Goal: Task Accomplishment & Management: Use online tool/utility

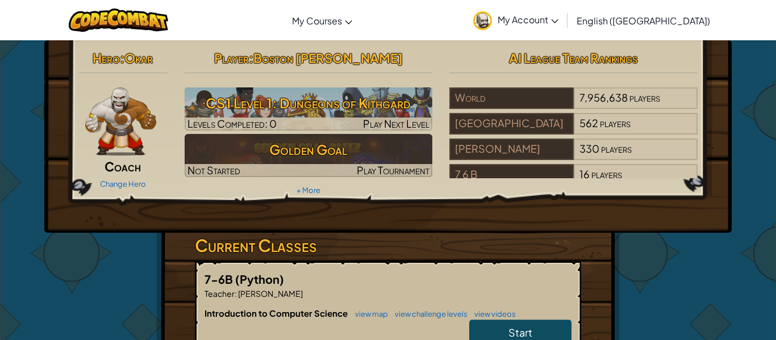
click at [138, 124] on img at bounding box center [120, 121] width 71 height 68
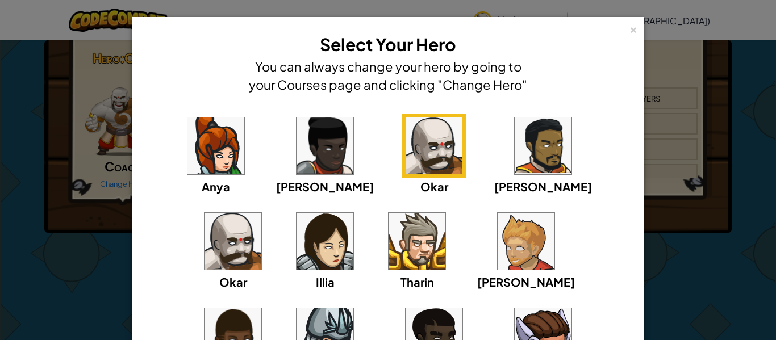
click at [261, 213] on img at bounding box center [232, 241] width 57 height 57
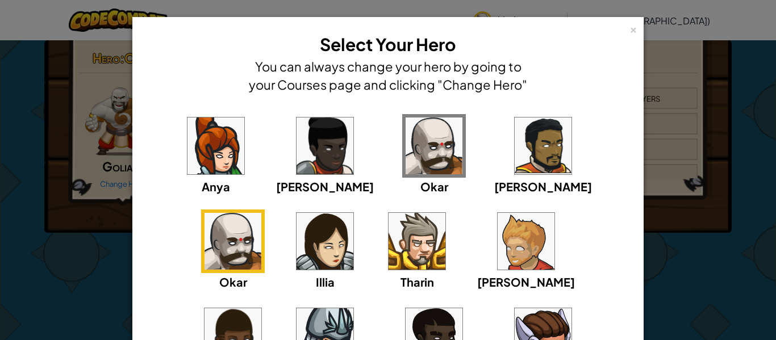
click at [407, 153] on img at bounding box center [433, 146] width 57 height 57
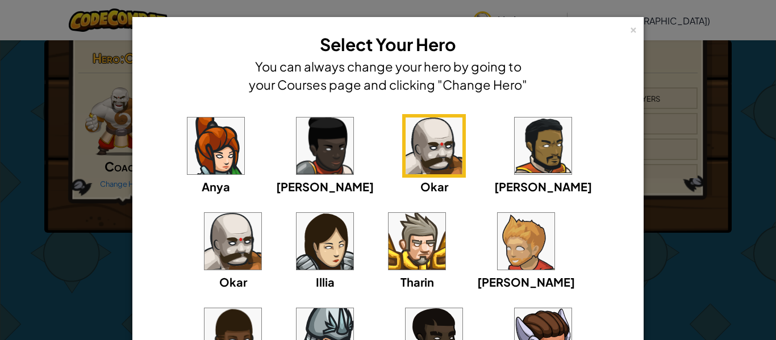
click at [296, 166] on img at bounding box center [324, 146] width 57 height 57
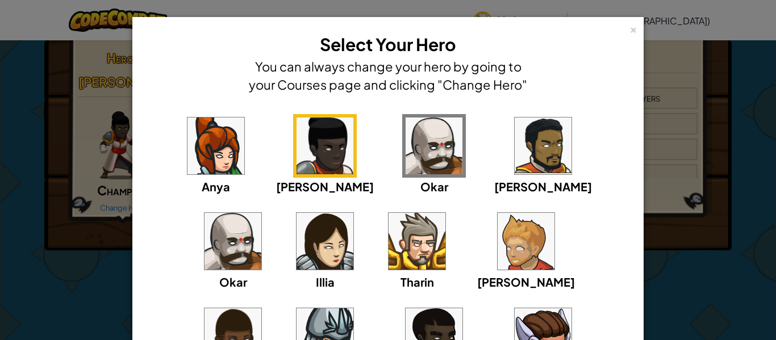
click at [187, 136] on img at bounding box center [215, 146] width 57 height 57
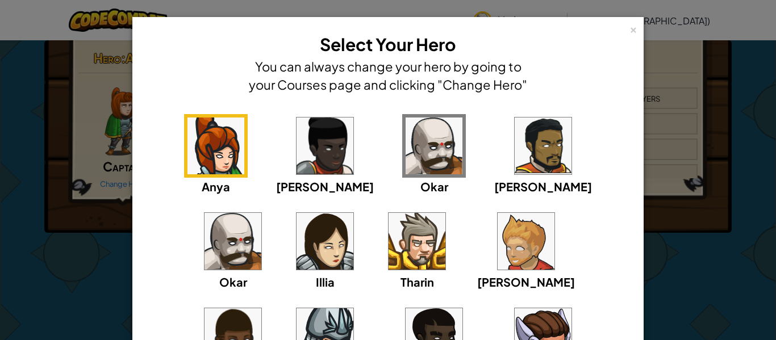
click at [296, 233] on img at bounding box center [324, 241] width 57 height 57
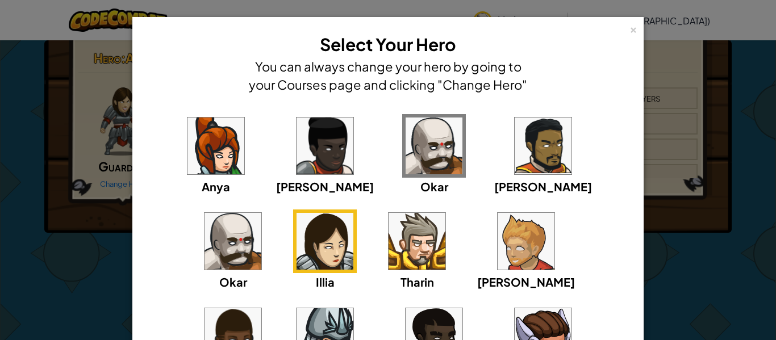
click at [261, 213] on img at bounding box center [232, 241] width 57 height 57
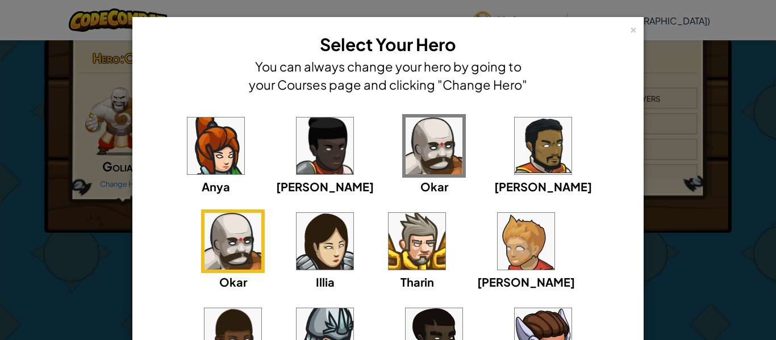
click at [0, 190] on div "× Select Your Hero You can always change your hero by going to your Courses pag…" at bounding box center [388, 170] width 776 height 340
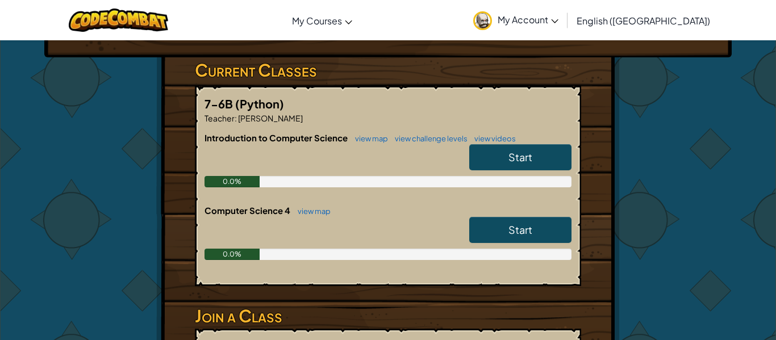
scroll to position [177, 0]
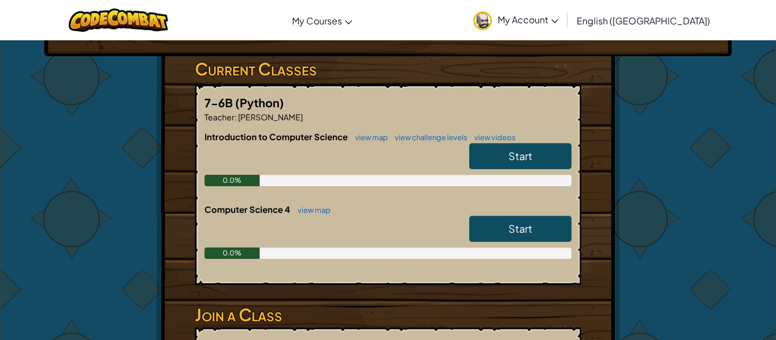
click at [510, 238] on link "Start" at bounding box center [520, 229] width 102 height 26
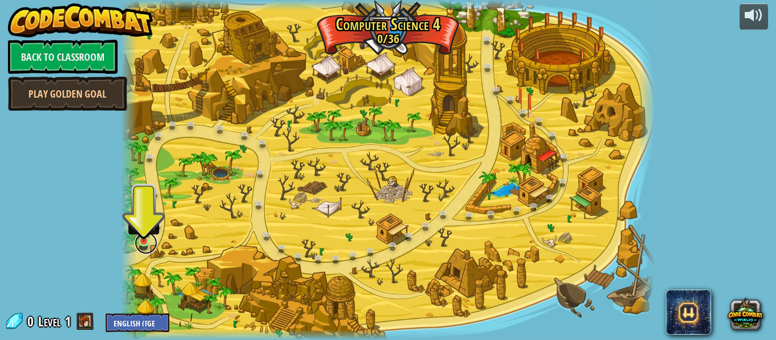
click at [146, 245] on link at bounding box center [146, 243] width 23 height 23
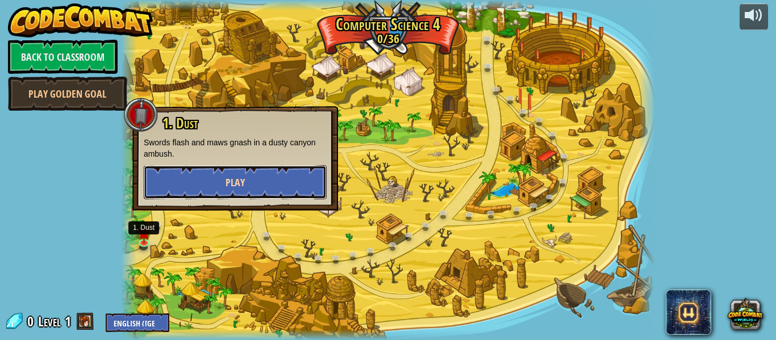
click at [213, 194] on button "Play" at bounding box center [235, 182] width 183 height 34
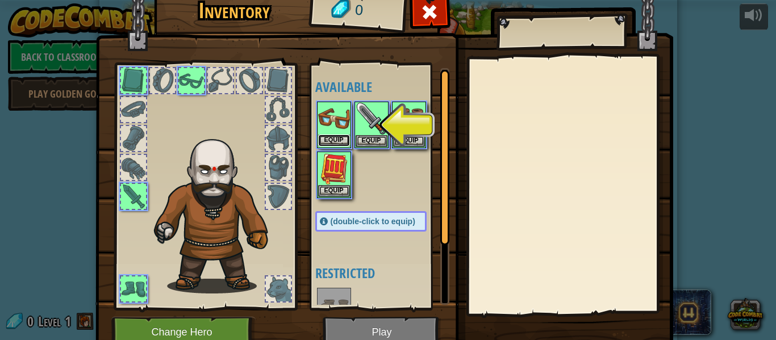
click at [330, 141] on button "Equip" at bounding box center [334, 141] width 32 height 12
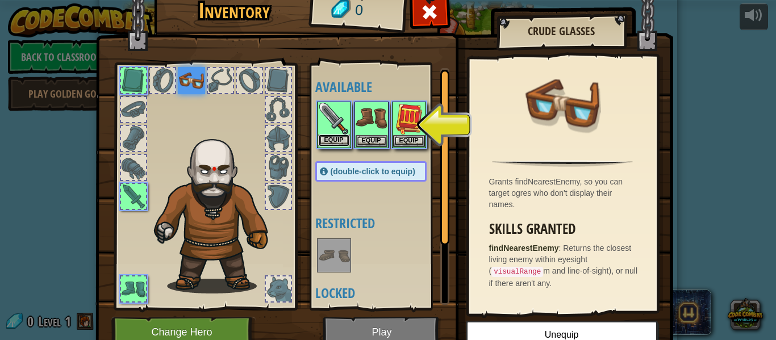
click at [332, 139] on button "Equip" at bounding box center [334, 141] width 32 height 12
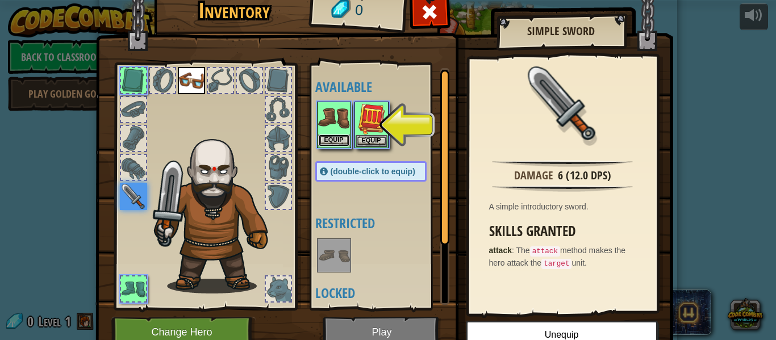
click at [333, 139] on button "Equip" at bounding box center [334, 141] width 32 height 12
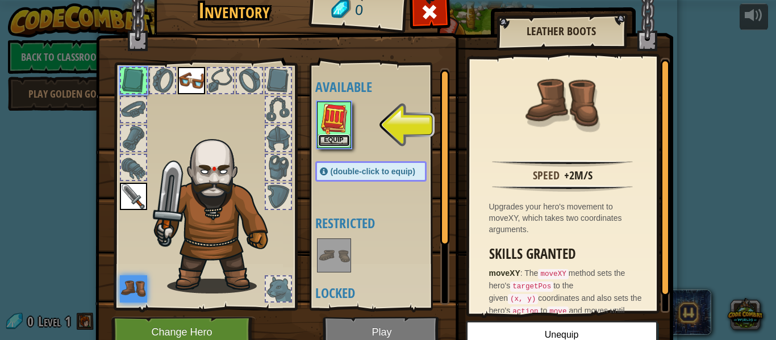
click at [340, 141] on button "Equip" at bounding box center [334, 141] width 32 height 12
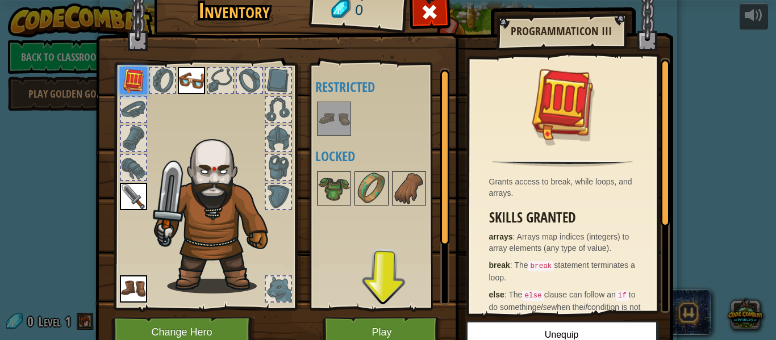
click at [134, 166] on div at bounding box center [133, 167] width 25 height 25
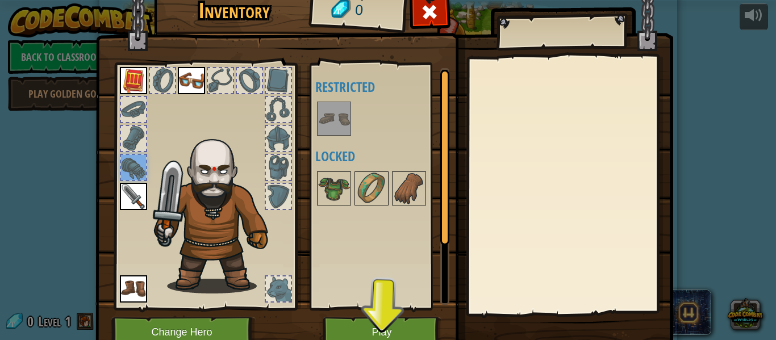
click at [140, 126] on div at bounding box center [133, 138] width 25 height 25
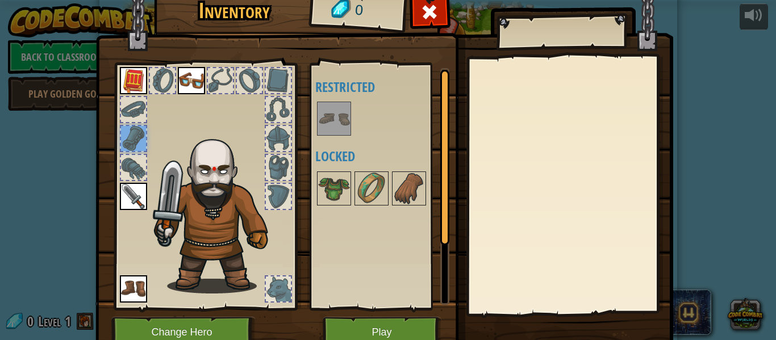
click at [136, 98] on div at bounding box center [133, 109] width 25 height 25
click at [205, 74] on div at bounding box center [204, 183] width 187 height 255
click at [198, 74] on img at bounding box center [191, 80] width 27 height 27
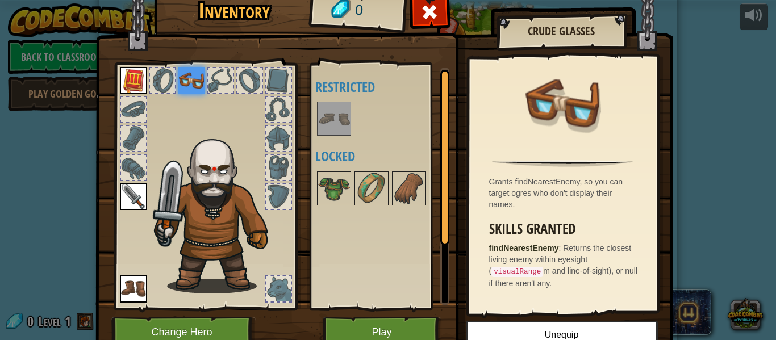
click at [219, 88] on div at bounding box center [220, 80] width 25 height 25
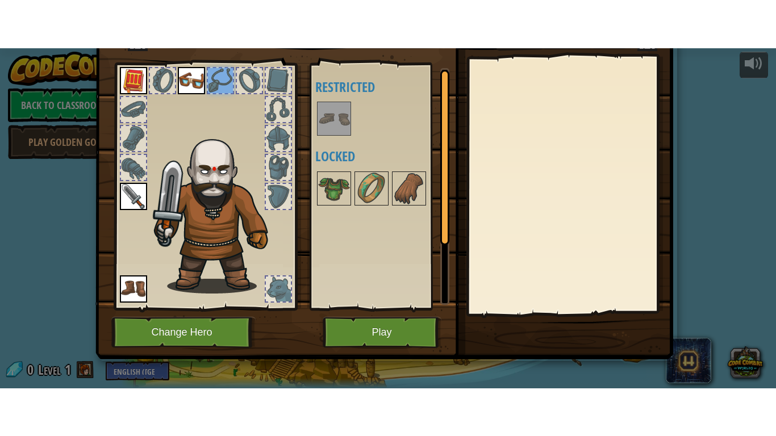
scroll to position [52, 0]
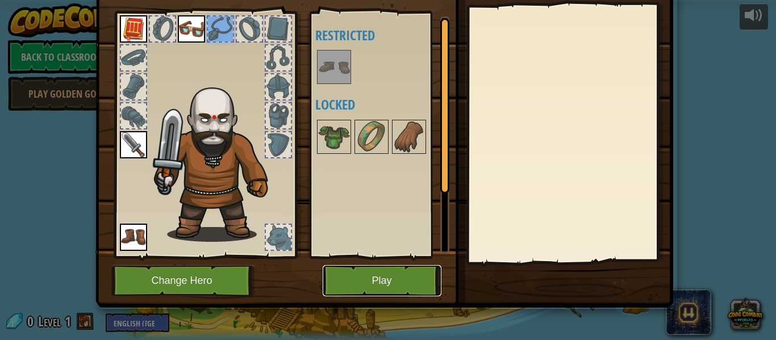
click at [372, 289] on button "Play" at bounding box center [381, 280] width 119 height 31
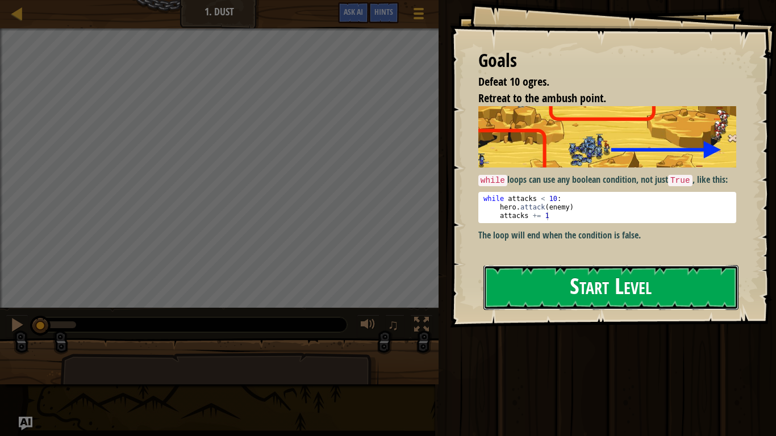
click at [569, 271] on button "Start Level" at bounding box center [610, 287] width 255 height 45
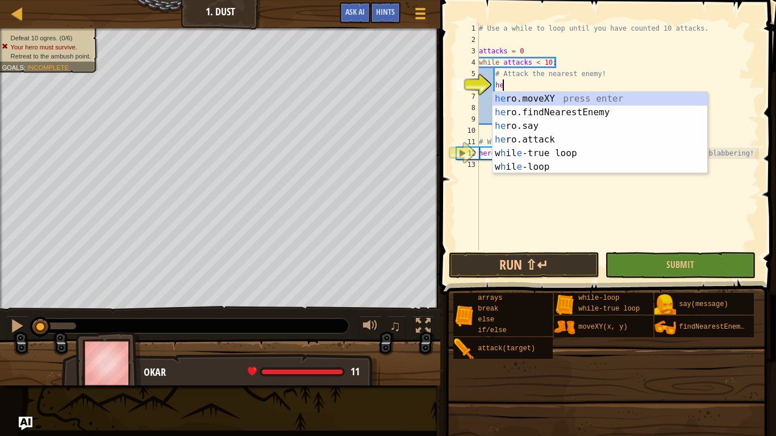
type textarea "her"
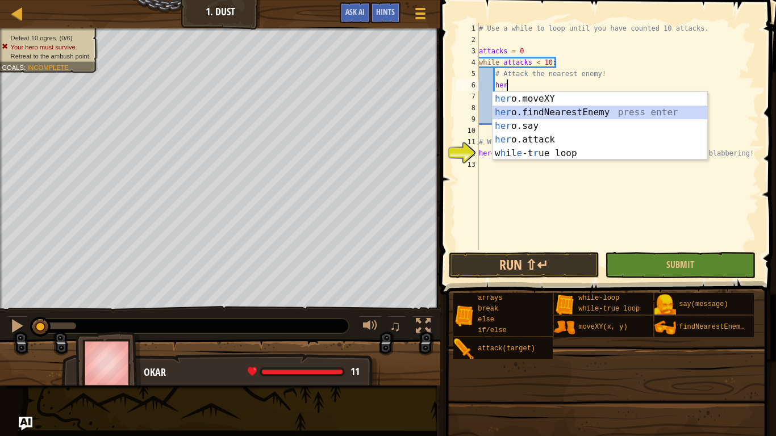
click at [547, 113] on div "her o.moveXY press enter her o.findNearestEnemy press enter her o.say press ent…" at bounding box center [599, 139] width 215 height 95
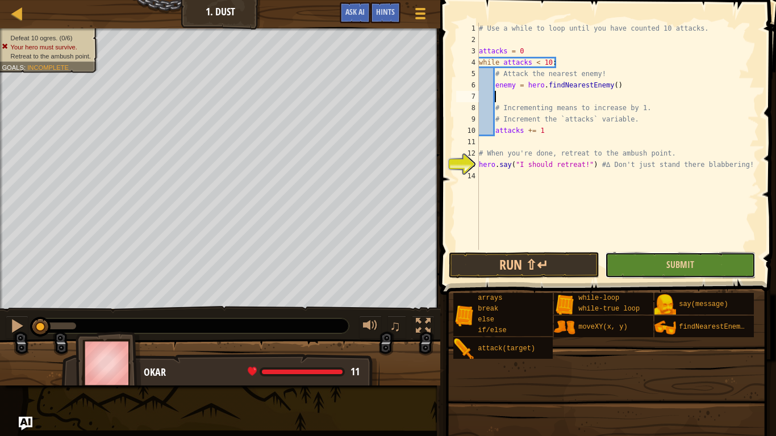
click at [640, 260] on button "Submit" at bounding box center [680, 265] width 150 height 26
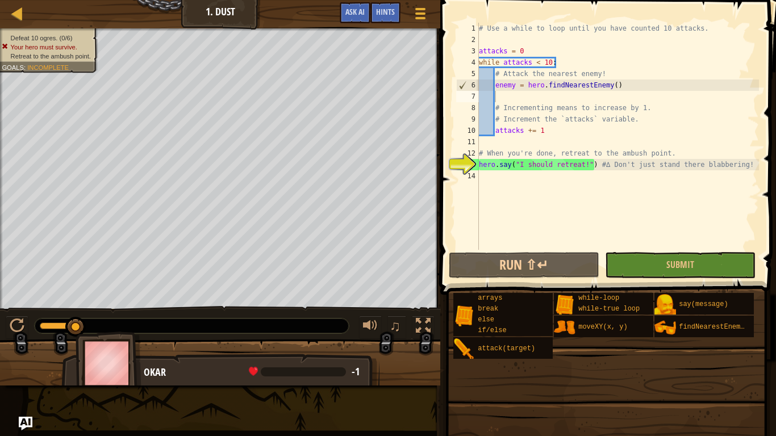
click at [497, 164] on div "# Use a while to loop until you have counted 10 attacks. attacks = 0 while atta…" at bounding box center [617, 148] width 282 height 250
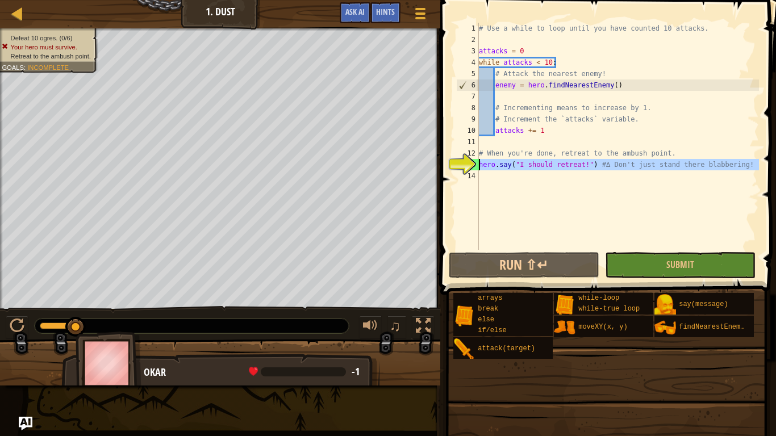
click at [472, 164] on div "13" at bounding box center [467, 164] width 22 height 11
type textarea "hero.say("I should retreat!") #∆ Don't just stand there blabbering!"
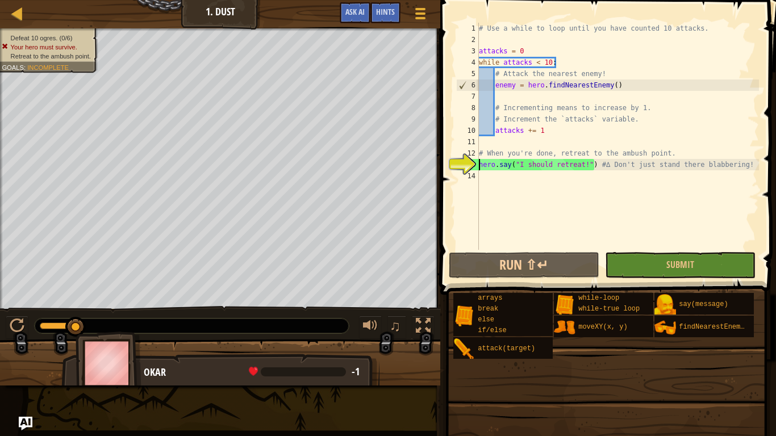
click at [485, 174] on div "# Use a while to loop until you have counted 10 attacks. attacks = 0 while atta…" at bounding box center [617, 148] width 282 height 250
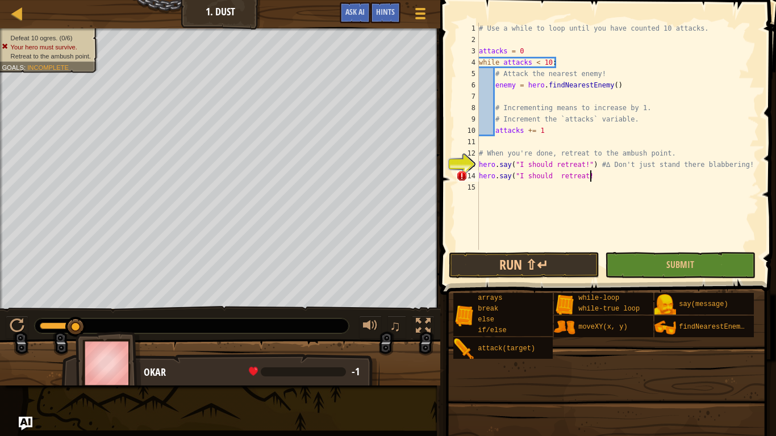
scroll to position [5, 16]
click at [528, 255] on button "Run ⇧↵" at bounding box center [524, 265] width 150 height 26
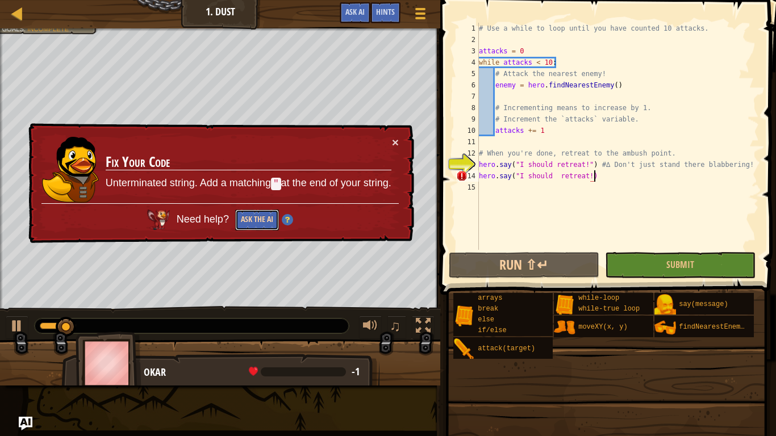
click at [273, 212] on button "Ask the AI" at bounding box center [257, 220] width 44 height 21
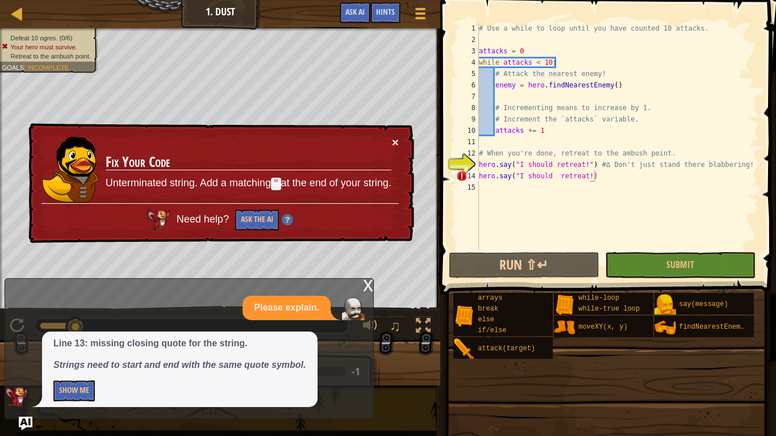
click at [393, 143] on button "×" at bounding box center [395, 142] width 7 height 12
click at [468, 164] on div "13" at bounding box center [467, 164] width 23 height 11
click at [626, 171] on div "# Use a while to loop until you have counted 10 attacks. attacks = 0 while atta…" at bounding box center [617, 148] width 282 height 250
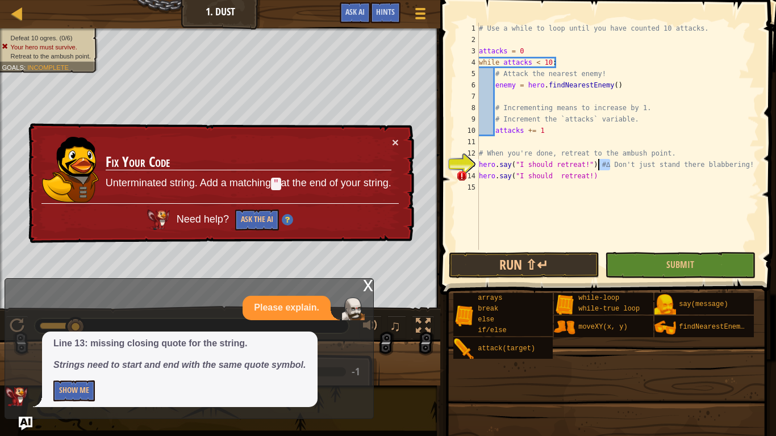
drag, startPoint x: 610, startPoint y: 164, endPoint x: 596, endPoint y: 165, distance: 14.3
click at [596, 165] on div "# Use a while to loop until you have counted 10 attacks. attacks = 0 while atta…" at bounding box center [617, 148] width 282 height 250
click at [594, 167] on div "# Use a while to loop until you have counted 10 attacks. attacks = 0 while atta…" at bounding box center [617, 148] width 282 height 250
drag, startPoint x: 597, startPoint y: 165, endPoint x: 740, endPoint y: 165, distance: 142.5
click at [740, 165] on div "# Use a while to loop until you have counted 10 attacks. attacks = 0 while atta…" at bounding box center [617, 148] width 282 height 250
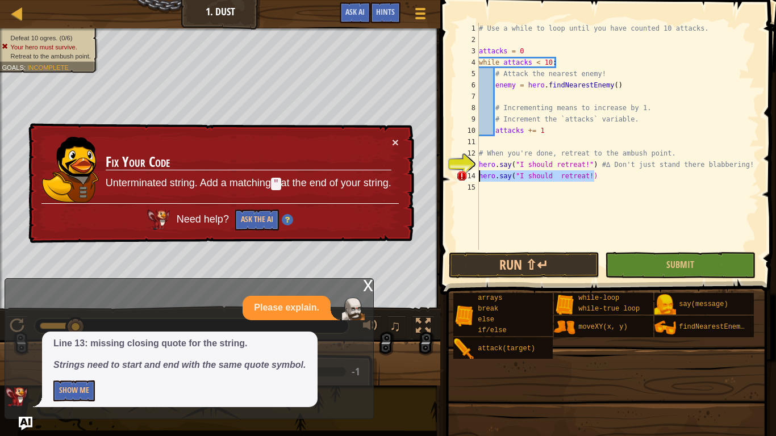
drag, startPoint x: 593, startPoint y: 179, endPoint x: 467, endPoint y: 181, distance: 126.0
click at [467, 181] on div "hero.say("I should retreat!") #∆ Don't just stand there blabbering! 1 2 3 4 5 6…" at bounding box center [606, 136] width 305 height 227
type textarea "hero.say("I should retreat!)"
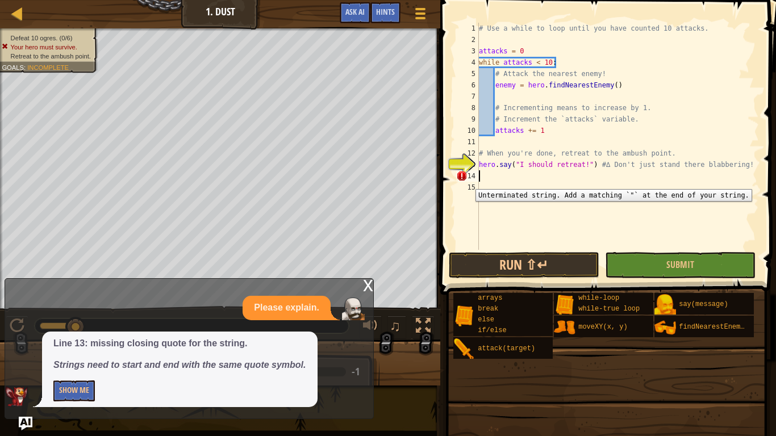
scroll to position [5, 0]
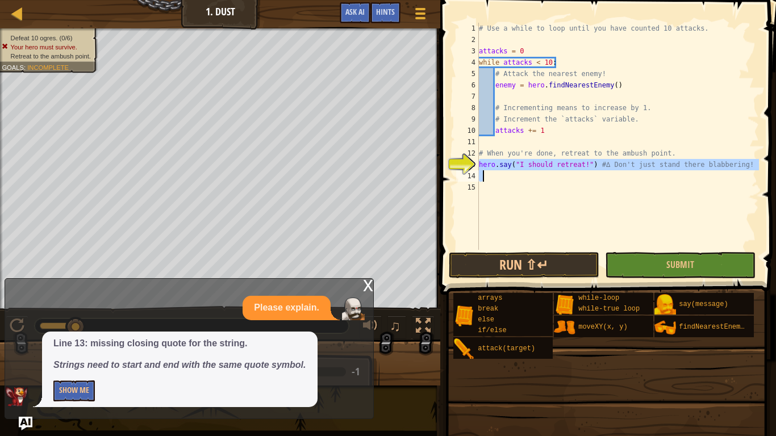
drag, startPoint x: 479, startPoint y: 164, endPoint x: 740, endPoint y: 171, distance: 261.3
click at [740, 171] on div "# Use a while to loop until you have counted 10 attacks. attacks = 0 while atta…" at bounding box center [617, 148] width 282 height 250
type textarea "hero.say("I should retreat!") #∆ Don't just stand there blabbering!"
click at [740, 171] on div "# Use a while to loop until you have counted 10 attacks. attacks = 0 while atta…" at bounding box center [617, 136] width 282 height 227
drag, startPoint x: 480, startPoint y: 167, endPoint x: 743, endPoint y: 167, distance: 263.4
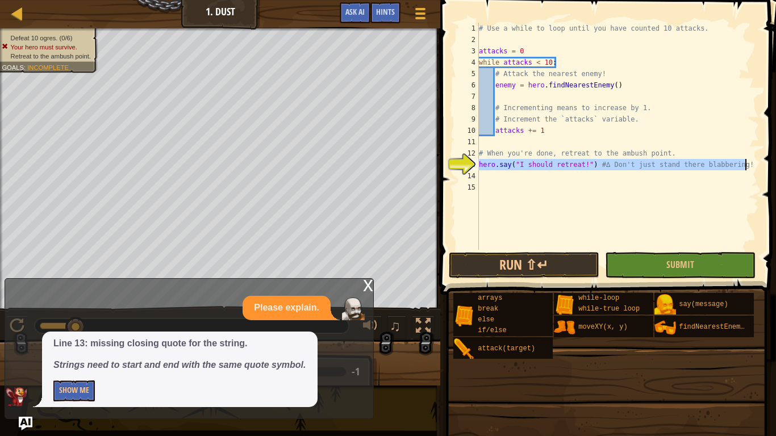
click at [743, 167] on div "# Use a while to loop until you have counted 10 attacks. attacks = 0 while atta…" at bounding box center [617, 148] width 282 height 250
type textarea "hero.say("I should retreat!") #∆ Don't just stand there blabbering!"
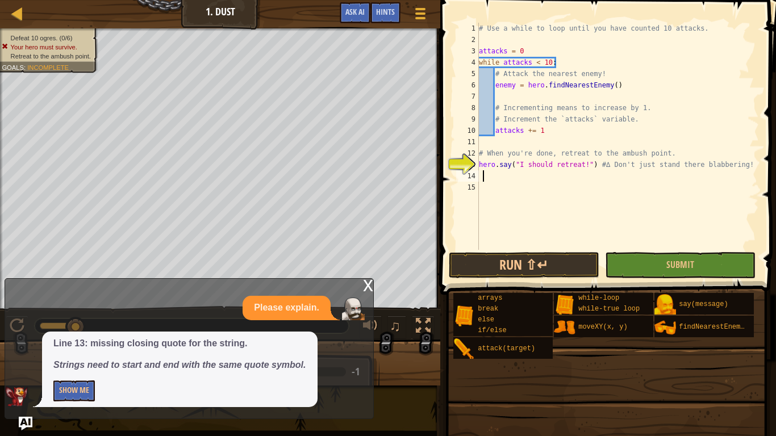
click at [489, 173] on div "# Use a while to loop until you have counted 10 attacks. attacks = 0 while atta…" at bounding box center [617, 148] width 282 height 250
type textarea "hero.say("I should retreat!") #∆ Don't just stand there blabbering!"
click at [479, 175] on div "# Use a while to loop until you have counted 10 attacks. attacks = 0 while atta…" at bounding box center [617, 148] width 282 height 250
paste textarea "hero.say("I should retreat!") #∆ Don't just stand there blabbering!"
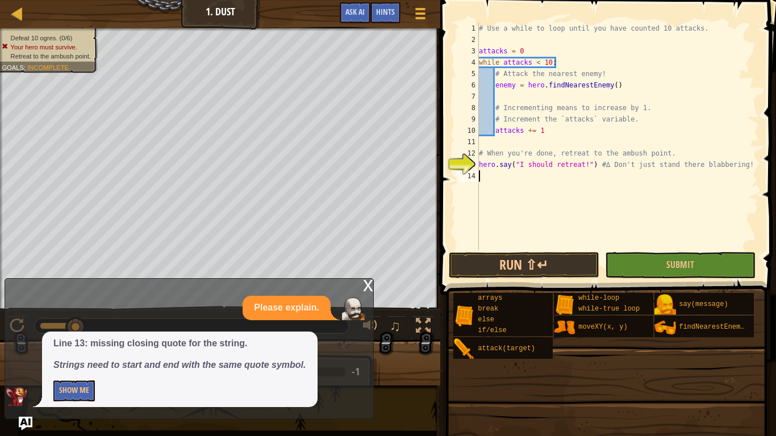
type textarea "hero.say("I should retreat!") #∆ Don't just stand there blabbering!"
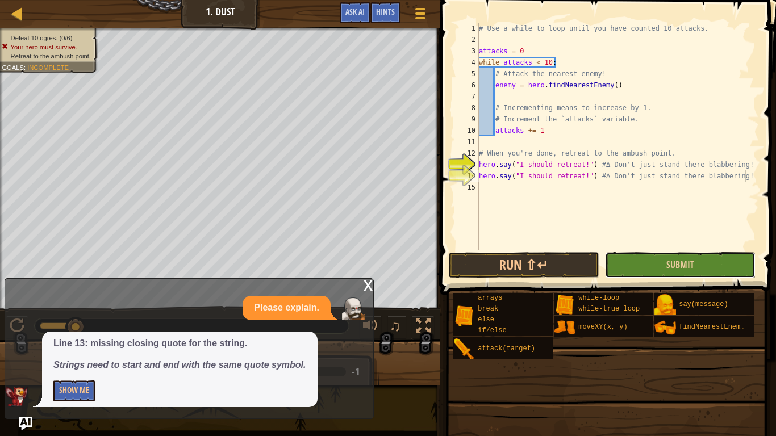
click at [644, 261] on button "Submit" at bounding box center [680, 265] width 150 height 26
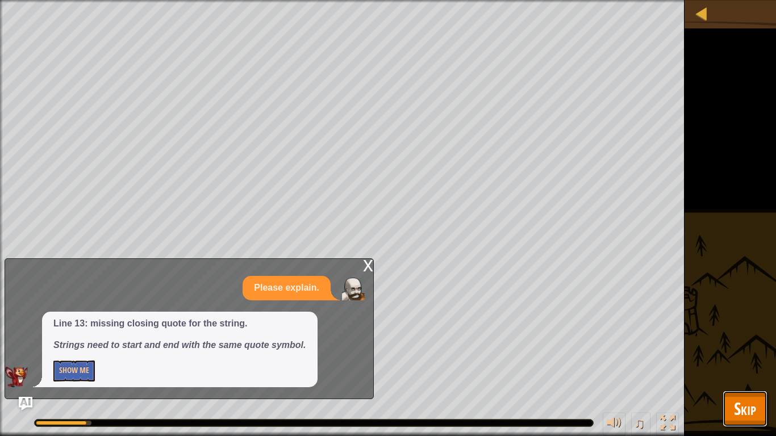
click at [741, 340] on span "Skip" at bounding box center [745, 408] width 22 height 23
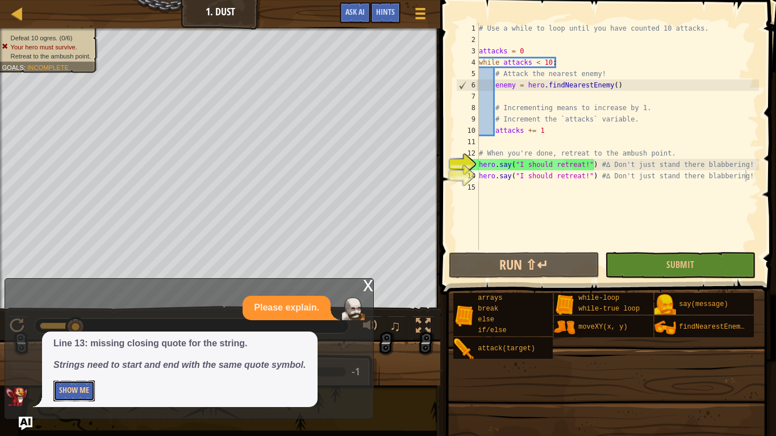
click at [59, 340] on button "Show Me" at bounding box center [73, 390] width 41 height 21
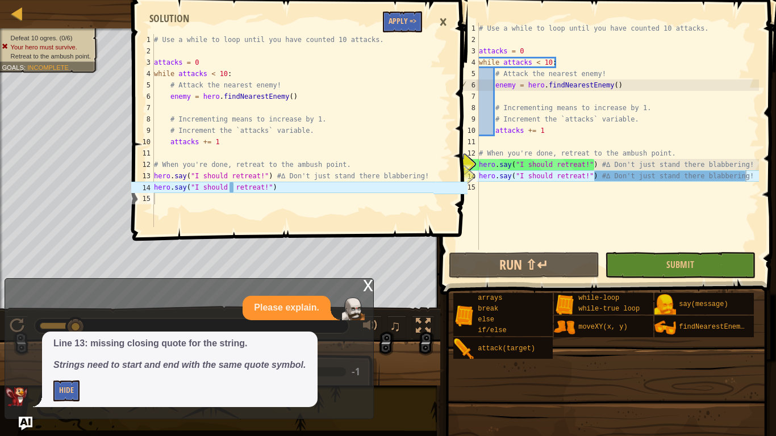
type textarea "hero.say("I should retreat!")"
click at [232, 189] on div "# Use a while to loop until you have counted 10 attacks. attacks = 0 while atta…" at bounding box center [293, 142] width 282 height 216
click at [257, 186] on div "# Use a while to loop until you have counted 10 attacks. attacks = 0 while atta…" at bounding box center [293, 142] width 282 height 216
click at [650, 178] on div "# Use a while to loop until you have counted 10 attacks. attacks = 0 while atta…" at bounding box center [617, 148] width 282 height 250
click at [614, 177] on div "# Use a while to loop until you have counted 10 attacks. attacks = 0 while atta…" at bounding box center [617, 148] width 282 height 250
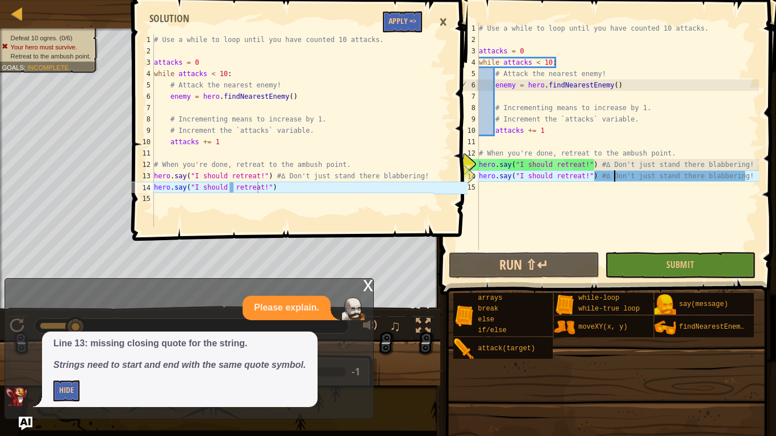
click at [598, 178] on div "# Use a while to loop until you have counted 10 attacks. attacks = 0 while atta…" at bounding box center [617, 148] width 282 height 250
click at [554, 177] on div "# Use a while to loop until you have counted 10 attacks. attacks = 0 while atta…" at bounding box center [617, 148] width 282 height 250
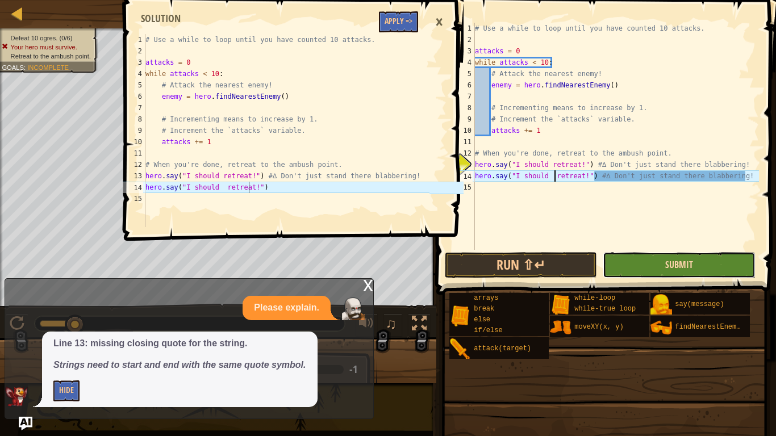
click at [678, 268] on span "Submit" at bounding box center [679, 264] width 28 height 12
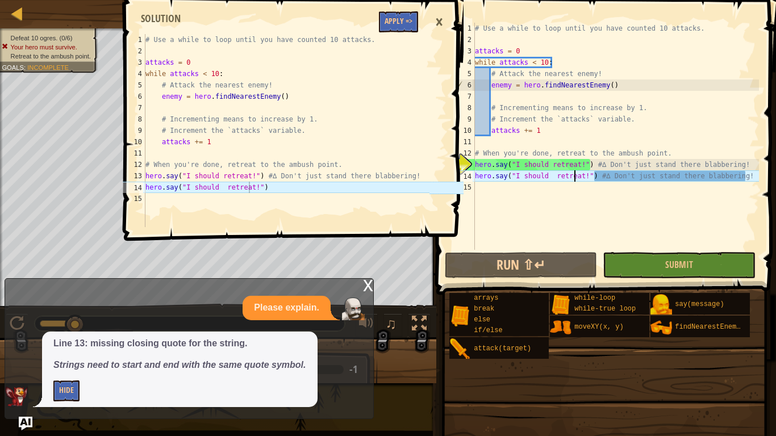
click at [575, 175] on div "# Use a while to loop until you have counted 10 attacks. attacks = 0 while atta…" at bounding box center [615, 148] width 286 height 250
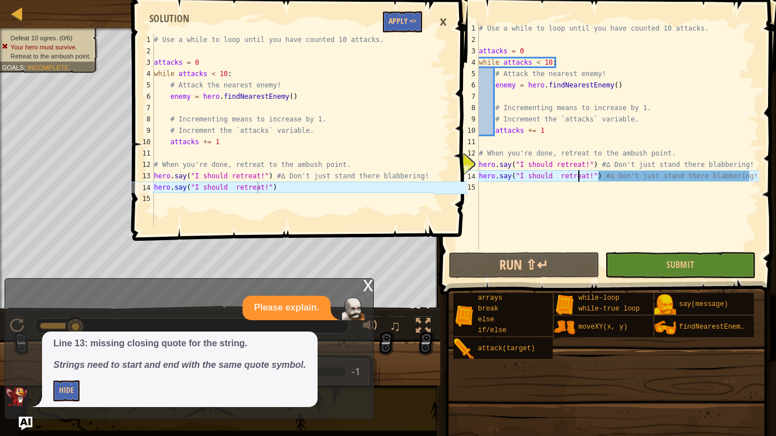
scroll to position [5, 15]
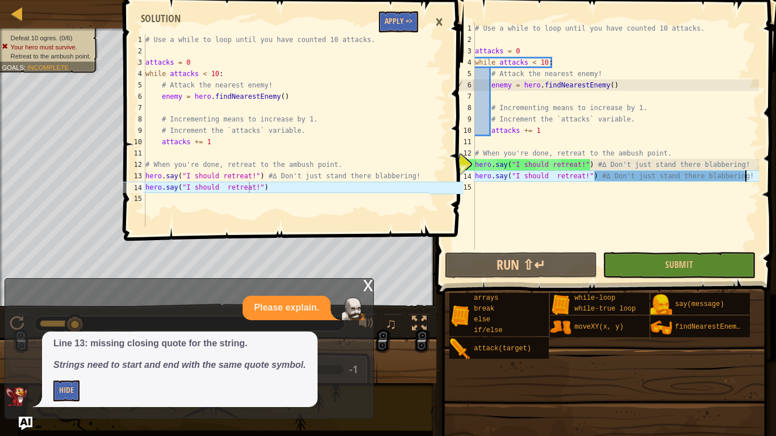
click at [744, 176] on div "# Use a while to loop until you have counted 10 attacks. attacks = 0 while atta…" at bounding box center [615, 148] width 286 height 250
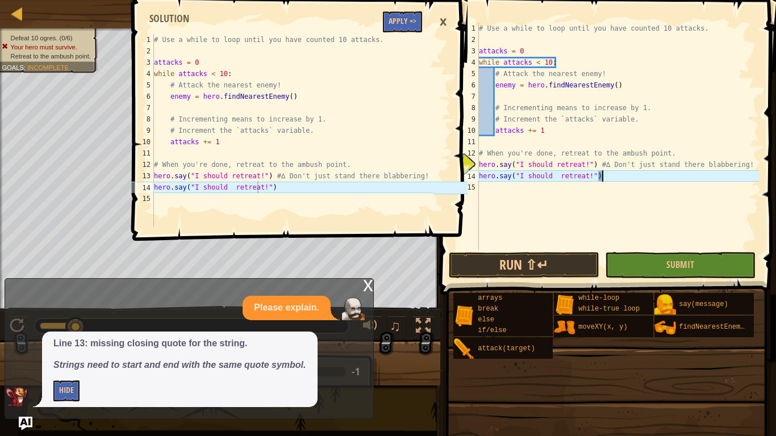
type textarea "hero.say("I should retreat!""
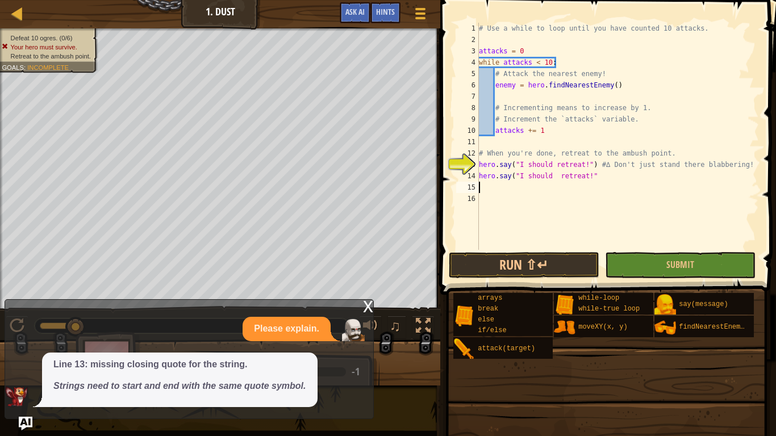
scroll to position [5, 0]
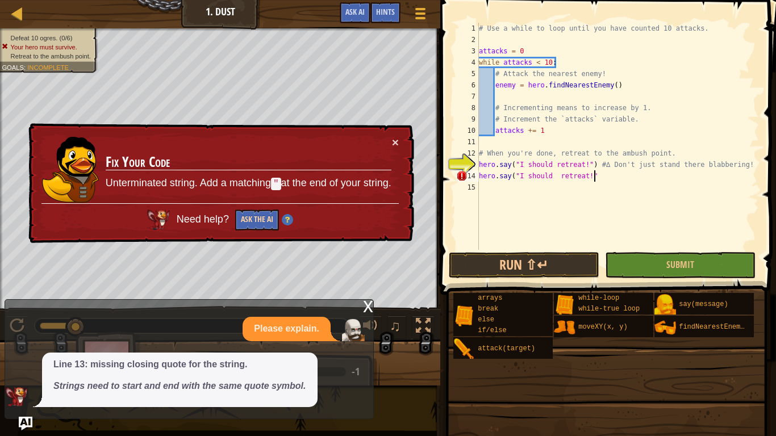
type textarea "hero.say("I should retreat!""
click at [261, 222] on button "Ask the AI" at bounding box center [257, 220] width 44 height 21
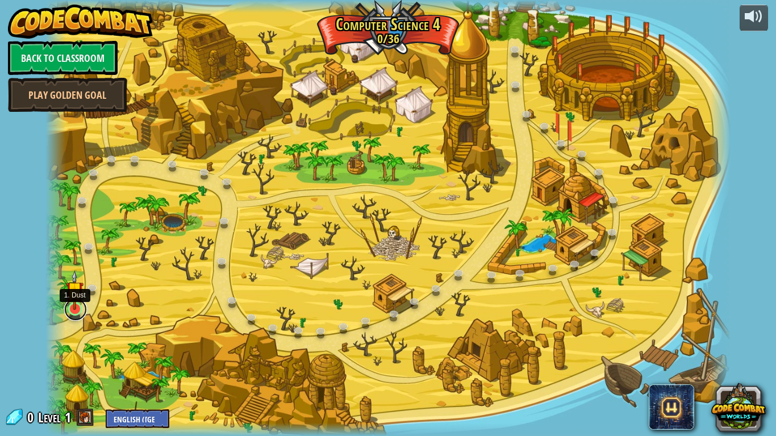
click at [75, 311] on link at bounding box center [75, 309] width 23 height 23
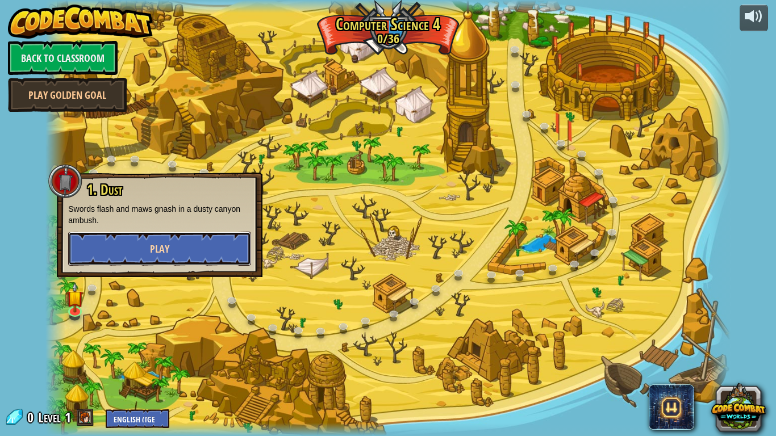
click at [183, 252] on button "Play" at bounding box center [159, 249] width 183 height 34
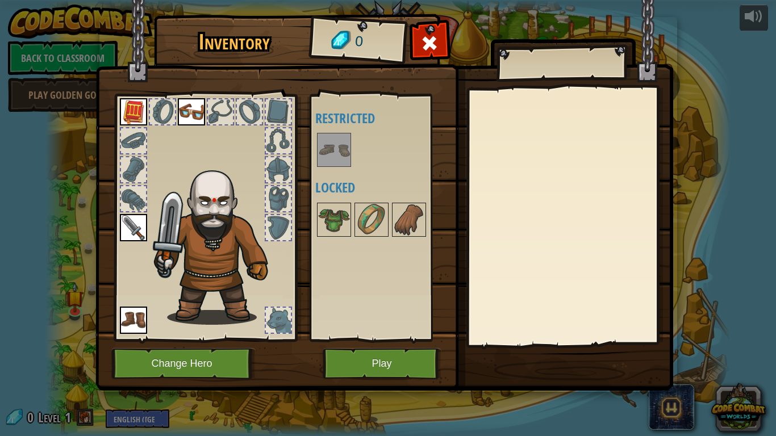
click at [212, 115] on div at bounding box center [220, 111] width 25 height 25
click at [251, 102] on div at bounding box center [249, 111] width 25 height 25
click at [274, 110] on div at bounding box center [278, 111] width 25 height 25
click at [140, 218] on img at bounding box center [133, 227] width 27 height 27
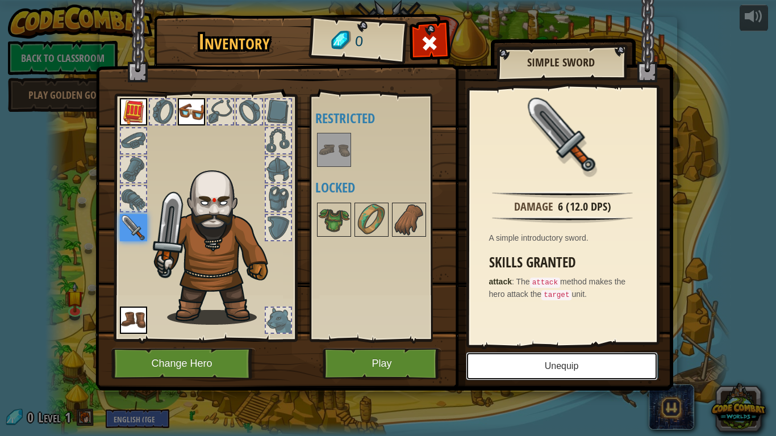
click at [592, 340] on button "Unequip" at bounding box center [562, 366] width 192 height 28
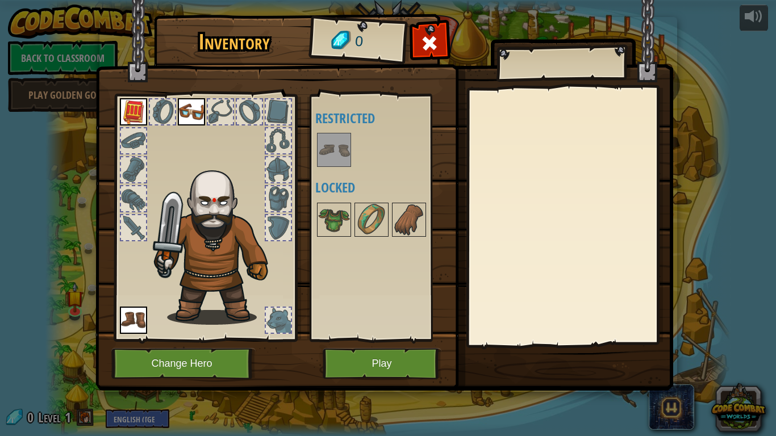
click at [141, 227] on div at bounding box center [133, 227] width 25 height 25
click at [135, 115] on img at bounding box center [133, 111] width 27 height 27
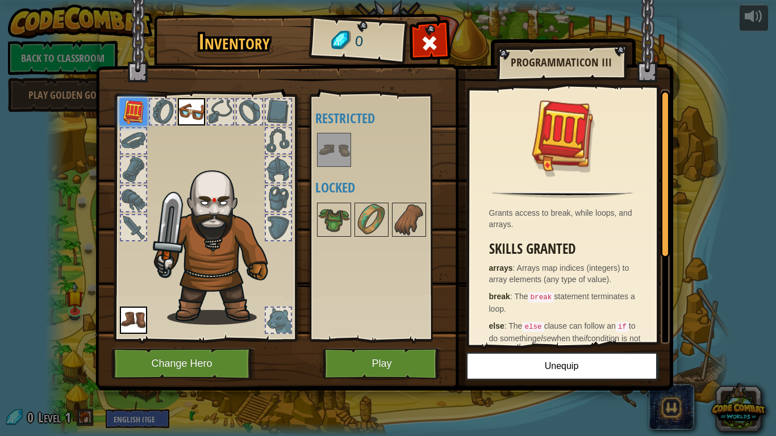
click at [145, 236] on div at bounding box center [133, 227] width 25 height 25
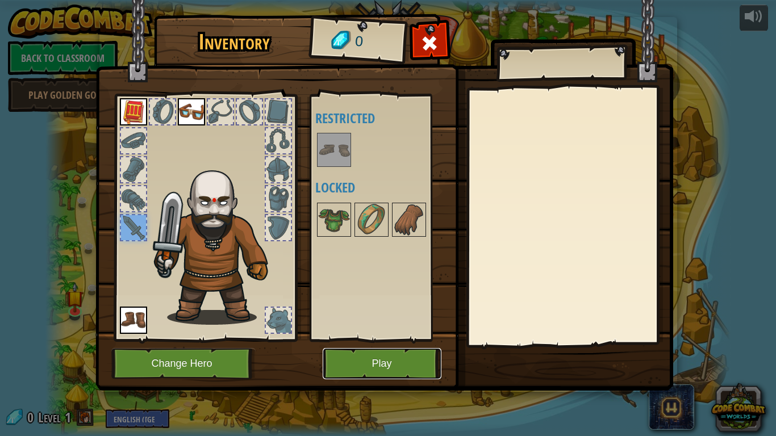
click at [357, 340] on button "Play" at bounding box center [381, 363] width 119 height 31
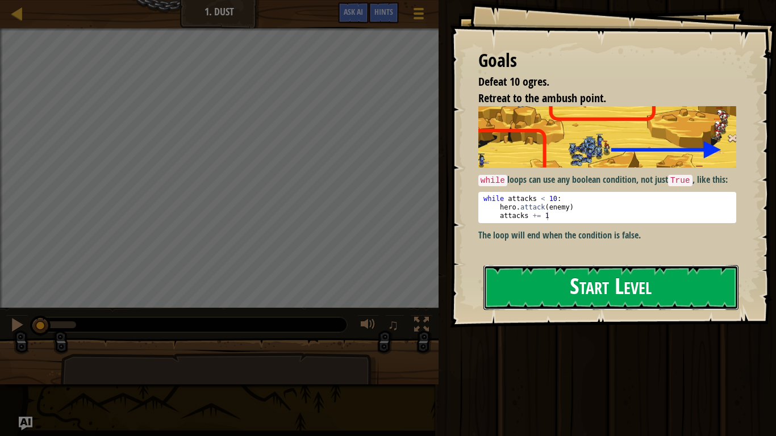
click at [537, 270] on button "Start Level" at bounding box center [610, 287] width 255 height 45
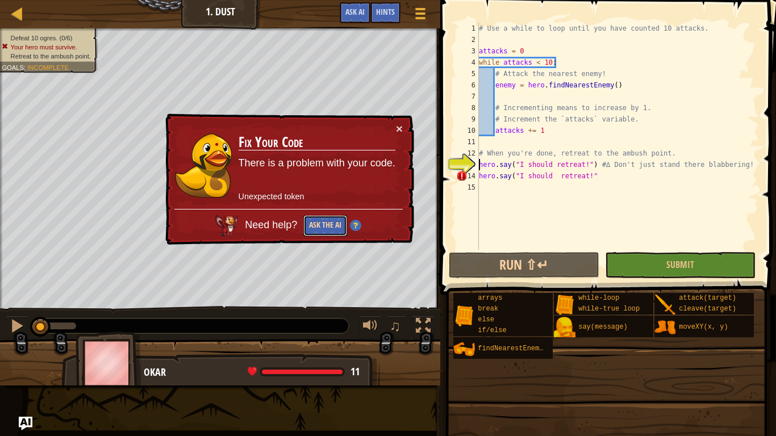
click at [330, 232] on button "Ask the AI" at bounding box center [325, 225] width 44 height 21
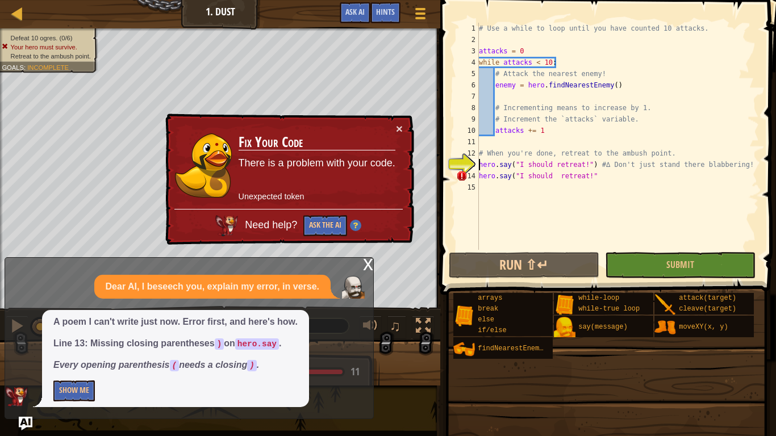
click at [612, 178] on div "# Use a while to loop until you have counted 10 attacks. attacks = 0 while atta…" at bounding box center [617, 148] width 282 height 250
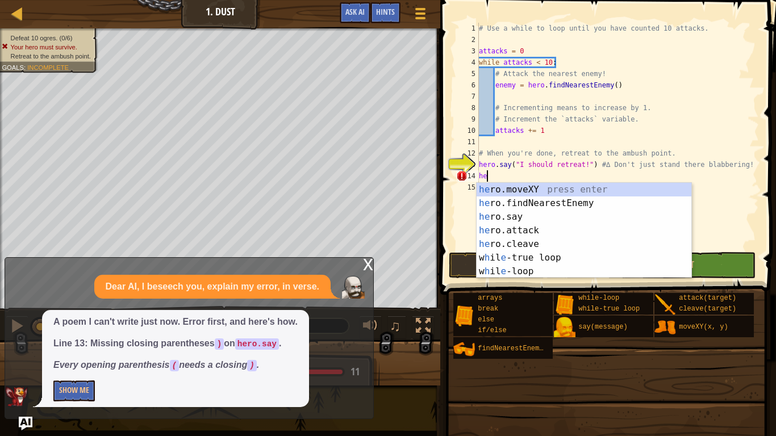
type textarea "h"
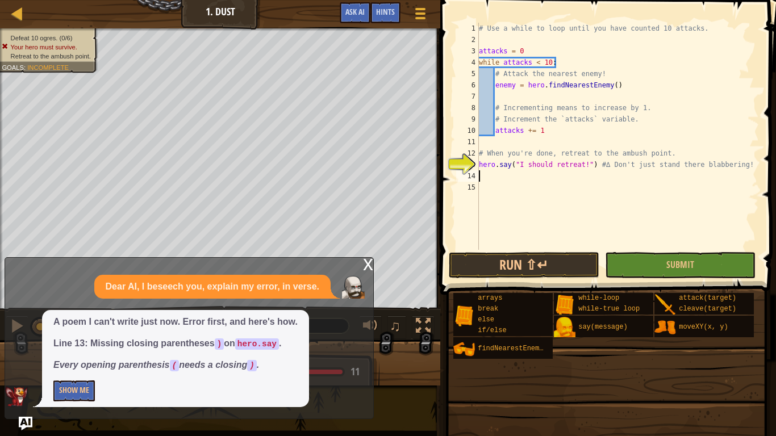
click at [510, 164] on div "# Use a while to loop until you have counted 10 attacks. attacks = 0 while atta…" at bounding box center [617, 148] width 282 height 250
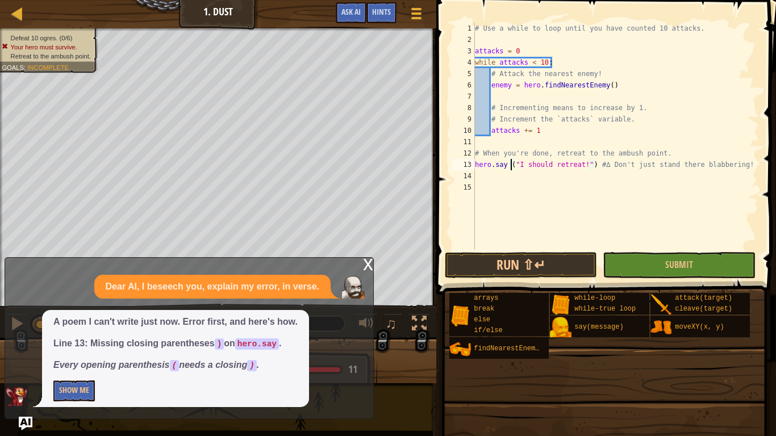
type textarea "hero.say("I should retreat!") #∆ Don't just stand there blabbering!"
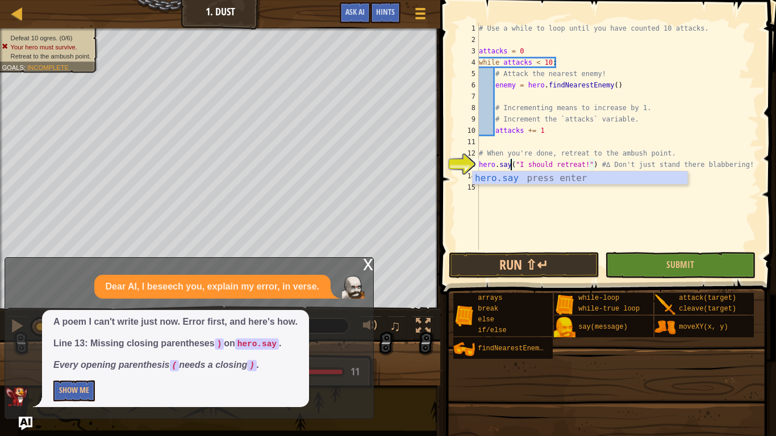
click at [579, 217] on div "# Use a while to loop until you have counted 10 attacks. attacks = 0 while atta…" at bounding box center [617, 148] width 282 height 250
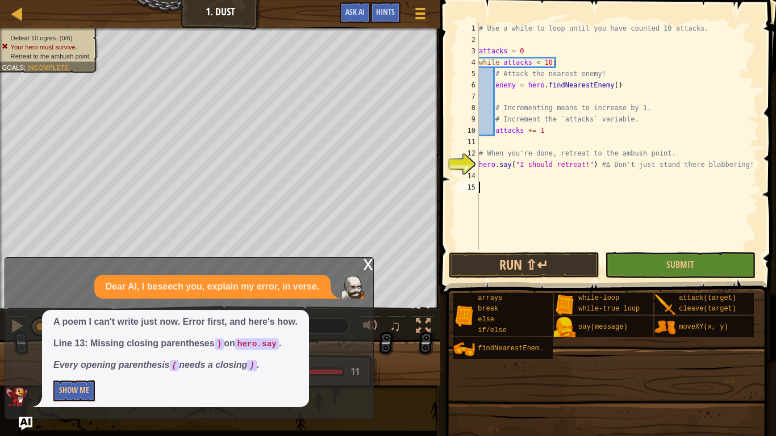
click at [510, 167] on div "# Use a while to loop until you have counted 10 attacks. attacks = 0 while atta…" at bounding box center [617, 148] width 282 height 250
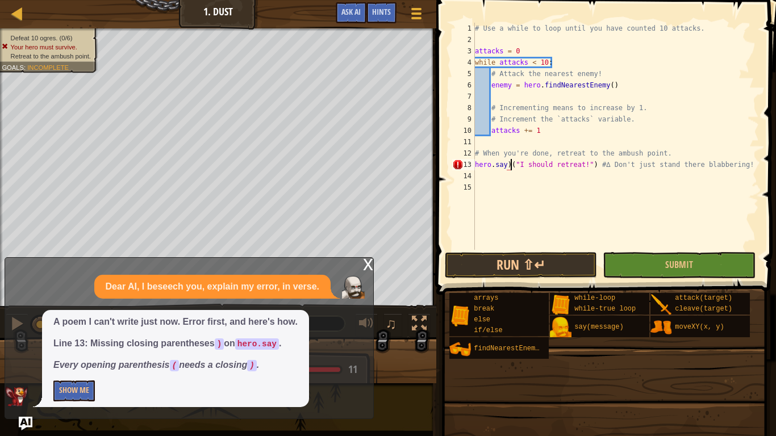
click at [475, 164] on div "# Use a while to loop until you have counted 10 attacks. attacks = 0 while atta…" at bounding box center [615, 148] width 286 height 250
click at [510, 166] on div "# Use a while to loop until you have counted 10 attacks. attacks = 0 while atta…" at bounding box center [615, 148] width 286 height 250
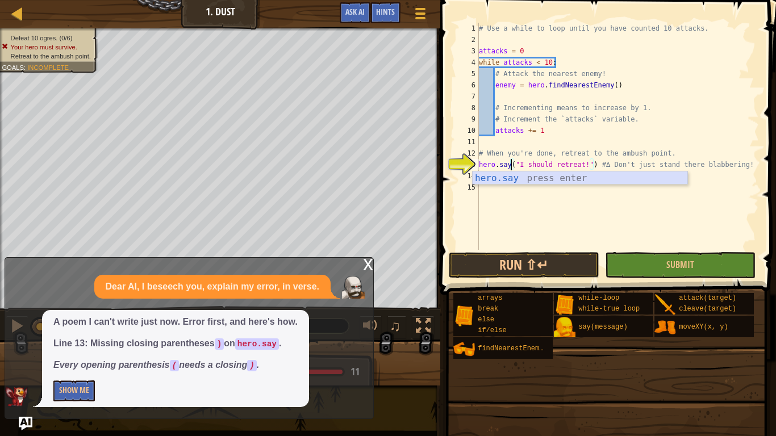
click at [559, 180] on div "hero.say press enter" at bounding box center [579, 191] width 215 height 41
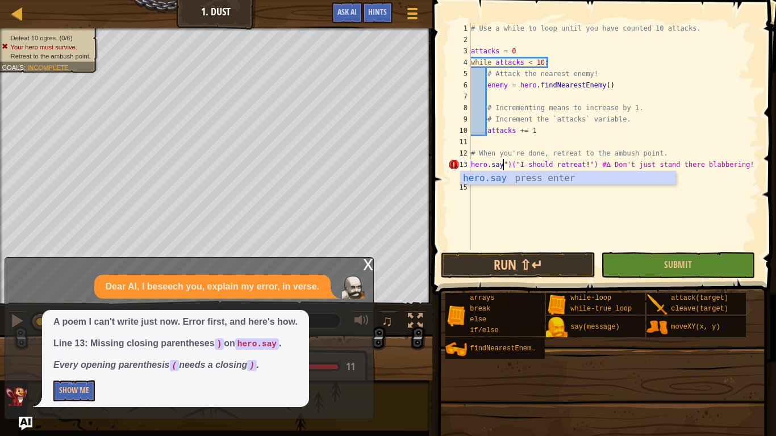
click at [510, 164] on div "# Use a while to loop until you have counted 10 attacks. attacks = 0 while atta…" at bounding box center [613, 148] width 290 height 250
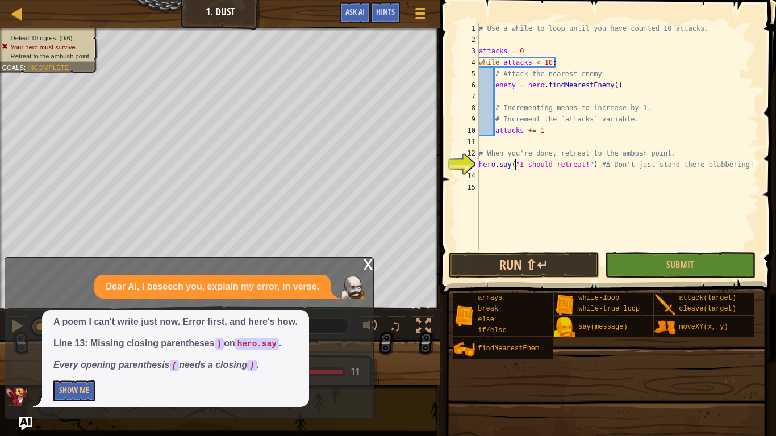
click at [514, 165] on div "# Use a while to loop until you have counted 10 attacks. attacks = 0 while atta…" at bounding box center [617, 148] width 282 height 250
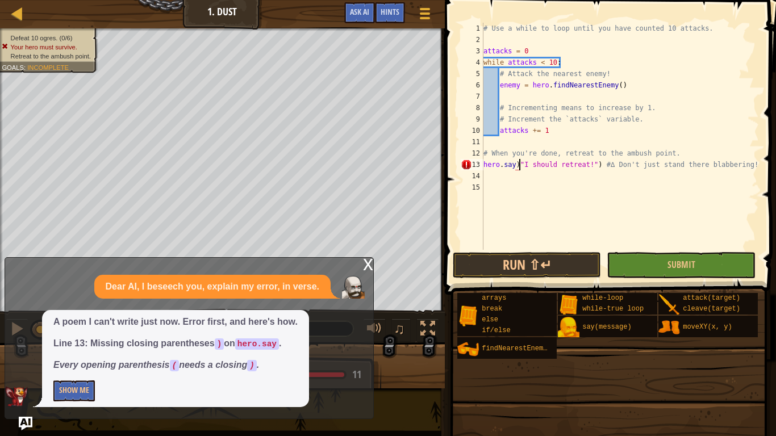
scroll to position [5, 5]
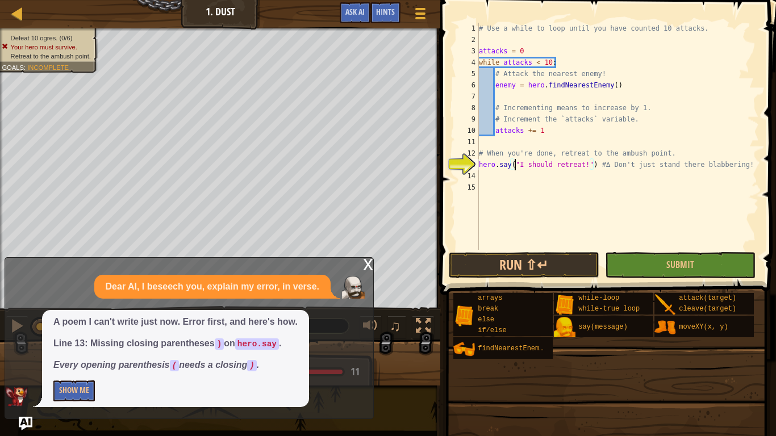
click at [592, 167] on div "# Use a while to loop until you have counted 10 attacks. attacks = 0 while atta…" at bounding box center [617, 148] width 282 height 250
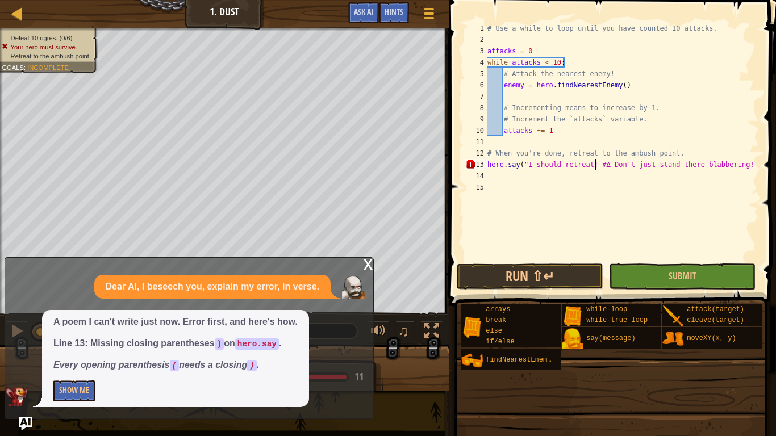
scroll to position [5, 16]
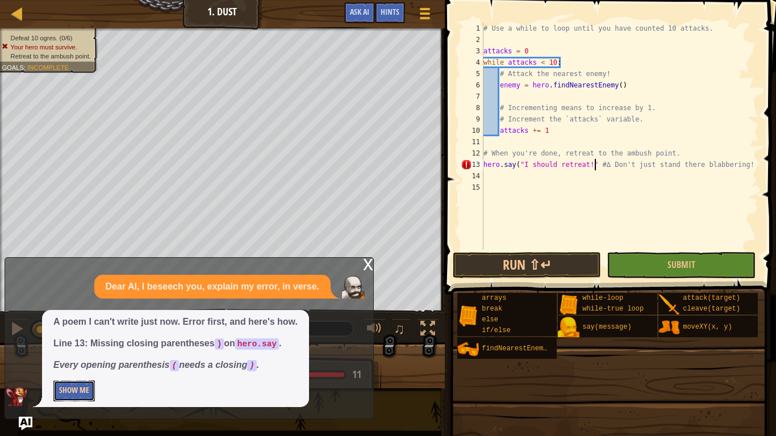
click at [90, 340] on button "Show Me" at bounding box center [73, 390] width 41 height 21
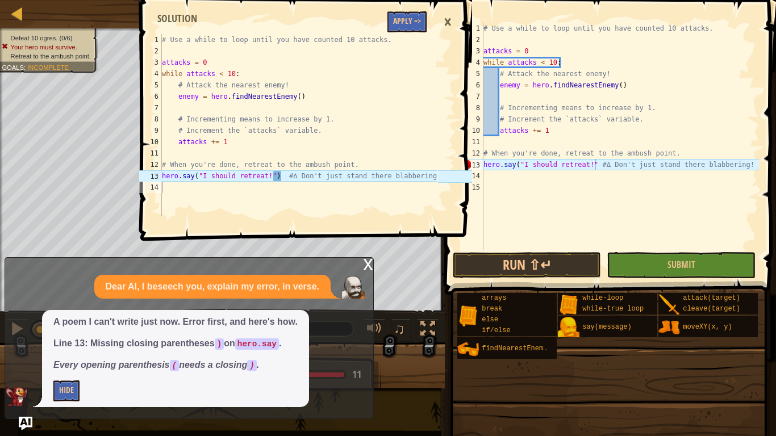
click at [602, 165] on div "# Use a while to loop until you have counted 10 attacks. attacks = 0 while atta…" at bounding box center [620, 148] width 278 height 250
click at [595, 165] on div "# Use a while to loop until you have counted 10 attacks. attacks = 0 while atta…" at bounding box center [620, 148] width 278 height 250
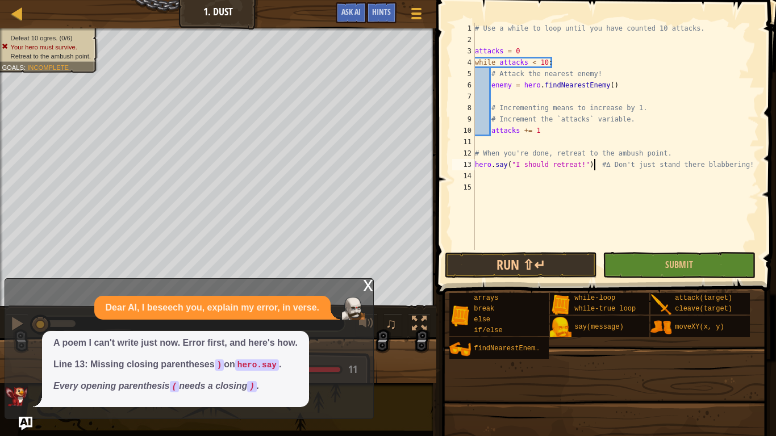
type textarea "hero.say("I should retreat!") #∆ Don't just stand there blabbering!"
click at [363, 289] on div "x" at bounding box center [368, 284] width 10 height 11
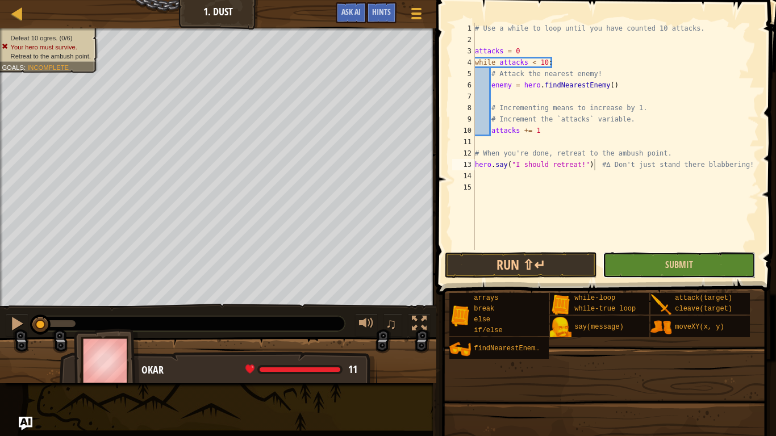
click at [662, 272] on button "Submit" at bounding box center [678, 265] width 152 height 26
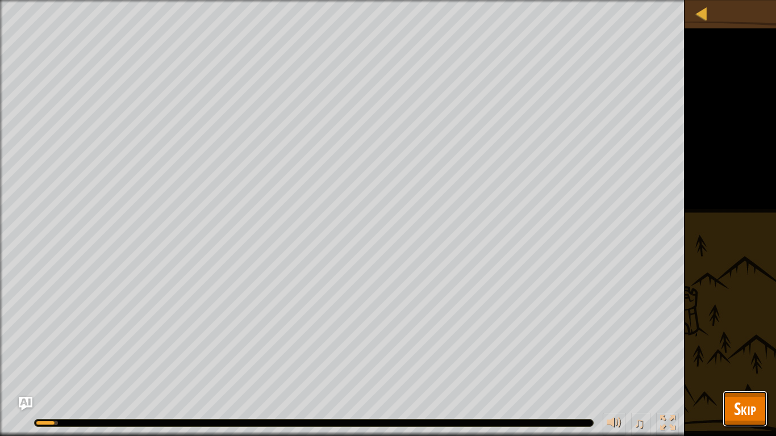
click at [737, 340] on span "Skip" at bounding box center [745, 408] width 22 height 23
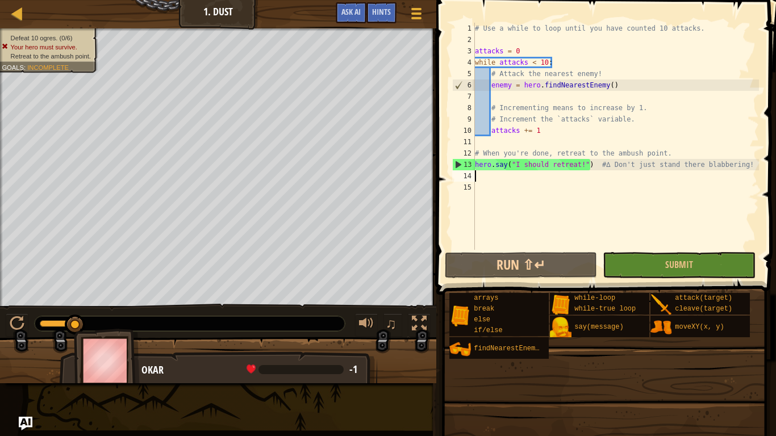
click at [481, 177] on div "# Use a while to loop until you have counted 10 attacks. attacks = 0 while atta…" at bounding box center [615, 148] width 286 height 250
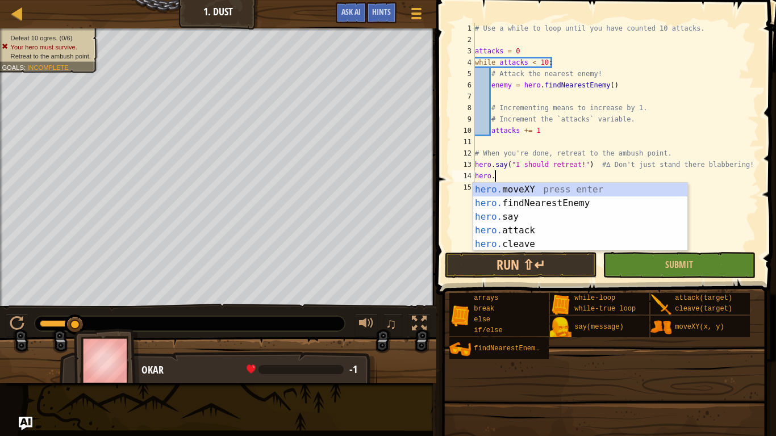
scroll to position [5, 2]
click at [542, 190] on div "hero. moveXY press enter hero. findNearestEnemy press enter hero. say press ent…" at bounding box center [579, 230] width 215 height 95
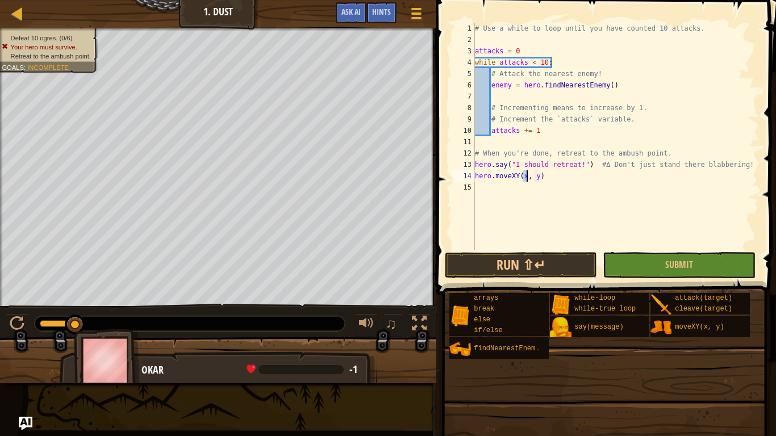
click at [549, 181] on div "# Use a while to loop until you have counted 10 attacks. attacks = 0 while atta…" at bounding box center [615, 148] width 286 height 250
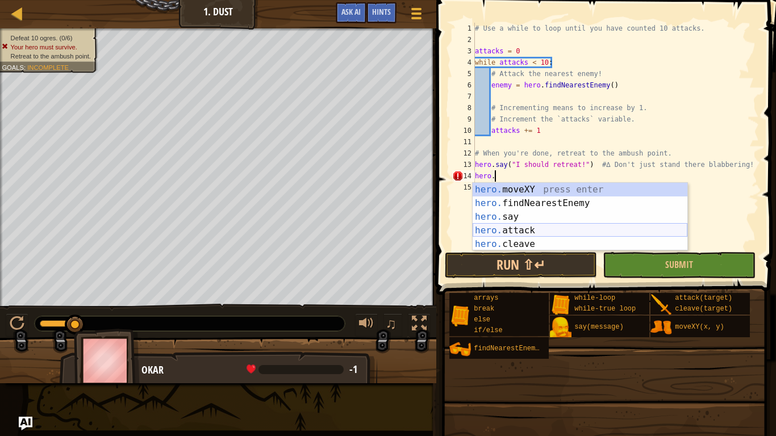
click at [551, 229] on div "hero. moveXY press enter hero. findNearestEnemy press enter hero. say press ent…" at bounding box center [579, 230] width 215 height 95
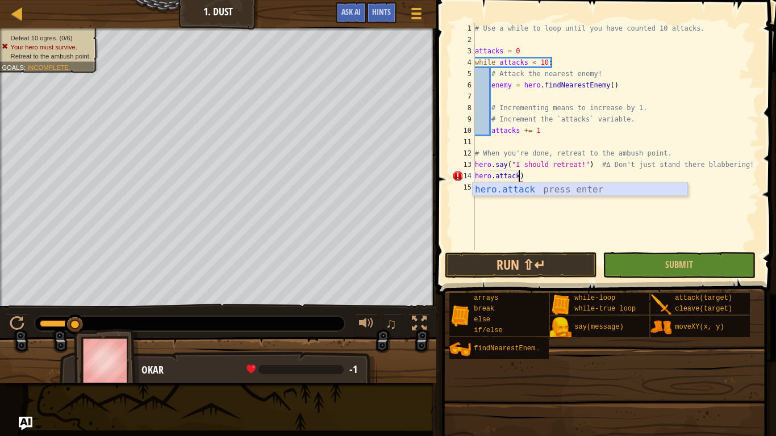
click at [569, 192] on div "hero.attack press enter" at bounding box center [579, 203] width 215 height 41
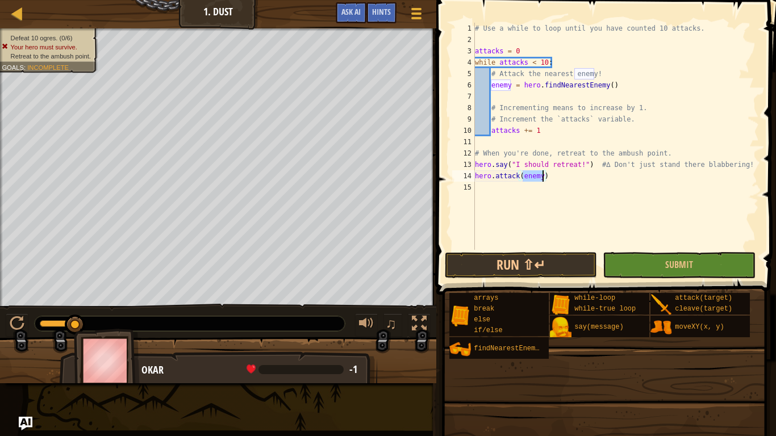
click at [524, 175] on div "# Use a while to loop until you have counted 10 attacks. attacks = 0 while atta…" at bounding box center [615, 136] width 286 height 227
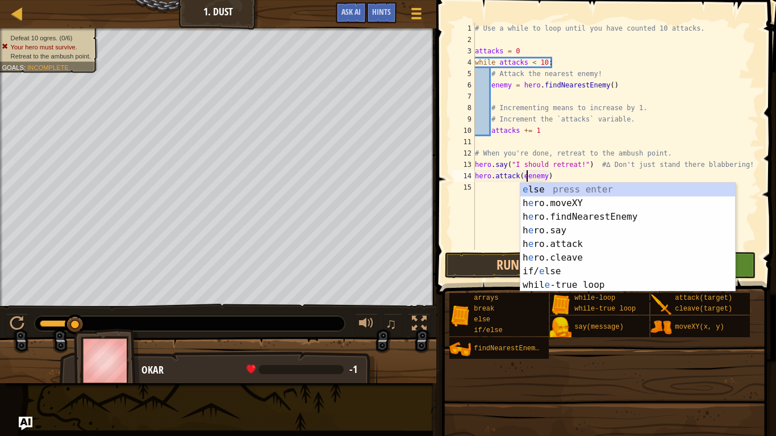
scroll to position [5, 9]
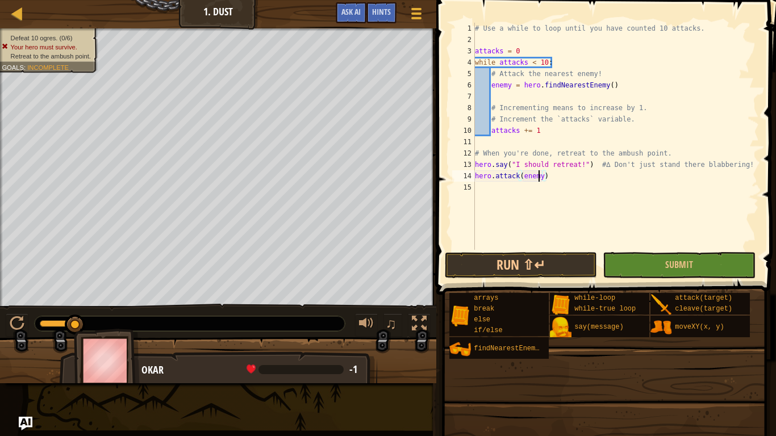
click at [539, 177] on div "# Use a while to loop until you have counted 10 attacks. attacks = 0 while atta…" at bounding box center [615, 148] width 286 height 250
click at [534, 176] on div "# Use a while to loop until you have counted 10 attacks. attacks = 0 while atta…" at bounding box center [615, 148] width 286 height 250
click at [652, 265] on button "Submit" at bounding box center [678, 265] width 152 height 26
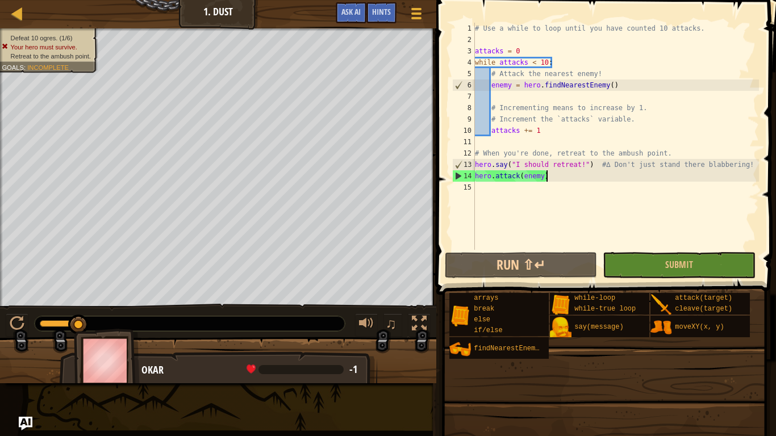
click at [553, 177] on div "# Use a while to loop until you have counted 10 attacks. attacks = 0 while atta…" at bounding box center [615, 148] width 286 height 250
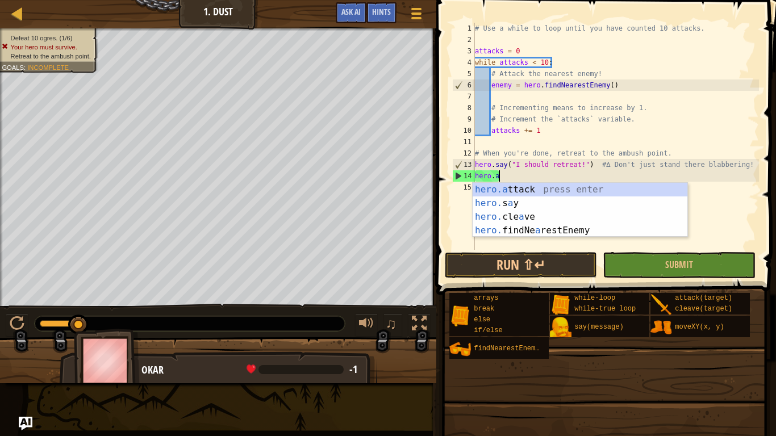
scroll to position [5, 2]
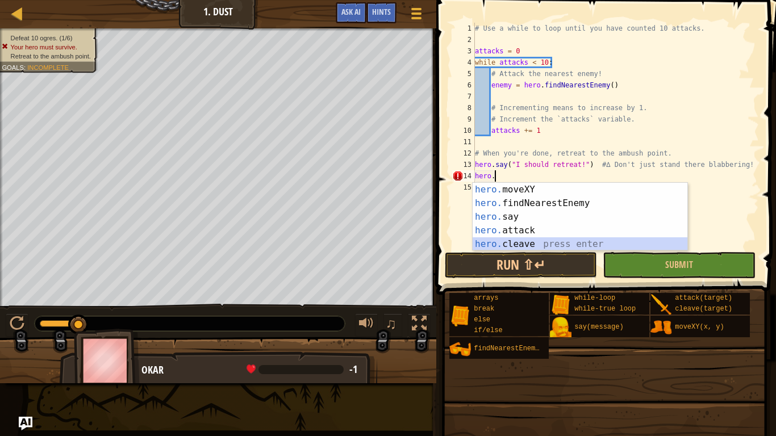
click at [535, 245] on div "hero. moveXY press enter hero. findNearestEnemy press enter hero. say press ent…" at bounding box center [579, 230] width 215 height 95
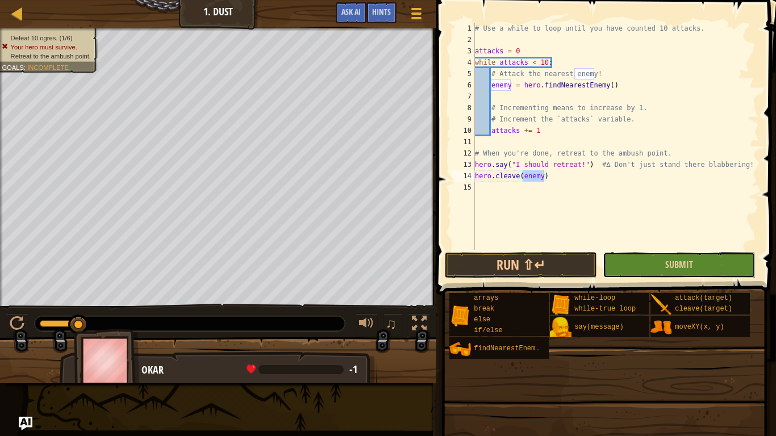
click at [642, 263] on button "Submit" at bounding box center [678, 265] width 152 height 26
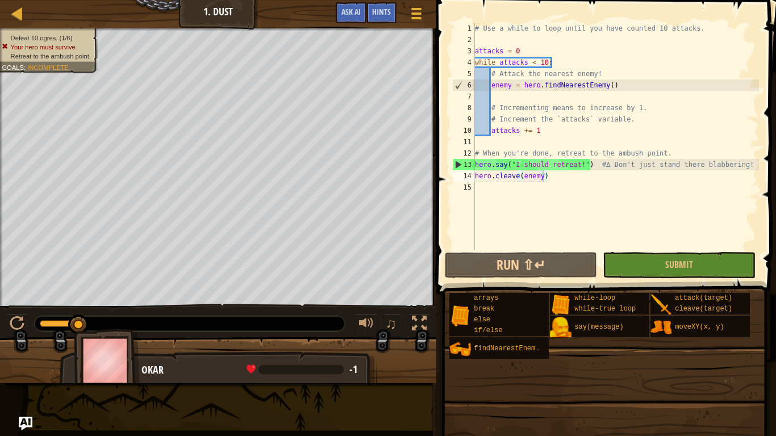
click at [546, 180] on div "# Use a while to loop until you have counted 10 attacks. attacks = 0 while atta…" at bounding box center [615, 148] width 286 height 250
click at [542, 179] on div "# Use a while to loop until you have counted 10 attacks. attacks = 0 while atta…" at bounding box center [615, 148] width 286 height 250
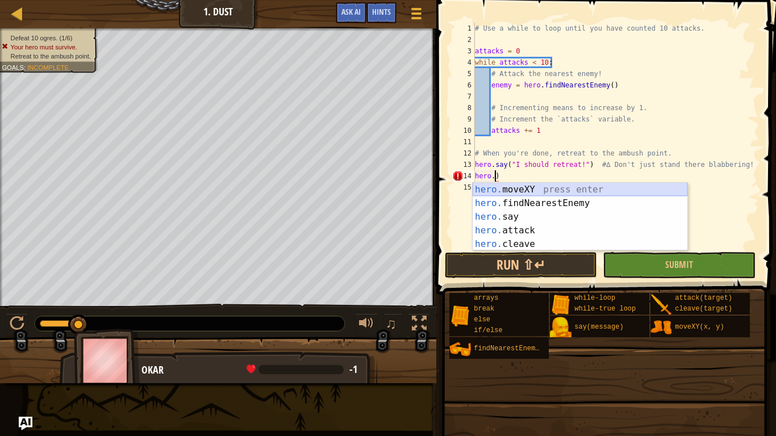
click at [522, 191] on div "hero. moveXY press enter hero. findNearestEnemy press enter hero. say press ent…" at bounding box center [579, 230] width 215 height 95
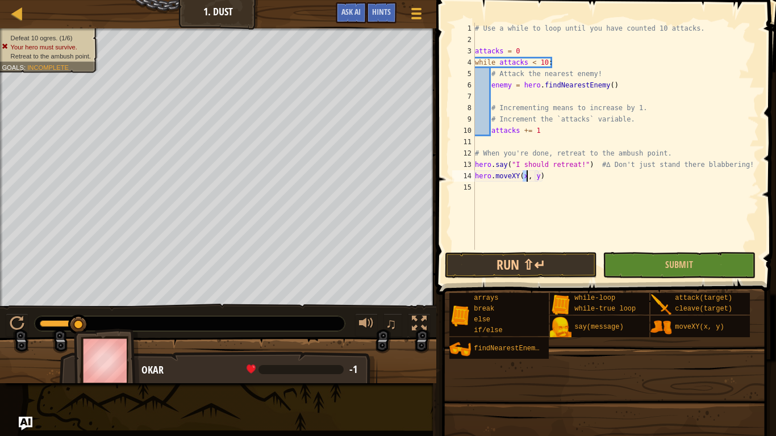
click at [538, 178] on div "# Use a while to loop until you have counted 10 attacks. attacks = 0 while atta…" at bounding box center [615, 148] width 286 height 250
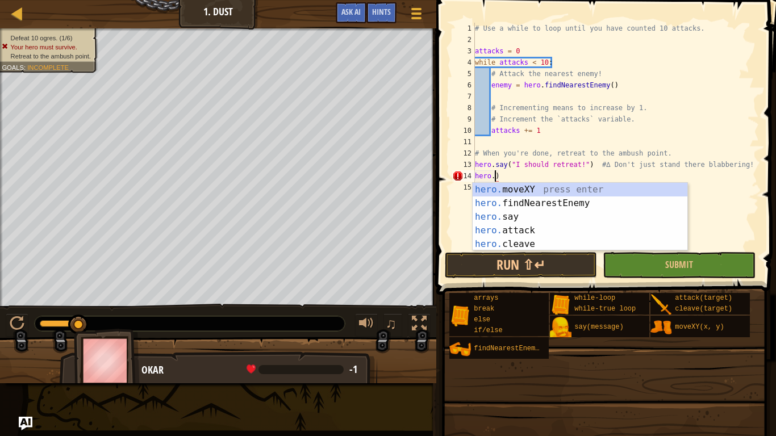
click at [510, 173] on div "# Use a while to loop until you have counted 10 attacks. attacks = 0 while atta…" at bounding box center [615, 148] width 286 height 250
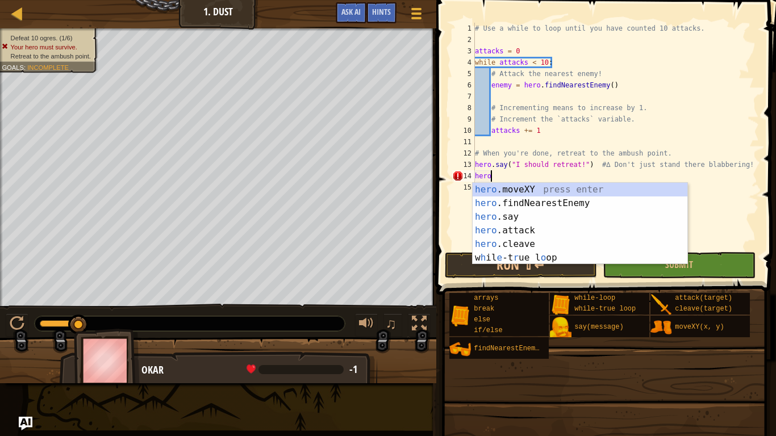
type textarea "hero"
click at [591, 324] on span "say(message)" at bounding box center [598, 327] width 49 height 8
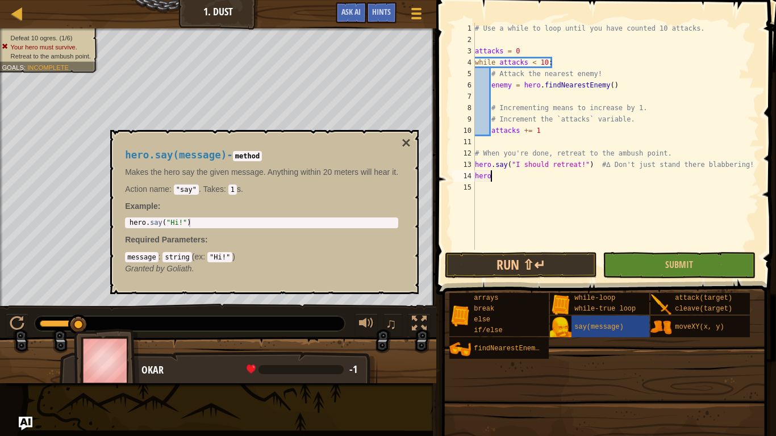
type textarea "hero.say("Hi!")"
click at [276, 220] on div "hero . say ( "Hi!" )" at bounding box center [264, 232] width 274 height 26
click at [410, 135] on button "×" at bounding box center [405, 143] width 9 height 16
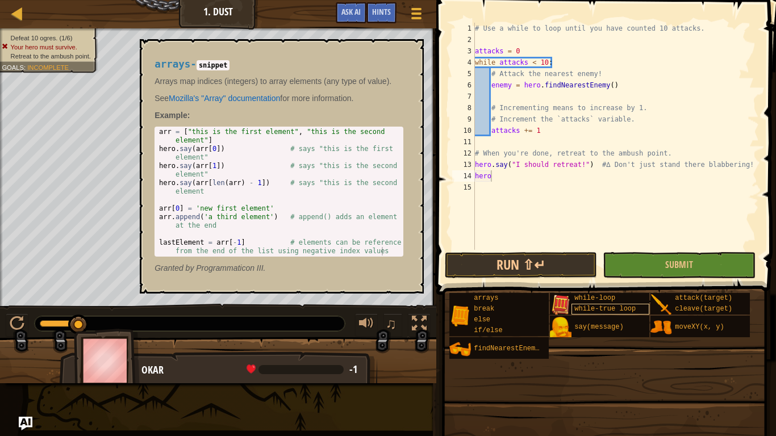
click at [584, 308] on span "while-true loop" at bounding box center [604, 309] width 61 height 8
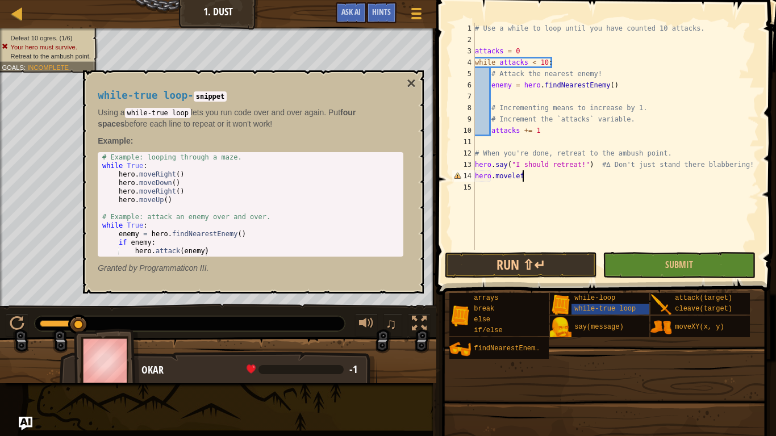
scroll to position [5, 7]
click at [672, 268] on span "Submit" at bounding box center [679, 264] width 28 height 12
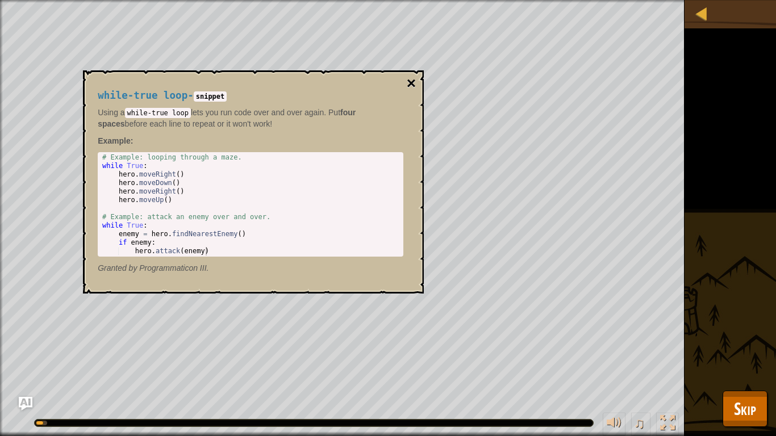
click at [410, 76] on button "×" at bounding box center [411, 84] width 9 height 16
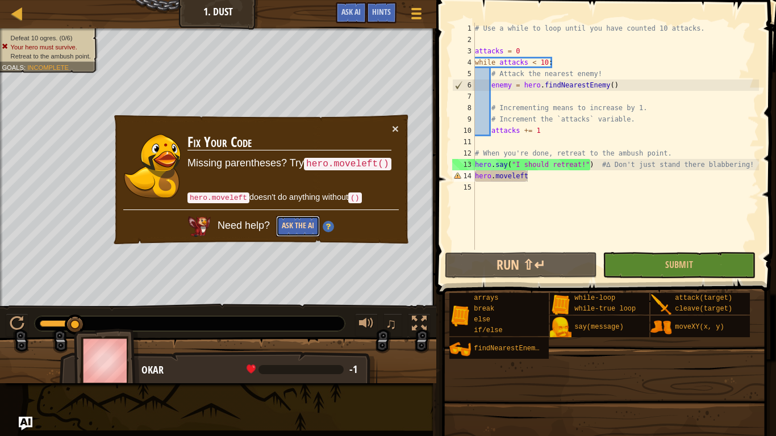
click at [293, 228] on button "Ask the AI" at bounding box center [298, 226] width 44 height 21
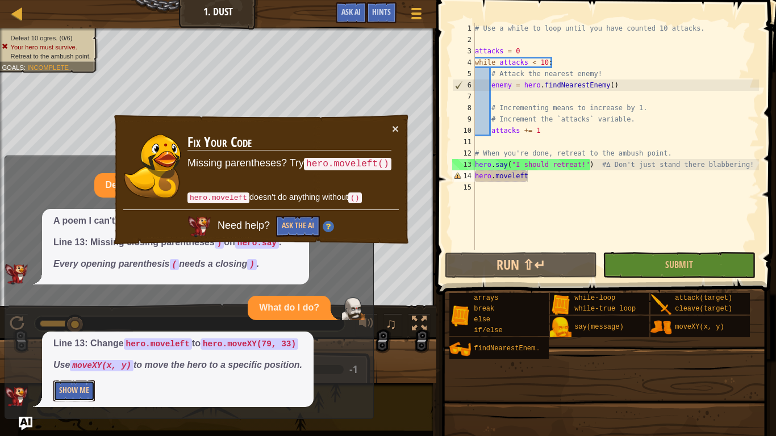
click at [76, 340] on button "Show Me" at bounding box center [73, 390] width 41 height 21
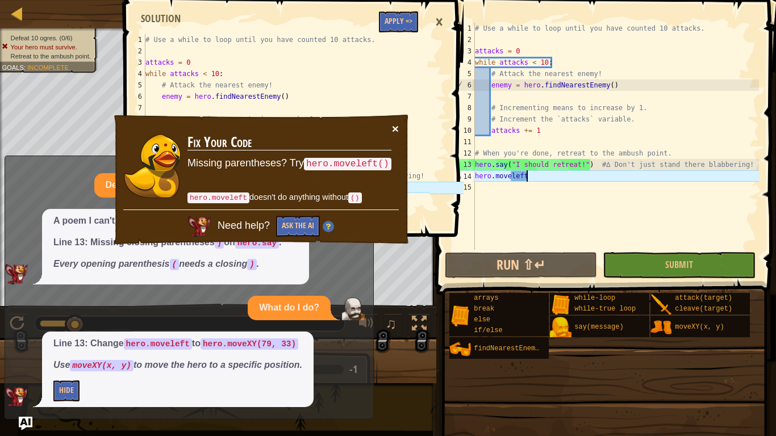
click at [393, 129] on button "×" at bounding box center [395, 129] width 7 height 12
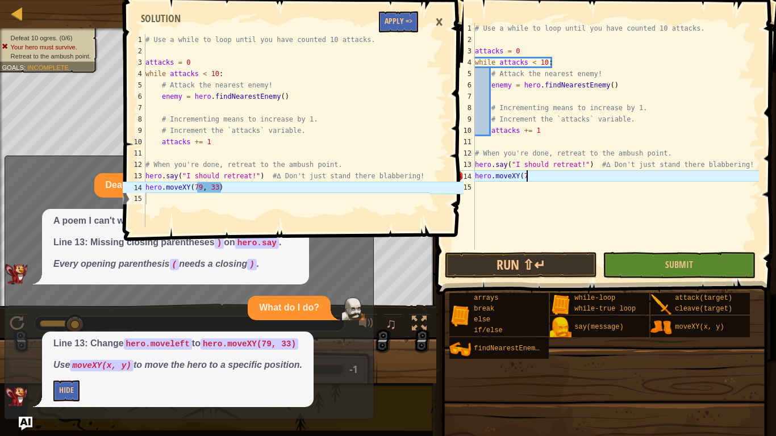
scroll to position [5, 7]
type textarea "hero.moveXY(79"
click at [439, 26] on div "×" at bounding box center [438, 22] width 19 height 26
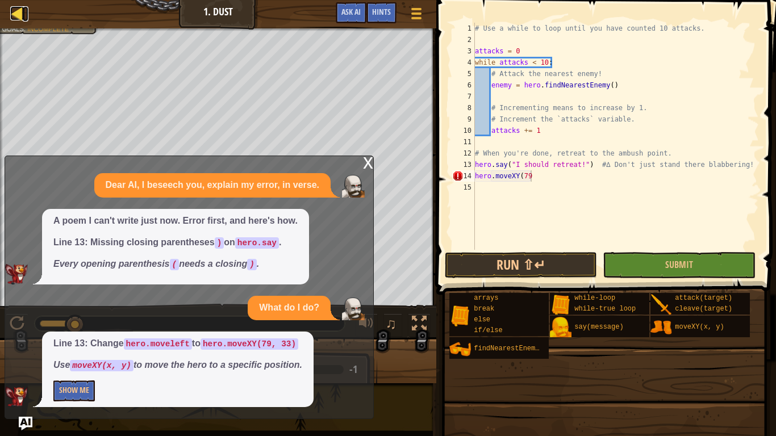
click at [20, 19] on div at bounding box center [17, 13] width 14 height 14
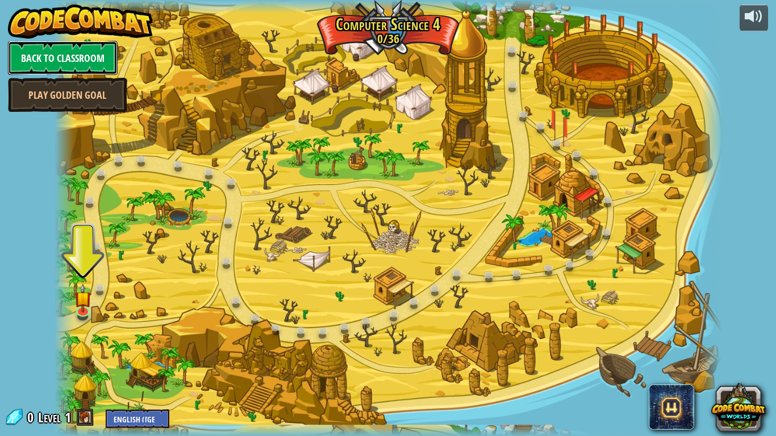
click at [30, 52] on link "Back to Classroom" at bounding box center [63, 58] width 110 height 34
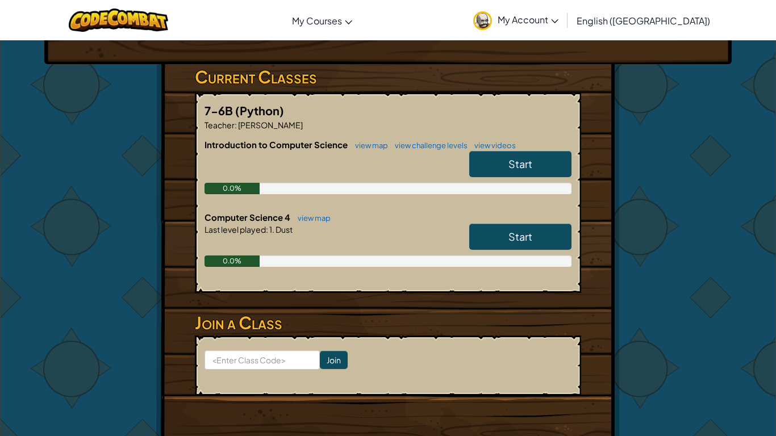
scroll to position [171, 0]
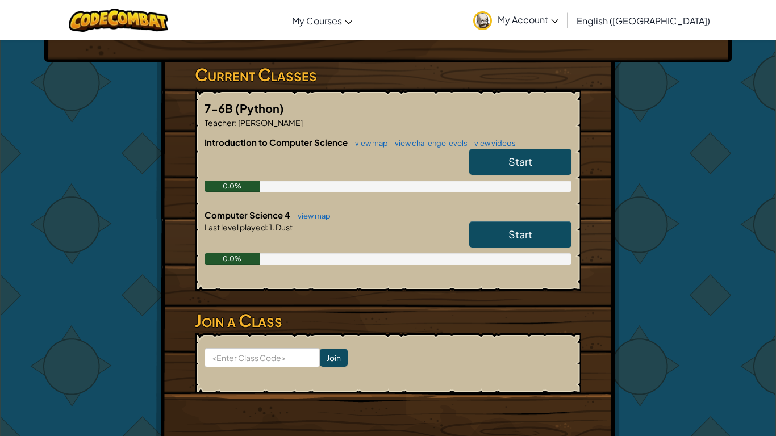
click at [554, 152] on link "Start" at bounding box center [520, 162] width 102 height 26
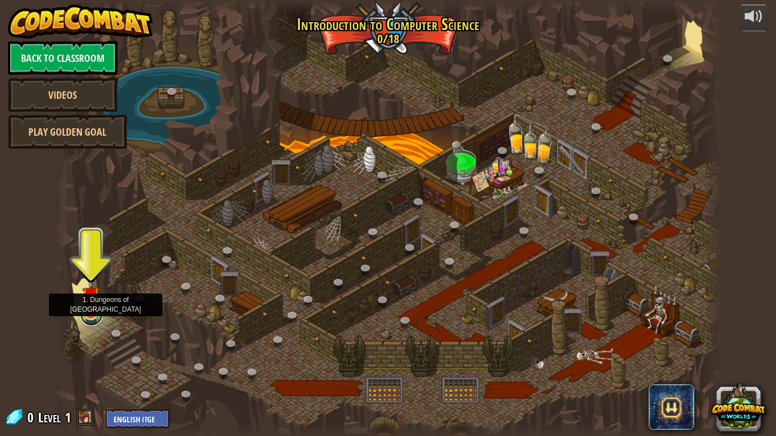
click at [96, 321] on link at bounding box center [91, 314] width 23 height 23
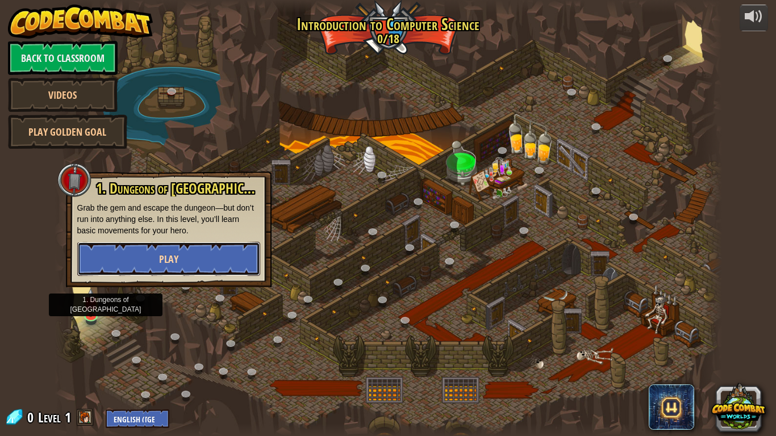
click at [149, 269] on button "Play" at bounding box center [168, 259] width 183 height 34
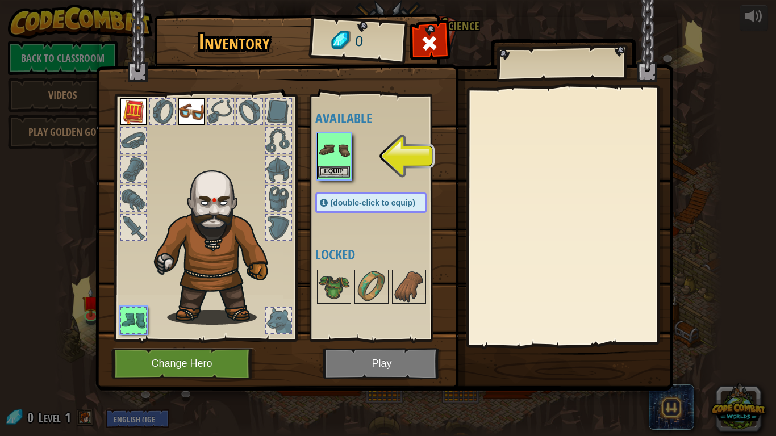
click at [333, 161] on img at bounding box center [334, 150] width 32 height 32
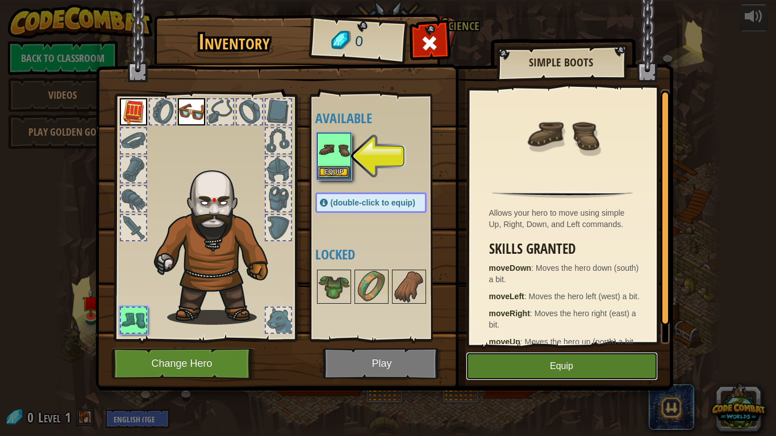
click at [505, 340] on button "Equip" at bounding box center [562, 366] width 192 height 28
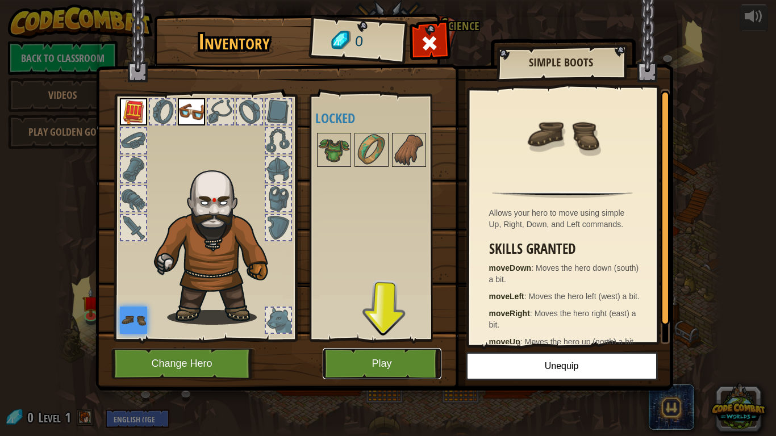
click at [350, 340] on button "Play" at bounding box center [381, 363] width 119 height 31
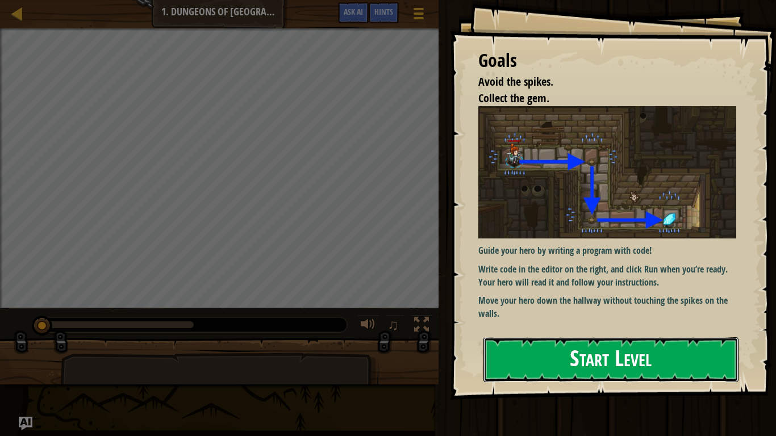
click at [524, 340] on button "Start Level" at bounding box center [610, 359] width 255 height 45
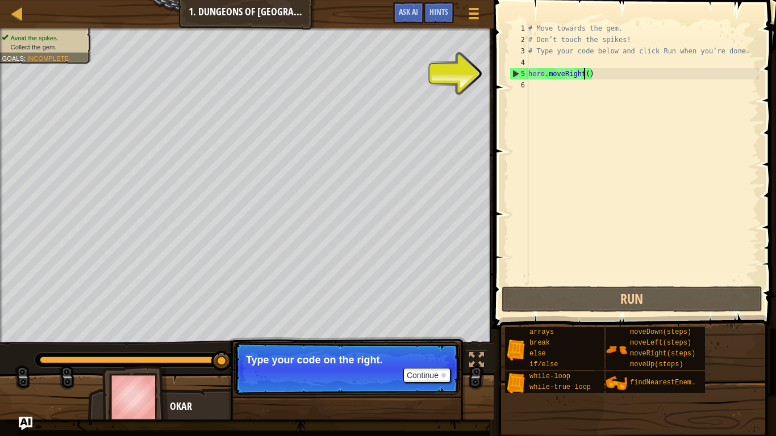
click at [582, 70] on div "# Move towards the gem. # Don’t touch the spikes! # Type your code below and cl…" at bounding box center [642, 165] width 233 height 284
type textarea "hero.moveRight()"
click at [602, 77] on div "# Move towards the gem. # Don’t touch the spikes! # Type your code below and cl…" at bounding box center [642, 165] width 233 height 284
click at [543, 85] on div "# Move towards the gem. # Don’t touch the spikes! # Type your code below and cl…" at bounding box center [642, 165] width 233 height 284
click at [537, 73] on div "# Move towards the gem. # Don’t touch the spikes! # Type your code below and cl…" at bounding box center [642, 165] width 233 height 284
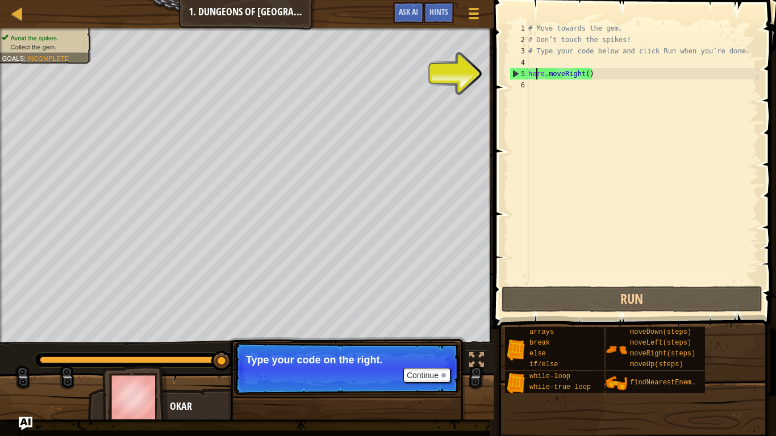
click at [533, 74] on div "# Move towards the gem. # Don’t touch the spikes! # Type your code below and cl…" at bounding box center [642, 165] width 233 height 284
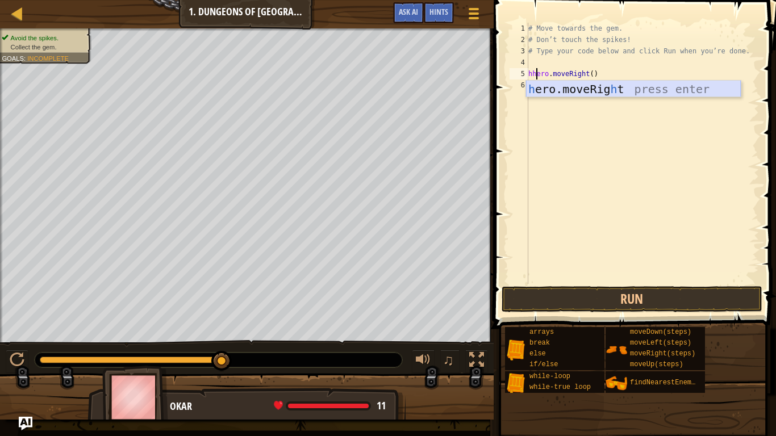
click at [612, 90] on div "h ero.moveRig h t press enter" at bounding box center [633, 106] width 215 height 51
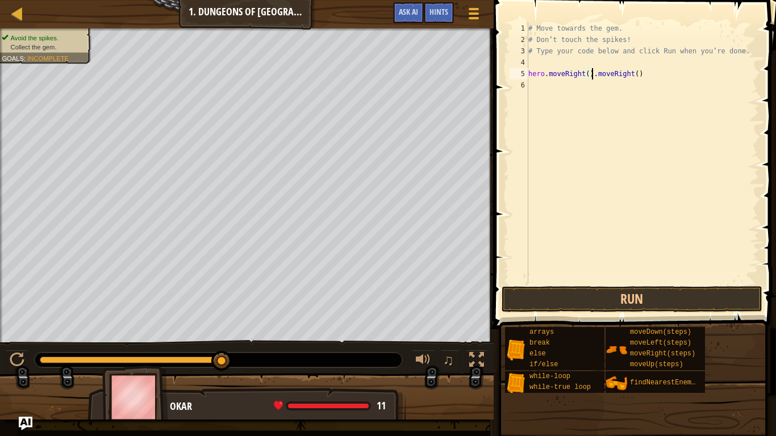
click at [587, 75] on div "# Move towards the gem. # Don’t touch the spikes! # Type your code below and cl…" at bounding box center [642, 165] width 233 height 284
click at [551, 306] on button "Run" at bounding box center [631, 299] width 261 height 26
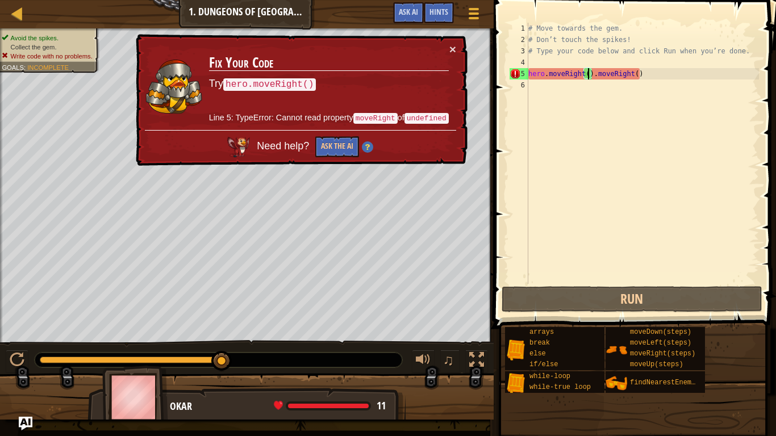
click at [445, 55] on h3 "Fix Your Code" at bounding box center [329, 63] width 240 height 16
click at [451, 51] on button "×" at bounding box center [452, 49] width 7 height 12
click at [636, 73] on div "# Move towards the gem. # Don’t touch the spikes! # Type your code below and cl…" at bounding box center [642, 165] width 233 height 284
click at [648, 74] on div "# Move towards the gem. # Don’t touch the spikes! # Type your code below and cl…" at bounding box center [642, 165] width 233 height 284
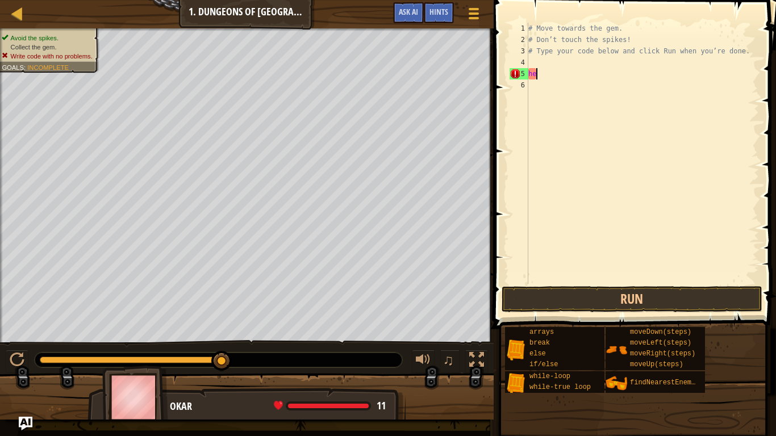
scroll to position [5, 1]
type textarea "h"
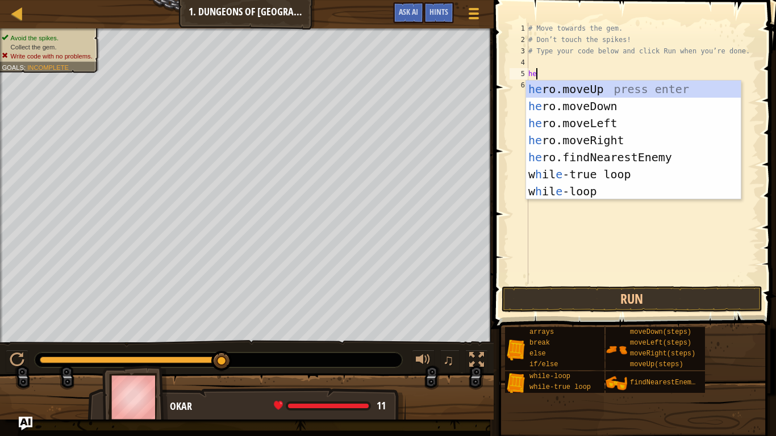
type textarea "her"
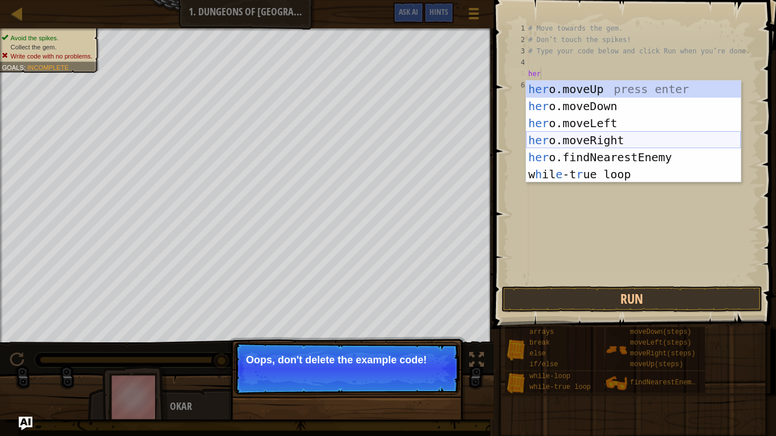
click at [644, 139] on div "her o.moveUp press enter her o.moveDown press enter her o.moveLeft press enter …" at bounding box center [633, 149] width 215 height 136
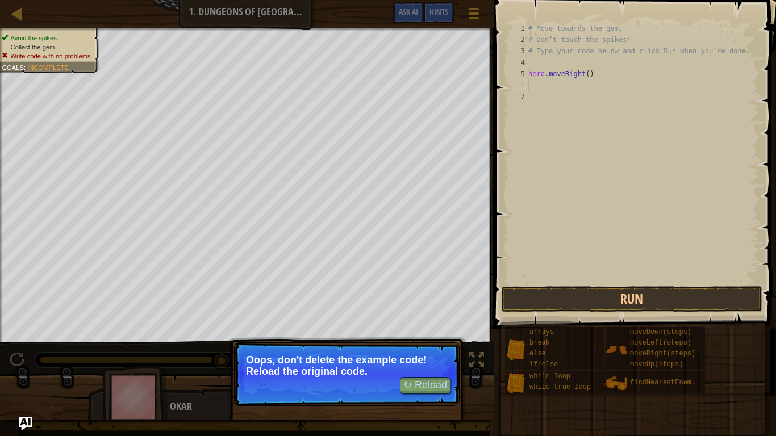
click at [600, 77] on div "# Move towards the gem. # Don’t touch the spikes! # Type your code below and cl…" at bounding box center [642, 165] width 233 height 284
type textarea "hero.moveRight()"
click at [424, 340] on button "↻ Reload" at bounding box center [425, 385] width 51 height 17
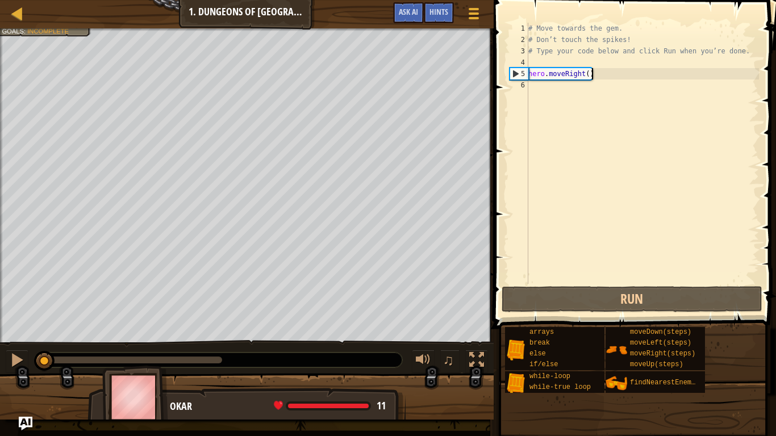
click at [594, 77] on div "# Move towards the gem. # Don’t touch the spikes! # Type your code below and cl…" at bounding box center [642, 165] width 233 height 284
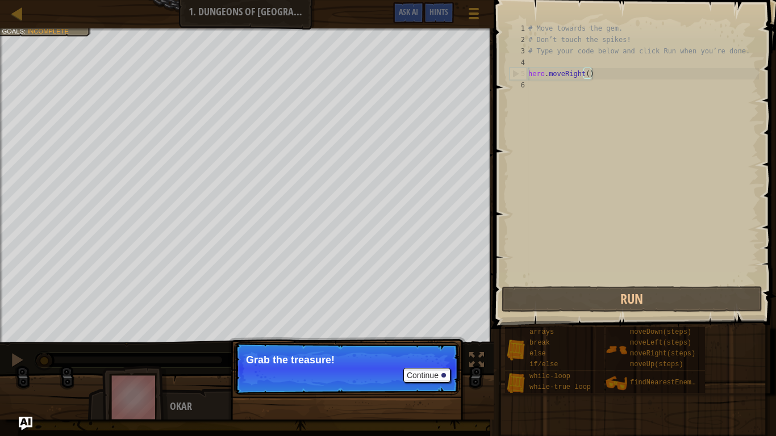
click at [586, 72] on div "# Move towards the gem. # Don’t touch the spikes! # Type your code below and cl…" at bounding box center [642, 165] width 233 height 284
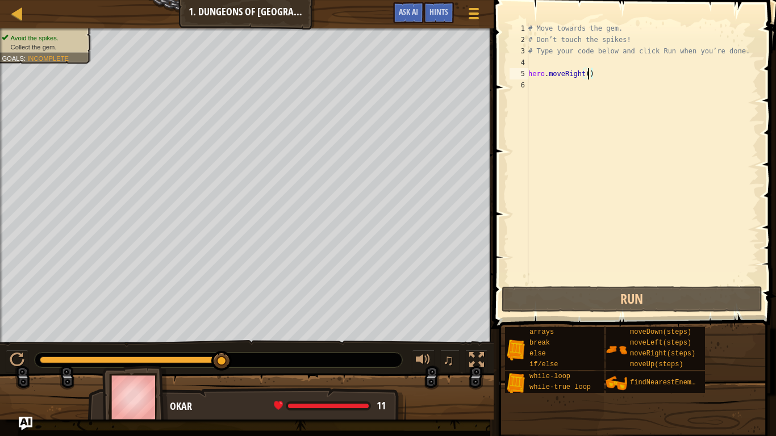
scroll to position [5, 9]
click at [601, 74] on div "# Move towards the gem. # Don’t touch the spikes! # Type your code below and cl…" at bounding box center [642, 165] width 233 height 284
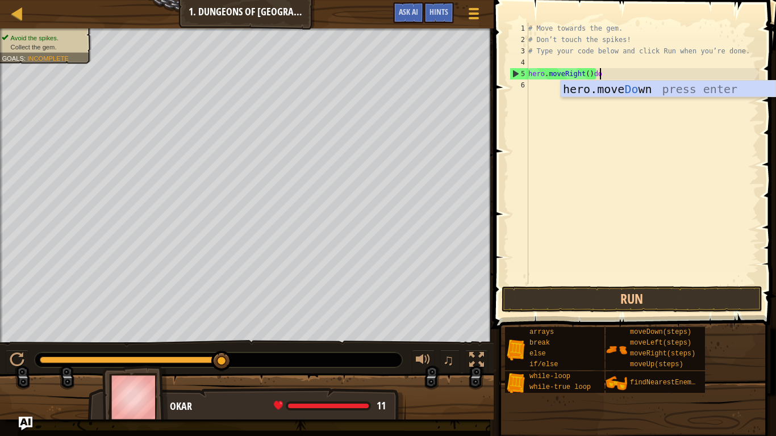
scroll to position [5, 10]
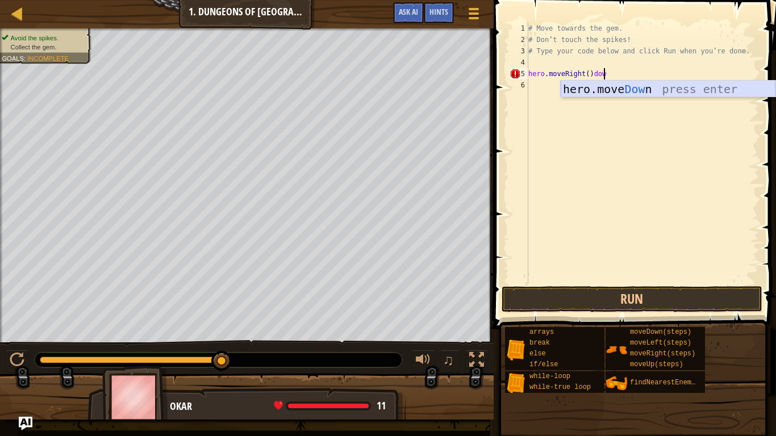
click at [595, 90] on div "hero.move Dow n press enter" at bounding box center [667, 106] width 215 height 51
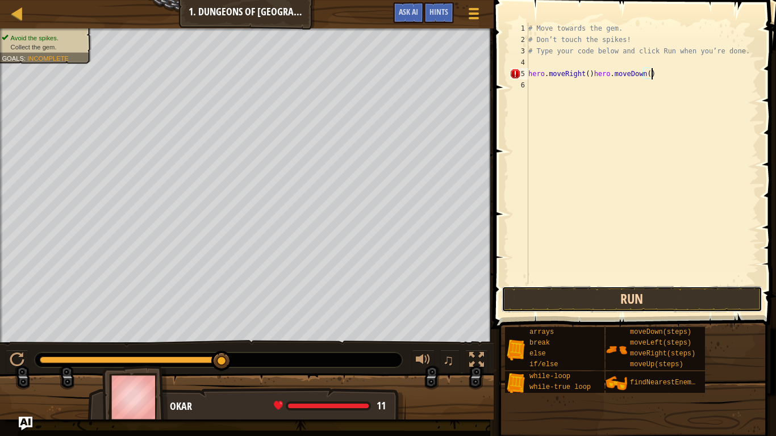
click at [606, 303] on button "Run" at bounding box center [631, 299] width 261 height 26
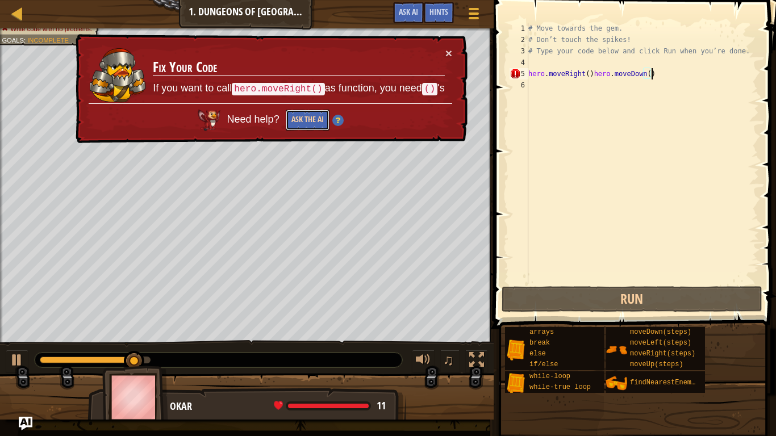
click at [300, 120] on button "Ask the AI" at bounding box center [307, 121] width 44 height 22
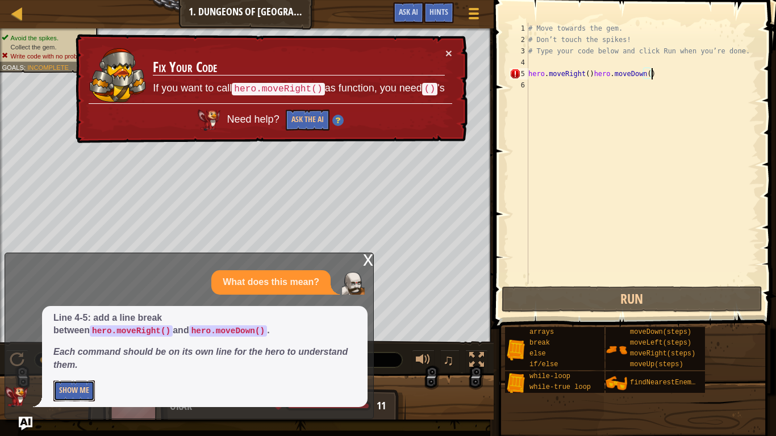
click at [72, 340] on button "Show Me" at bounding box center [73, 390] width 41 height 21
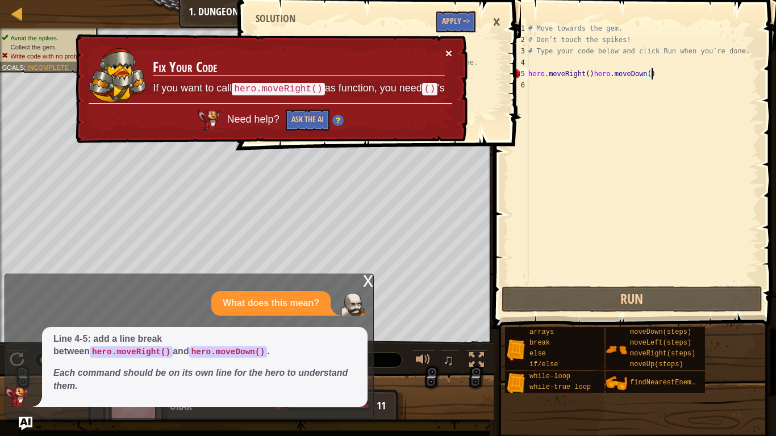
click at [450, 50] on button "×" at bounding box center [448, 55] width 7 height 12
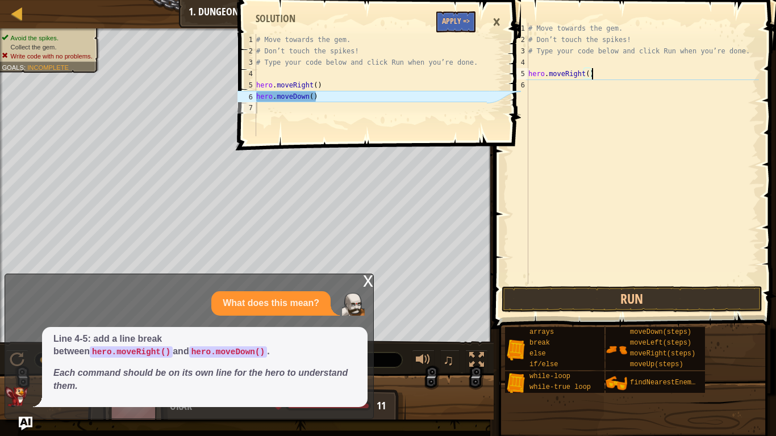
scroll to position [5, 8]
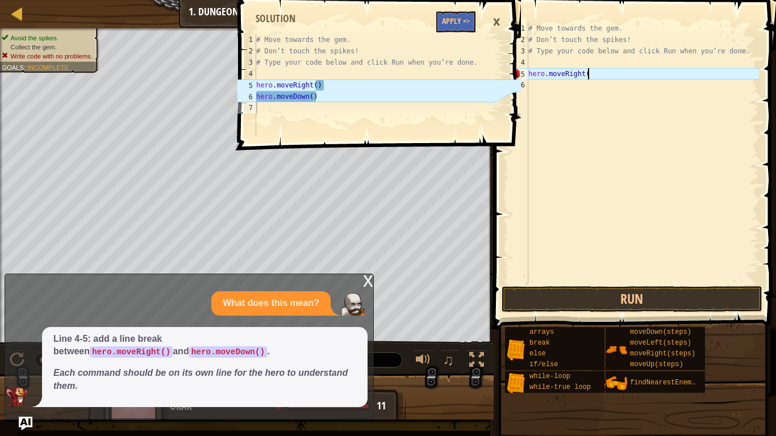
type textarea "hero.moveRight()"
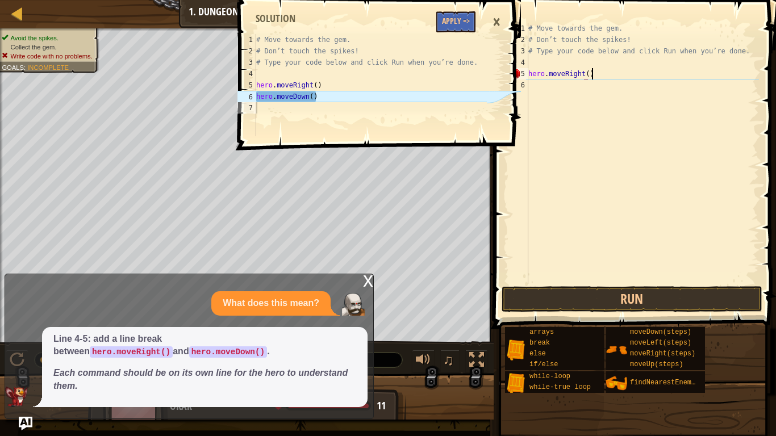
scroll to position [5, 9]
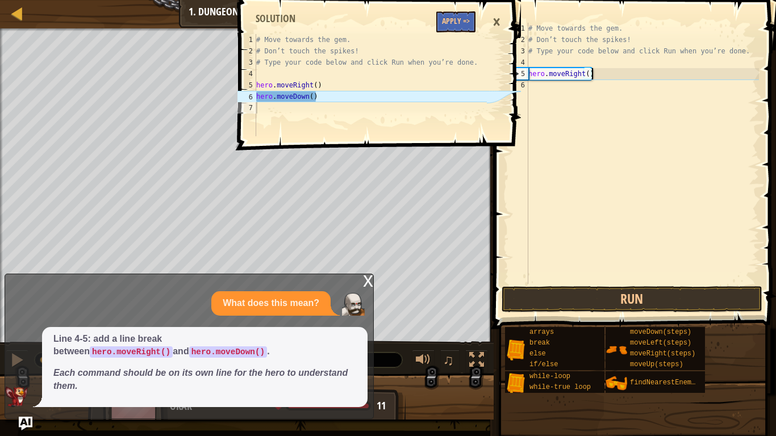
click at [537, 84] on div "# Move towards the gem. # Don’t touch the spikes! # Type your code below and cl…" at bounding box center [642, 165] width 233 height 284
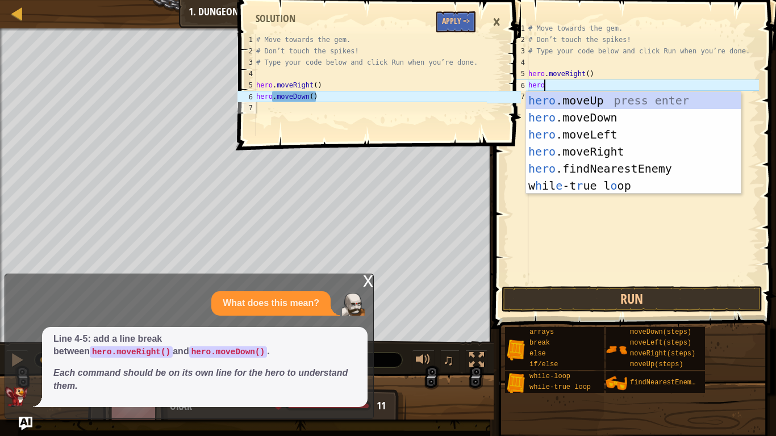
scroll to position [5, 2]
click at [496, 11] on div "×" at bounding box center [496, 22] width 19 height 26
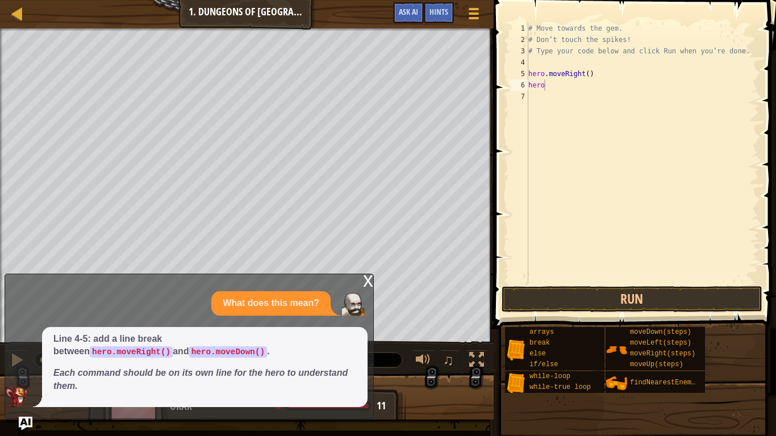
click at [541, 87] on div "# Move towards the gem. # Don’t touch the spikes! # Type your code below and cl…" at bounding box center [642, 165] width 233 height 284
click at [550, 85] on div "# Move towards the gem. # Don’t touch the spikes! # Type your code below and cl…" at bounding box center [642, 165] width 233 height 284
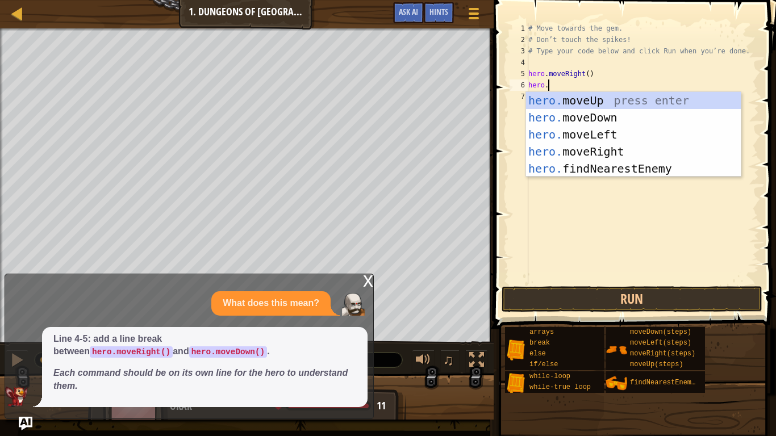
type textarea "hero."
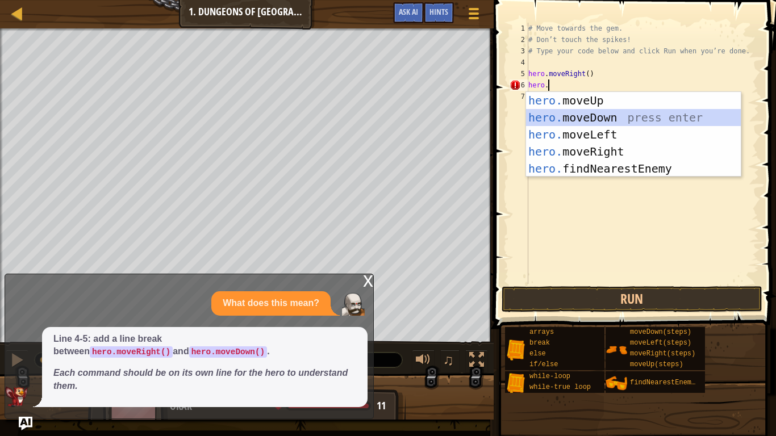
click at [572, 112] on div "hero. moveUp press enter hero. moveDown press enter hero. moveLeft press enter …" at bounding box center [633, 151] width 215 height 119
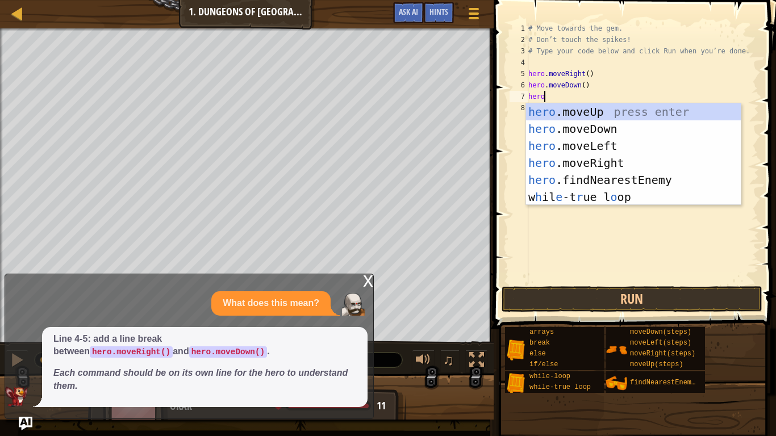
type textarea "hero."
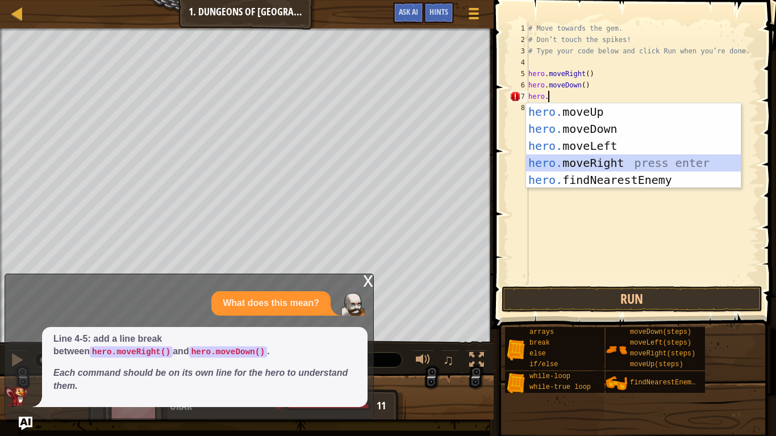
click at [593, 157] on div "hero. moveUp press enter hero. moveDown press enter hero. moveLeft press enter …" at bounding box center [633, 162] width 215 height 119
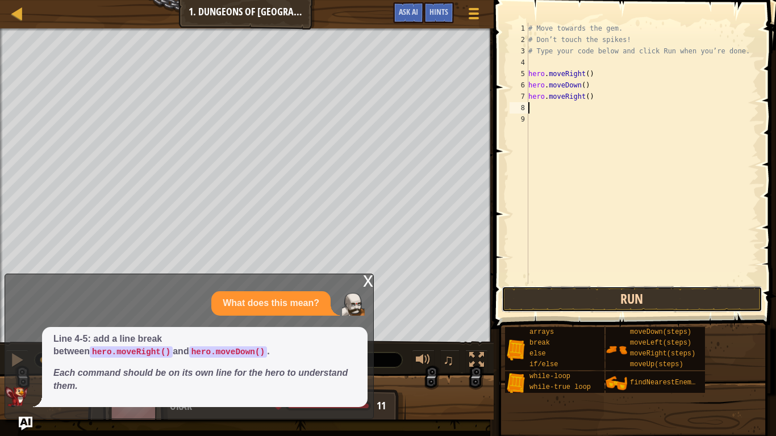
click at [620, 292] on button "Run" at bounding box center [631, 299] width 261 height 26
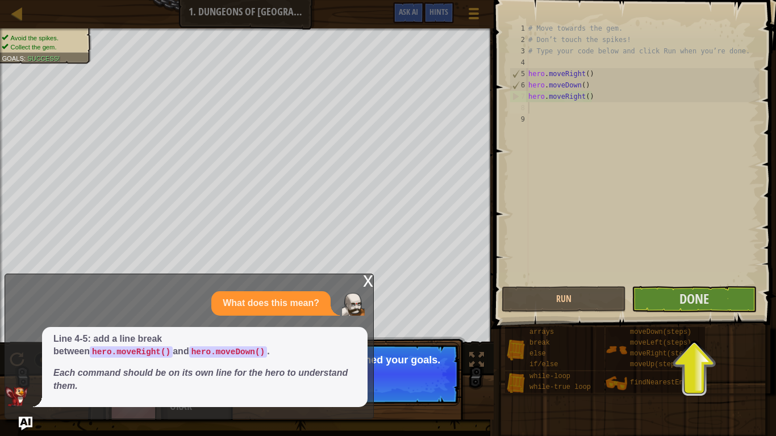
click at [363, 282] on div "x" at bounding box center [368, 279] width 10 height 11
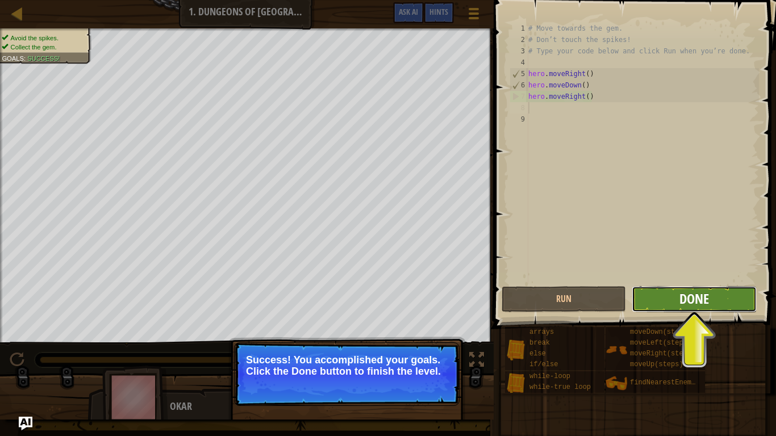
click at [693, 307] on span "Done" at bounding box center [694, 299] width 30 height 18
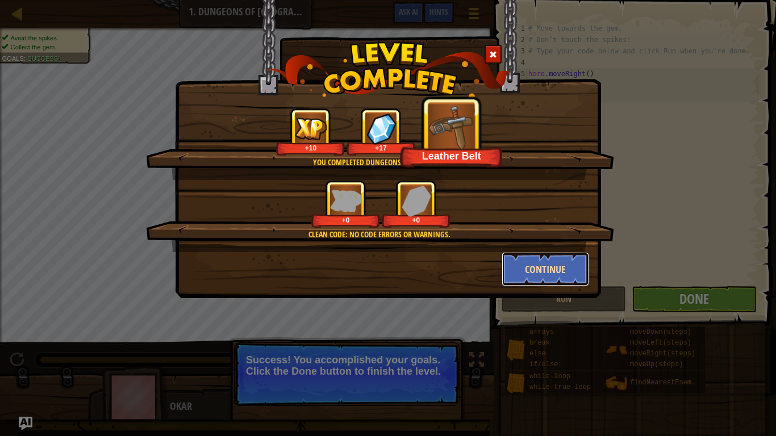
click at [541, 265] on button "Continue" at bounding box center [545, 269] width 88 height 34
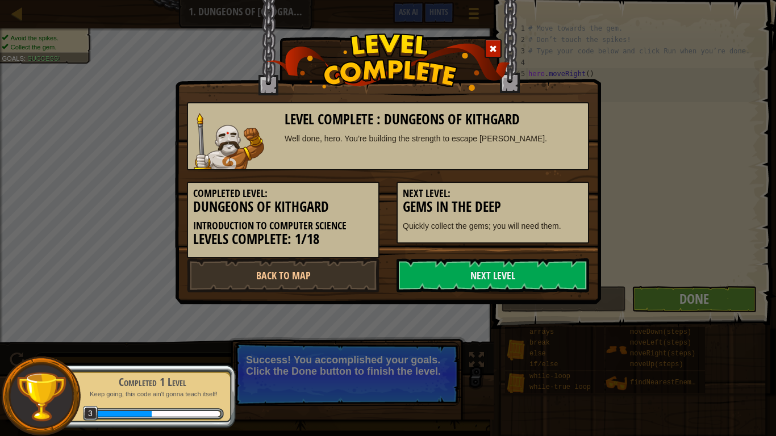
click at [541, 265] on link "Next Level" at bounding box center [492, 275] width 192 height 34
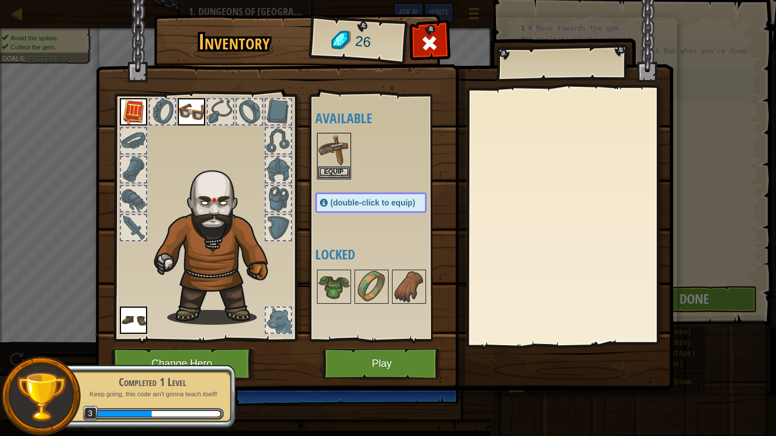
click at [275, 312] on div at bounding box center [278, 320] width 25 height 25
click at [340, 171] on button "Equip" at bounding box center [334, 172] width 32 height 12
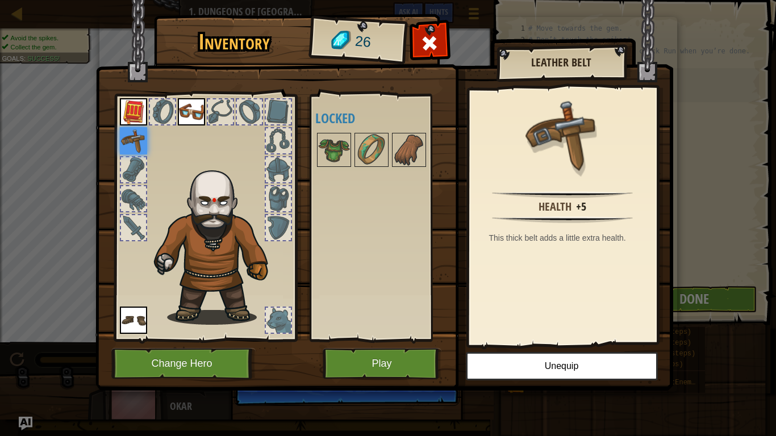
click at [132, 216] on div at bounding box center [133, 227] width 25 height 25
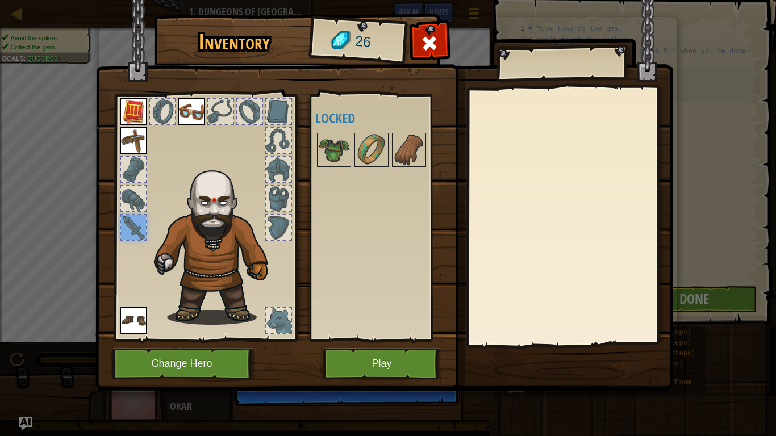
click at [133, 206] on div at bounding box center [133, 198] width 25 height 25
click at [379, 340] on img at bounding box center [383, 184] width 577 height 412
click at [381, 340] on button "Play" at bounding box center [381, 363] width 119 height 31
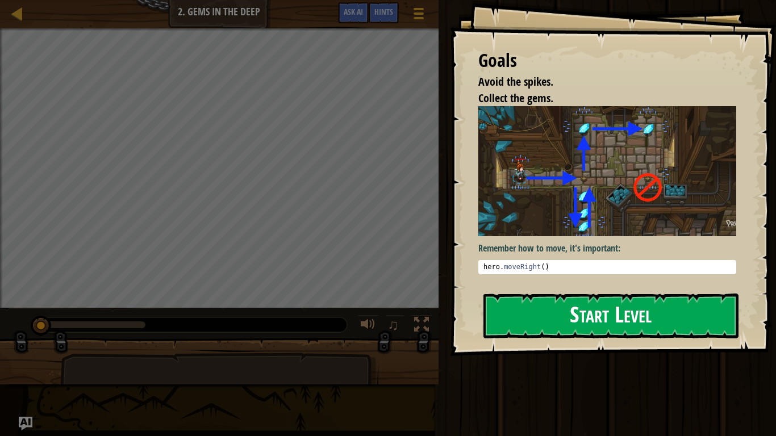
click at [568, 193] on img at bounding box center [607, 170] width 258 height 129
click at [557, 327] on button "Start Level" at bounding box center [610, 316] width 255 height 45
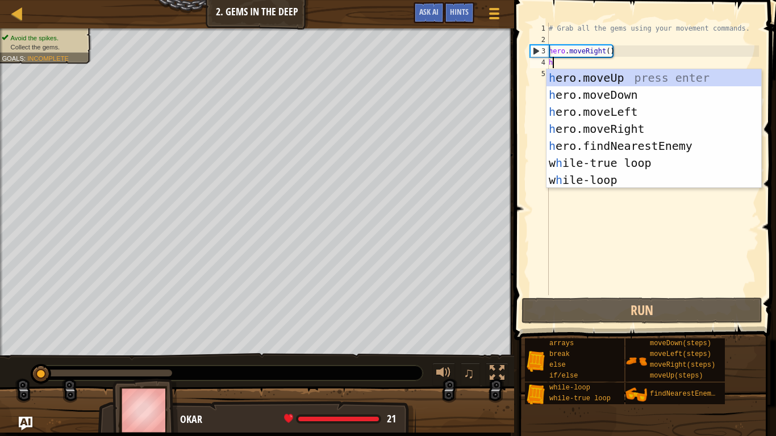
scroll to position [5, 0]
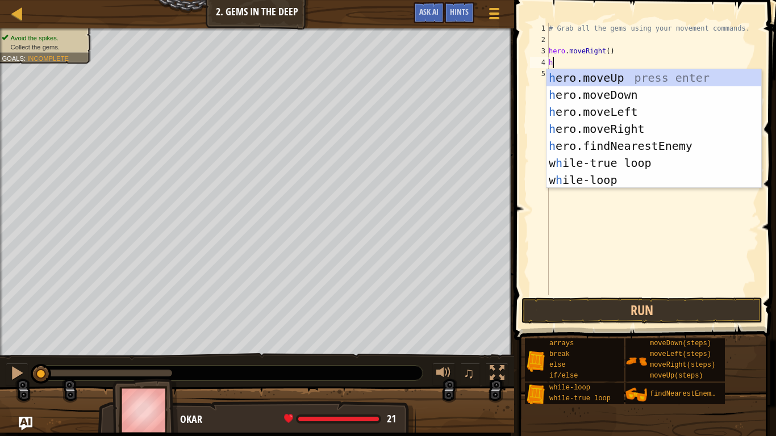
type textarea "he"
click at [580, 99] on div "he ro.moveUp press enter he ro.moveDown press enter he ro.moveLeft press enter …" at bounding box center [653, 145] width 215 height 153
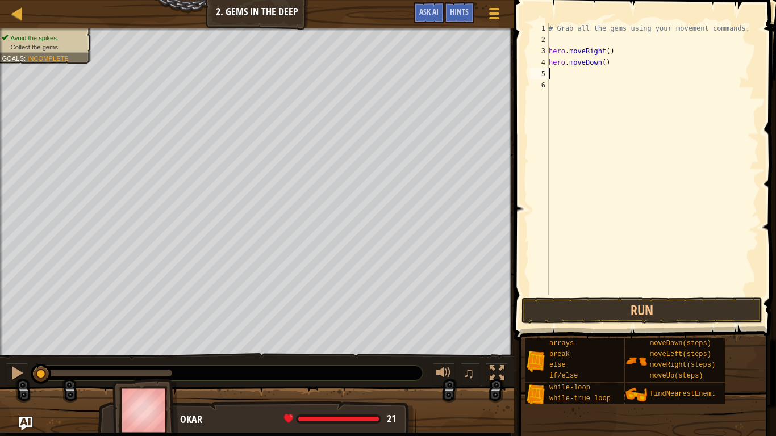
scroll to position [5, 0]
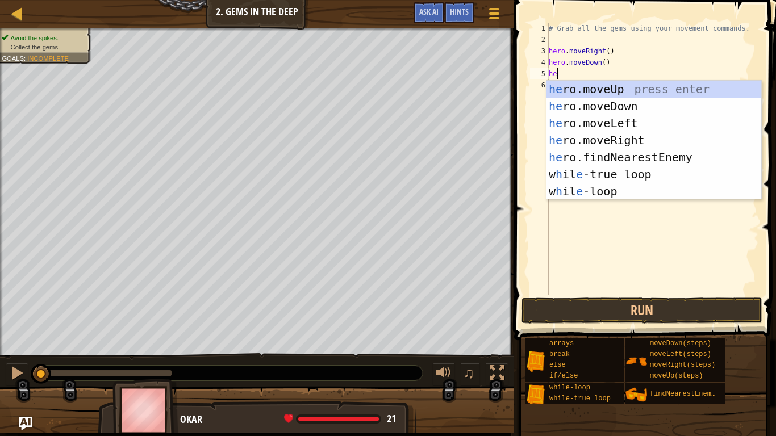
type textarea "her"
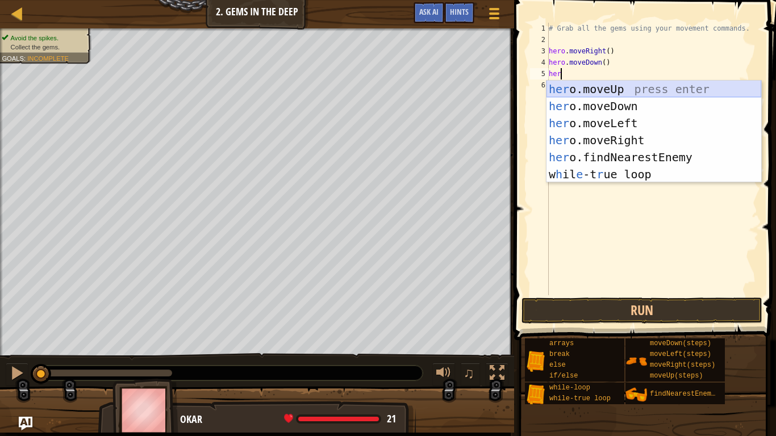
click at [616, 89] on div "her o.moveUp press enter her o.moveDown press enter her o.moveLeft press enter …" at bounding box center [653, 149] width 215 height 136
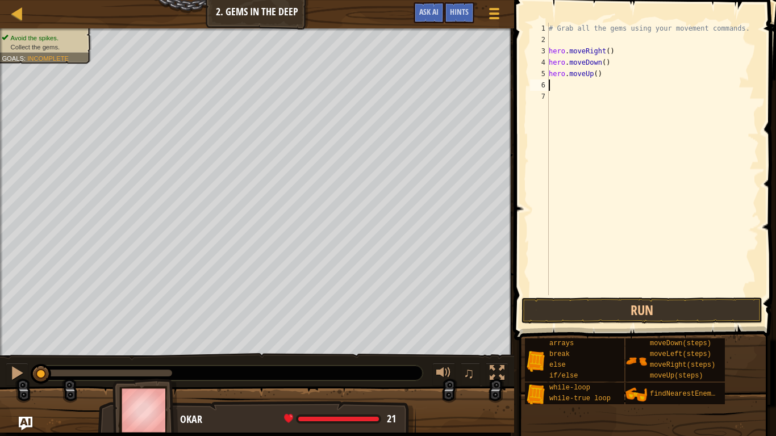
scroll to position [5, 0]
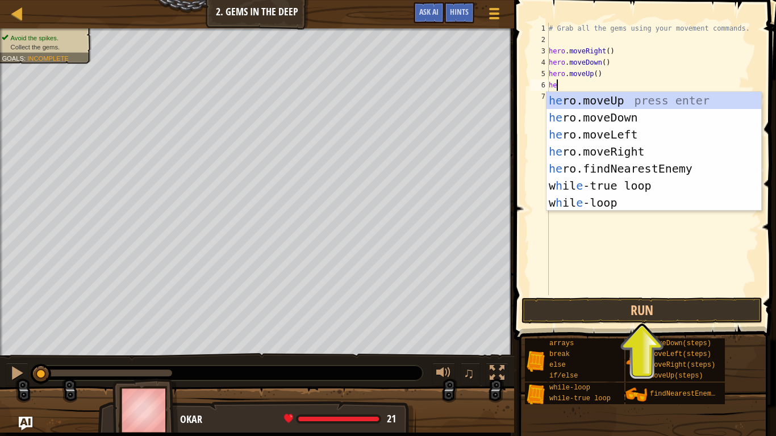
type textarea "her"
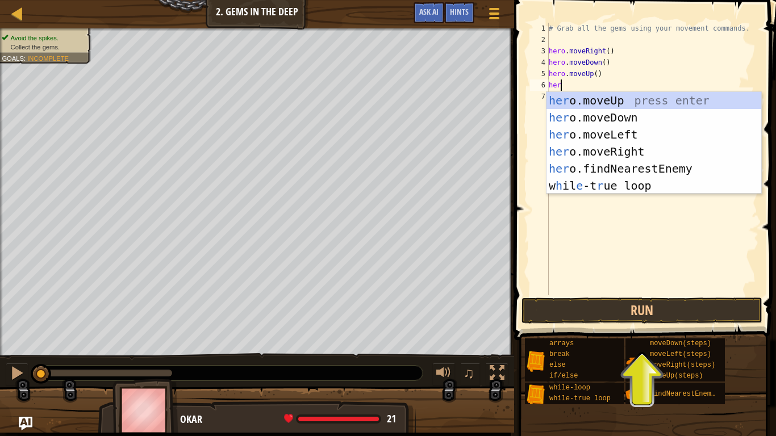
scroll to position [5, 1]
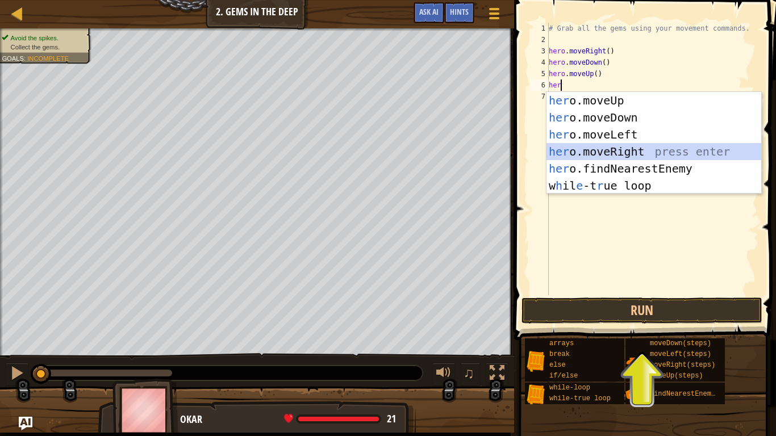
click at [631, 147] on div "her o.moveUp press enter her o.moveDown press enter her o.moveLeft press enter …" at bounding box center [653, 160] width 215 height 136
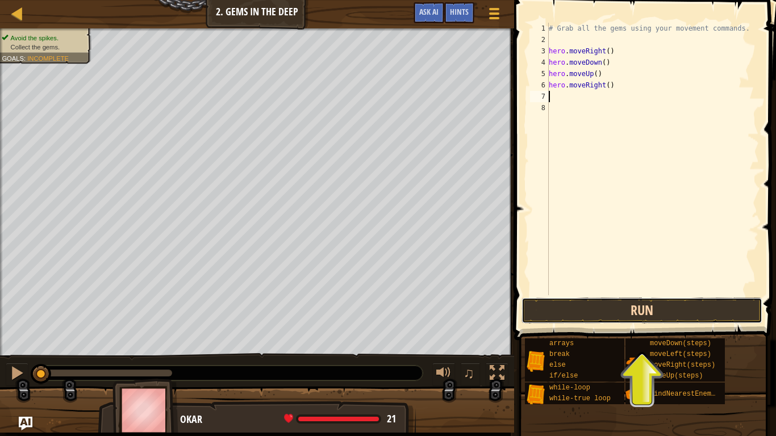
click at [650, 317] on button "Run" at bounding box center [641, 311] width 241 height 26
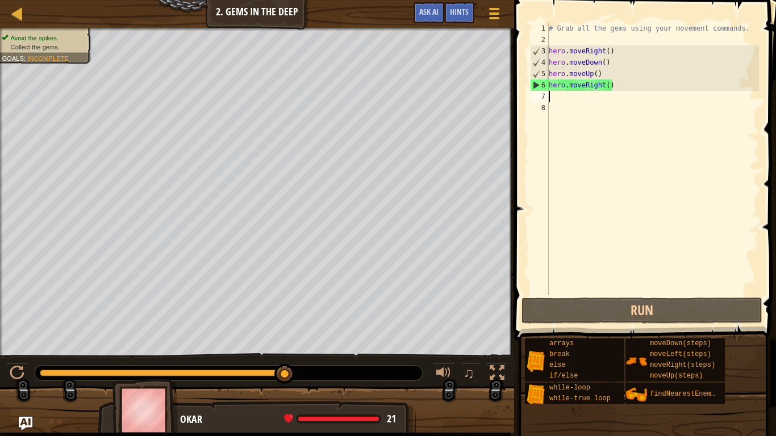
type textarea "m"
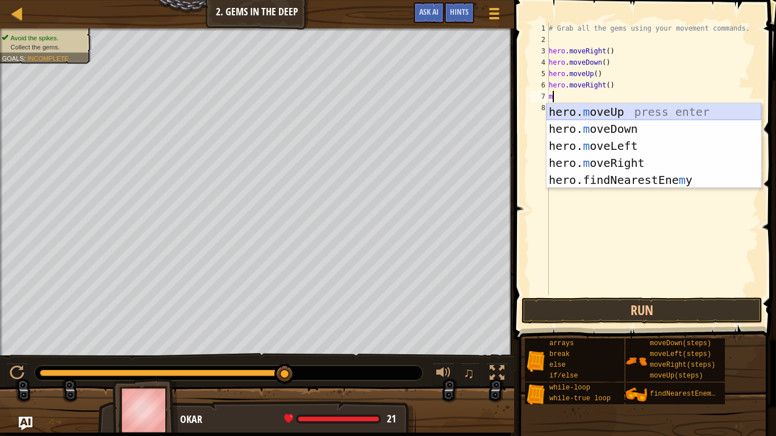
click at [625, 116] on div "hero. m oveUp press enter hero. m oveDown press enter hero. m oveLeft press ent…" at bounding box center [653, 162] width 215 height 119
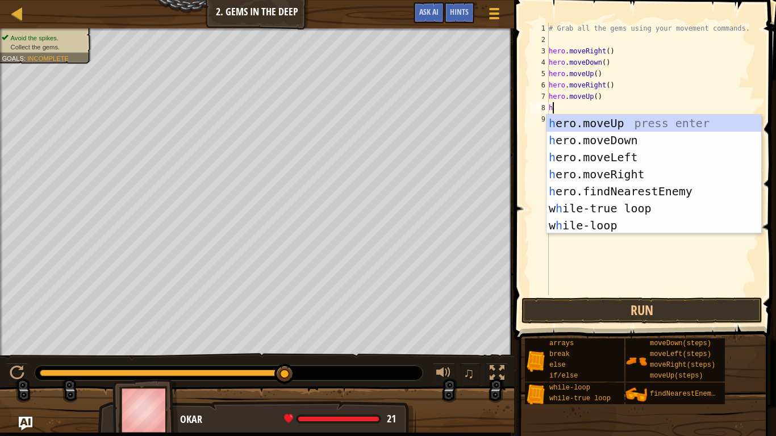
type textarea "h"
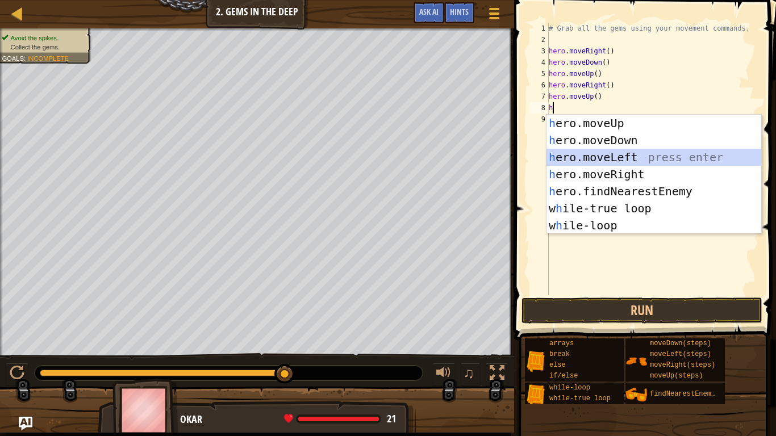
click at [600, 155] on div "h ero.moveUp press enter h ero.moveDown press enter h ero.moveLeft press enter …" at bounding box center [653, 191] width 215 height 153
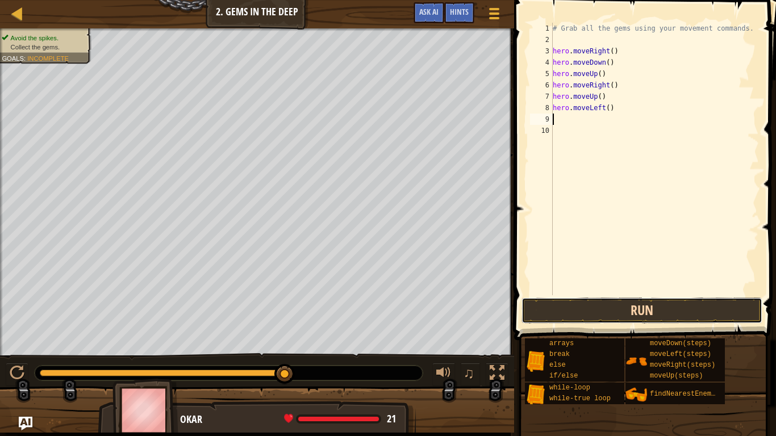
click at [615, 317] on button "Run" at bounding box center [641, 311] width 241 height 26
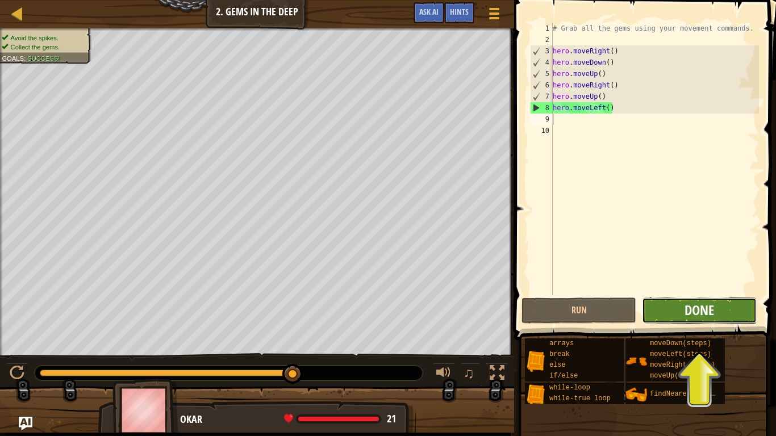
click at [688, 312] on span "Done" at bounding box center [699, 310] width 30 height 18
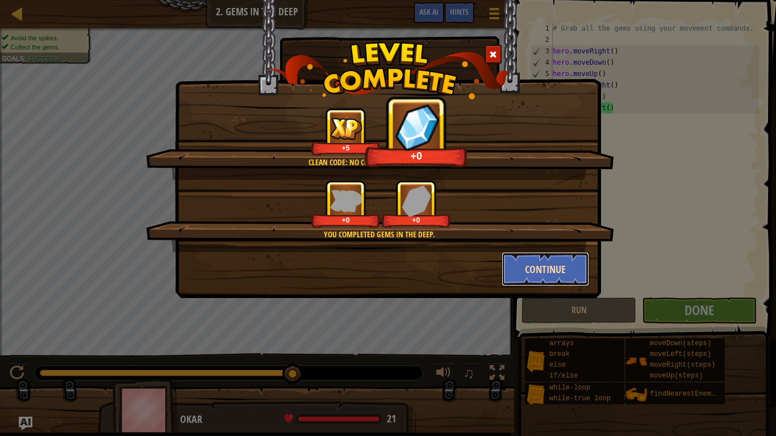
click at [532, 266] on button "Continue" at bounding box center [545, 269] width 88 height 34
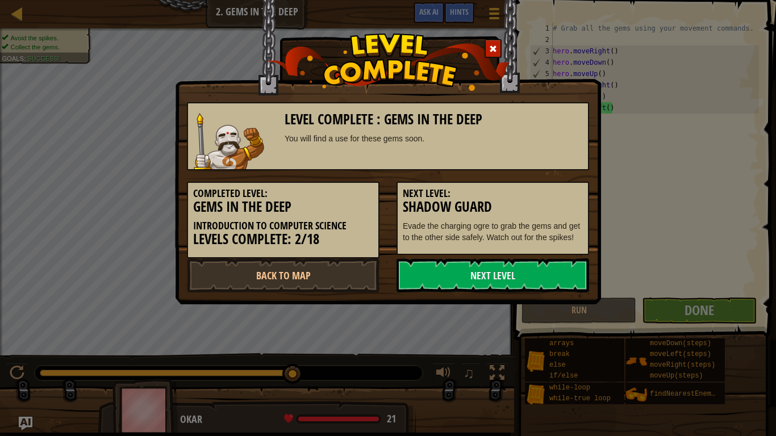
click at [532, 266] on link "Next Level" at bounding box center [492, 275] width 192 height 34
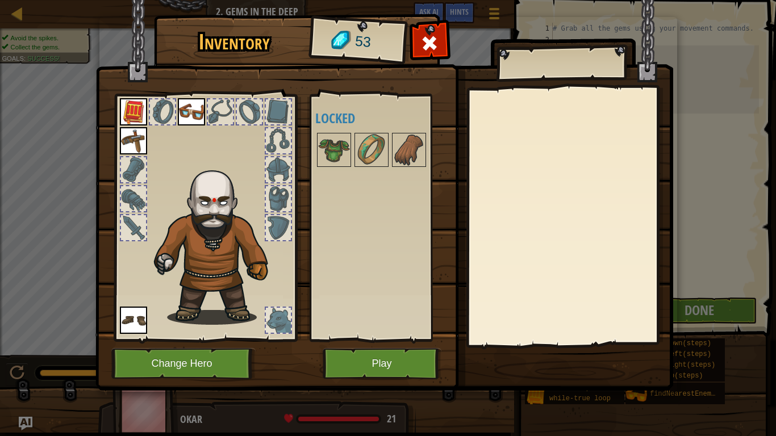
click at [253, 108] on div at bounding box center [249, 111] width 25 height 25
click at [374, 340] on button "Play" at bounding box center [381, 363] width 119 height 31
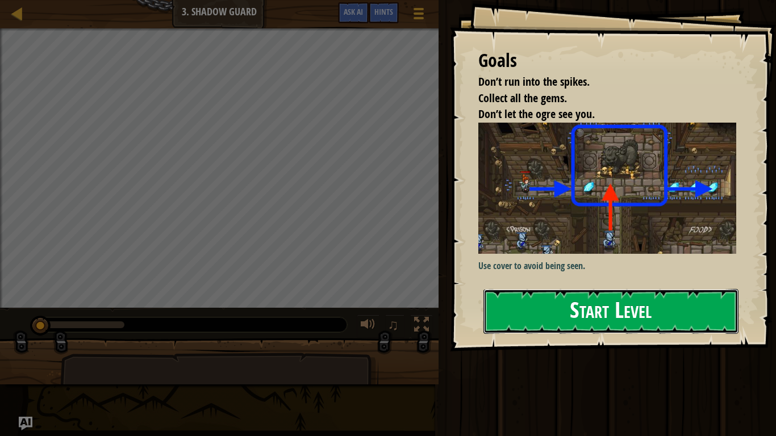
click at [563, 294] on button "Start Level" at bounding box center [610, 311] width 255 height 45
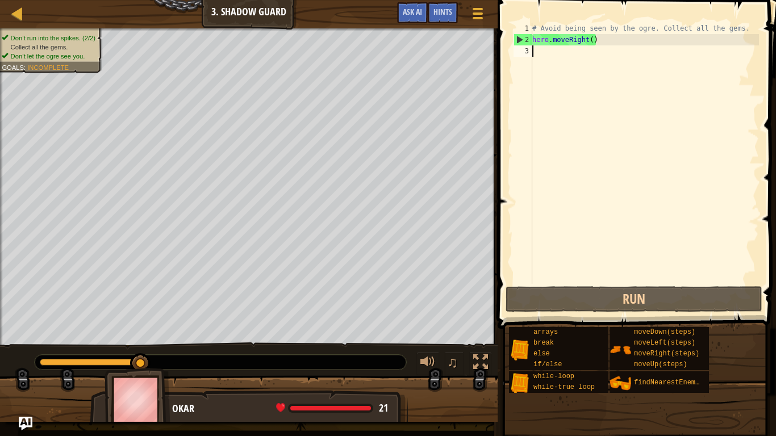
type textarea "h"
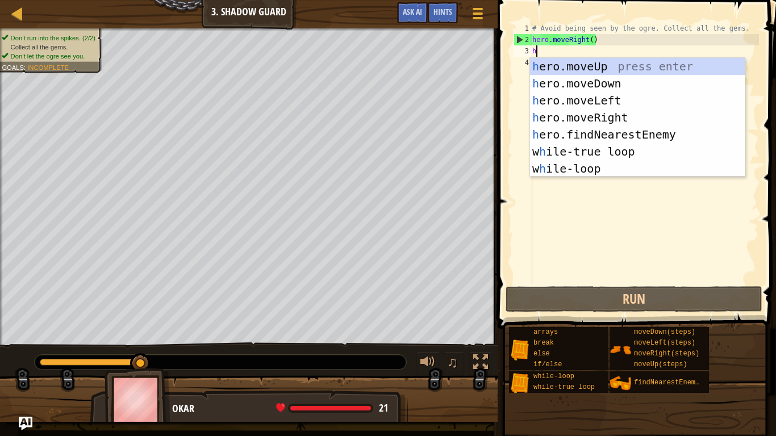
scroll to position [5, 0]
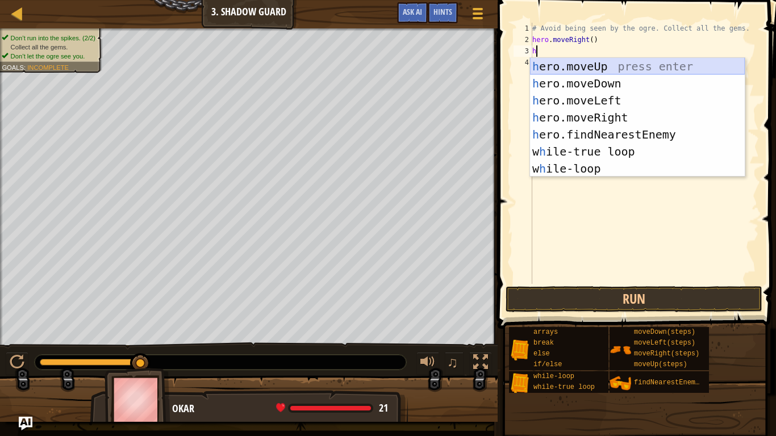
click at [600, 64] on div "h ero.moveUp press enter h ero.moveDown press enter h ero.moveLeft press enter …" at bounding box center [637, 134] width 215 height 153
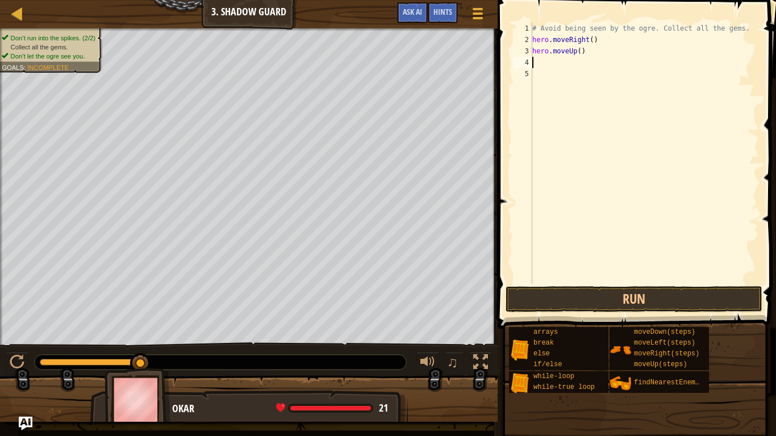
type textarea "h"
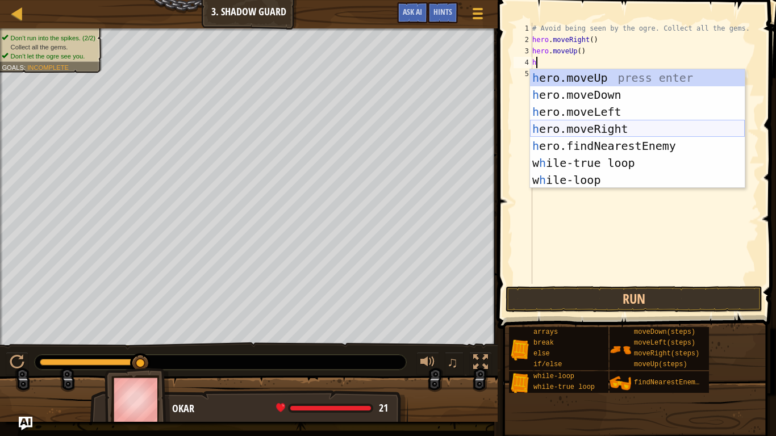
click at [599, 128] on div "h ero.moveUp press enter h ero.moveDown press enter h ero.moveLeft press enter …" at bounding box center [637, 145] width 215 height 153
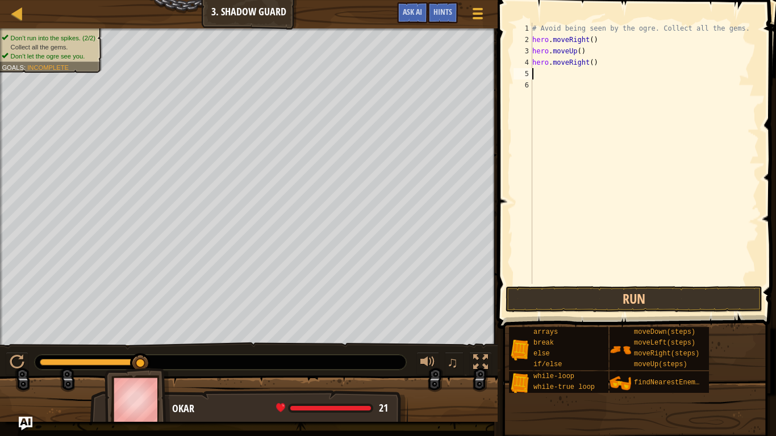
type textarea "h"
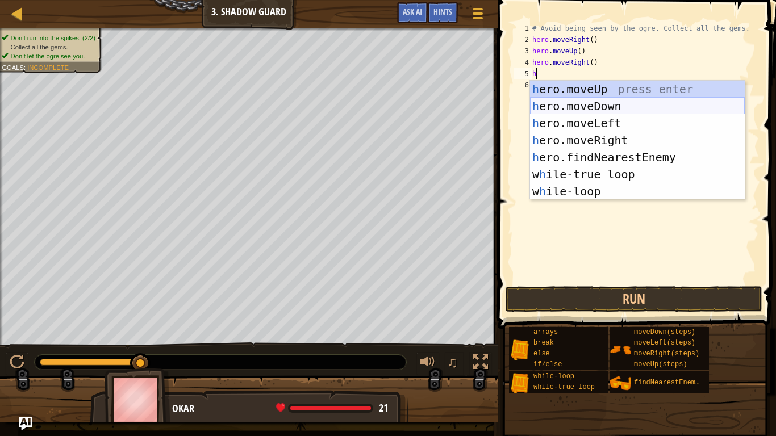
click at [598, 107] on div "h ero.moveUp press enter h ero.moveDown press enter h ero.moveLeft press enter …" at bounding box center [637, 157] width 215 height 153
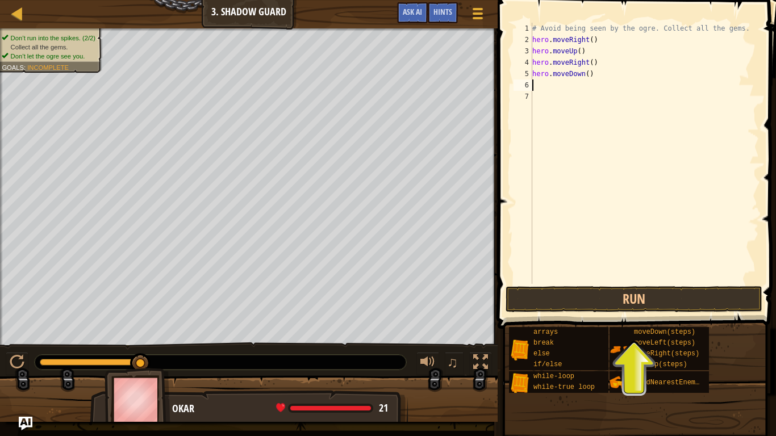
click at [555, 90] on div "# Avoid being seen by the ogre. Collect all the gems. hero . moveRight ( ) hero…" at bounding box center [644, 165] width 229 height 284
type textarea "h"
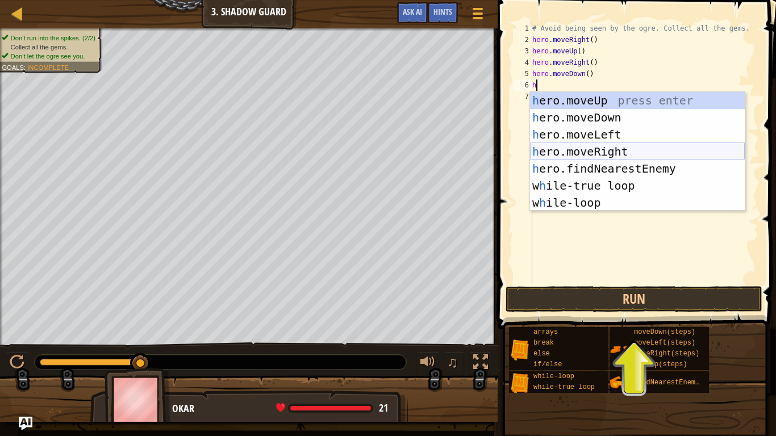
click at [611, 153] on div "h ero.moveUp press enter h ero.moveDown press enter h ero.moveLeft press enter …" at bounding box center [637, 168] width 215 height 153
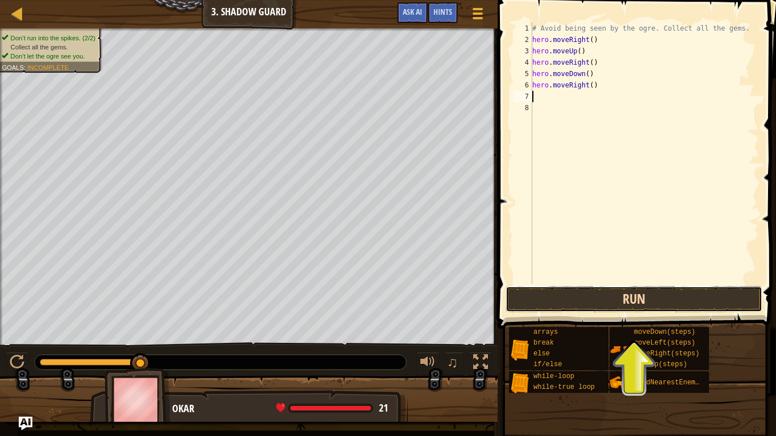
click at [598, 308] on button "Run" at bounding box center [633, 299] width 257 height 26
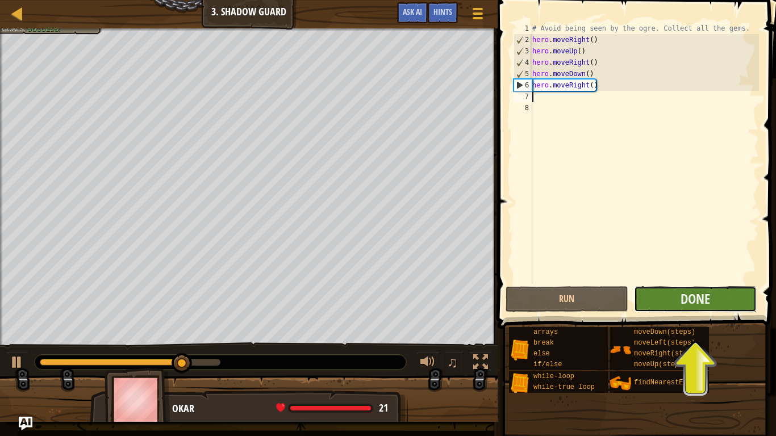
click at [678, 300] on button "Done" at bounding box center [695, 299] width 123 height 26
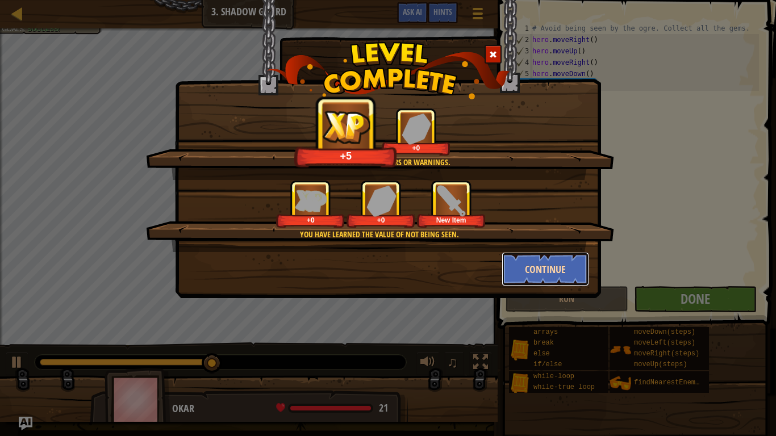
click at [568, 267] on button "Continue" at bounding box center [545, 269] width 88 height 34
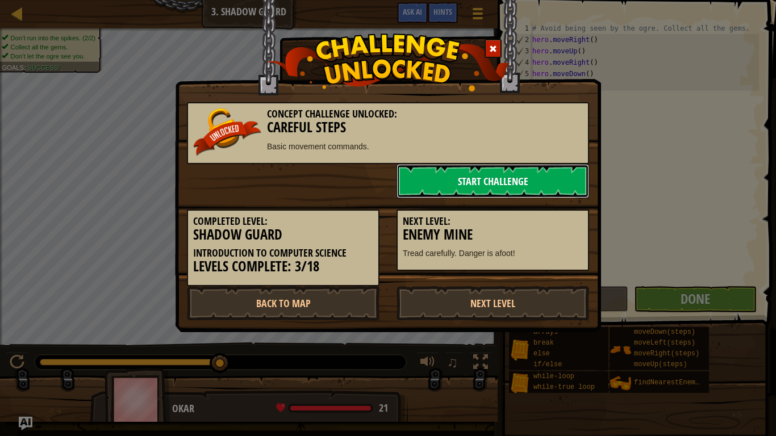
click at [442, 173] on link "Start Challenge" at bounding box center [492, 181] width 192 height 34
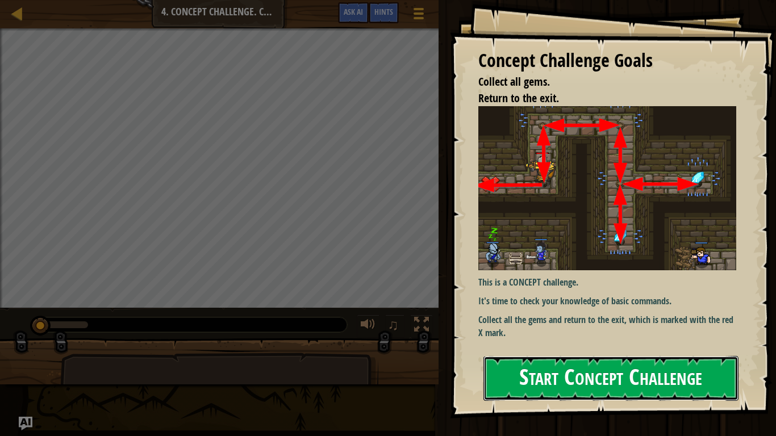
click at [496, 340] on button "Start Concept Challenge" at bounding box center [610, 378] width 255 height 45
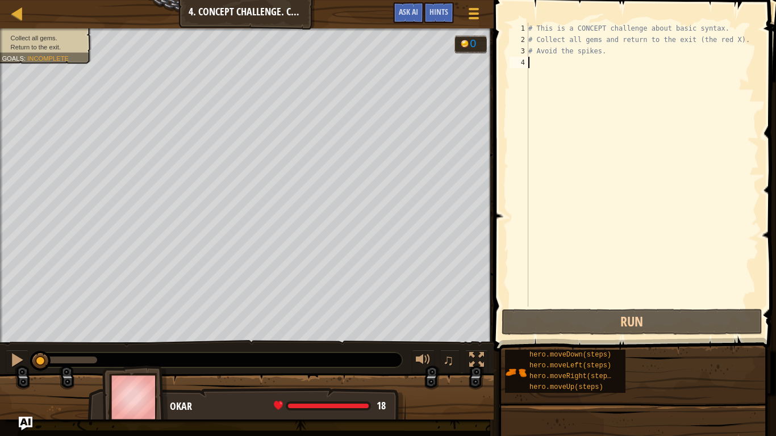
type textarea "h"
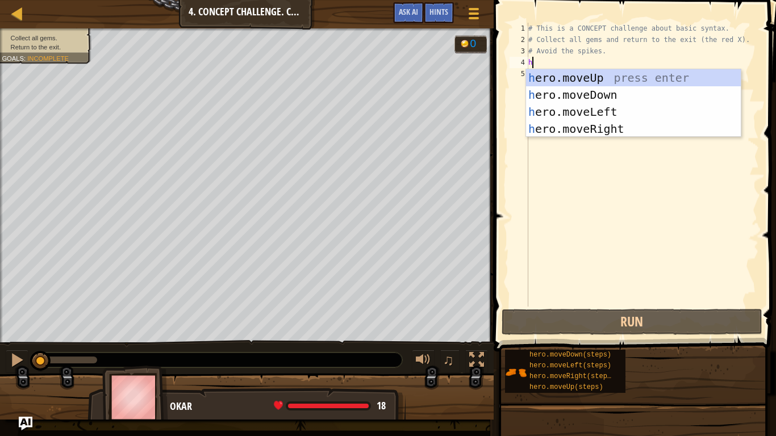
scroll to position [5, 0]
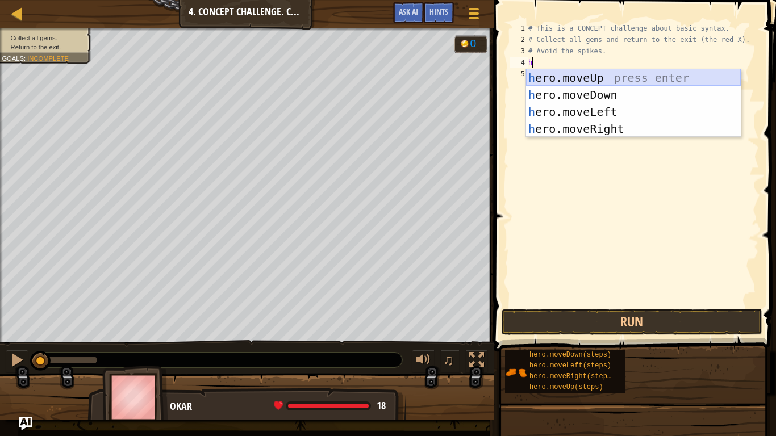
click at [560, 77] on div "h ero.moveUp press enter h ero.moveDown press enter h ero.moveLeft press enter …" at bounding box center [633, 120] width 215 height 102
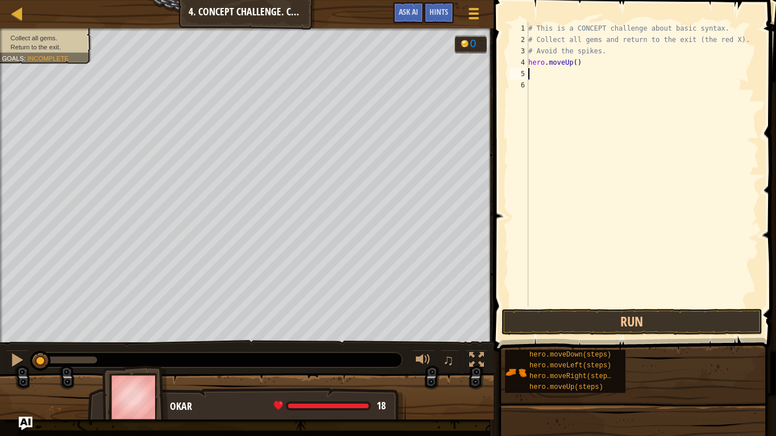
type textarea "h"
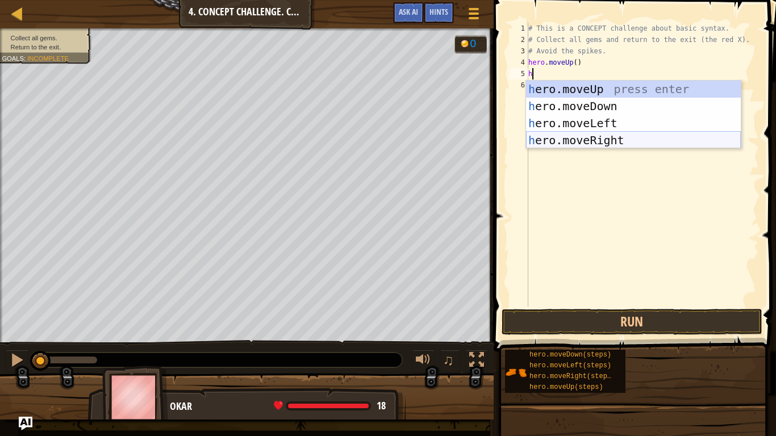
click at [598, 136] on div "h ero.moveUp press enter h ero.moveDown press enter h ero.moveLeft press enter …" at bounding box center [633, 132] width 215 height 102
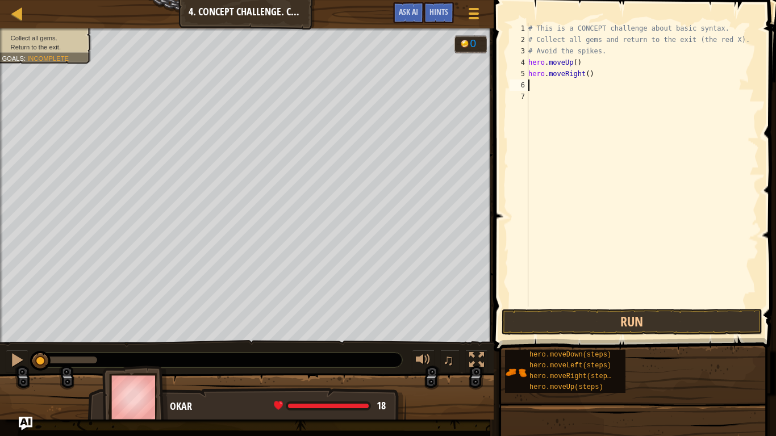
type textarea "h"
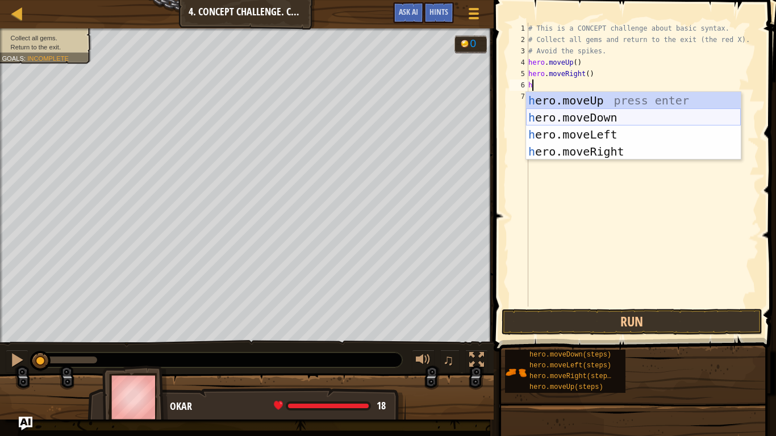
click at [599, 123] on div "h ero.moveUp press enter h ero.moveDown press enter h ero.moveLeft press enter …" at bounding box center [633, 143] width 215 height 102
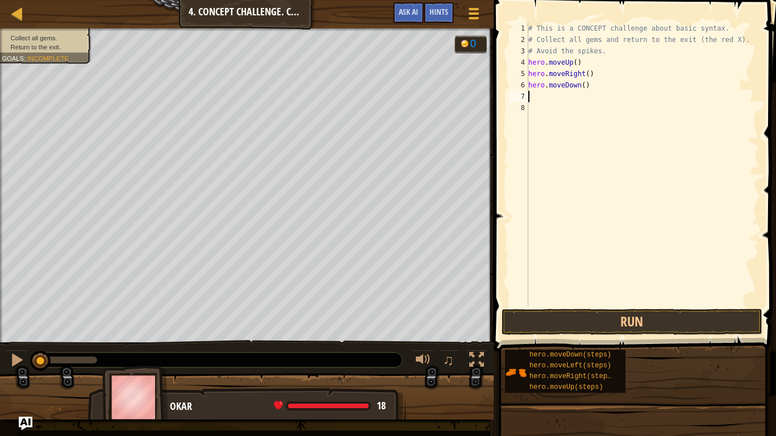
type textarea "h"
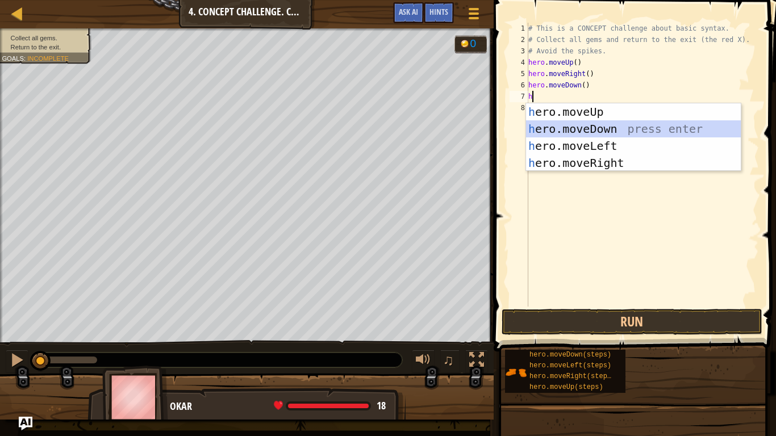
click at [619, 129] on div "h ero.moveUp press enter h ero.moveDown press enter h ero.moveLeft press enter …" at bounding box center [633, 154] width 215 height 102
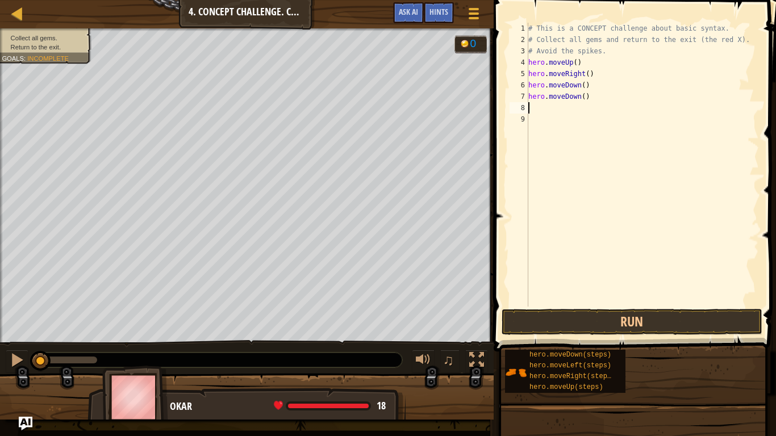
type textarea "h"
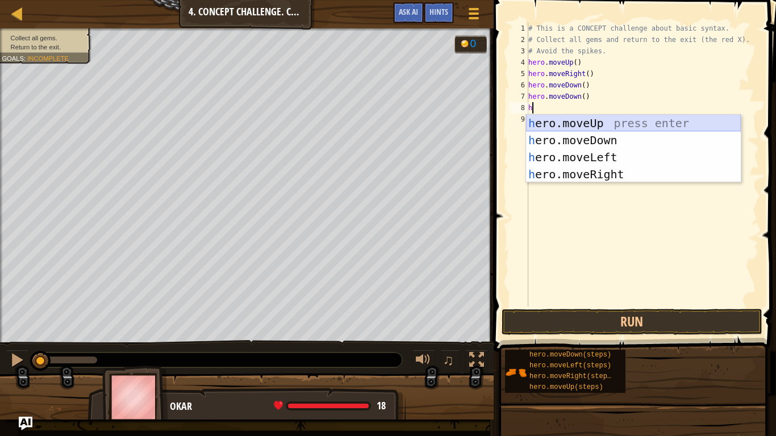
click at [599, 124] on div "h ero.moveUp press enter h ero.moveDown press enter h ero.moveLeft press enter …" at bounding box center [633, 166] width 215 height 102
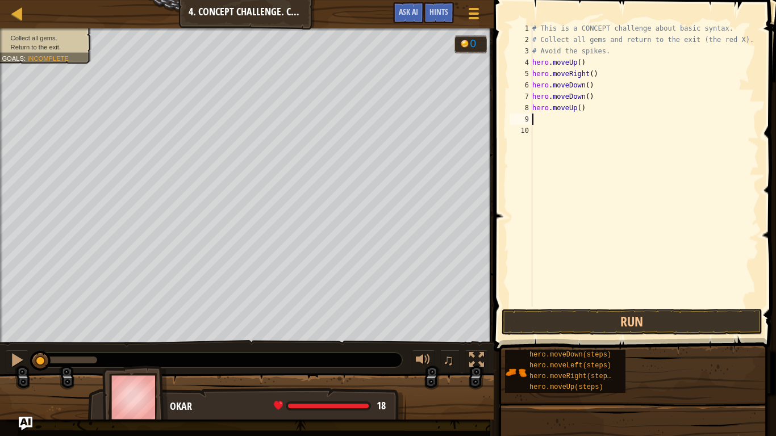
type textarea "h"
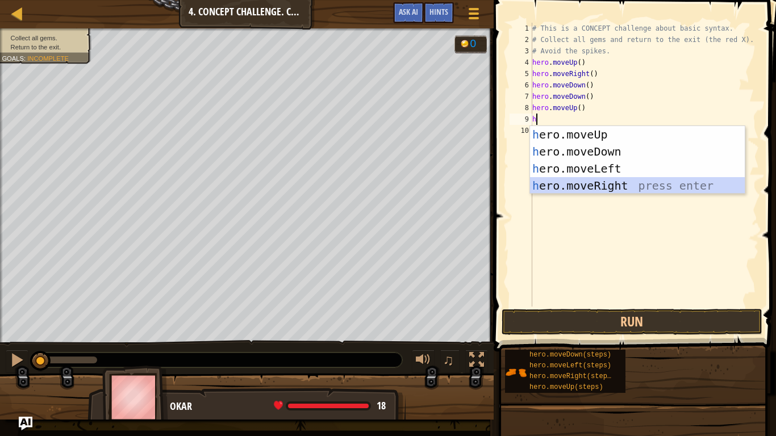
click at [605, 185] on div "h ero.moveUp press enter h ero.moveDown press enter h ero.moveLeft press enter …" at bounding box center [637, 177] width 215 height 102
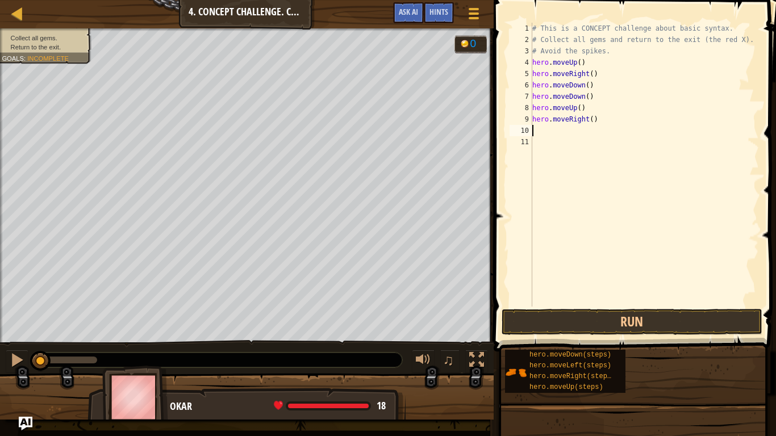
type textarea "h"
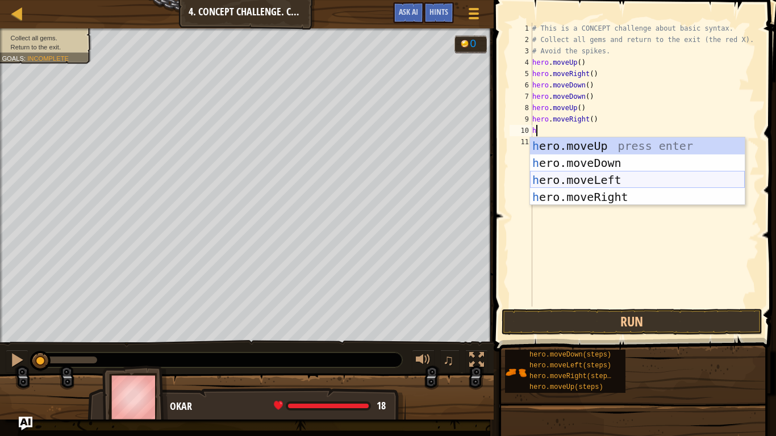
click at [583, 181] on div "h ero.moveUp press enter h ero.moveDown press enter h ero.moveLeft press enter …" at bounding box center [637, 188] width 215 height 102
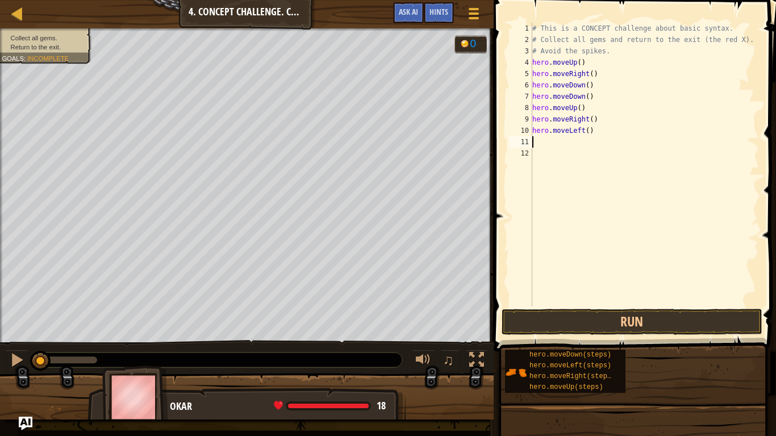
type textarea "h"
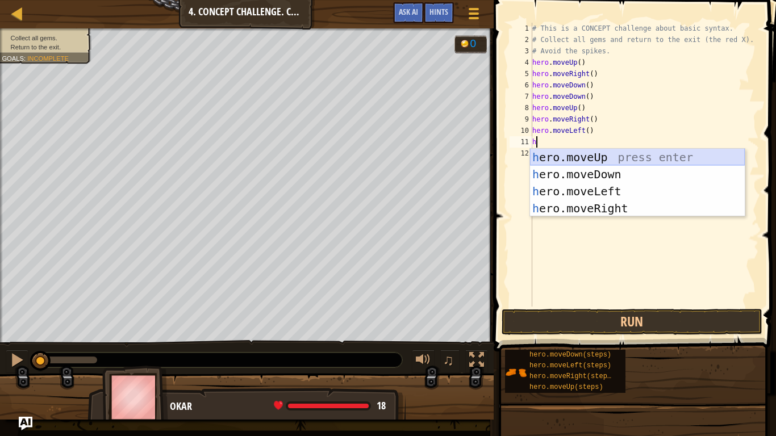
click at [604, 161] on div "h ero.moveUp press enter h ero.moveDown press enter h ero.moveLeft press enter …" at bounding box center [637, 200] width 215 height 102
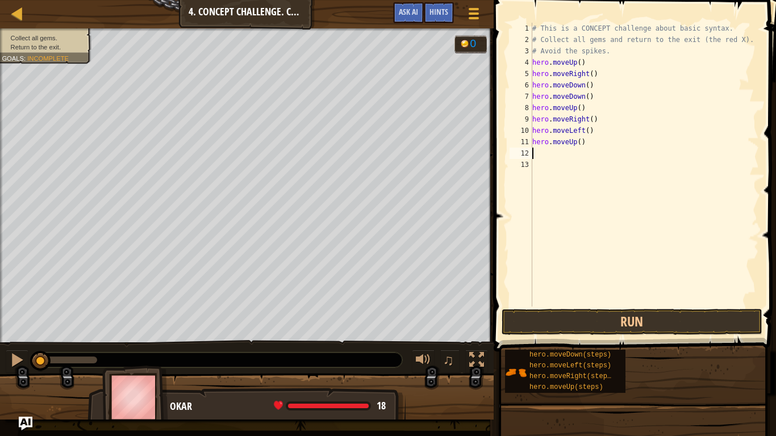
type textarea "h"
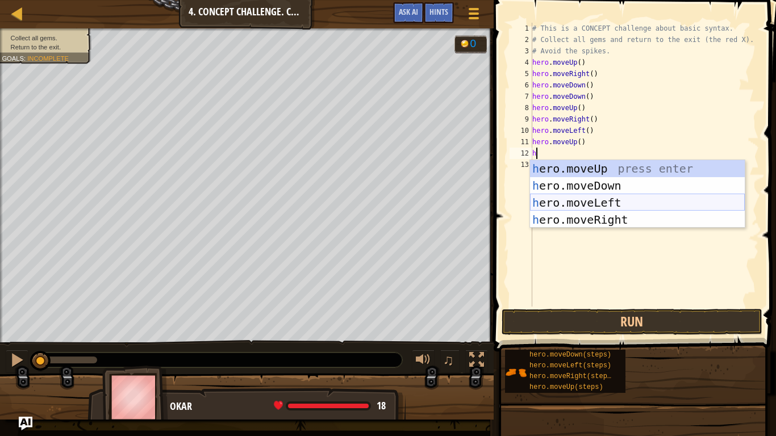
click at [606, 200] on div "h ero.moveUp press enter h ero.moveDown press enter h ero.moveLeft press enter …" at bounding box center [637, 211] width 215 height 102
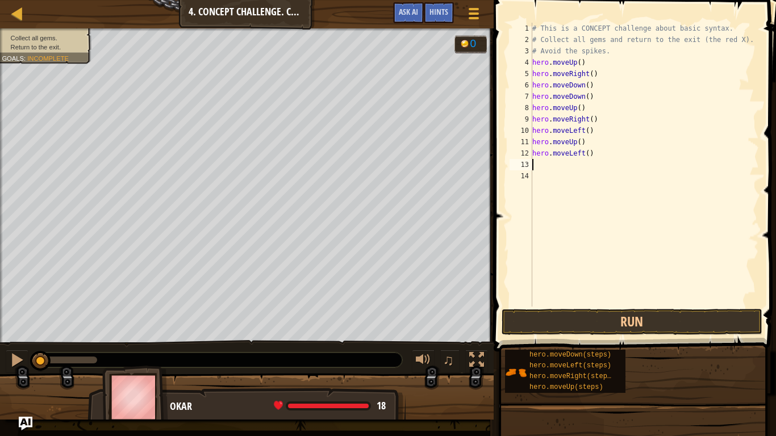
type textarea "h"
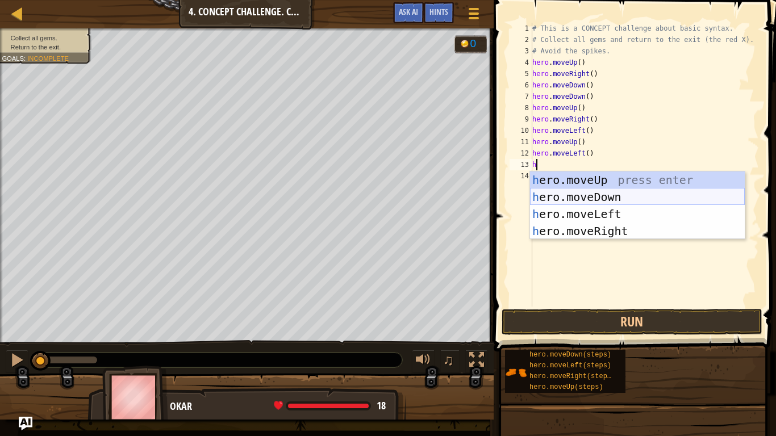
click at [602, 198] on div "h ero.moveUp press enter h ero.moveDown press enter h ero.moveLeft press enter …" at bounding box center [637, 222] width 215 height 102
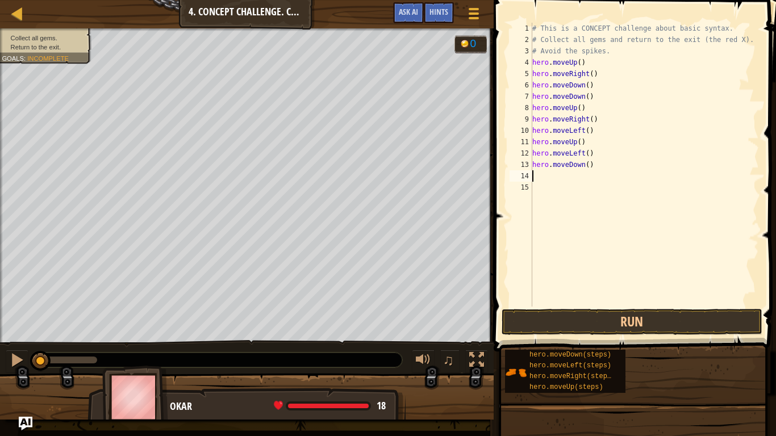
type textarea "h"
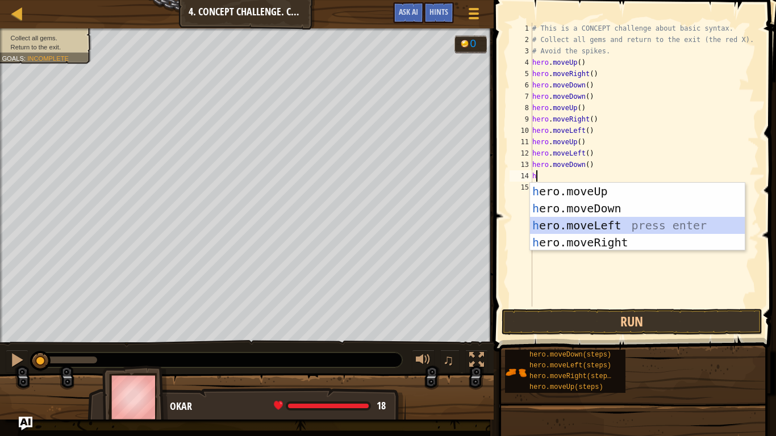
click at [615, 221] on div "h ero.moveUp press enter h ero.moveDown press enter h ero.moveLeft press enter …" at bounding box center [637, 234] width 215 height 102
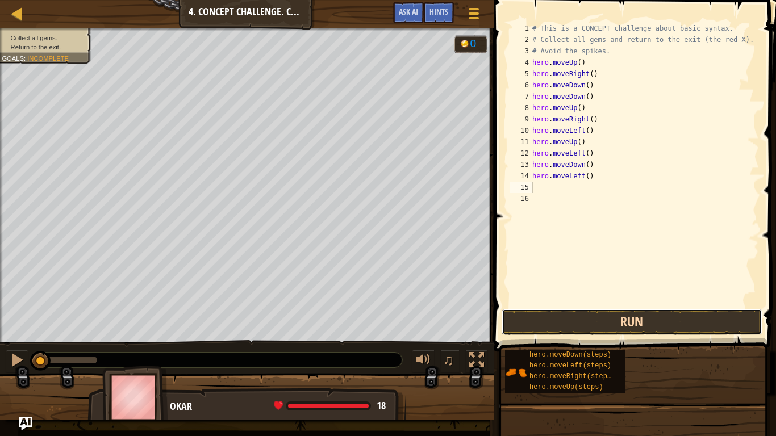
click at [622, 321] on button "Run" at bounding box center [631, 322] width 261 height 26
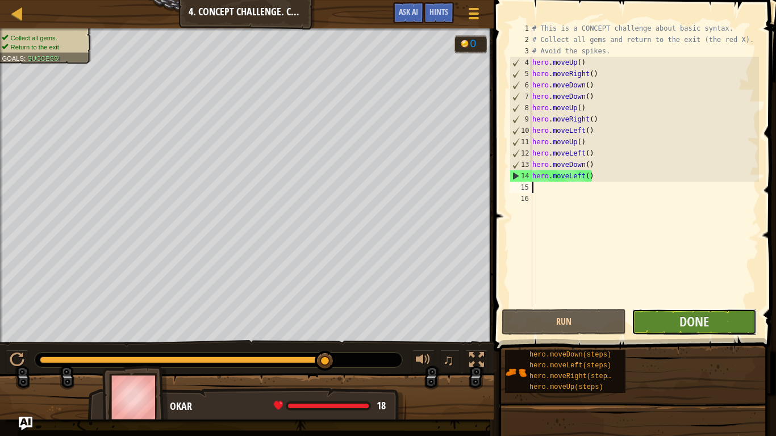
click at [671, 328] on button "Done" at bounding box center [693, 322] width 124 height 26
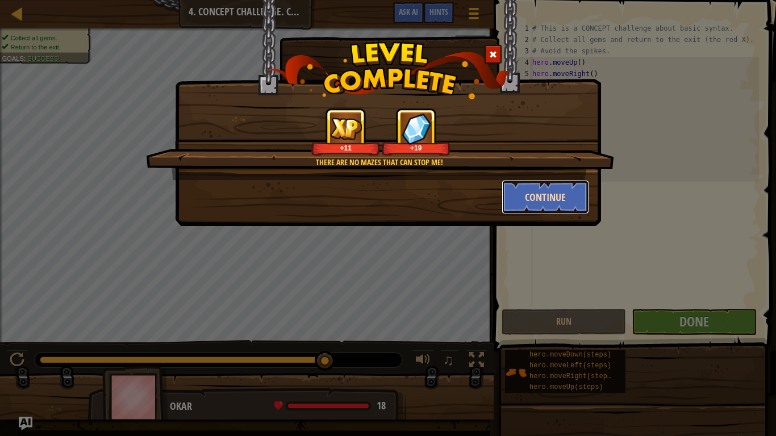
click at [539, 190] on button "Continue" at bounding box center [545, 197] width 88 height 34
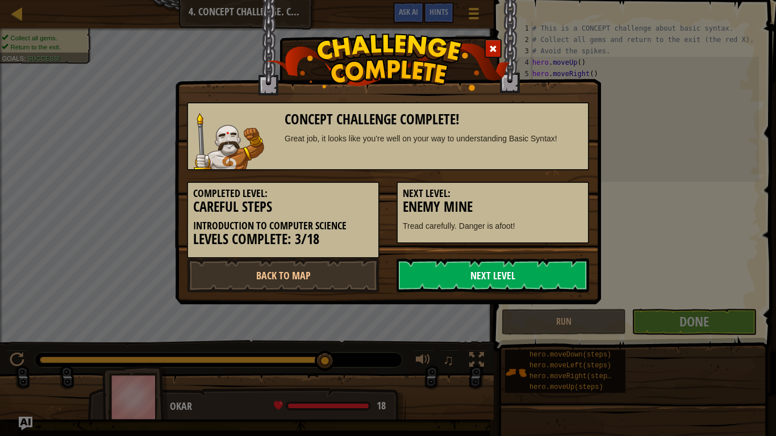
click at [512, 283] on link "Next Level" at bounding box center [492, 275] width 192 height 34
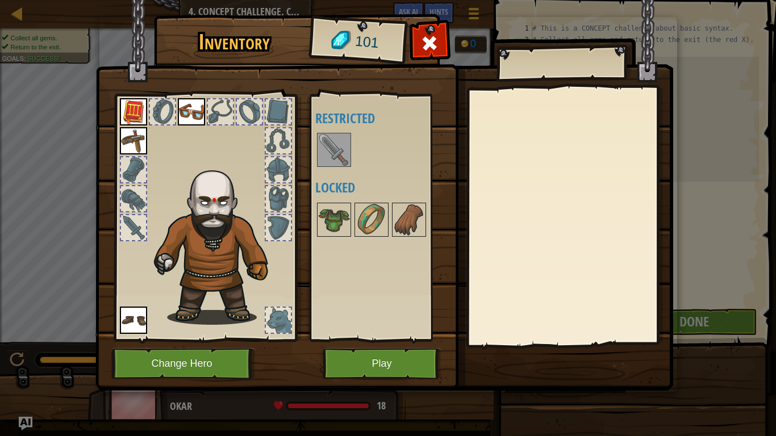
click at [137, 141] on img at bounding box center [133, 140] width 27 height 27
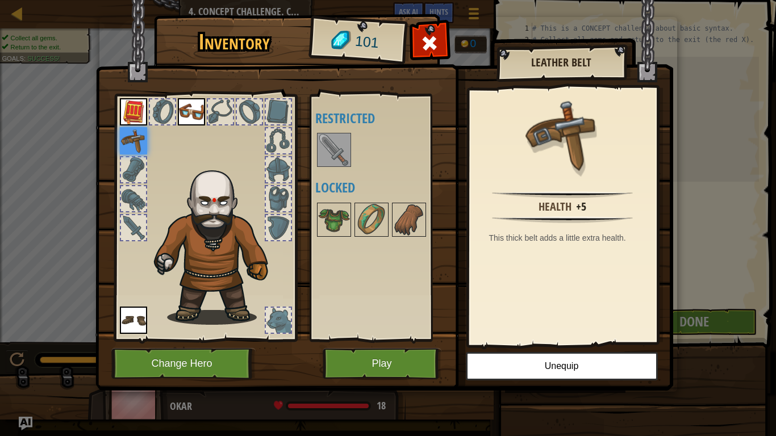
click at [281, 320] on div at bounding box center [278, 320] width 25 height 25
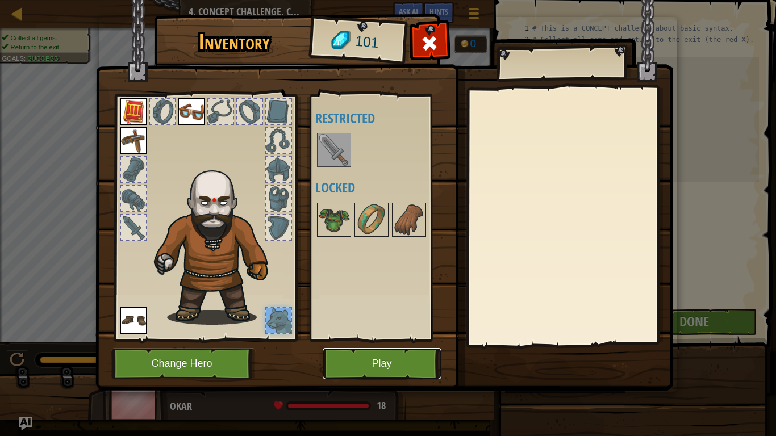
click at [340, 340] on button "Play" at bounding box center [381, 363] width 119 height 31
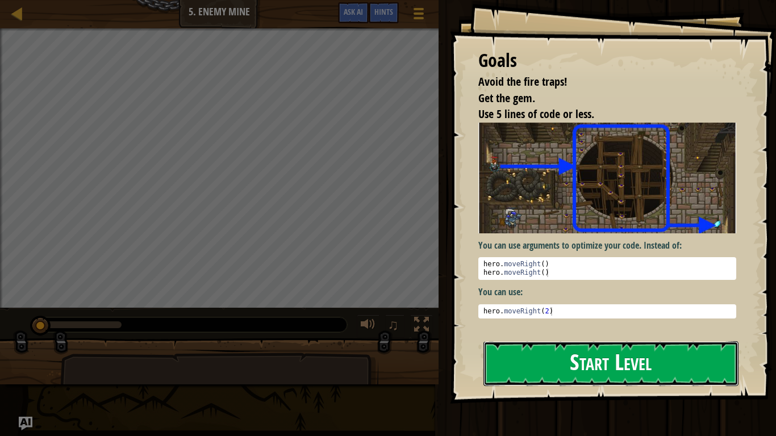
click at [555, 340] on button "Start Level" at bounding box center [610, 363] width 255 height 45
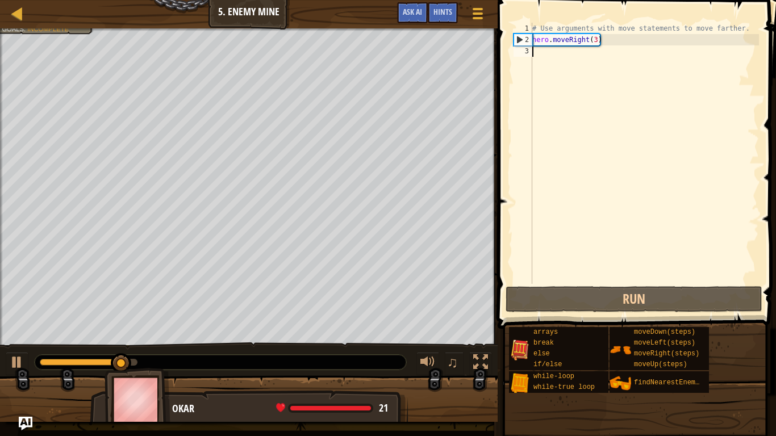
type textarea "h"
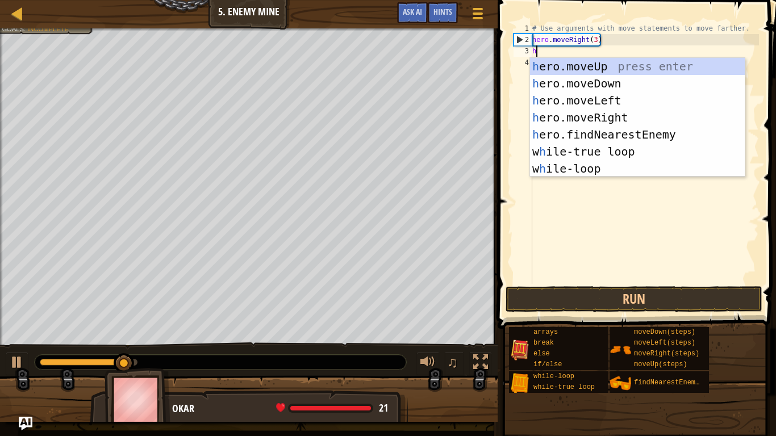
scroll to position [5, 0]
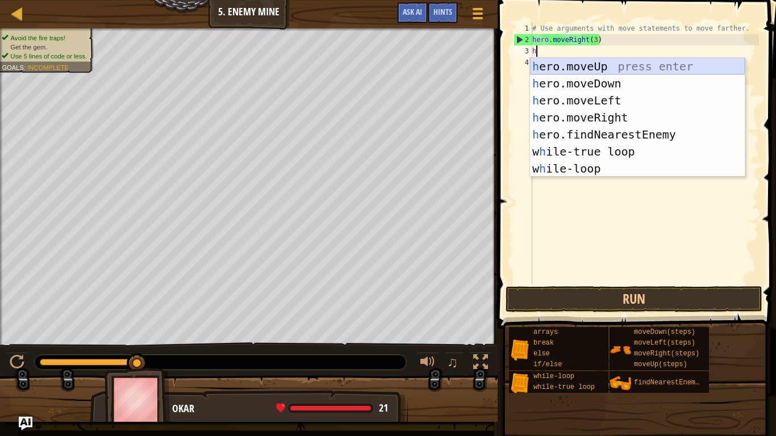
click at [565, 68] on div "h ero.moveUp press enter h ero.moveDown press enter h ero.moveLeft press enter …" at bounding box center [637, 134] width 215 height 153
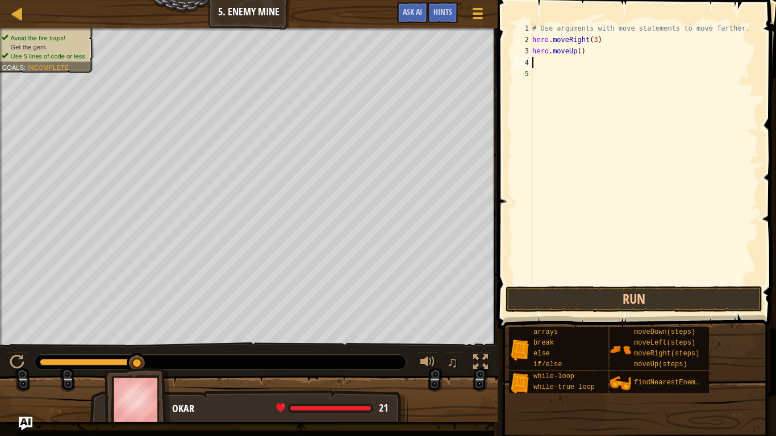
type textarea "h"
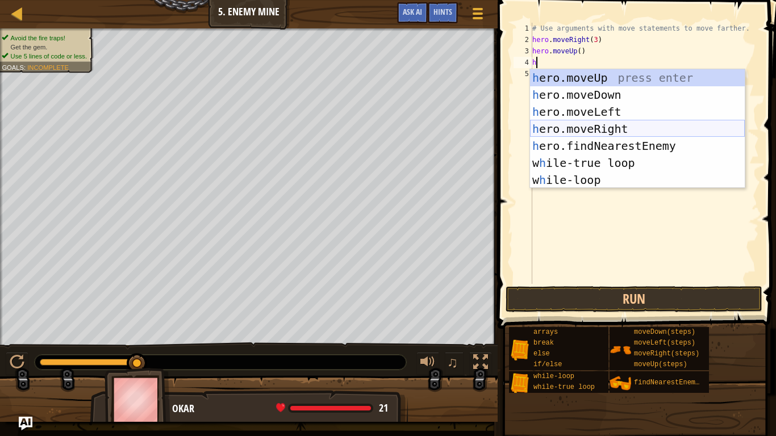
click at [619, 127] on div "h ero.moveUp press enter h ero.moveDown press enter h ero.moveLeft press enter …" at bounding box center [637, 145] width 215 height 153
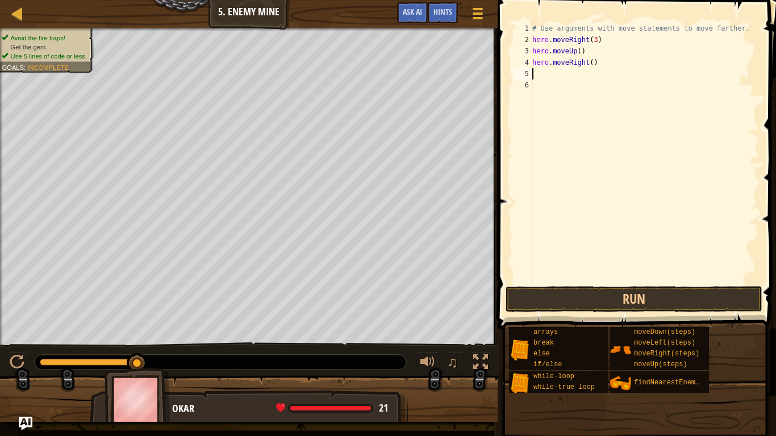
type textarea "h"
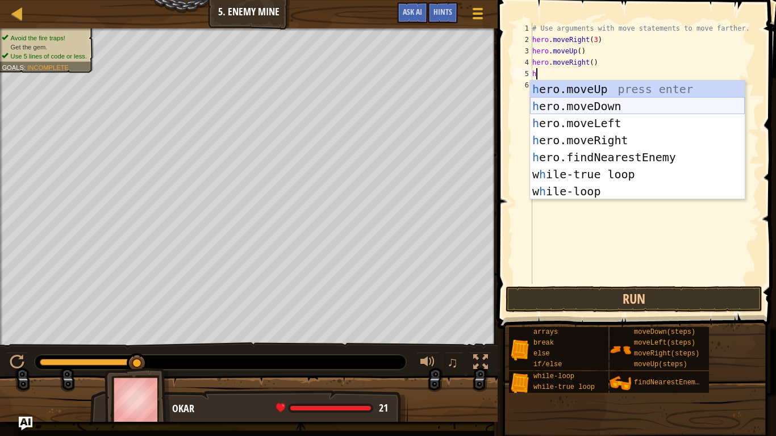
click at [609, 105] on div "h ero.moveUp press enter h ero.moveDown press enter h ero.moveLeft press enter …" at bounding box center [637, 157] width 215 height 153
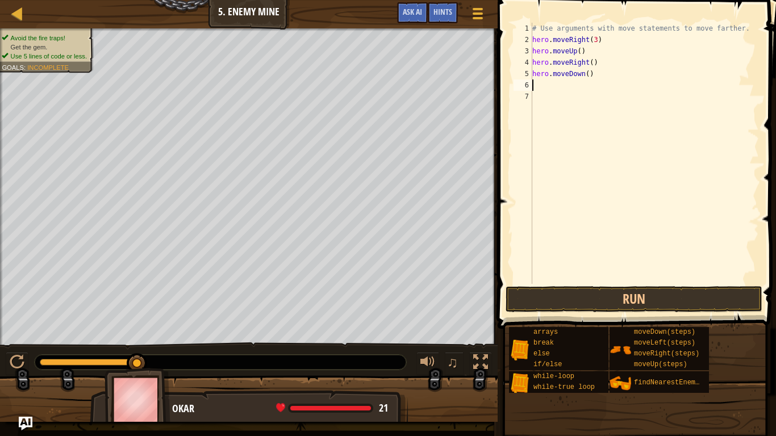
type textarea "h"
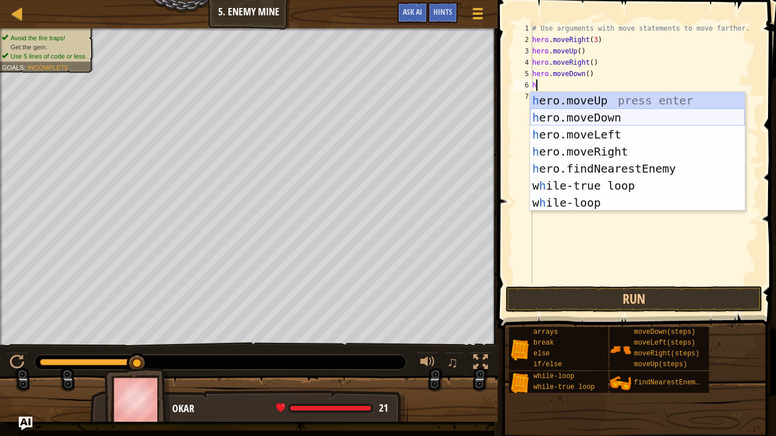
click at [543, 115] on div "h ero.moveUp press enter h ero.moveDown press enter h ero.moveLeft press enter …" at bounding box center [637, 168] width 215 height 153
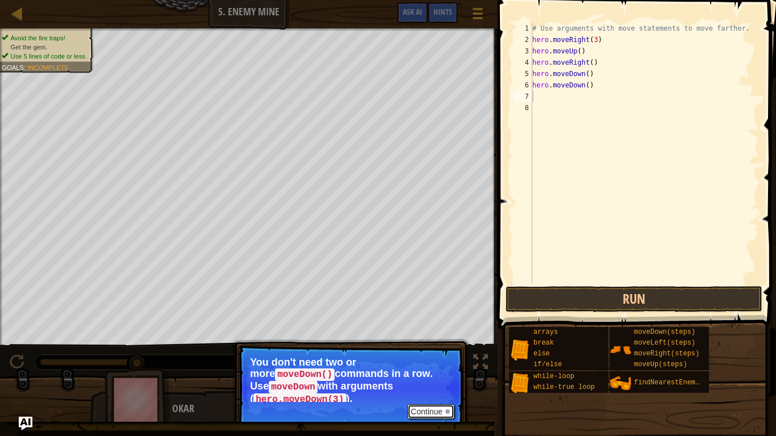
click at [418, 340] on button "Continue" at bounding box center [430, 411] width 47 height 15
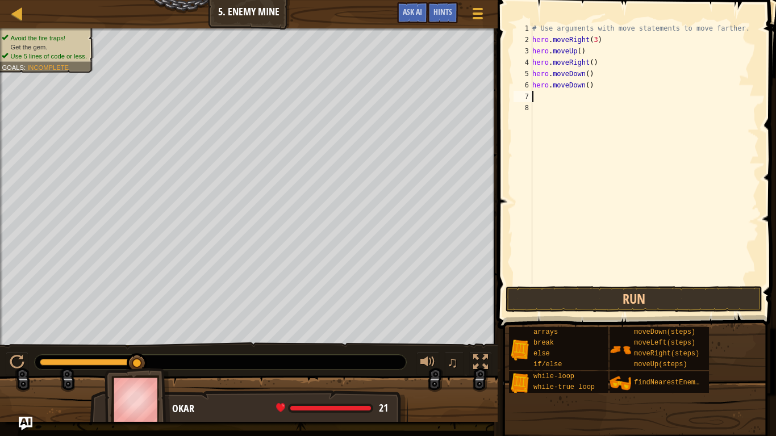
click at [597, 82] on div "# Use arguments with move statements to move farther. hero . moveRight ( 3 ) he…" at bounding box center [644, 165] width 229 height 284
type textarea "h"
click at [588, 75] on div "# Use arguments with move statements to move farther. hero . moveRight ( 3 ) he…" at bounding box center [644, 165] width 229 height 284
type textarea "hero.moveDown(3)"
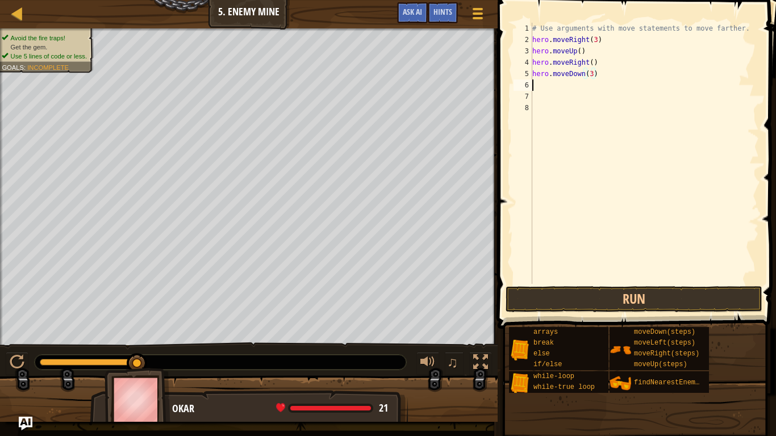
click at [538, 83] on div "# Use arguments with move statements to move farther. hero . moveRight ( 3 ) he…" at bounding box center [644, 165] width 229 height 284
type textarea "h"
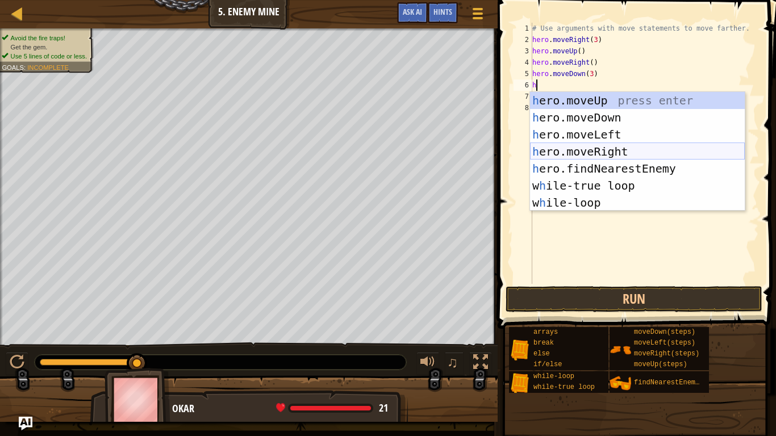
click at [617, 153] on div "h ero.moveUp press enter h ero.moveDown press enter h ero.moveLeft press enter …" at bounding box center [637, 168] width 215 height 153
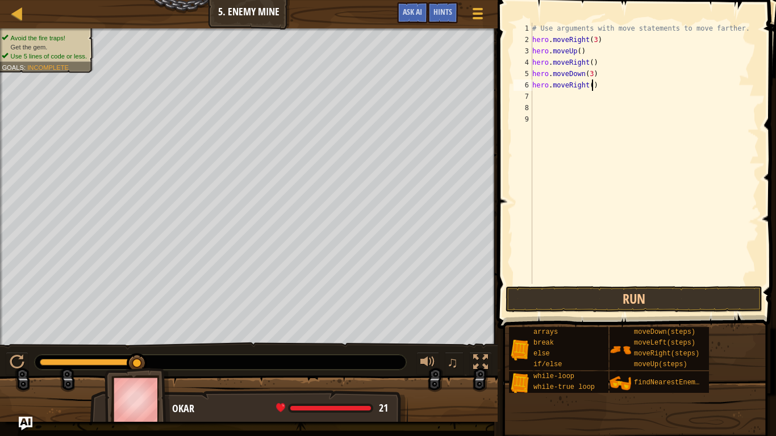
click at [593, 85] on div "# Use arguments with move statements to move farther. hero . moveRight ( 3 ) he…" at bounding box center [644, 165] width 229 height 284
type textarea "hero.moveRight(2)"
click at [545, 99] on div "# Use arguments with move statements to move farther. hero . moveRight ( 3 ) he…" at bounding box center [644, 165] width 229 height 284
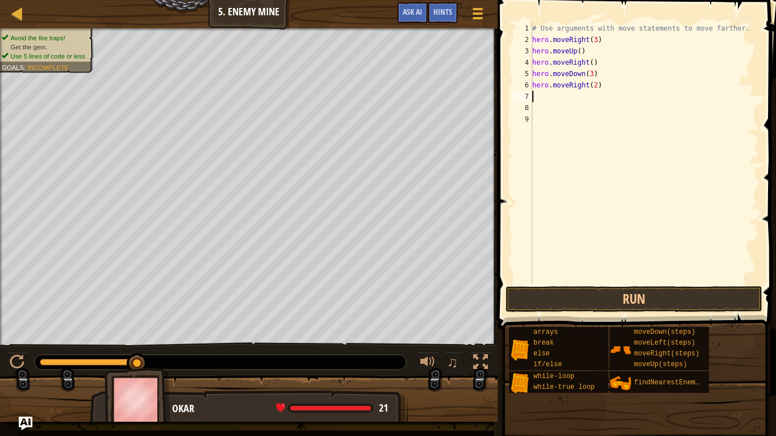
type textarea "h"
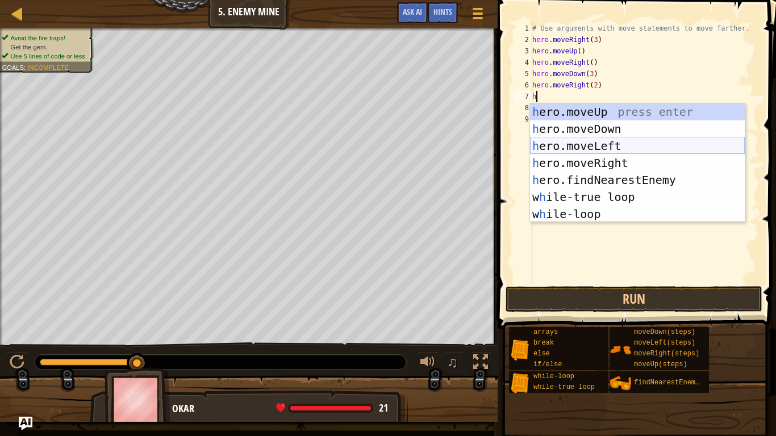
click at [578, 144] on div "h ero.moveUp press enter h ero.moveDown press enter h ero.moveLeft press enter …" at bounding box center [637, 179] width 215 height 153
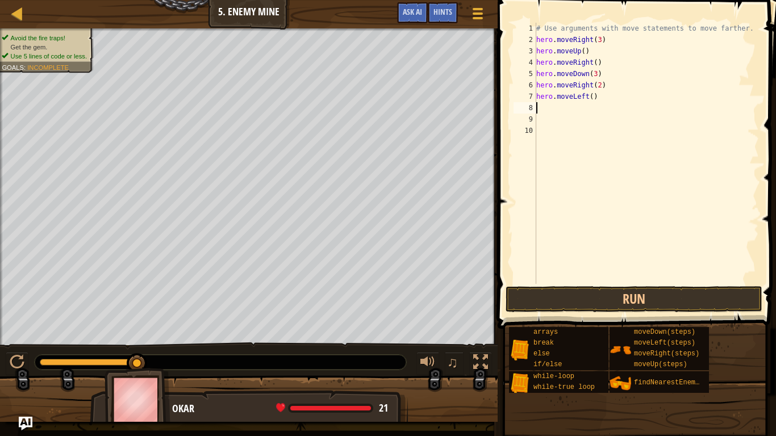
click at [598, 97] on div "# Use arguments with move statements to move farther. hero . moveRight ( 3 ) he…" at bounding box center [646, 165] width 225 height 284
type textarea "h"
click at [558, 290] on button "Run" at bounding box center [633, 299] width 257 height 26
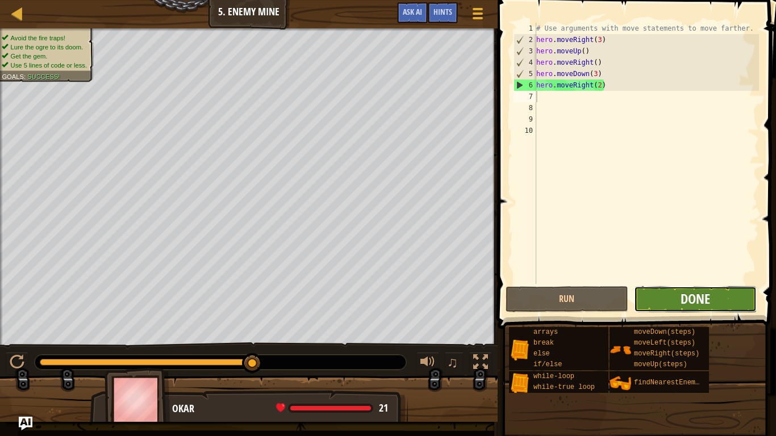
click at [691, 297] on span "Done" at bounding box center [695, 299] width 30 height 18
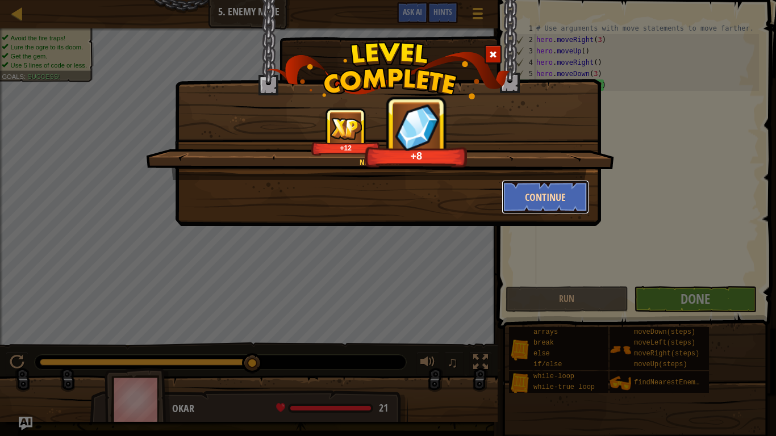
click at [565, 195] on button "Continue" at bounding box center [545, 197] width 88 height 34
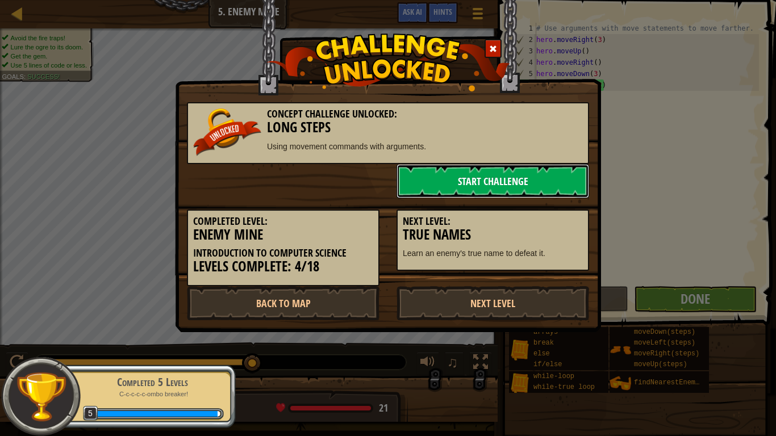
click at [508, 178] on link "Start Challenge" at bounding box center [492, 181] width 192 height 34
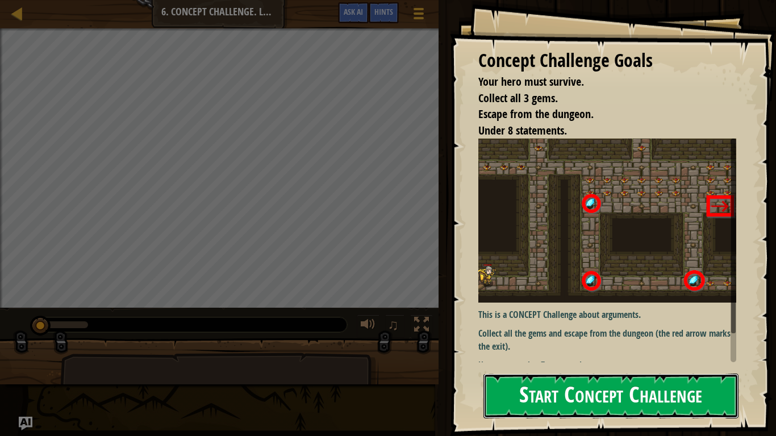
click at [538, 340] on button "Start Concept Challenge" at bounding box center [610, 396] width 255 height 45
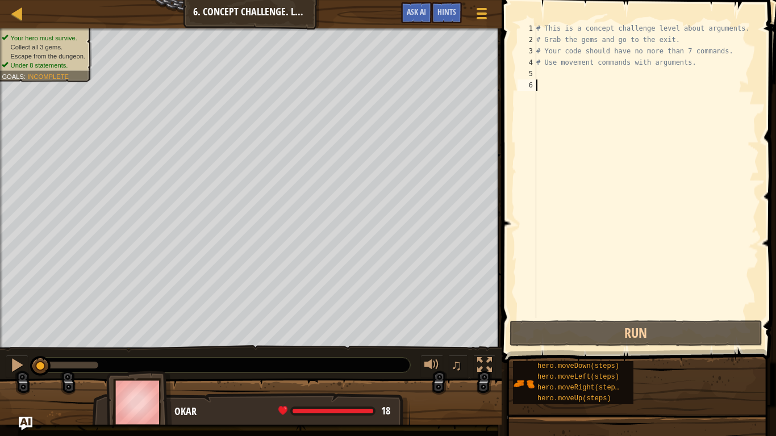
click at [543, 68] on div "# This is a concept challenge level about arguments. # Grab the gems and go to …" at bounding box center [646, 182] width 225 height 318
type textarea "# Use movement commands with arguments."
click at [543, 73] on div "# This is a concept challenge level about arguments. # Grab the gems and go to …" at bounding box center [646, 182] width 225 height 318
type textarea "h"
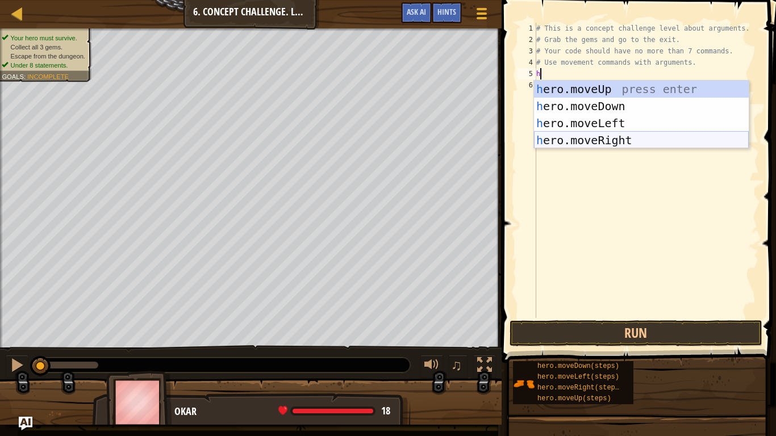
click at [606, 135] on div "h ero.moveUp press enter h ero.moveDown press enter h ero.moveLeft press enter …" at bounding box center [641, 132] width 215 height 102
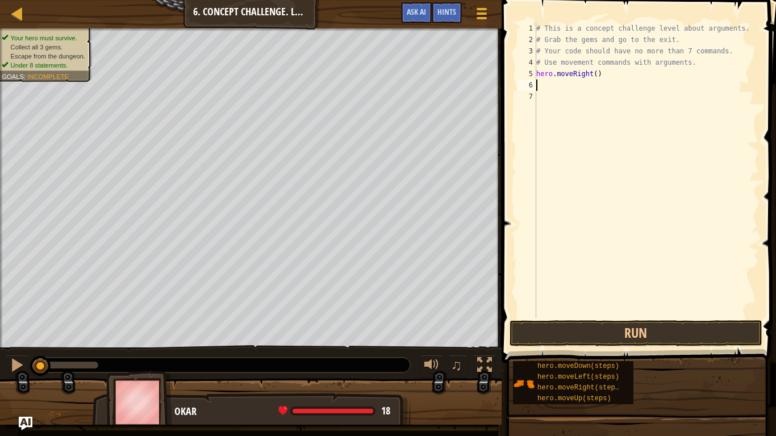
type textarea "h"
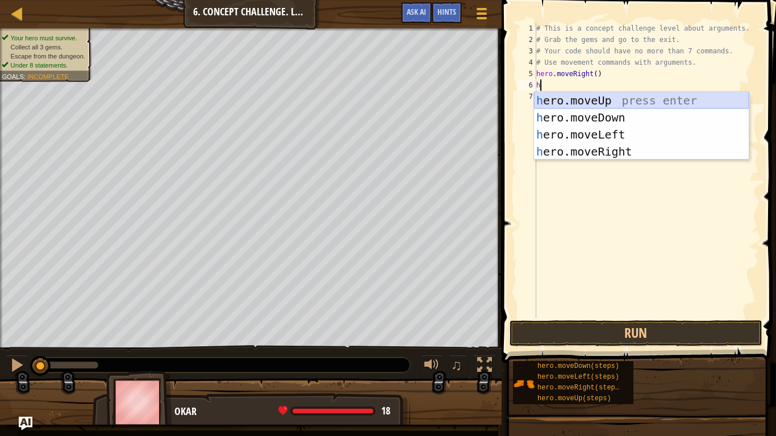
click at [600, 104] on div "h ero.moveUp press enter h ero.moveDown press enter h ero.moveLeft press enter …" at bounding box center [641, 143] width 215 height 102
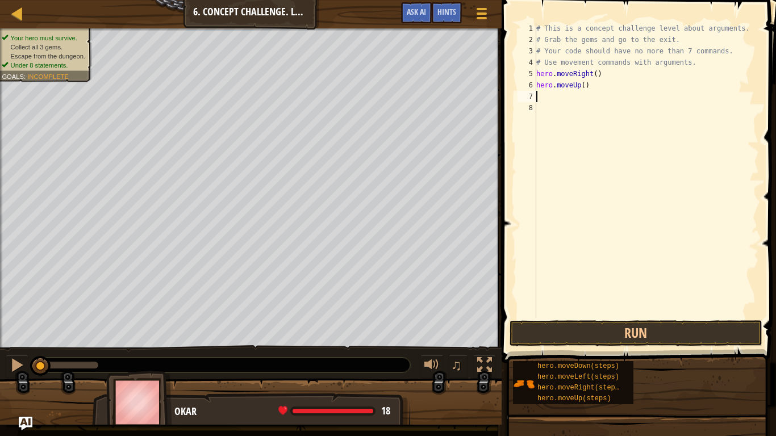
click at [584, 85] on div "# This is a concept challenge level about arguments. # Grab the gems and go to …" at bounding box center [646, 182] width 225 height 318
type textarea "hero.moveUp(3)"
click at [538, 92] on div "# This is a concept challenge level about arguments. # Grab the gems and go to …" at bounding box center [646, 182] width 225 height 318
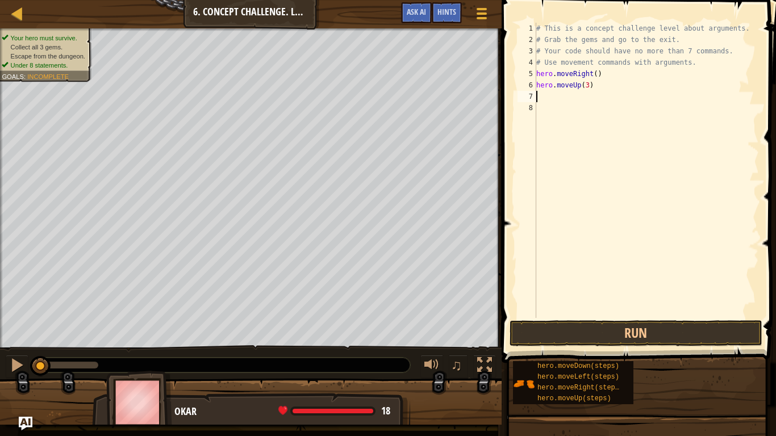
type textarea "g"
type textarea "h"
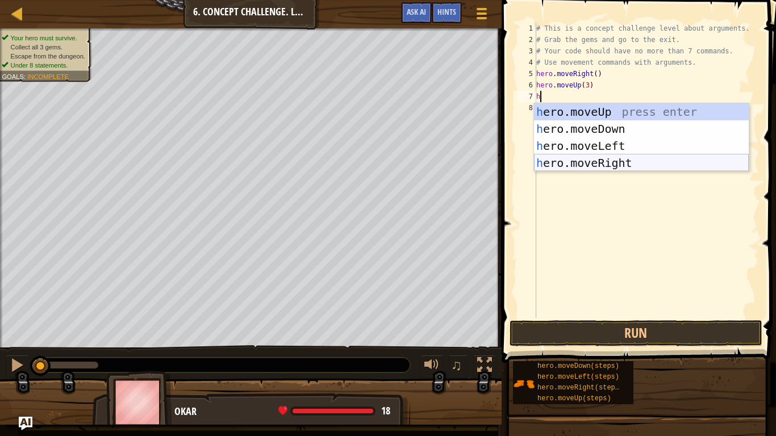
click at [583, 158] on div "h ero.moveUp press enter h ero.moveDown press enter h ero.moveLeft press enter …" at bounding box center [641, 154] width 215 height 102
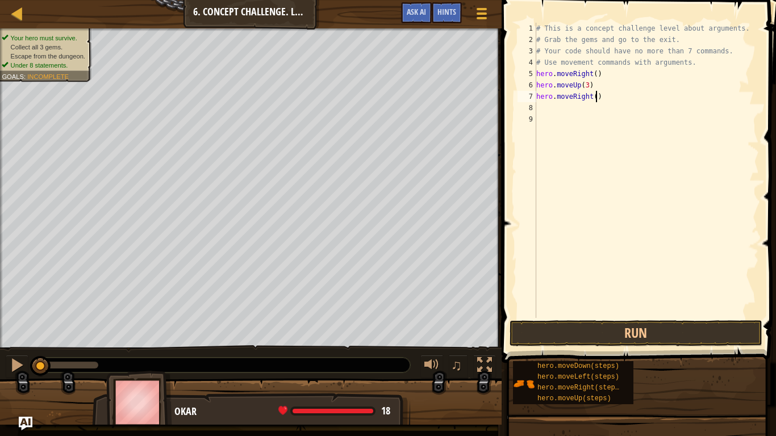
click at [595, 97] on div "# This is a concept challenge level about arguments. # Grab the gems and go to …" at bounding box center [646, 182] width 225 height 318
type textarea "hero.moveRight(2)"
click at [544, 110] on div "# This is a concept challenge level about arguments. # Grab the gems and go to …" at bounding box center [646, 182] width 225 height 318
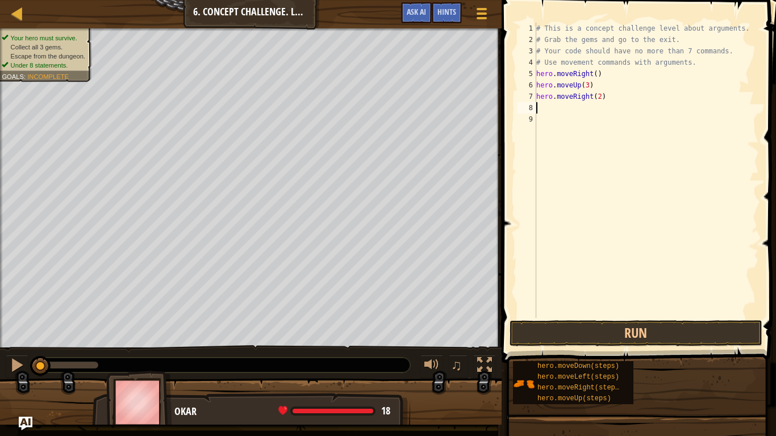
type textarea "d"
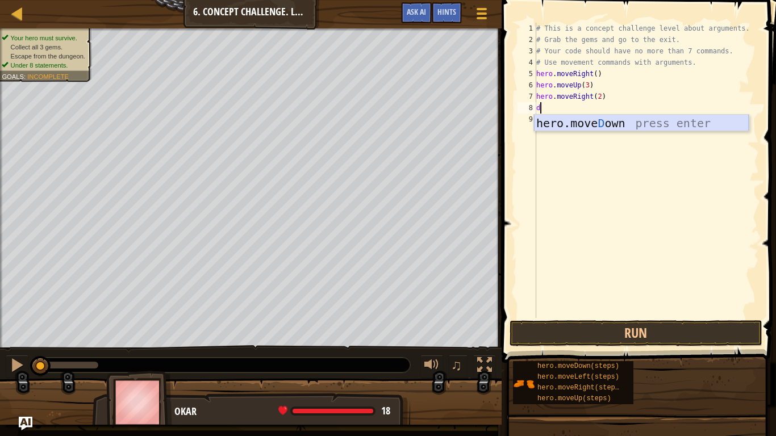
click at [576, 127] on div "hero.[PERSON_NAME] own press enter" at bounding box center [641, 140] width 215 height 51
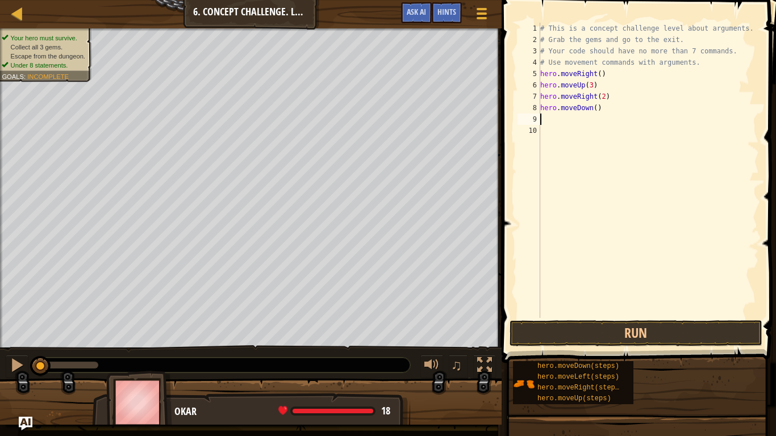
click at [598, 108] on div "# This is a concept challenge level about arguments. # Grab the gems and go to …" at bounding box center [648, 182] width 221 height 318
click at [596, 108] on div "# This is a concept challenge level about arguments. # Grab the gems and go to …" at bounding box center [648, 182] width 221 height 318
type textarea "hero.moveDown(3)"
click at [547, 118] on div "# This is a concept challenge level about arguments. # Grab the gems and go to …" at bounding box center [648, 182] width 221 height 318
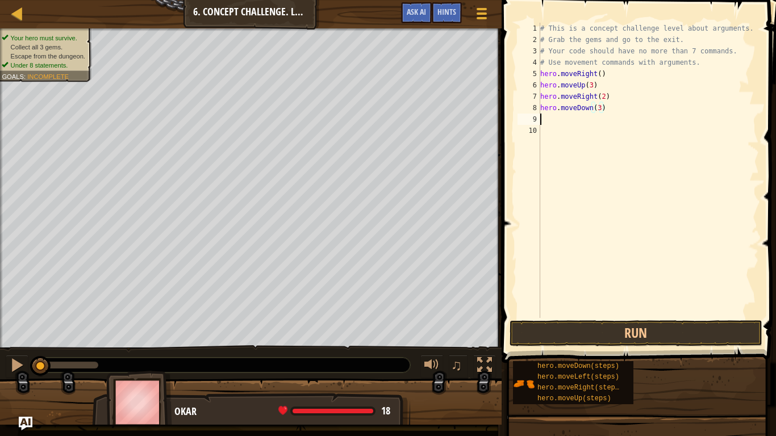
scroll to position [5, 0]
type textarea "h"
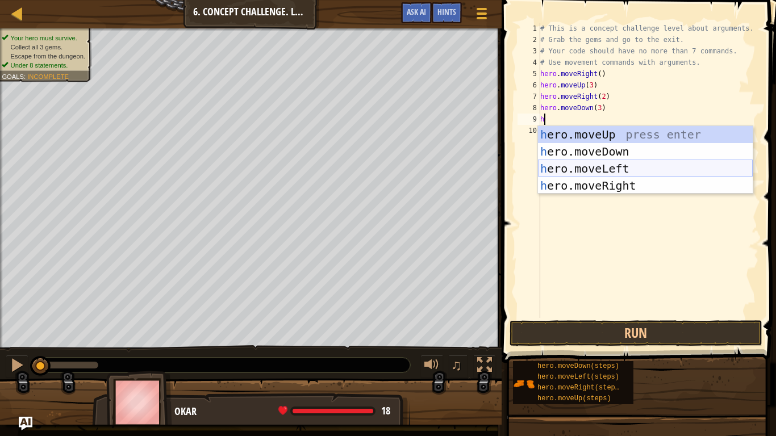
click at [607, 164] on div "h ero.moveUp press enter h ero.moveDown press enter h ero.moveLeft press enter …" at bounding box center [645, 177] width 215 height 102
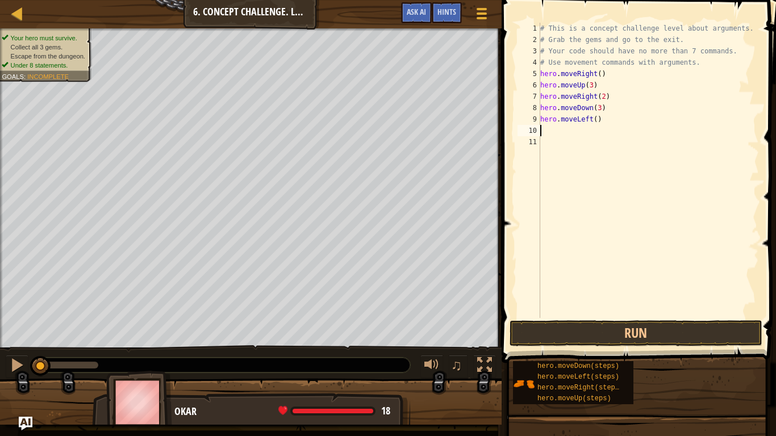
type textarea "h"
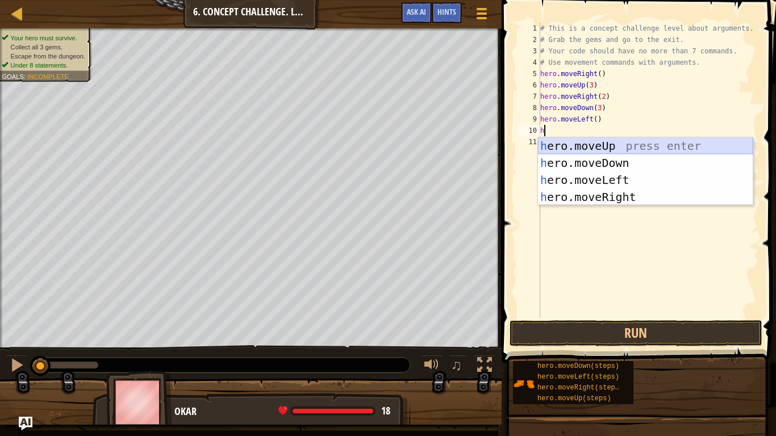
click at [619, 148] on div "h ero.moveUp press enter h ero.moveDown press enter h ero.moveLeft press enter …" at bounding box center [645, 188] width 215 height 102
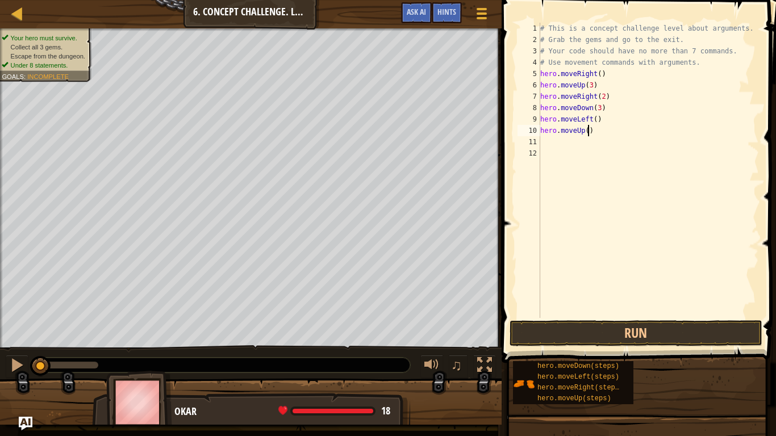
click at [588, 130] on div "# This is a concept challenge level about arguments. # Grab the gems and go to …" at bounding box center [648, 182] width 221 height 318
type textarea "hero.moveUp(2)"
click at [543, 142] on div "# This is a concept challenge level about arguments. # Grab the gems and go to …" at bounding box center [648, 182] width 221 height 318
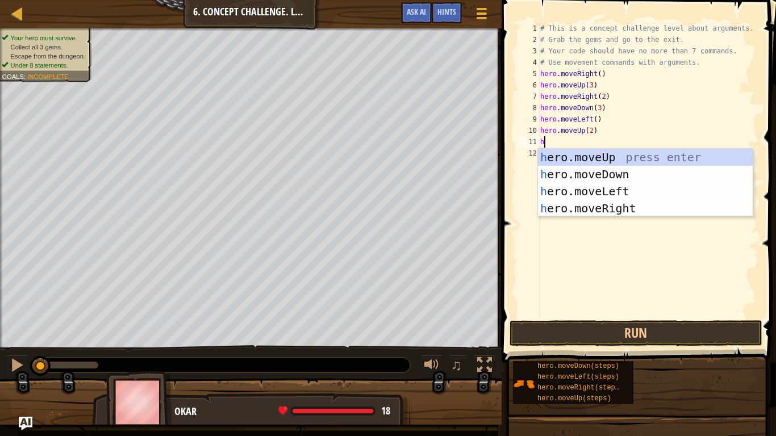
type textarea "h"
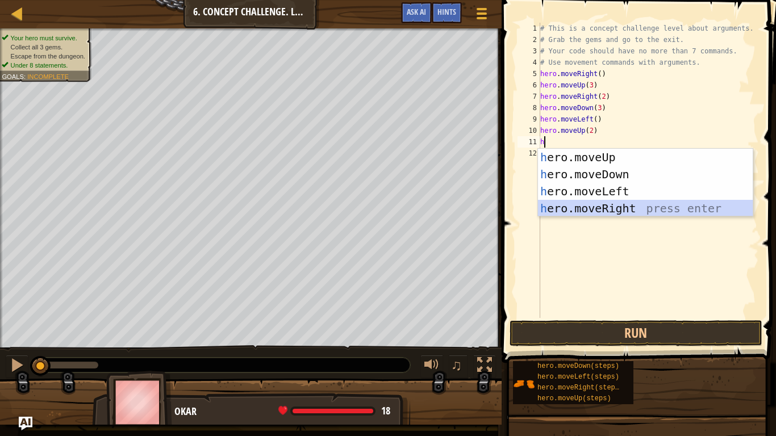
click at [586, 206] on div "h ero.moveUp press enter h ero.moveDown press enter h ero.moveLeft press enter …" at bounding box center [645, 200] width 215 height 102
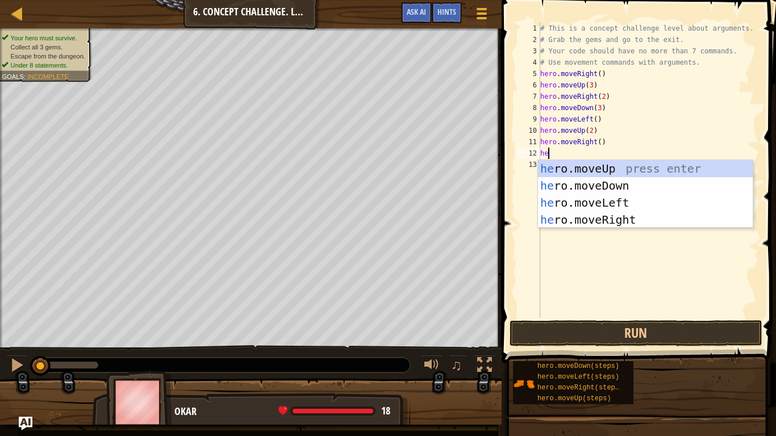
type textarea "her"
click at [609, 171] on div "her o.moveUp press enter her o.moveDown press enter her o.moveLeft press enter …" at bounding box center [645, 211] width 215 height 102
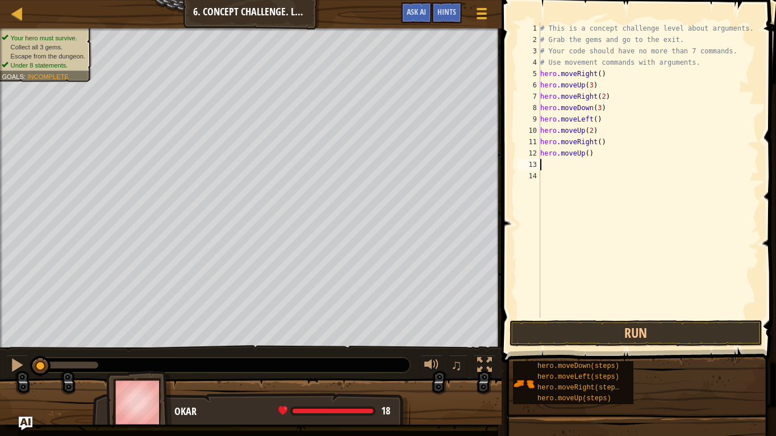
type textarea "h"
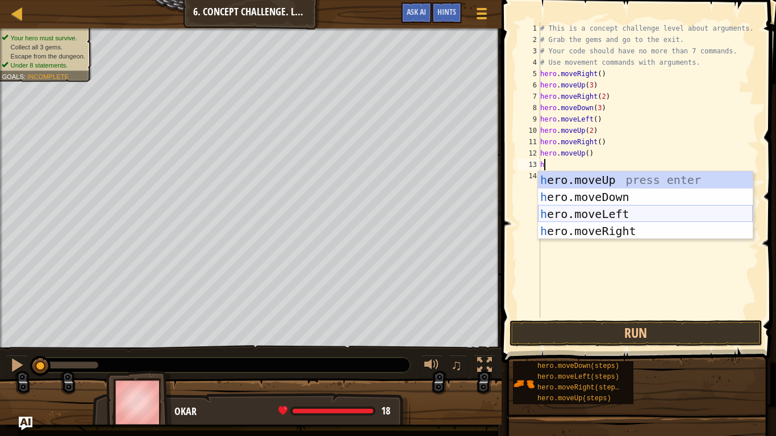
click at [594, 215] on div "h ero.moveUp press enter h ero.moveDown press enter h ero.moveLeft press enter …" at bounding box center [645, 222] width 215 height 102
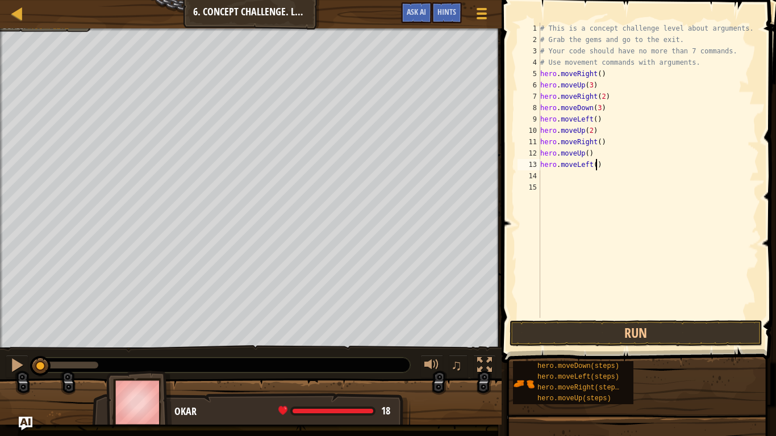
click at [597, 165] on div "# This is a concept challenge level about arguments. # Grab the gems and go to …" at bounding box center [648, 182] width 221 height 318
click at [597, 165] on div "# This is a concept challenge level about arguments. # Grab the gems and go to …" at bounding box center [648, 170] width 221 height 295
type textarea "hero.moveLeft(2)"
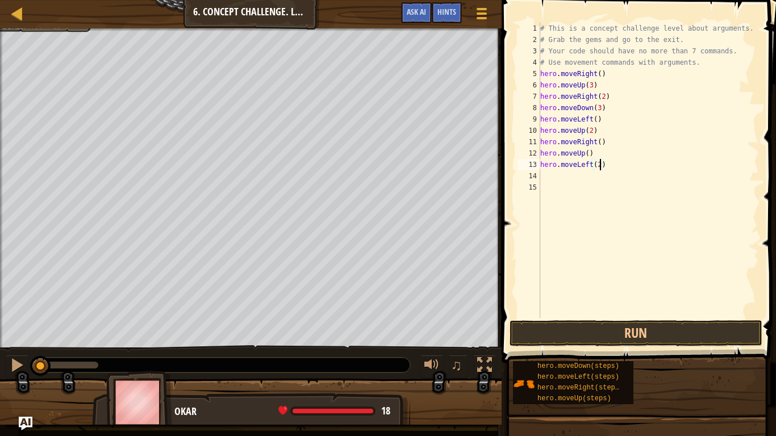
click at [552, 175] on div "# This is a concept challenge level about arguments. # Grab the gems and go to …" at bounding box center [648, 182] width 221 height 318
type textarea "h"
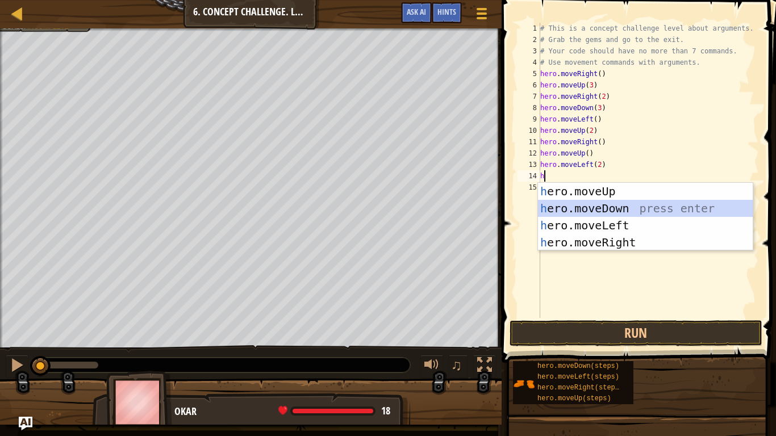
click at [580, 209] on div "h ero.moveUp press enter h ero.moveDown press enter h ero.moveLeft press enter …" at bounding box center [645, 234] width 215 height 102
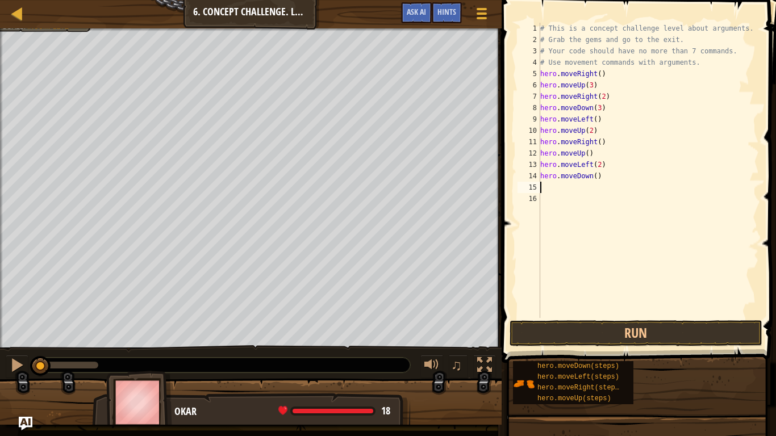
click at [595, 177] on div "# This is a concept challenge level about arguments. # Grab the gems and go to …" at bounding box center [648, 182] width 221 height 318
type textarea "hero.moveDown(3)"
click at [544, 190] on div "# This is a concept challenge level about arguments. # Grab the gems and go to …" at bounding box center [648, 182] width 221 height 318
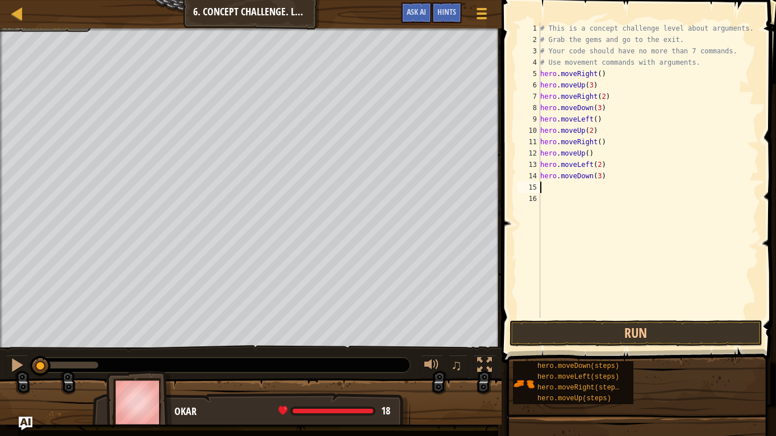
type textarea "h"
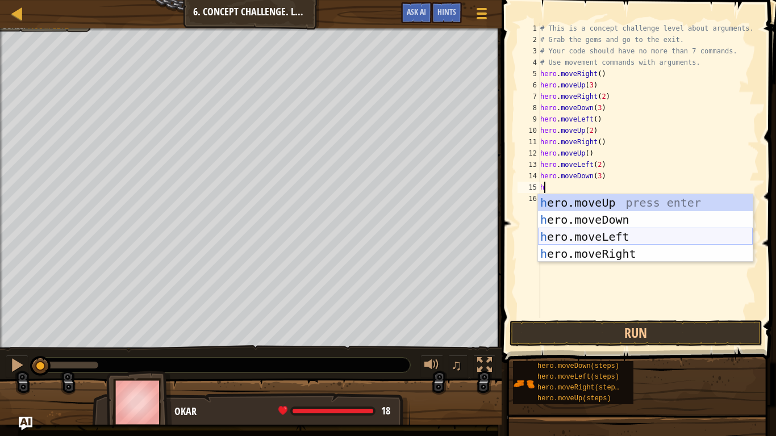
click at [612, 233] on div "h ero.moveUp press enter h ero.moveDown press enter h ero.moveLeft press enter …" at bounding box center [645, 245] width 215 height 102
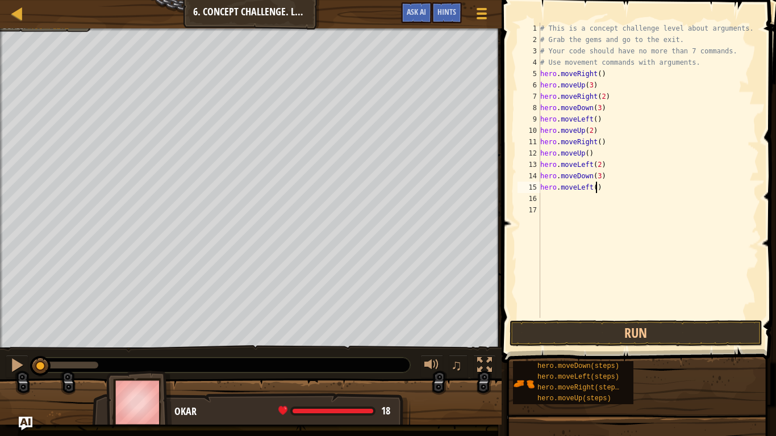
click at [597, 185] on div "# This is a concept challenge level about arguments. # Grab the gems and go to …" at bounding box center [648, 182] width 221 height 318
type textarea "hero.moveLeft(2)"
click at [600, 328] on button "Run" at bounding box center [635, 333] width 253 height 26
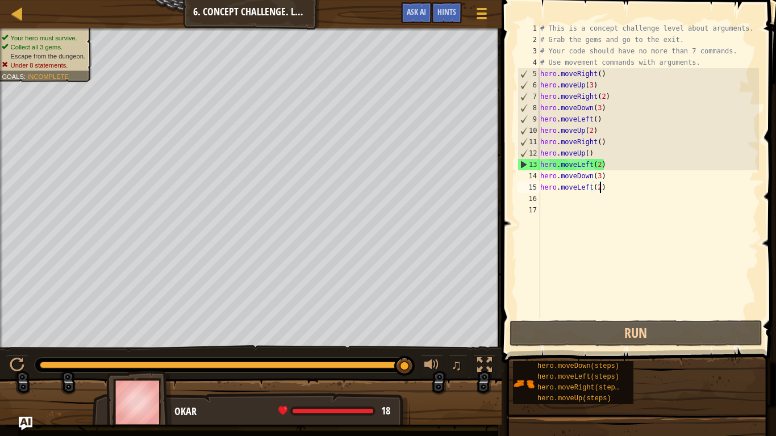
click at [546, 200] on div "# This is a concept challenge level about arguments. # Grab the gems and go to …" at bounding box center [648, 182] width 221 height 318
type textarea "s"
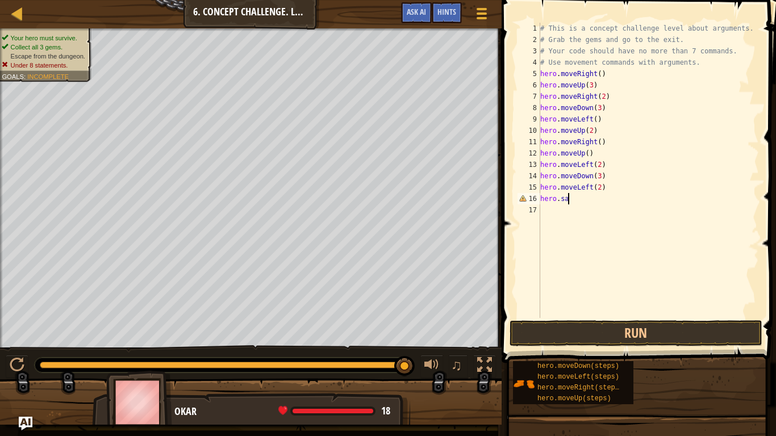
scroll to position [5, 4]
type textarea "hero.sayno"
click at [550, 207] on div "# This is a concept challenge level about arguments. # Grab the gems and go to …" at bounding box center [648, 182] width 221 height 318
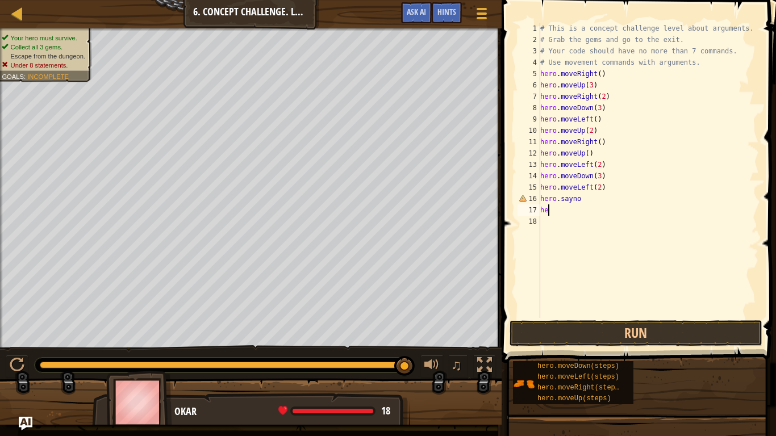
type textarea "h"
click at [585, 202] on div "# This is a concept challenge level about arguments. # Grab the gems and go to …" at bounding box center [648, 182] width 221 height 318
click at [638, 327] on button "Run" at bounding box center [635, 333] width 253 height 26
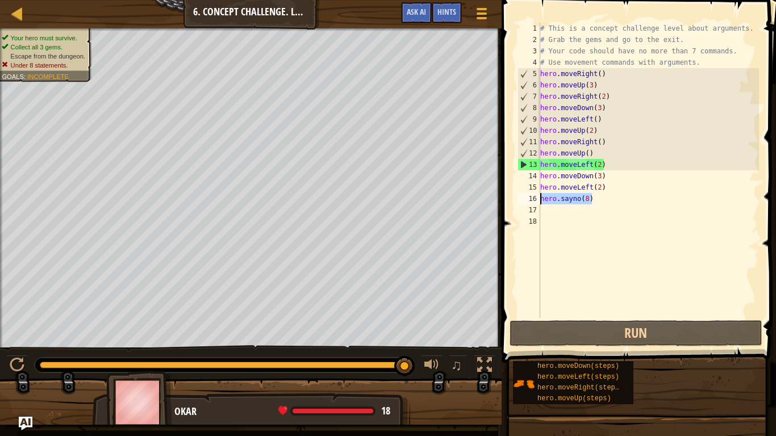
drag, startPoint x: 593, startPoint y: 199, endPoint x: 510, endPoint y: 195, distance: 83.0
click at [510, 195] on div "hero.[PERSON_NAME](8) 1 2 3 4 5 6 7 8 9 10 11 12 13 14 15 16 17 18 # This is a …" at bounding box center [637, 204] width 278 height 396
click at [596, 132] on div "# This is a concept challenge level about arguments. # Grab the gems and go to …" at bounding box center [648, 182] width 221 height 318
type textarea "hero.moveUp(2)"
click at [595, 206] on div "# This is a concept challenge level about arguments. # Grab the gems and go to …" at bounding box center [648, 182] width 221 height 318
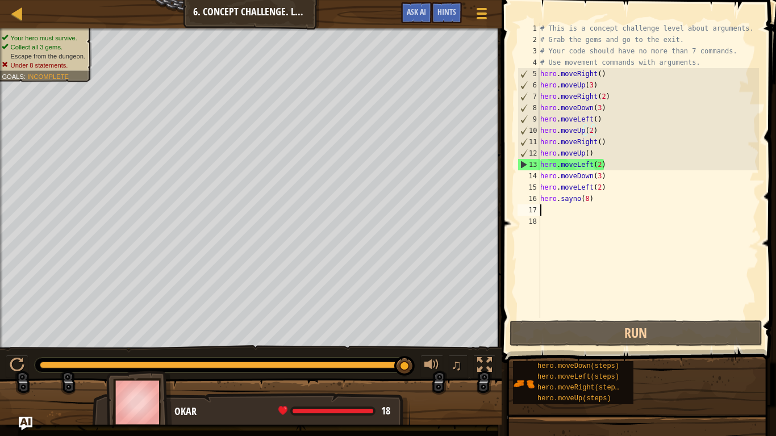
scroll to position [5, 0]
click at [594, 199] on div "# This is a concept challenge level about arguments. # Grab the gems and go to …" at bounding box center [648, 182] width 221 height 318
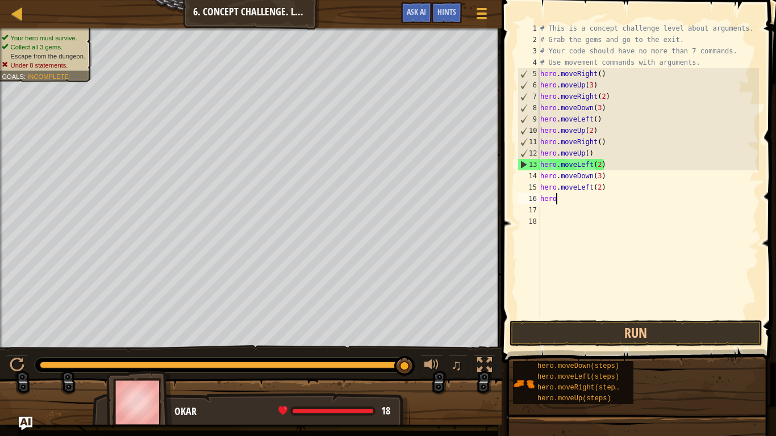
type textarea "h"
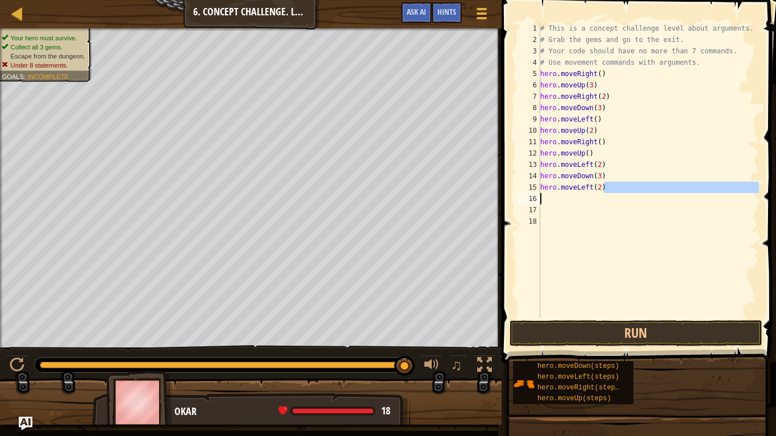
drag, startPoint x: 606, startPoint y: 188, endPoint x: 607, endPoint y: 196, distance: 8.5
click at [607, 196] on div "# This is a concept challenge level about arguments. # Grab the gems and go to …" at bounding box center [648, 182] width 221 height 318
type textarea "hero.moveLeft(2)"
click at [605, 195] on div "# This is a concept challenge level about arguments. # Grab the gems and go to …" at bounding box center [648, 170] width 221 height 295
click at [602, 121] on div "# This is a concept challenge level about arguments. # Grab the gems and go to …" at bounding box center [648, 182] width 221 height 318
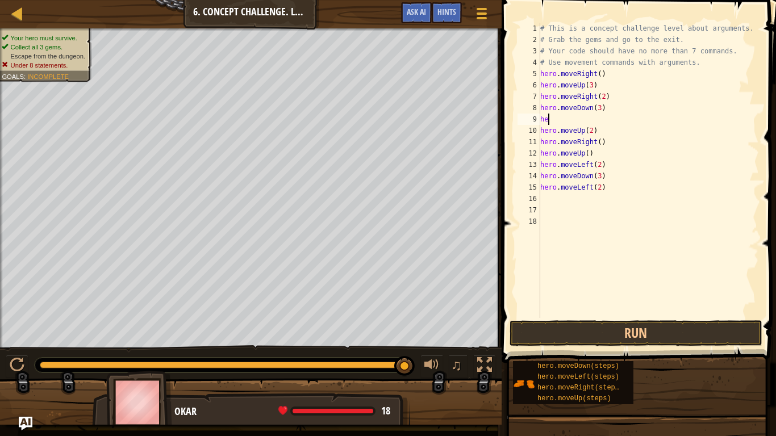
type textarea "h"
type textarea "V"
paste textarea "hero.sayno(8)"
click at [597, 132] on div "# This is a concept challenge level about arguments. # Grab the gems and go to …" at bounding box center [648, 182] width 221 height 318
type textarea "h"
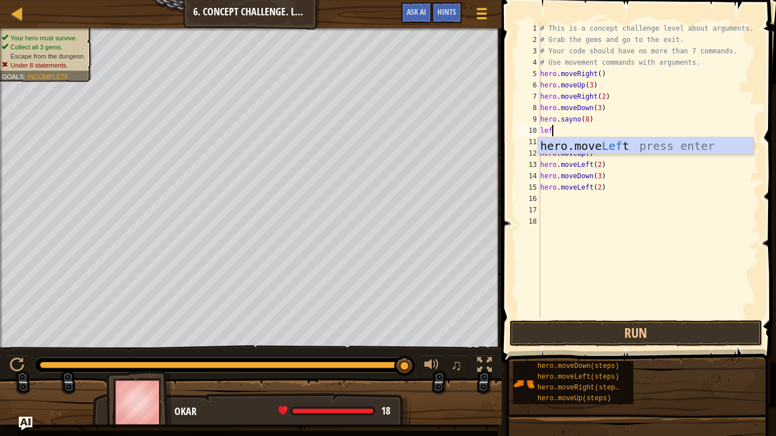
type textarea "left"
click at [629, 144] on div "hero.move Left press enter" at bounding box center [645, 162] width 215 height 51
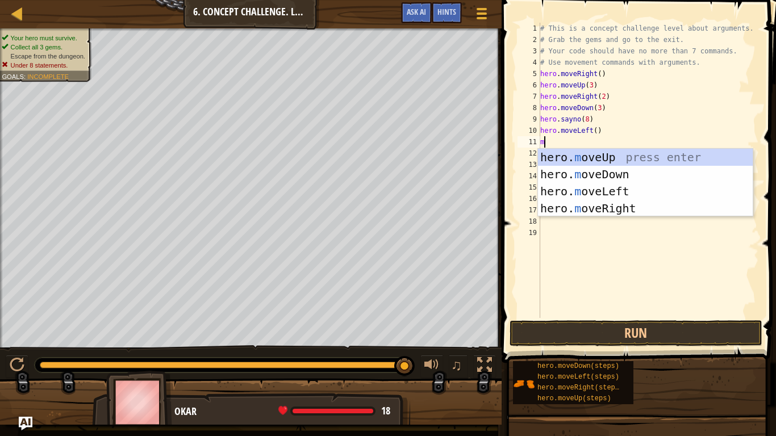
scroll to position [5, 1]
type textarea "mov"
click at [631, 160] on div "hero. mov eUp press enter hero. mov eDown press enter hero. mov eLeft press ent…" at bounding box center [645, 200] width 215 height 102
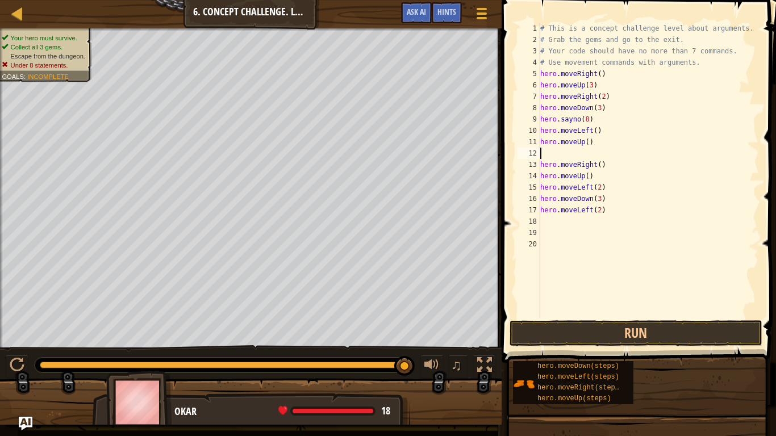
scroll to position [5, 0]
click at [586, 141] on div "# This is a concept challenge level about arguments. # Grab the gems and go to …" at bounding box center [648, 182] width 221 height 318
type textarea "hero.moveUp(2)"
click at [549, 152] on div "# This is a concept challenge level about arguments. # Grab the gems and go to …" at bounding box center [648, 182] width 221 height 318
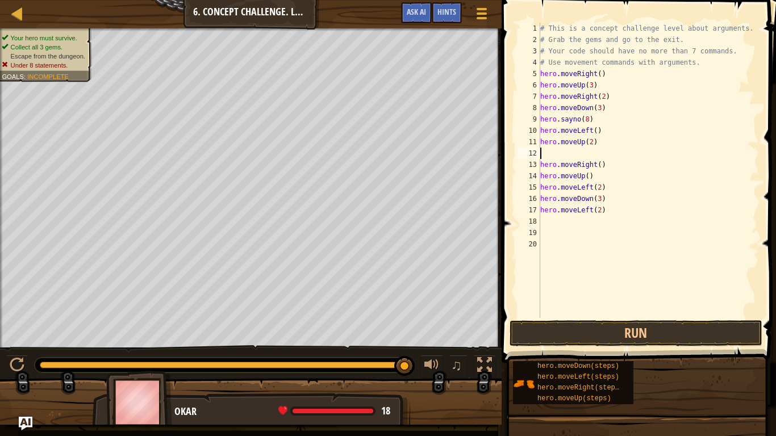
scroll to position [5, 0]
type textarea "h"
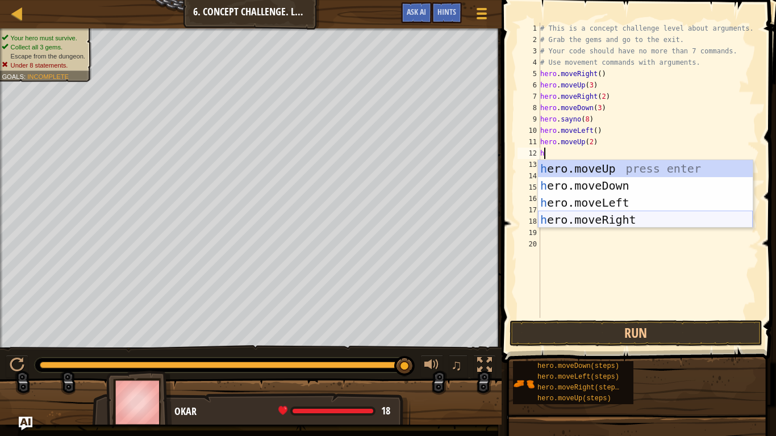
click at [567, 216] on div "h ero.moveUp press enter h ero.moveDown press enter h ero.moveLeft press enter …" at bounding box center [645, 211] width 215 height 102
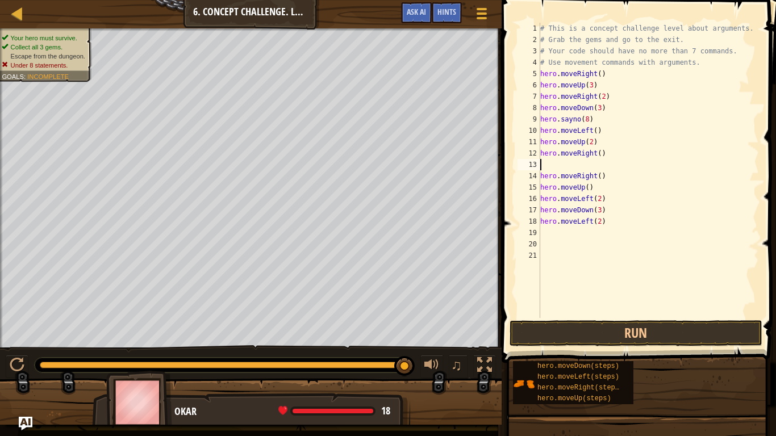
click at [600, 157] on div "# This is a concept challenge level about arguments. # Grab the gems and go to …" at bounding box center [648, 182] width 221 height 318
click at [604, 175] on div "# This is a concept challenge level about arguments. # Grab the gems and go to …" at bounding box center [648, 182] width 221 height 318
type textarea "h"
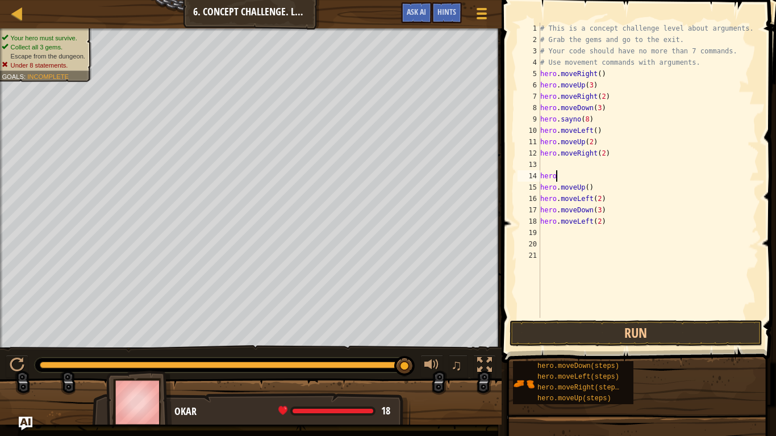
scroll to position [5, 0]
click at [607, 219] on div "# This is a concept challenge level about arguments. # Grab the gems and go to …" at bounding box center [648, 182] width 221 height 318
type textarea "h"
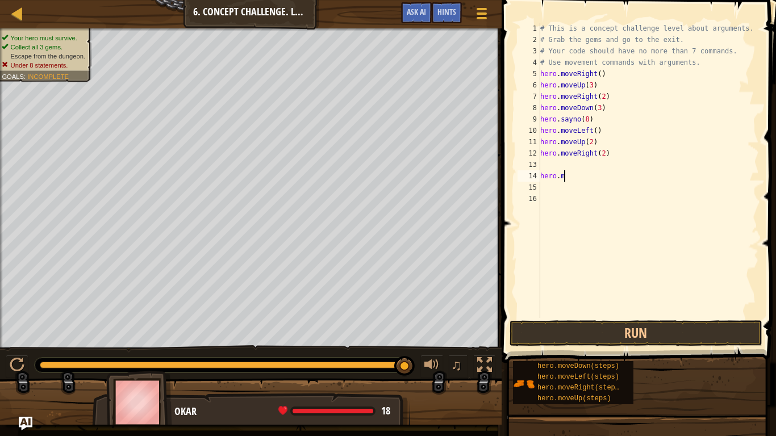
type textarea "h"
click at [584, 330] on button "Run" at bounding box center [635, 333] width 253 height 26
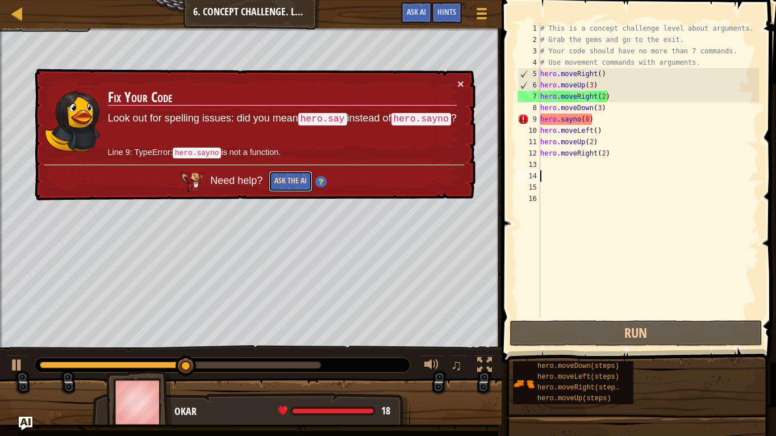
click at [294, 183] on button "Ask the AI" at bounding box center [291, 181] width 44 height 21
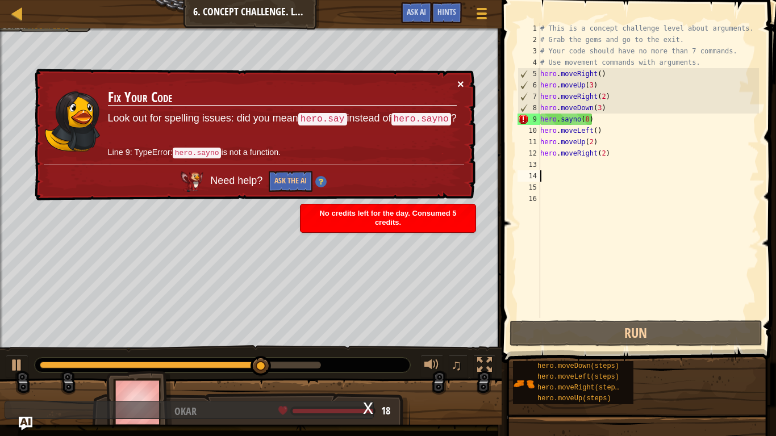
click at [460, 78] on button "×" at bounding box center [460, 84] width 7 height 12
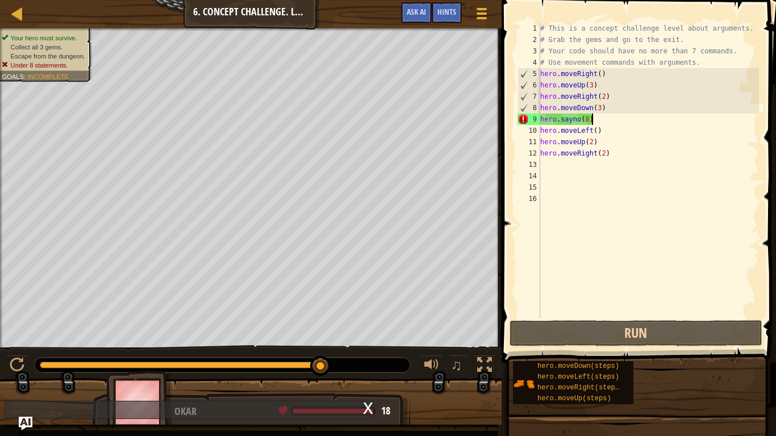
click at [604, 120] on div "# This is a concept challenge level about arguments. # Grab the gems and go to …" at bounding box center [648, 182] width 221 height 318
click at [429, 7] on button "Ask AI" at bounding box center [416, 12] width 31 height 21
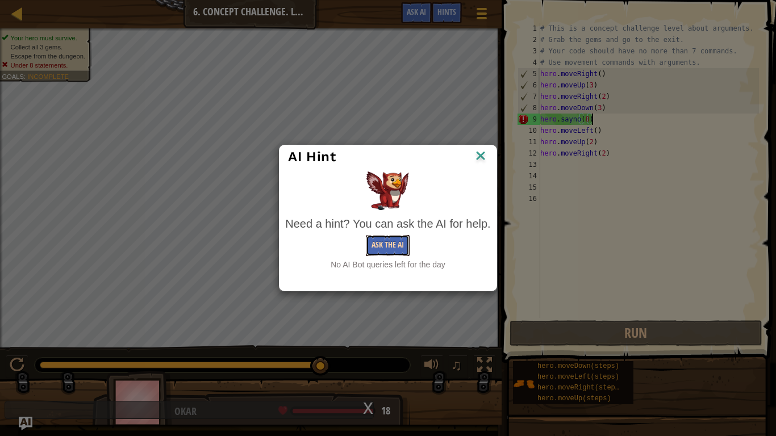
click at [380, 245] on button "Ask the AI" at bounding box center [388, 245] width 44 height 21
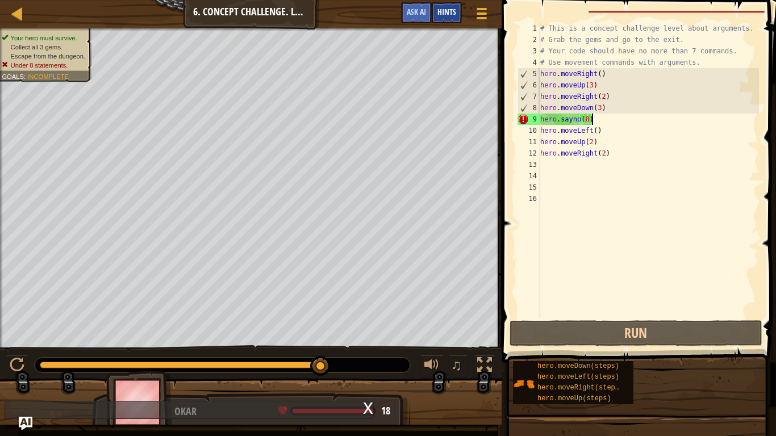
click at [444, 12] on span "Hints" at bounding box center [446, 11] width 19 height 11
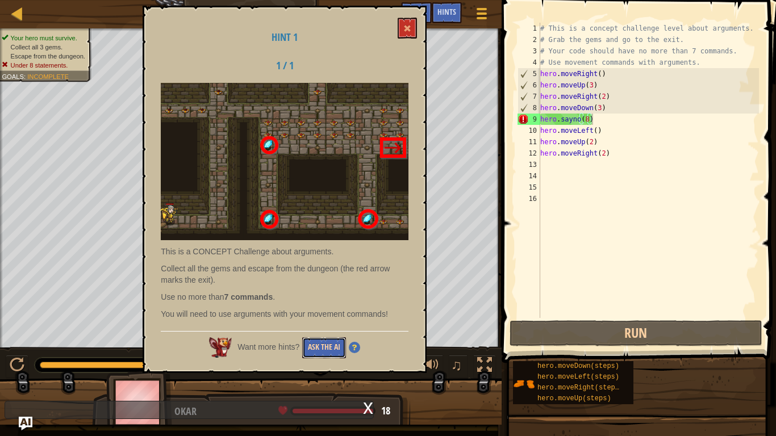
click at [320, 340] on button "Ask the AI" at bounding box center [324, 347] width 44 height 21
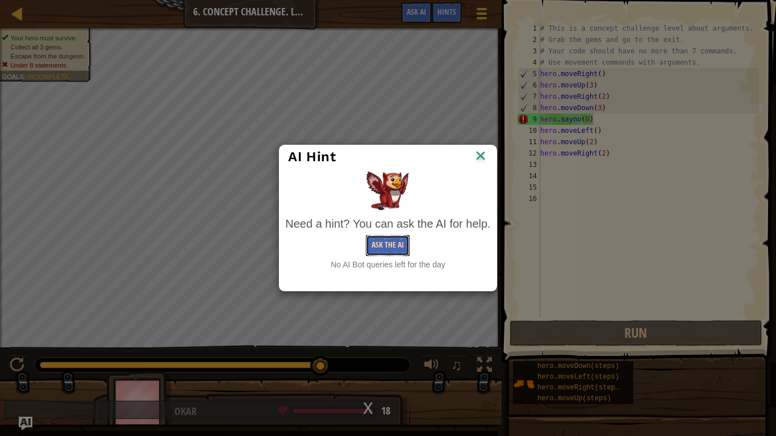
click at [394, 238] on button "Ask the AI" at bounding box center [388, 245] width 44 height 21
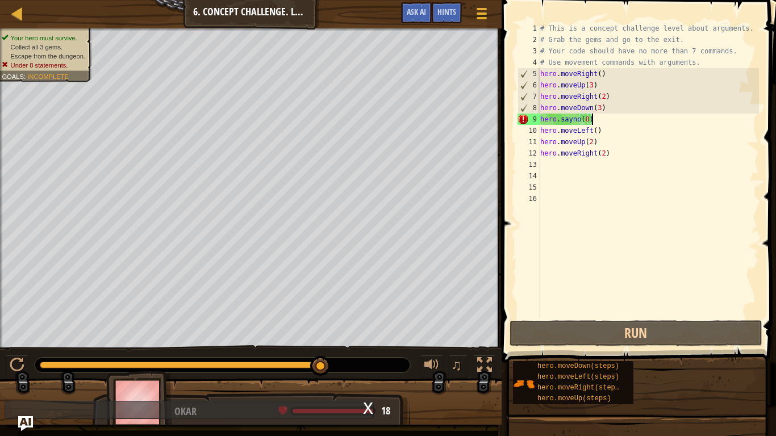
click at [30, 340] on img "Ask AI" at bounding box center [25, 423] width 15 height 15
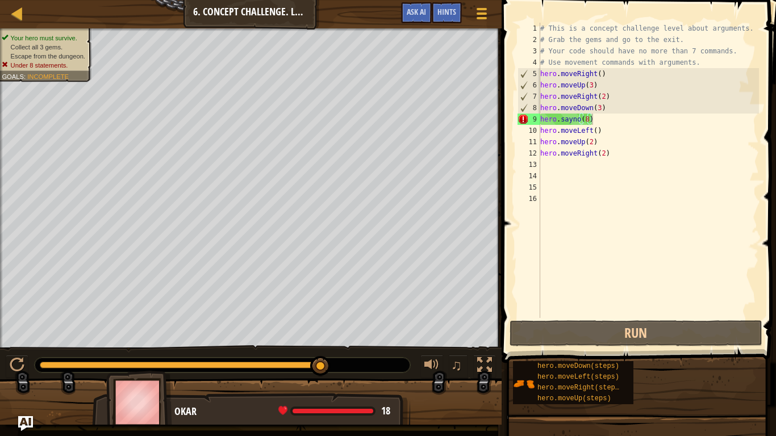
click at [22, 340] on img "Ask AI" at bounding box center [25, 423] width 15 height 15
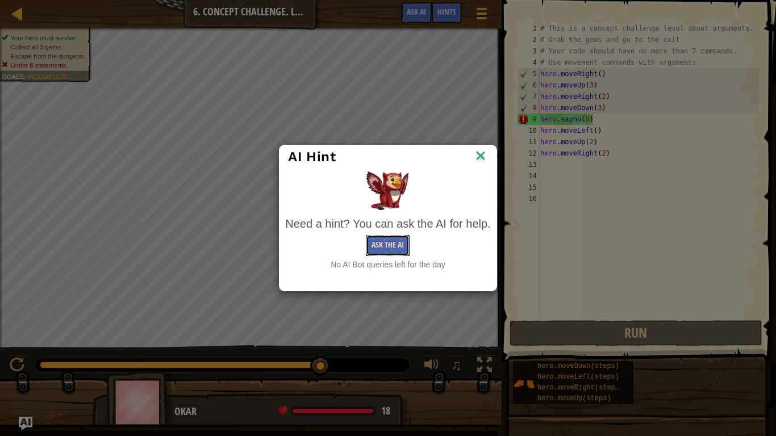
click at [387, 253] on button "Ask the AI" at bounding box center [388, 245] width 44 height 21
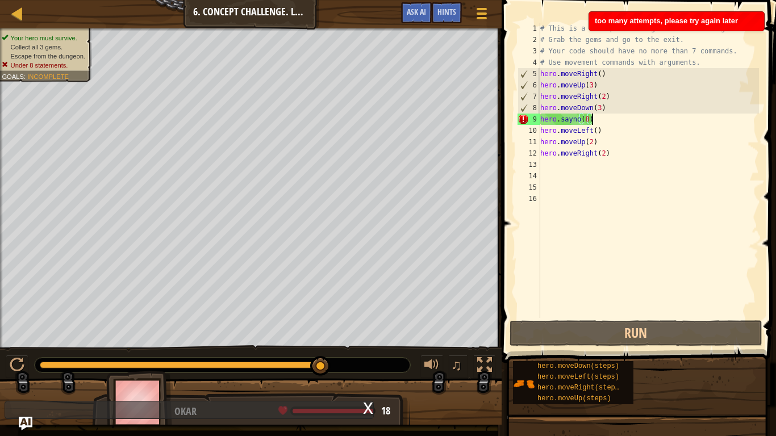
click at [615, 120] on div "# This is a concept challenge level about arguments. # Grab the gems and go to …" at bounding box center [648, 182] width 221 height 318
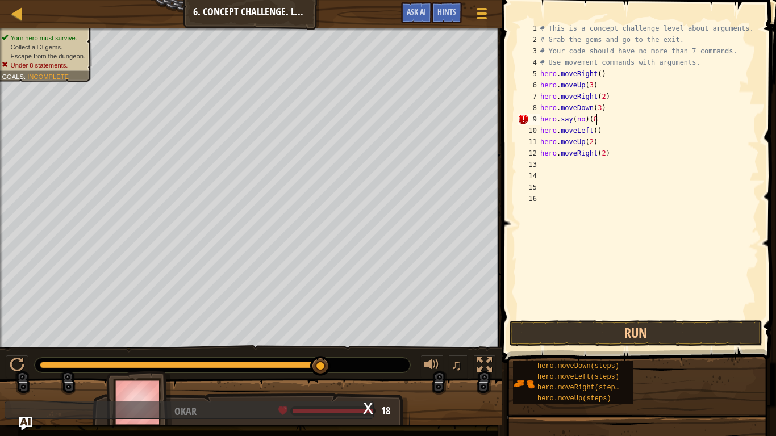
scroll to position [5, 8]
click at [609, 328] on button "Run" at bounding box center [635, 333] width 253 height 26
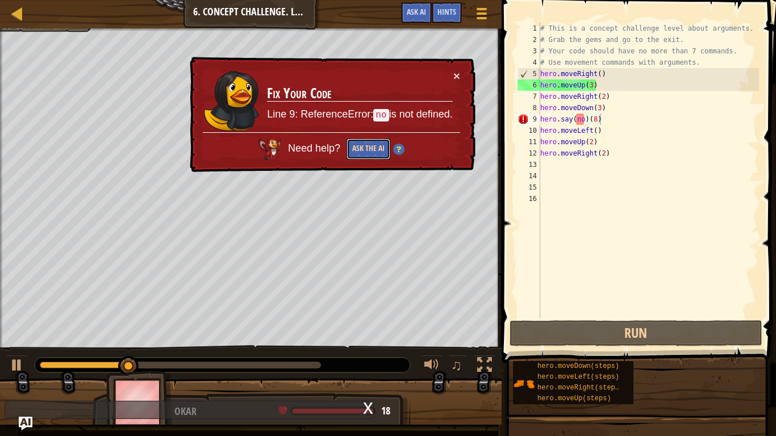
click at [369, 153] on button "Ask the AI" at bounding box center [368, 149] width 44 height 21
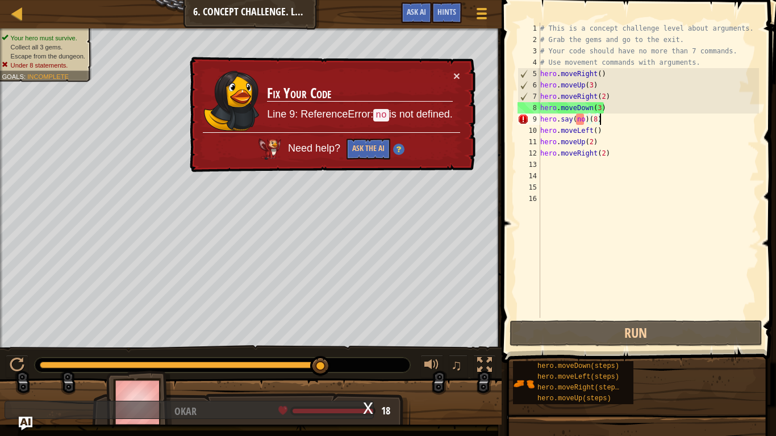
click at [460, 75] on div "× Fix Your Code Line 9: ReferenceError: no is not defined. Need help? Ask the AI" at bounding box center [331, 115] width 288 height 116
click at [455, 73] on button "×" at bounding box center [456, 76] width 7 height 12
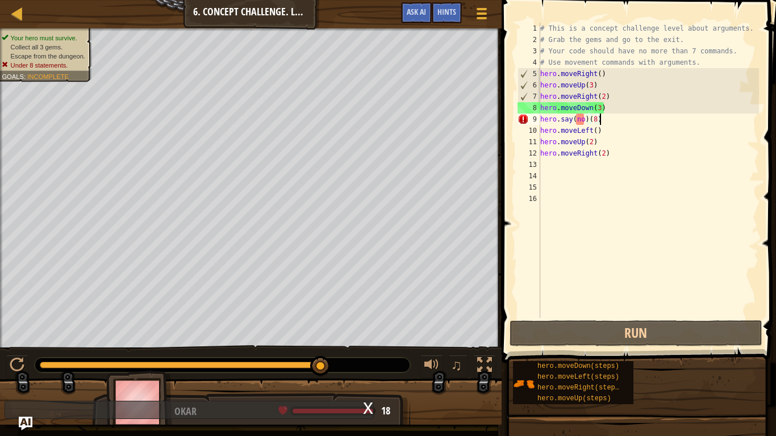
click at [606, 123] on div "# This is a concept challenge level about arguments. # Grab the gems and go to …" at bounding box center [648, 182] width 221 height 318
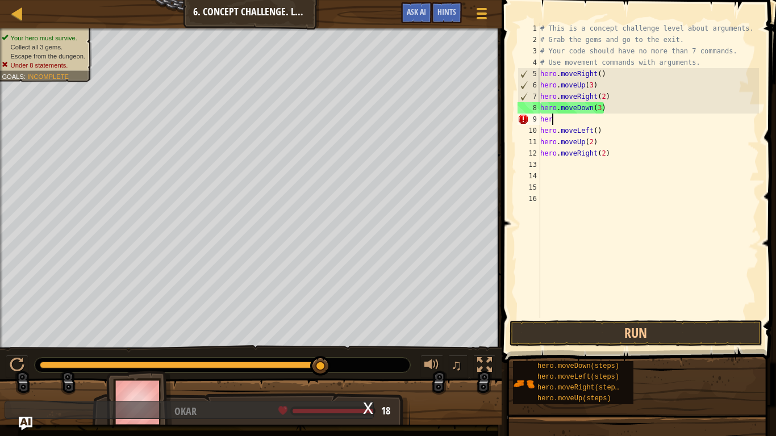
scroll to position [5, 1]
type textarea "h"
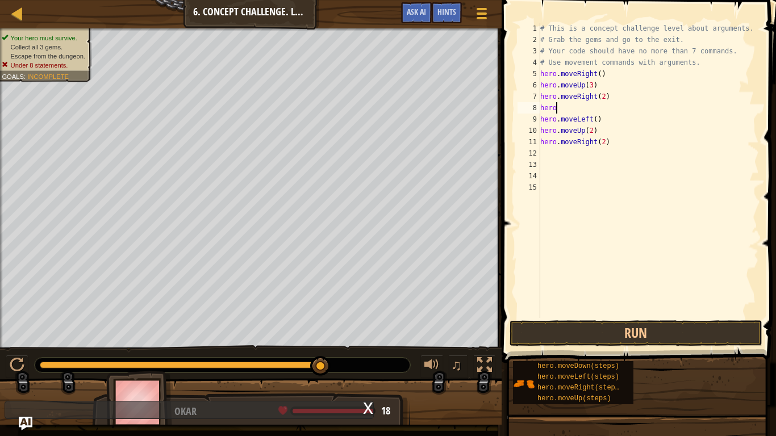
type textarea "h"
type textarea "#"
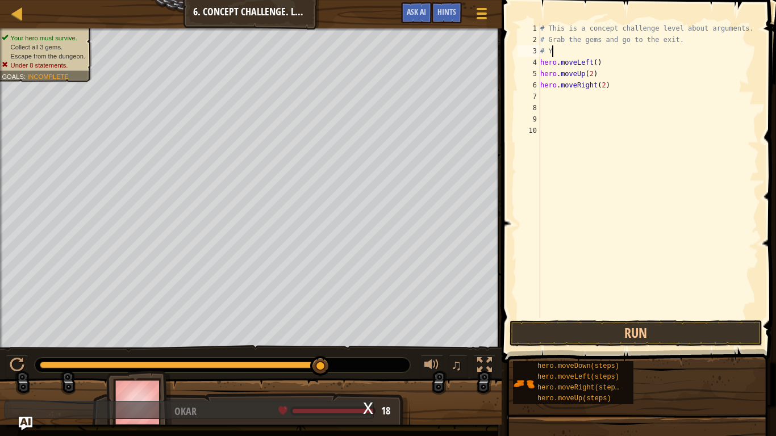
type textarea "#"
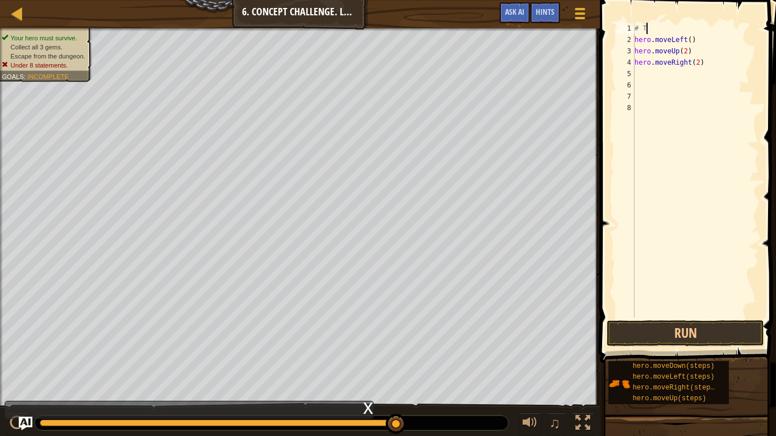
type textarea "#"
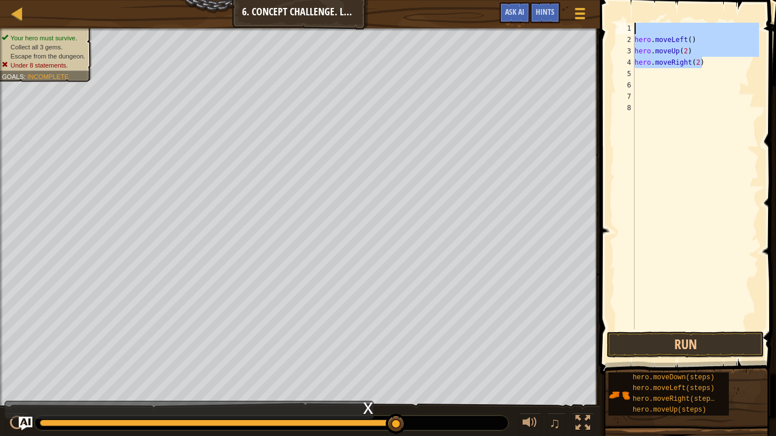
drag, startPoint x: 701, startPoint y: 64, endPoint x: 631, endPoint y: 28, distance: 78.5
click at [631, 28] on div "1 2 3 4 5 6 7 8 hero . moveLeft ( ) hero . moveUp ( 2 ) hero . moveRight ( 2 ) …" at bounding box center [685, 176] width 145 height 307
type textarea "hero.moveLeft()"
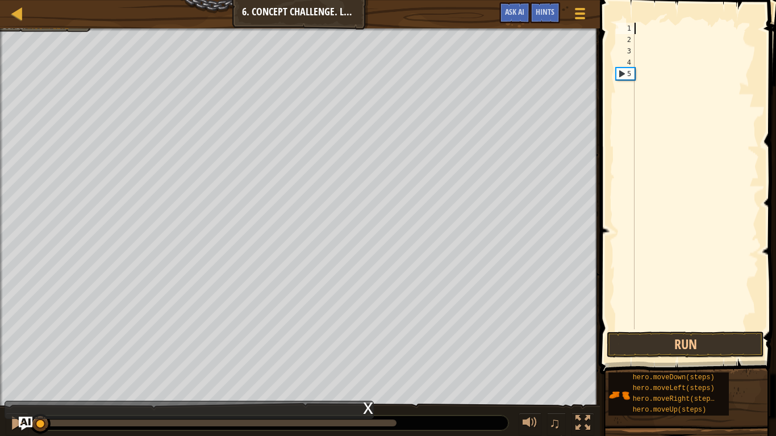
drag, startPoint x: 396, startPoint y: 423, endPoint x: 0, endPoint y: 388, distance: 397.3
click at [0, 340] on div "Your hero must survive. Collect all 3 gems. Escape from the dungeon. Under 8 st…" at bounding box center [388, 232] width 776 height 409
click at [644, 29] on div at bounding box center [695, 187] width 127 height 329
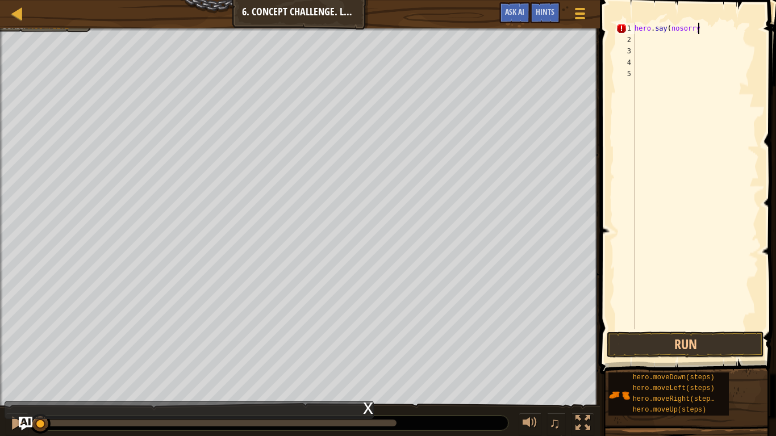
click at [679, 25] on div "hero . say ( nosorry" at bounding box center [695, 187] width 127 height 329
click at [703, 26] on div "hero . say ( nosorry" at bounding box center [695, 187] width 127 height 329
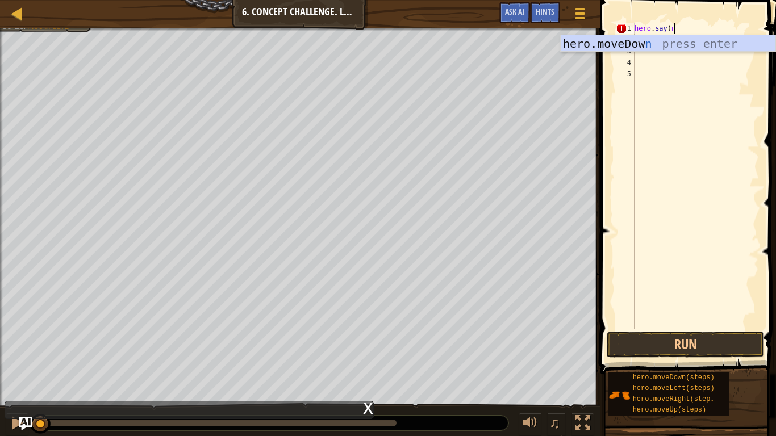
scroll to position [5, 6]
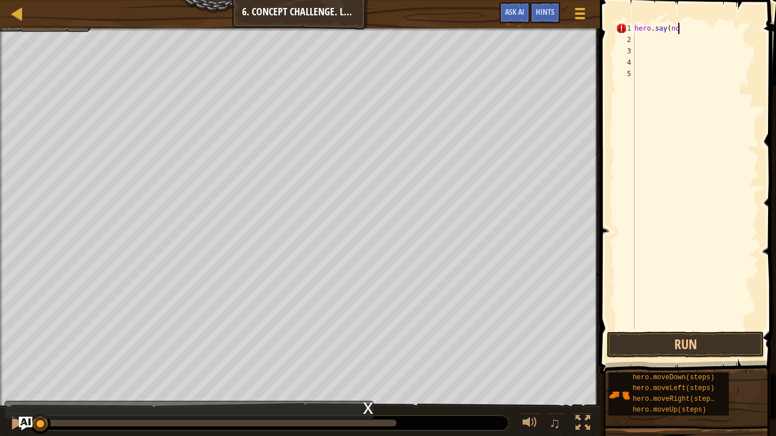
type textarea "hero.say(no)"
click at [643, 39] on div "hero . say ( no )" at bounding box center [695, 187] width 127 height 329
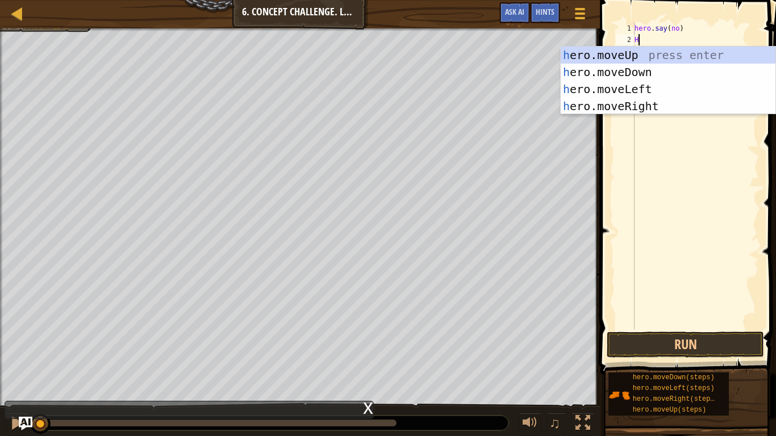
scroll to position [5, 1]
type textarea "H"
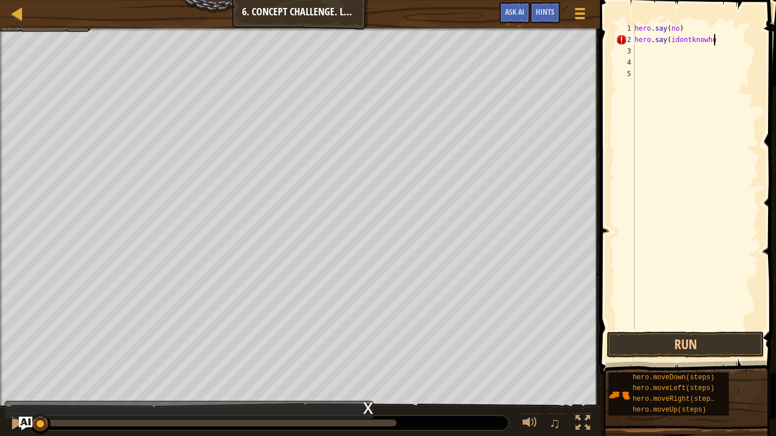
scroll to position [5, 11]
type textarea "hero.say(idontknowhowtohelp"
click at [659, 51] on div "hero . say ( no ) hero . say ( idontknowhowtohelp" at bounding box center [695, 187] width 127 height 329
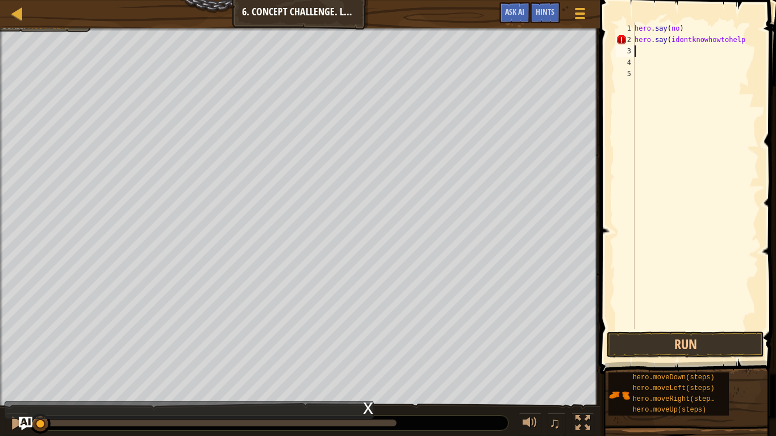
click at [747, 41] on div "hero . say ( no ) hero . say ( idontknowhowtohelp" at bounding box center [695, 187] width 127 height 329
type textarea "hero.say(idontknowhowtohelp)"
click at [640, 53] on div "hero . say ( no ) hero . say ( idontknowhowtohelp )" at bounding box center [695, 187] width 127 height 329
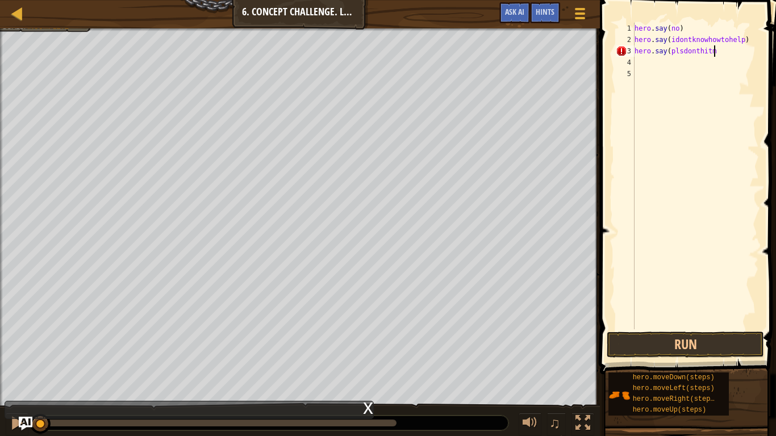
type textarea "hero.say(plsdonthitme"
click at [643, 64] on div "hero . say ( no ) hero . say ( idontknowhowtohelp ) hero . say ( plsdonthitme" at bounding box center [695, 187] width 127 height 329
type textarea "h"
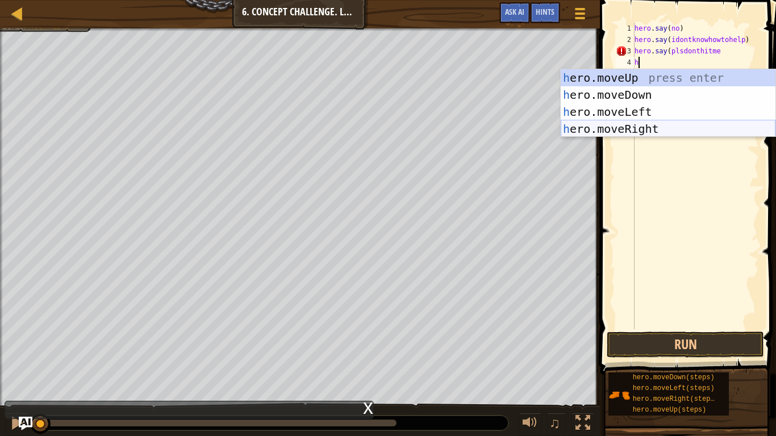
click at [593, 123] on div "h ero.moveUp press enter h ero.moveDown press enter h ero.moveLeft press enter …" at bounding box center [667, 120] width 215 height 102
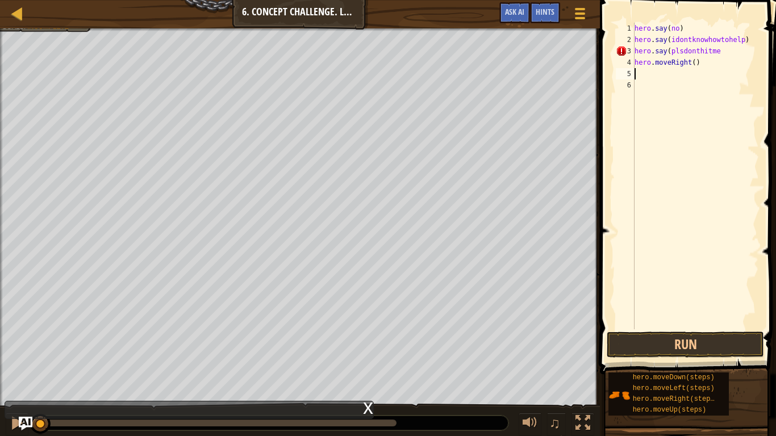
type textarea "h"
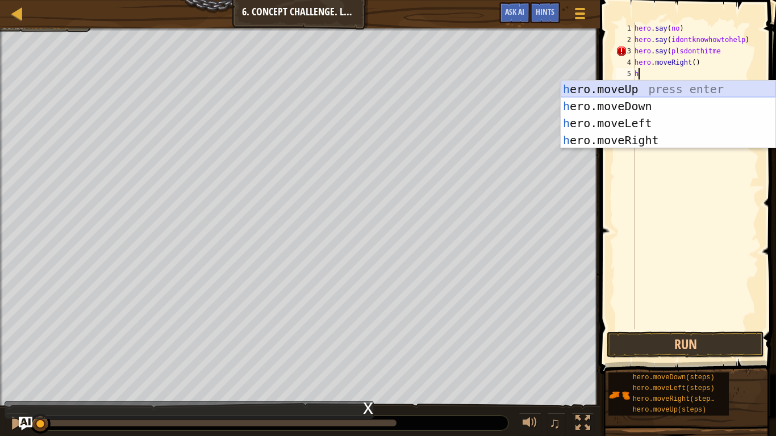
click at [627, 87] on div "h ero.moveUp press enter h ero.moveDown press enter h ero.moveLeft press enter …" at bounding box center [667, 132] width 215 height 102
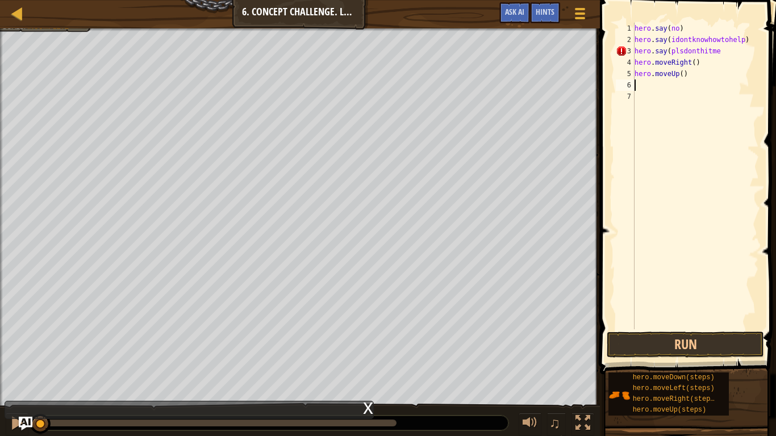
click at [685, 76] on div "hero . say ( no ) hero . say ( idontknowhowtohelp ) hero . say ( plsdonthitme h…" at bounding box center [695, 187] width 127 height 329
click at [684, 74] on div "hero . say ( no ) hero . say ( idontknowhowtohelp ) hero . say ( plsdonthitme h…" at bounding box center [695, 187] width 127 height 329
click at [681, 74] on div "hero . say ( no ) hero . say ( idontknowhowtohelp ) hero . say ( plsdonthitme h…" at bounding box center [695, 176] width 127 height 307
type textarea "hero.moveUp(3)"
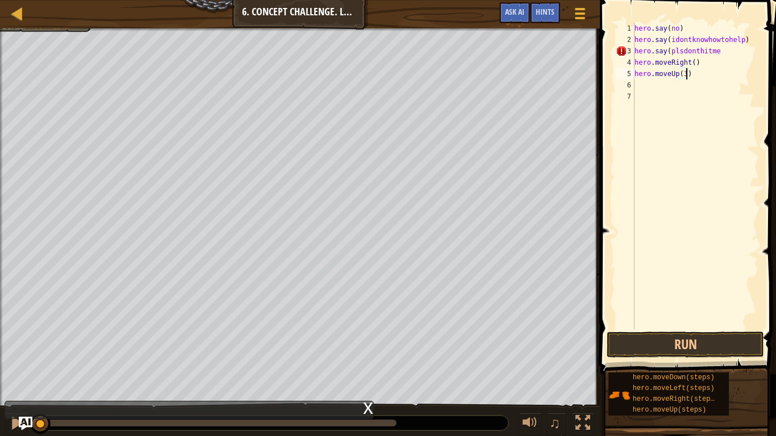
scroll to position [5, 7]
click at [643, 83] on div "hero . say ( no ) hero . say ( idontknowhowtohelp ) hero . say ( plsdonthitme h…" at bounding box center [695, 187] width 127 height 329
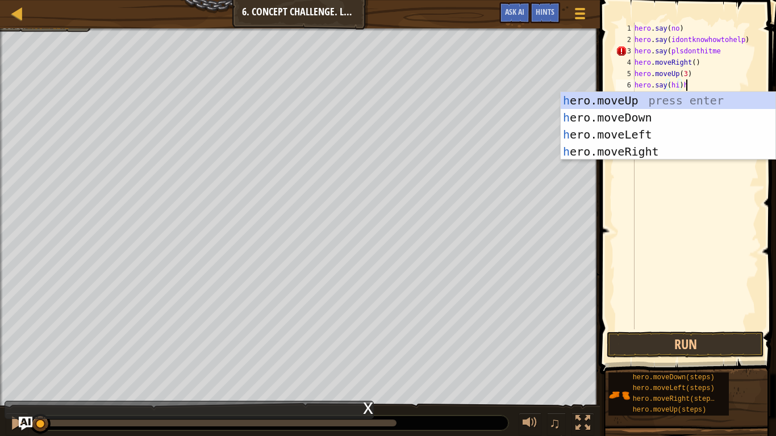
scroll to position [5, 7]
click at [648, 152] on div "h ero.moveUp press enter h ero.moveDown press enter h ero.moveLeft press enter …" at bounding box center [667, 143] width 215 height 102
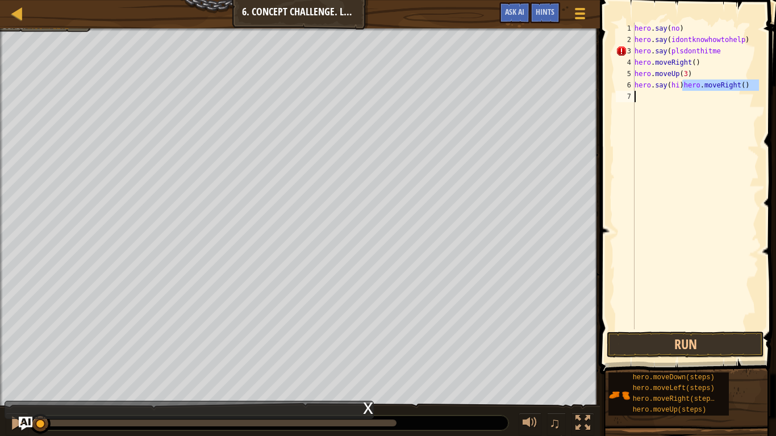
drag, startPoint x: 683, startPoint y: 86, endPoint x: 748, endPoint y: 91, distance: 65.5
click at [748, 91] on div "hero . say ( no ) hero . say ( idontknowhowtohelp ) hero . say ( plsdonthitme h…" at bounding box center [695, 187] width 127 height 329
type textarea "hero.say(hi)"
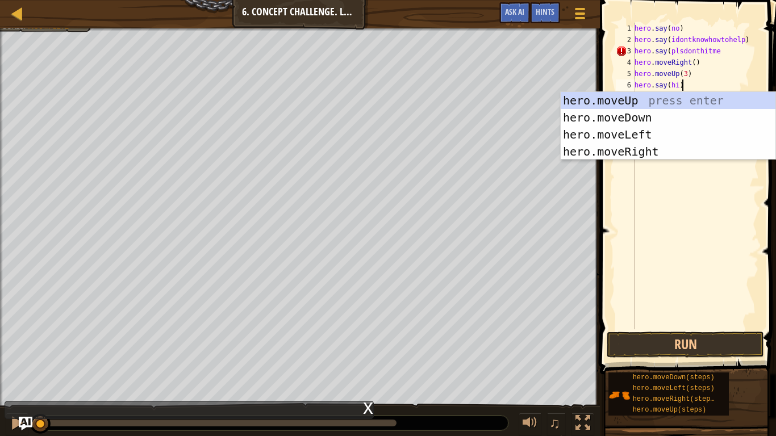
scroll to position [5, 6]
click at [703, 241] on div "hero . say ( no ) hero . say ( idontknowhowtohelp ) hero . say ( plsdonthitme h…" at bounding box center [695, 187] width 127 height 329
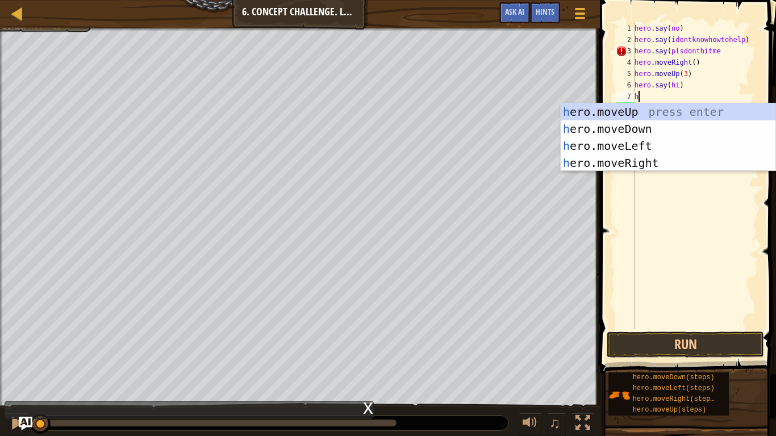
type textarea "he"
click at [643, 159] on div "he ro.moveUp press enter he ro.moveDown press enter he ro.moveLeft press enter …" at bounding box center [667, 154] width 215 height 102
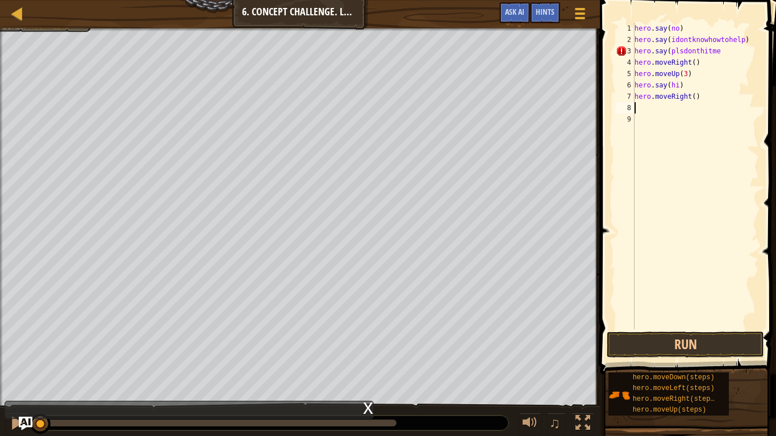
click at [695, 98] on div "hero . say ( no ) hero . say ( idontknowhowtohelp ) hero . say ( plsdonthitme h…" at bounding box center [695, 187] width 127 height 329
type textarea "hero.moveRight(2)"
click at [635, 106] on div "hero . say ( no ) hero . say ( idontknowhowtohelp ) hero . say ( plsdonthitme h…" at bounding box center [695, 187] width 127 height 329
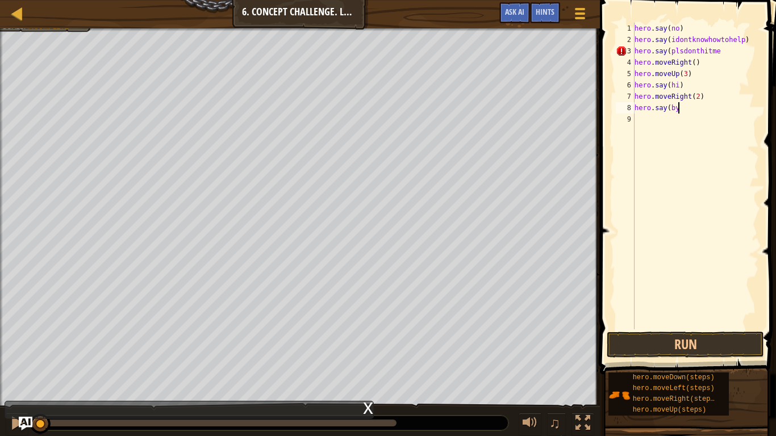
type textarea "hero.say(bye"
click at [642, 124] on div "hero . say ( no ) hero . say ( idontknowhowtohelp ) hero . say ( plsdonthitme h…" at bounding box center [695, 187] width 127 height 329
type textarea "h"
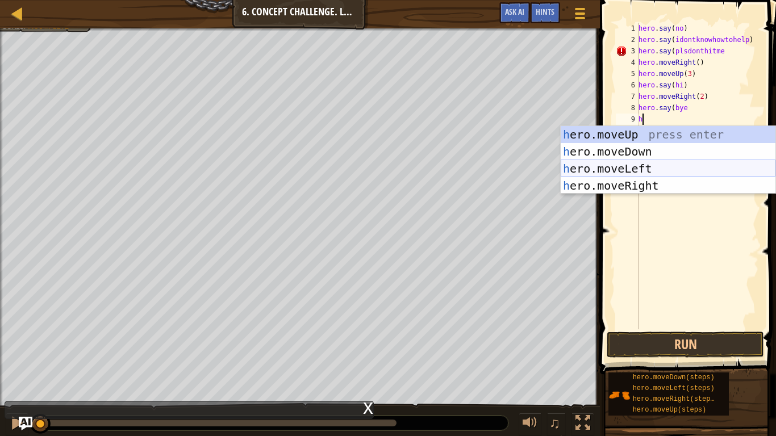
click at [653, 166] on div "h ero.moveUp press enter h ero.moveDown press enter h ero.moveLeft press enter …" at bounding box center [667, 177] width 215 height 102
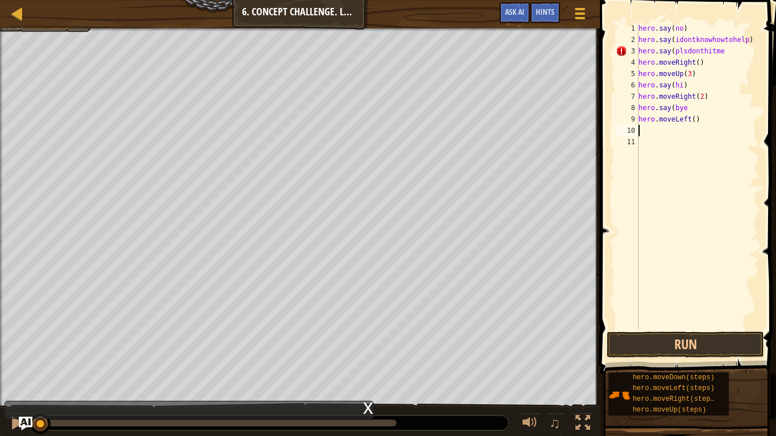
type textarea "h"
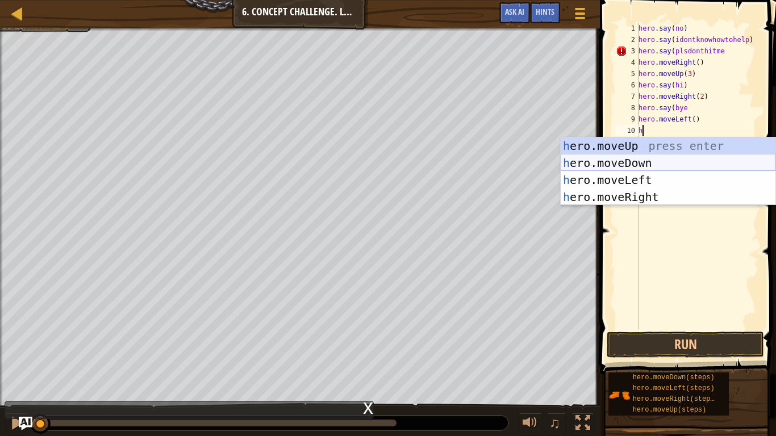
click at [639, 157] on div "h ero.moveUp press enter h ero.moveDown press enter h ero.moveLeft press enter …" at bounding box center [667, 188] width 215 height 102
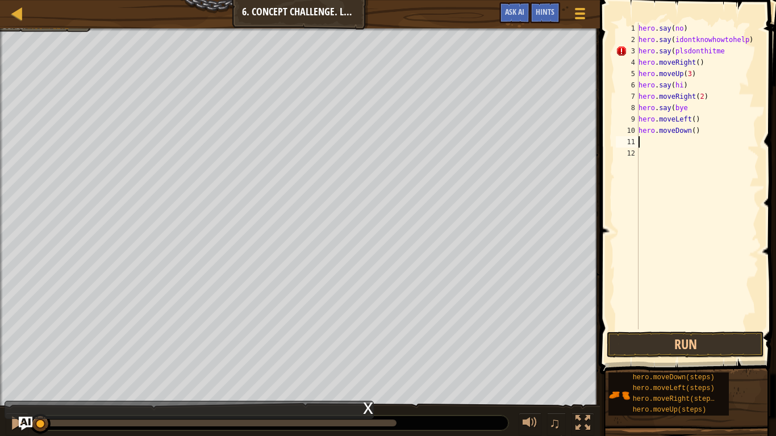
click at [695, 132] on div "hero . say ( no ) hero . say ( idontknowhowtohelp ) hero . say ( plsdonthitme h…" at bounding box center [697, 187] width 123 height 329
type textarea "hero.moveDown(2)"
click at [648, 144] on div "hero . say ( no ) hero . say ( idontknowhowtohelp ) hero . say ( plsdonthitme h…" at bounding box center [697, 187] width 123 height 329
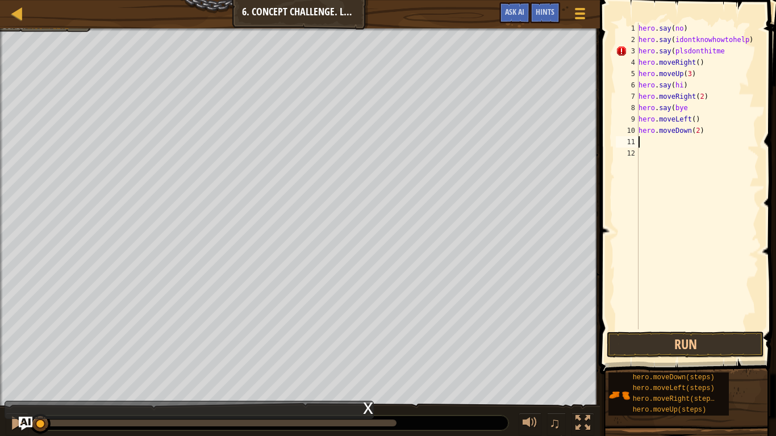
type textarea "h"
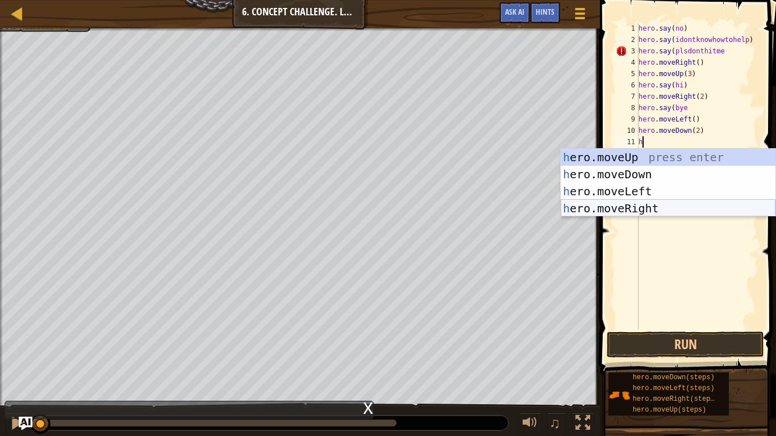
click at [643, 204] on div "h ero.moveUp press enter h ero.moveDown press enter h ero.moveLeft press enter …" at bounding box center [667, 200] width 215 height 102
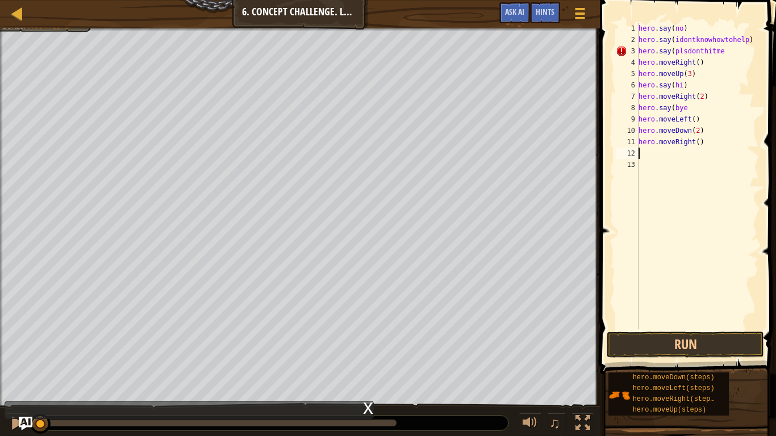
type textarea "h"
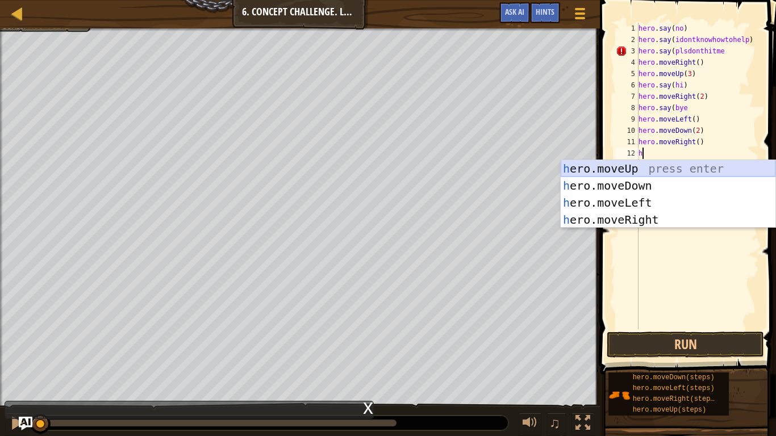
click at [632, 171] on div "h ero.moveUp press enter h ero.moveDown press enter h ero.moveLeft press enter …" at bounding box center [667, 211] width 215 height 102
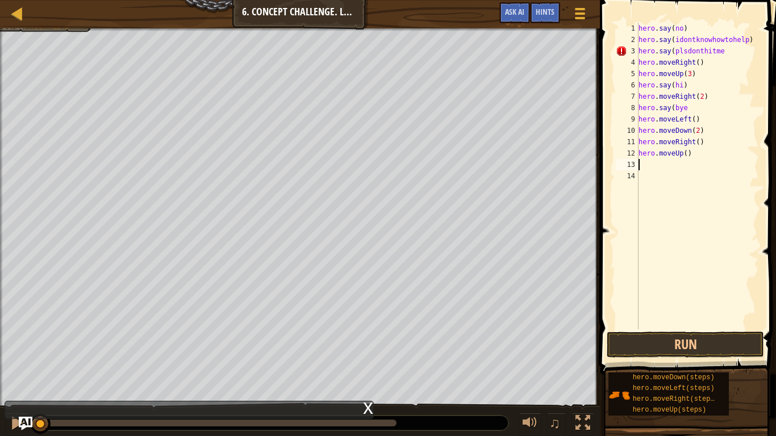
click at [688, 157] on div "hero . say ( no ) hero . say ( idontknowhowtohelp ) hero . say ( plsdonthitme h…" at bounding box center [697, 187] width 123 height 329
type textarea "hero.moveUp(2)"
click at [650, 164] on div "hero . say ( no ) hero . say ( idontknowhowtohelp ) hero . say ( plsdonthitme h…" at bounding box center [697, 187] width 123 height 329
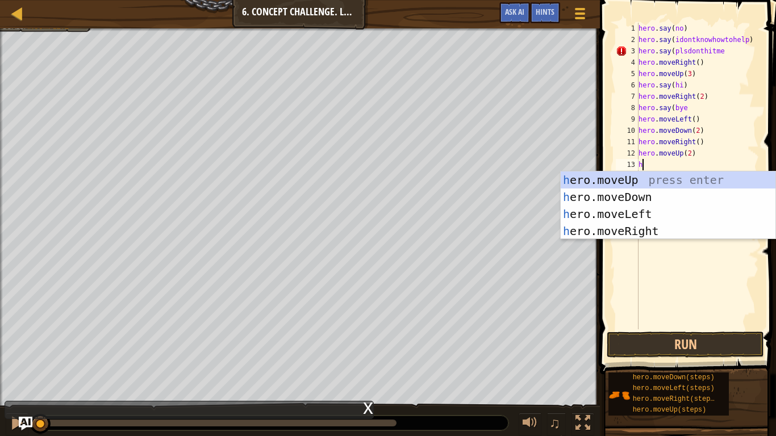
type textarea "he"
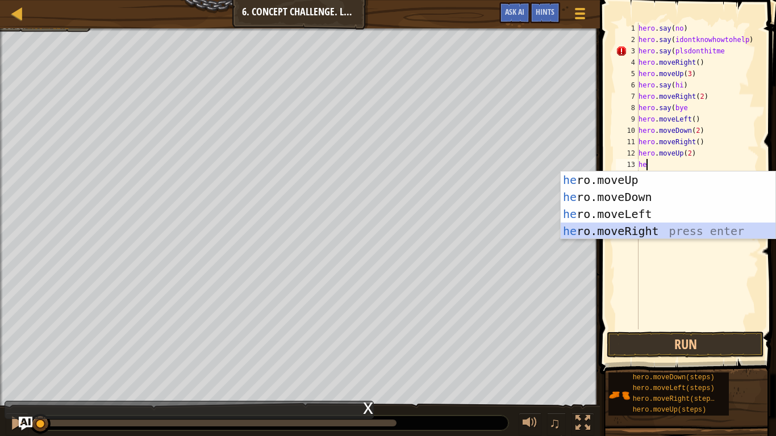
click at [634, 234] on div "he ro.moveUp press enter he ro.moveDown press enter he ro.moveLeft press enter …" at bounding box center [667, 222] width 215 height 102
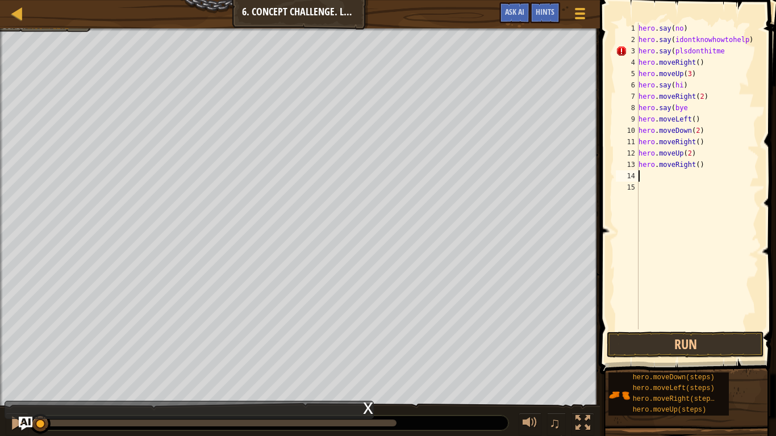
scroll to position [5, 0]
click at [659, 335] on button "Run" at bounding box center [684, 345] width 157 height 26
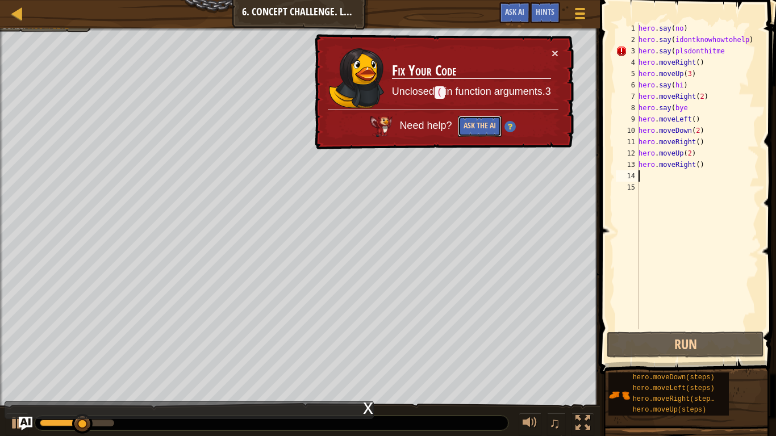
click at [484, 125] on button "Ask the AI" at bounding box center [480, 126] width 44 height 21
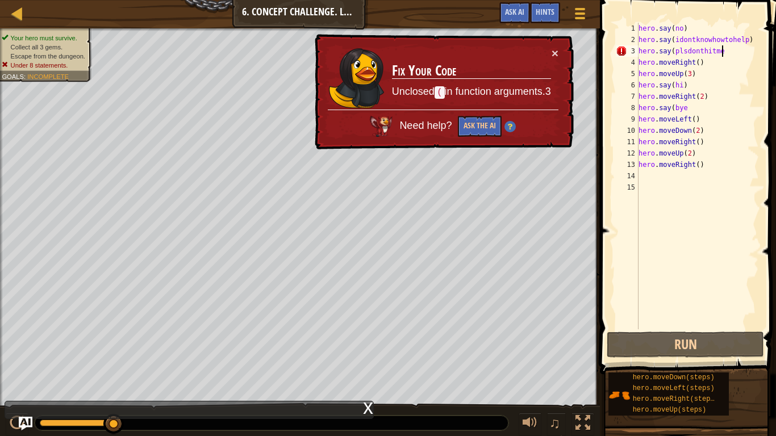
click at [735, 49] on div "hero . say ( no ) hero . say ( idontknowhowtohelp ) hero . say ( plsdonthitme h…" at bounding box center [697, 187] width 123 height 329
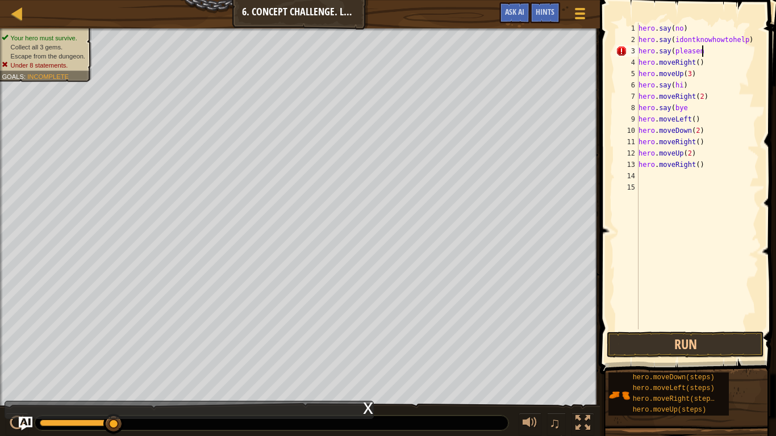
scroll to position [5, 9]
type textarea "hero.say(pleaseno)"
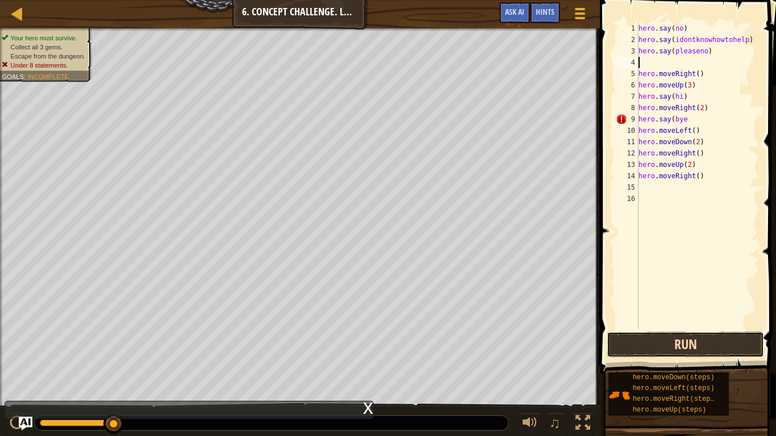
click at [727, 340] on button "Run" at bounding box center [684, 345] width 157 height 26
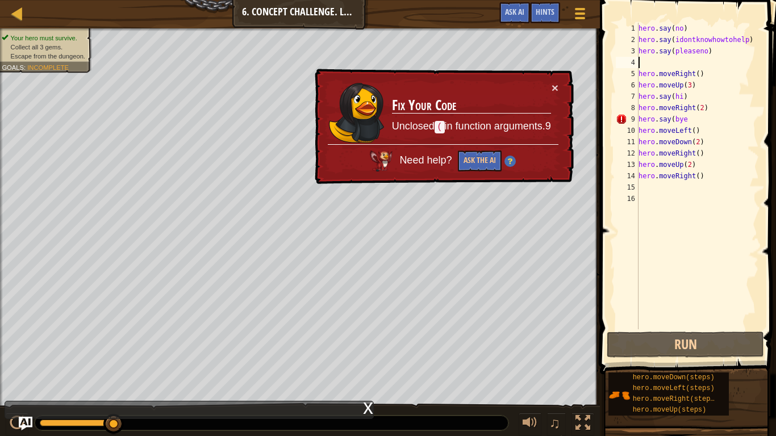
click at [692, 119] on div "hero . say ( no ) hero . say ( idontknowhowtohelp ) hero . say ( pleaseno ) her…" at bounding box center [697, 187] width 123 height 329
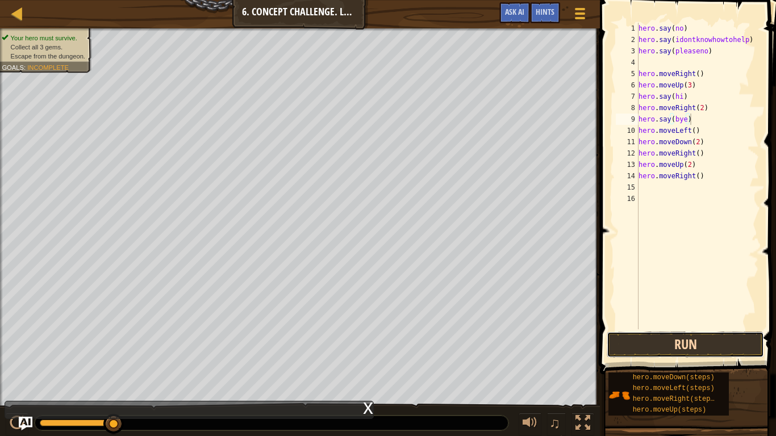
click at [654, 340] on button "Run" at bounding box center [684, 345] width 157 height 26
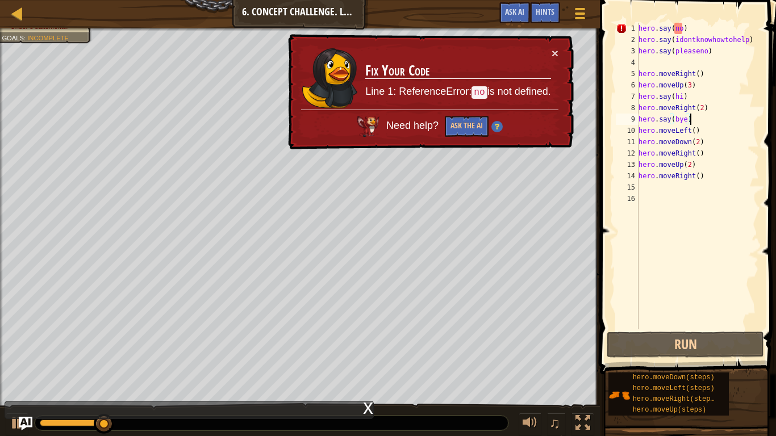
click at [686, 26] on div "hero . say ( no ) hero . say ( idontknowhowtohelp ) hero . say ( pleaseno ) her…" at bounding box center [697, 187] width 123 height 329
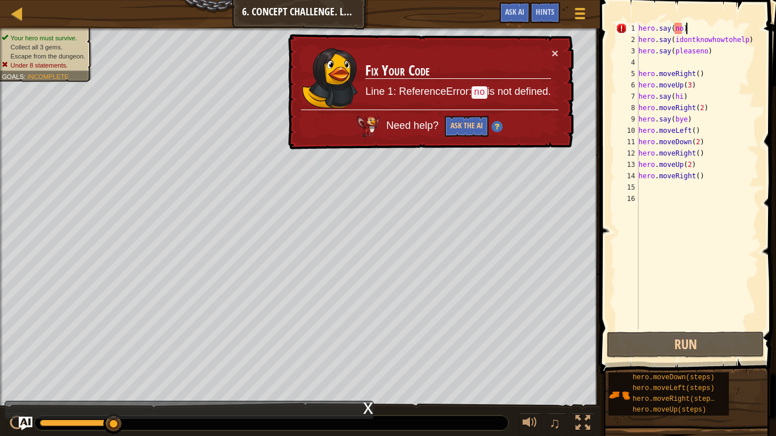
click at [680, 27] on div "hero . say ( no ) hero . say ( idontknowhowtohelp ) hero . say ( pleaseno ) her…" at bounding box center [697, 187] width 123 height 329
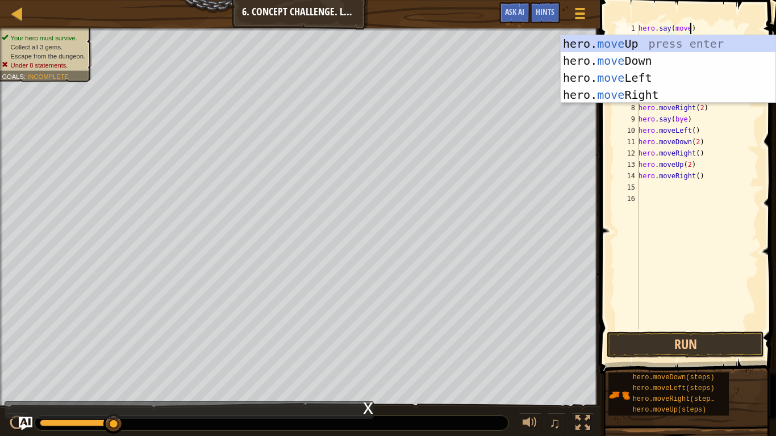
scroll to position [5, 7]
click at [638, 340] on button "Run" at bounding box center [684, 345] width 157 height 26
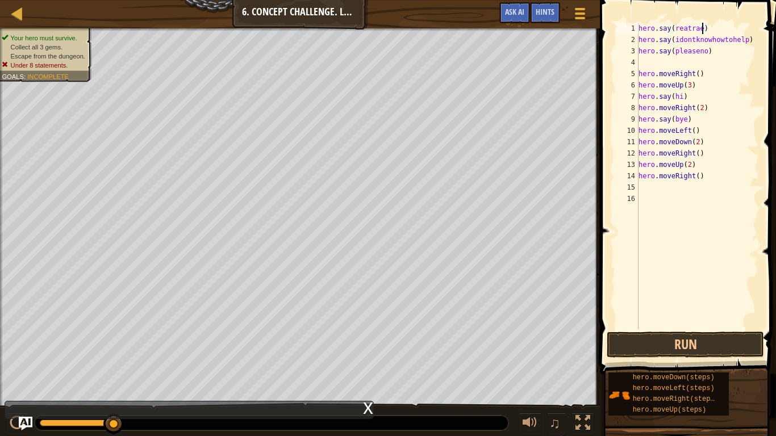
scroll to position [5, 10]
click at [710, 340] on button "Run" at bounding box center [684, 345] width 157 height 26
click at [700, 338] on button "Run" at bounding box center [684, 345] width 157 height 26
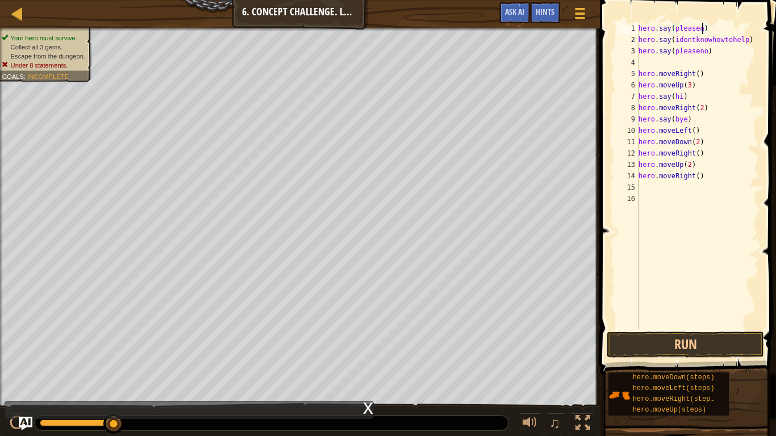
type textarea "hero.say(pleaseno)"
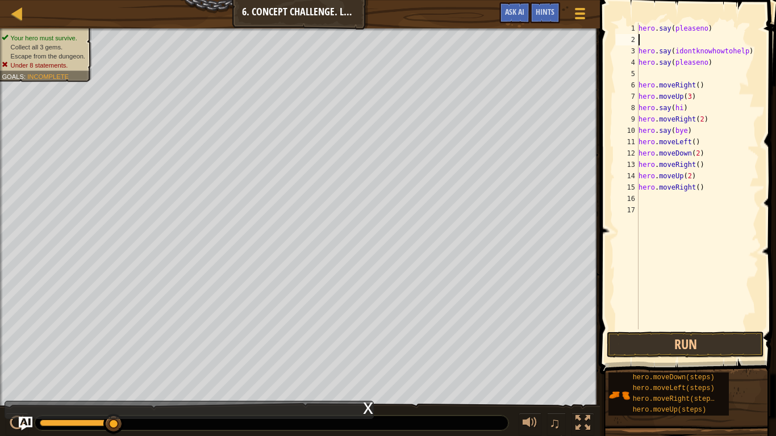
scroll to position [5, 0]
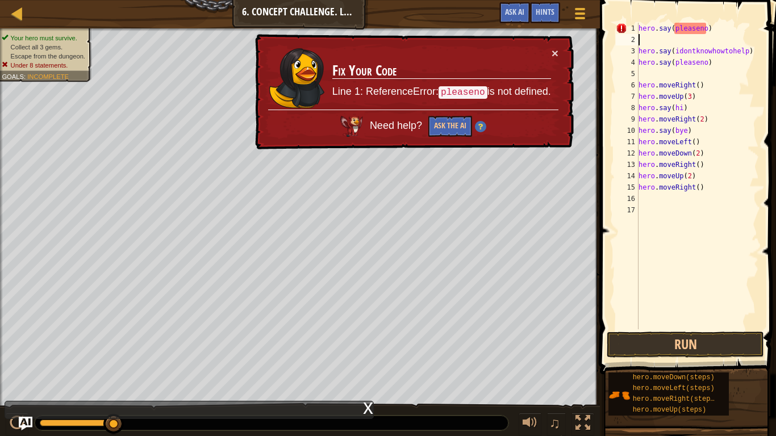
click at [715, 27] on div "hero . say ( pleaseno ) hero . say ( idontknowhowtohelp ) hero . say ( pleaseno…" at bounding box center [697, 187] width 123 height 329
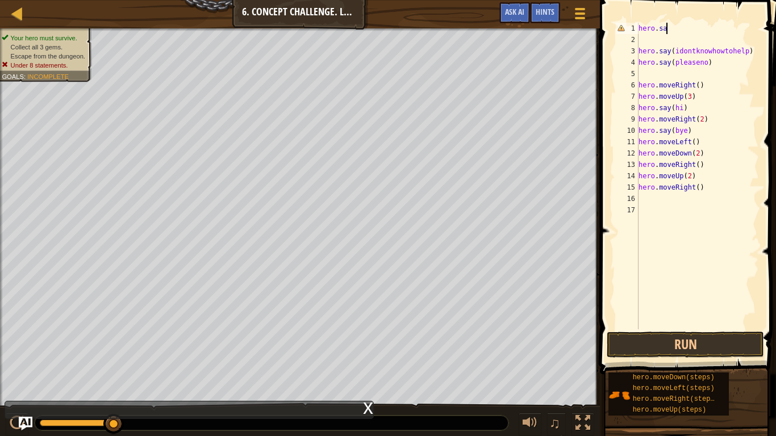
scroll to position [5, 2]
type textarea "h"
click at [723, 340] on button "Run" at bounding box center [684, 345] width 157 height 26
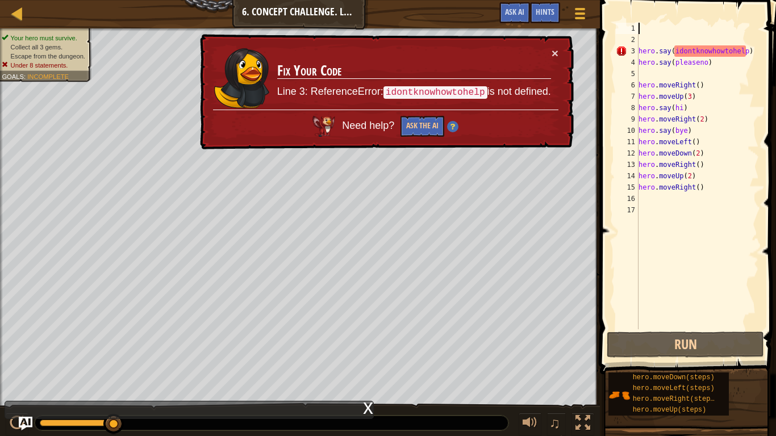
click at [754, 48] on div "hero . say ( idontknowhowtohelp ) hero . say ( pleaseno ) hero . moveRight ( ) …" at bounding box center [697, 187] width 123 height 329
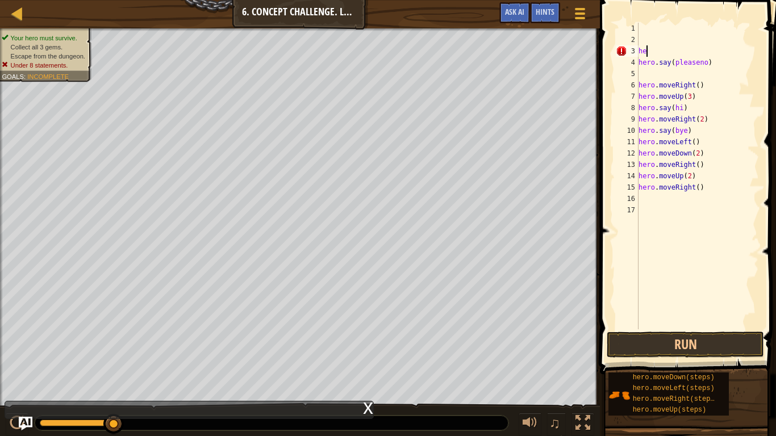
type textarea "h"
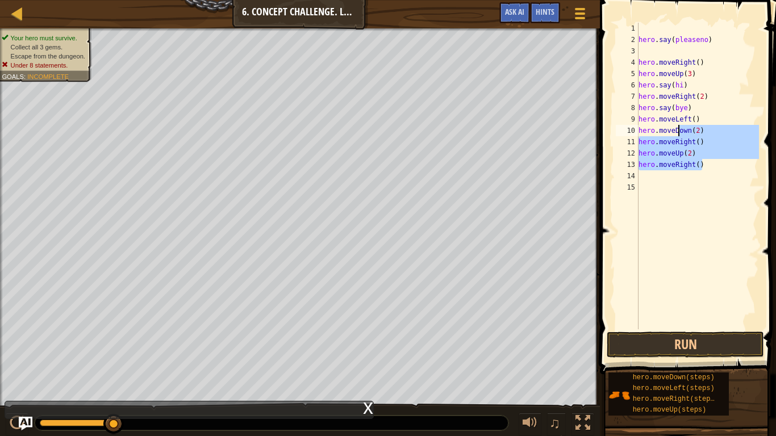
drag, startPoint x: 714, startPoint y: 169, endPoint x: 656, endPoint y: 88, distance: 100.1
click at [656, 88] on div "hero . say ( pleaseno ) hero . moveRight ( ) hero . moveUp ( 3 ) hero . say ( h…" at bounding box center [697, 187] width 123 height 329
click at [656, 88] on div "hero . say ( pleaseno ) hero . moveRight ( ) hero . moveUp ( 3 ) hero . say ( h…" at bounding box center [697, 176] width 123 height 307
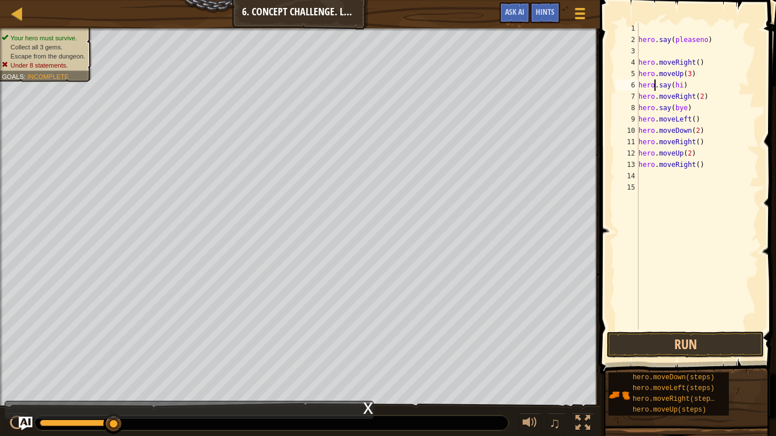
click at [659, 64] on div "hero . say ( pleaseno ) hero . moveRight ( ) hero . moveUp ( 3 ) hero . say ( h…" at bounding box center [697, 187] width 123 height 329
click at [659, 64] on div "hero . say ( pleaseno ) hero . moveRight ( ) hero . moveUp ( 3 ) hero . say ( h…" at bounding box center [697, 176] width 123 height 307
type textarea "hero.moveRight()"
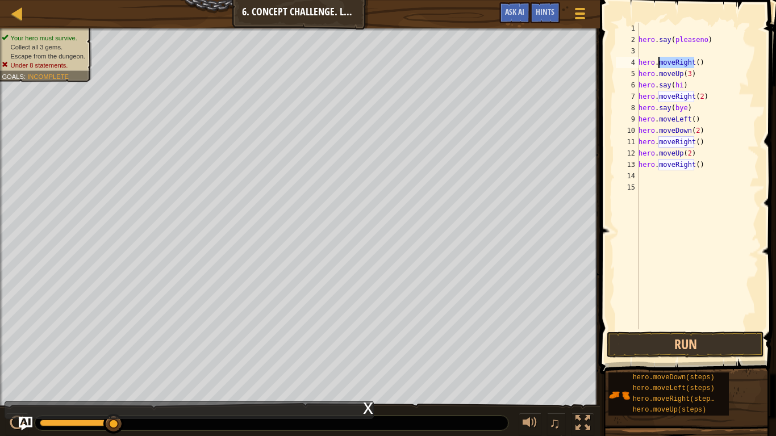
click at [659, 64] on div "hero . say ( pleaseno ) hero . moveRight ( ) hero . moveUp ( 3 ) hero . say ( h…" at bounding box center [697, 187] width 123 height 329
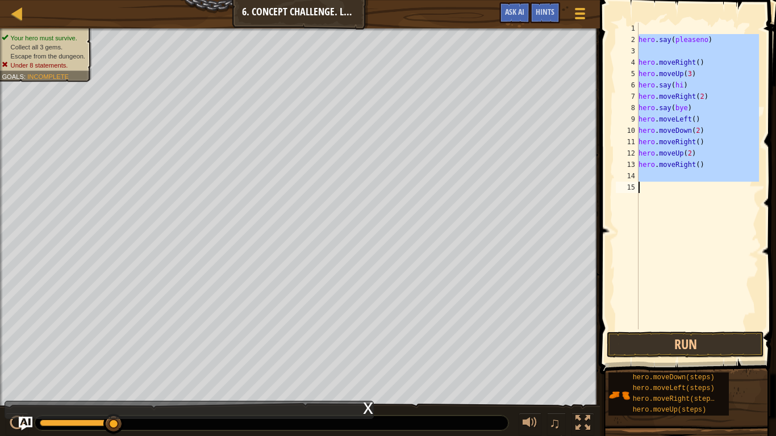
drag, startPoint x: 637, startPoint y: 39, endPoint x: 631, endPoint y: 215, distance: 175.5
click at [556, 40] on div "Map Introduction to Computer Science 6. Concept Challenge. Long Steps Game Menu…" at bounding box center [388, 218] width 776 height 436
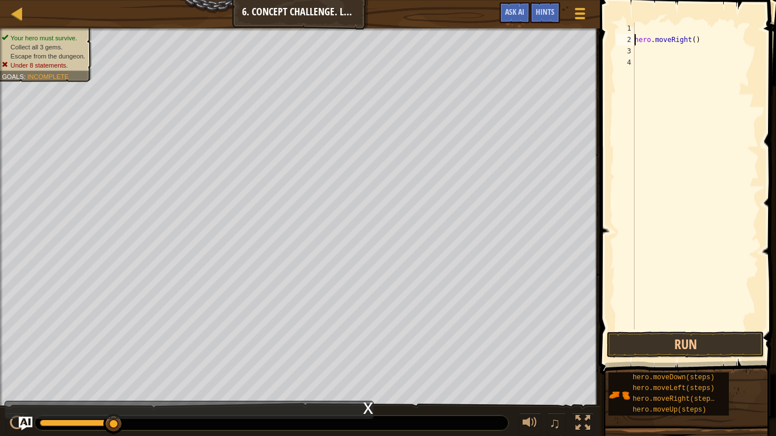
click at [710, 43] on div "hero . moveRight ( )" at bounding box center [695, 187] width 127 height 329
type textarea "h"
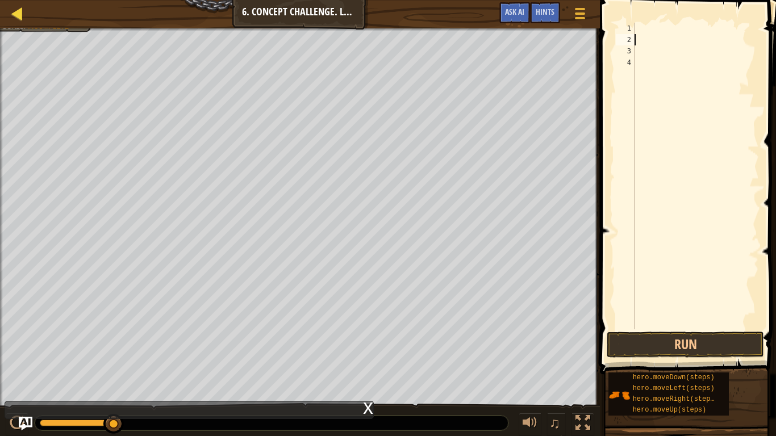
click at [26, 23] on div "Map" at bounding box center [26, 14] width 6 height 28
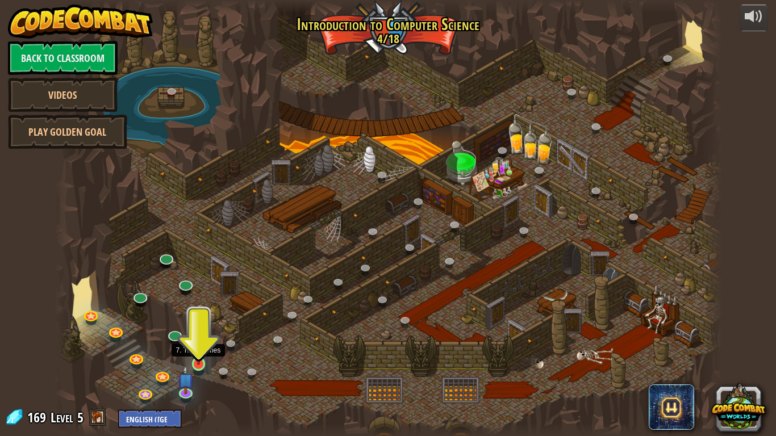
click at [201, 340] on img at bounding box center [198, 345] width 17 height 39
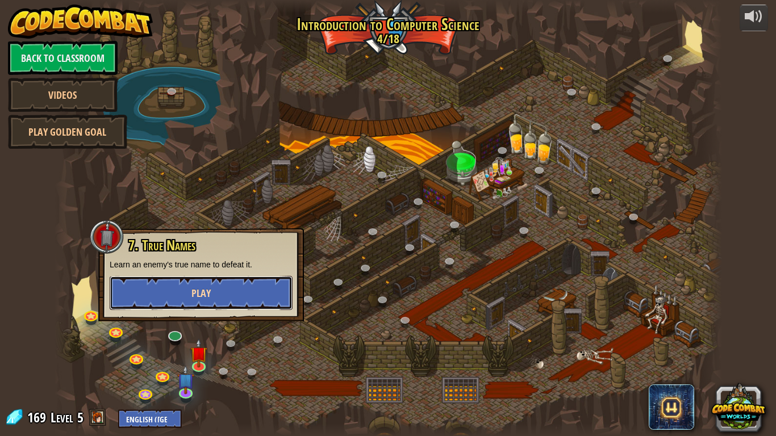
click at [219, 282] on button "Play" at bounding box center [201, 293] width 183 height 34
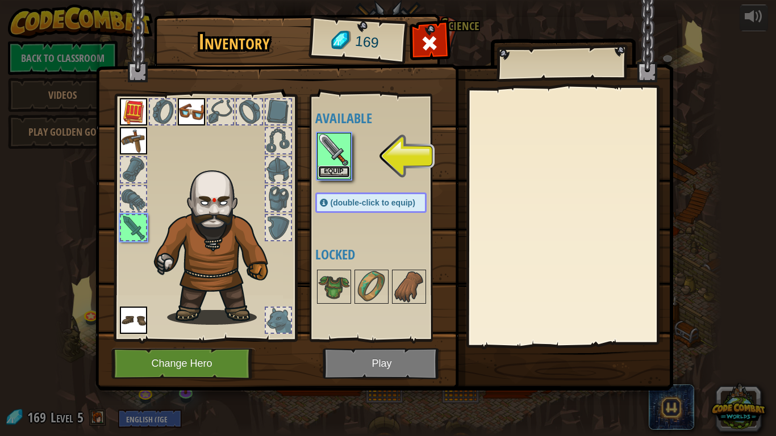
click at [323, 171] on button "Equip" at bounding box center [334, 172] width 32 height 12
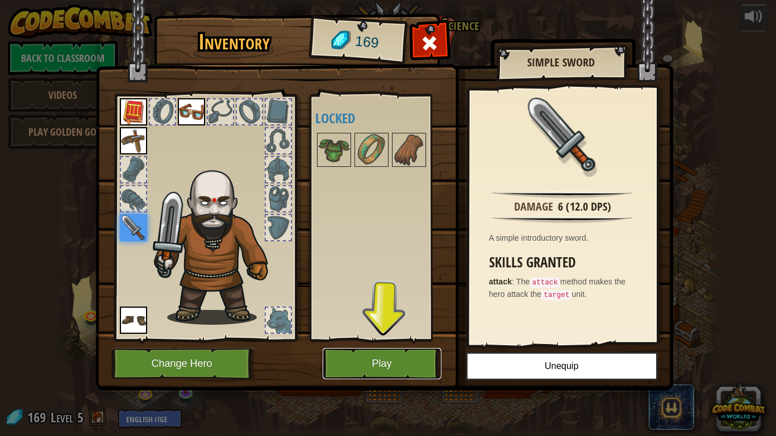
click at [334, 340] on button "Play" at bounding box center [381, 363] width 119 height 31
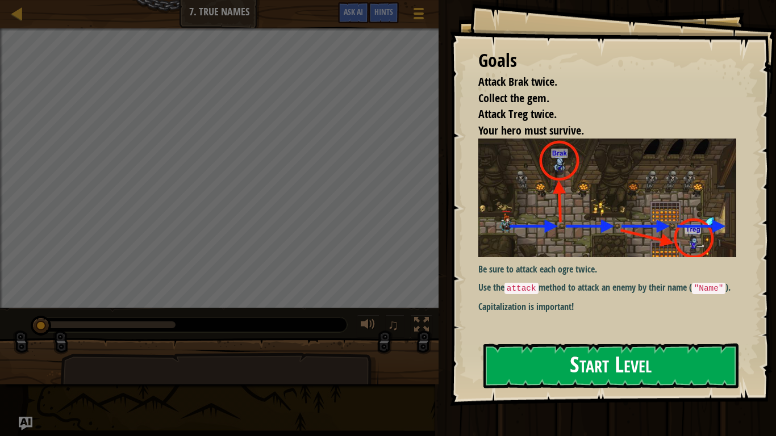
click at [590, 340] on button "Start Level" at bounding box center [610, 365] width 255 height 45
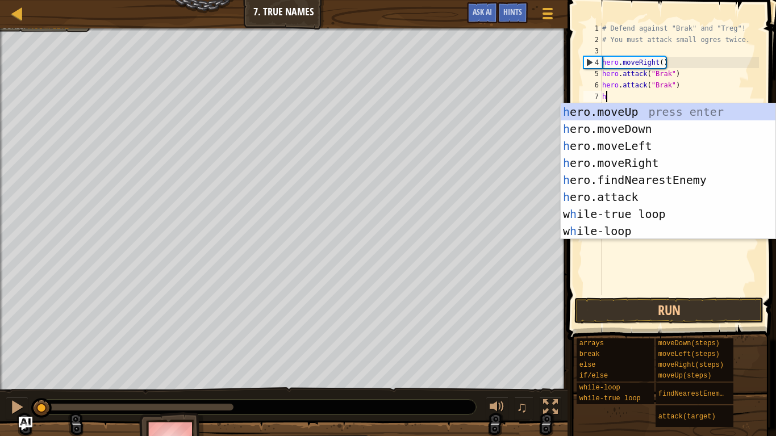
scroll to position [5, 1]
click at [742, 64] on div "# Defend against "Brak" and "Treg"! # You must attack small ogres twice. hero .…" at bounding box center [679, 170] width 159 height 295
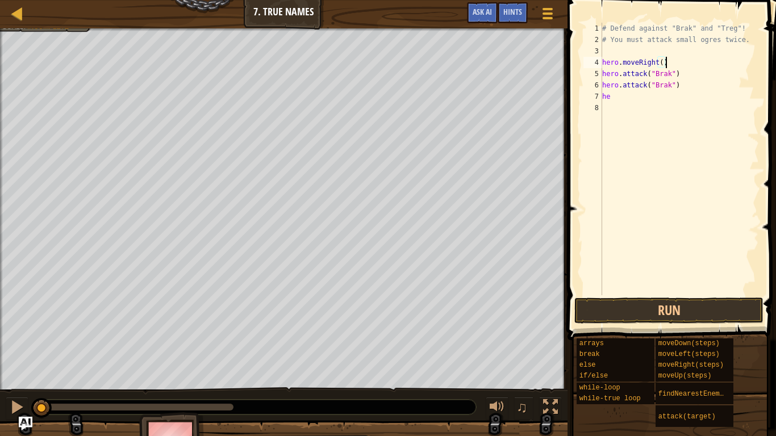
click at [618, 98] on div "# Defend against "Brak" and "Treg"! # You must attack small ogres twice. hero .…" at bounding box center [679, 170] width 159 height 295
type textarea "h"
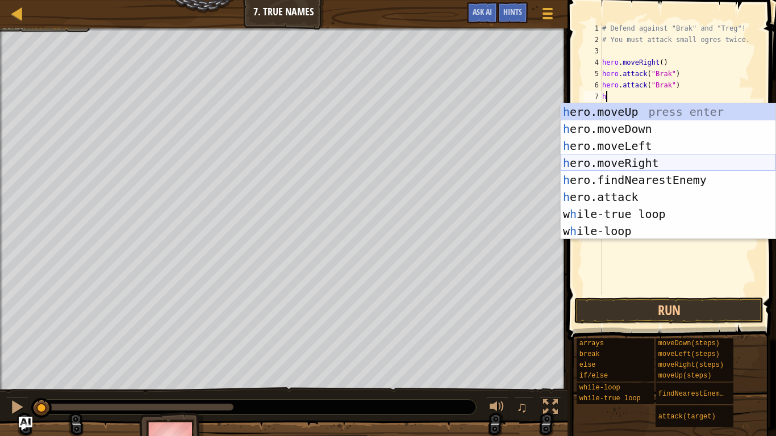
click at [660, 160] on div "h ero.moveUp press enter h ero.moveDown press enter h ero.moveLeft press enter …" at bounding box center [667, 188] width 215 height 170
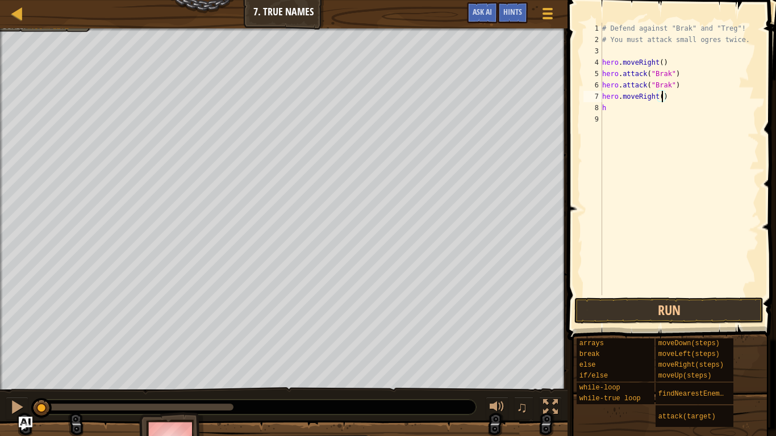
click at [662, 99] on div "# Defend against "Brak" and "Treg"! # You must attack small ogres twice. hero .…" at bounding box center [679, 170] width 159 height 295
click at [623, 112] on div "# Defend against "Brak" and "Treg"! # You must attack small ogres twice. hero .…" at bounding box center [679, 170] width 159 height 295
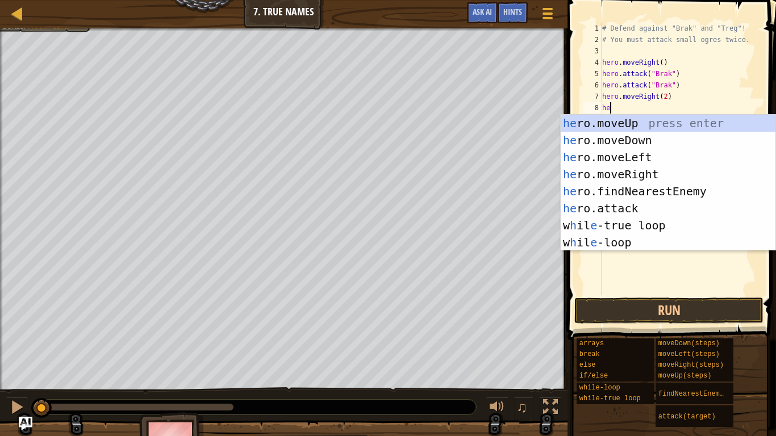
scroll to position [5, 1]
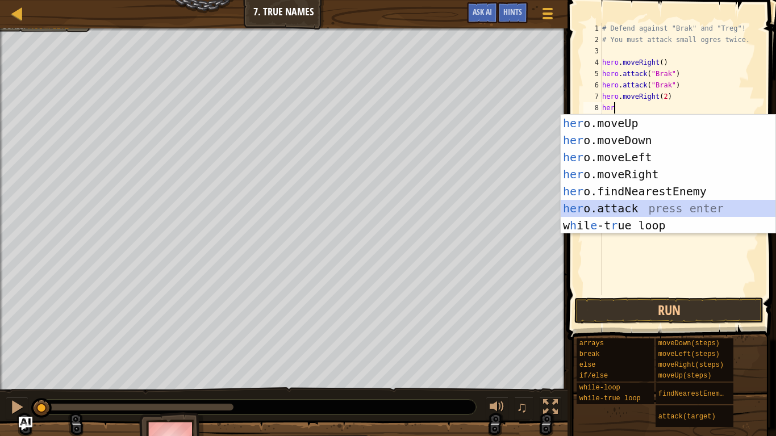
click at [592, 203] on div "her o.moveUp press enter her o.moveDown press enter her o.moveLeft press enter …" at bounding box center [667, 191] width 215 height 153
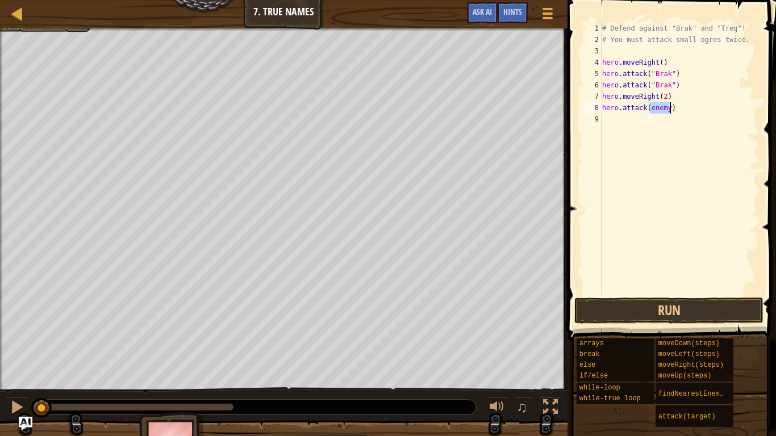
click at [655, 106] on div "# Defend against "Brak" and "Treg"! # You must attack small ogres twice. hero .…" at bounding box center [679, 159] width 159 height 273
click at [668, 107] on div "# Defend against "Brak" and "Treg"! # You must attack small ogres twice. hero .…" at bounding box center [679, 170] width 159 height 295
type textarea "hero.attack("Treg")"
click at [703, 305] on button "Run" at bounding box center [668, 311] width 189 height 26
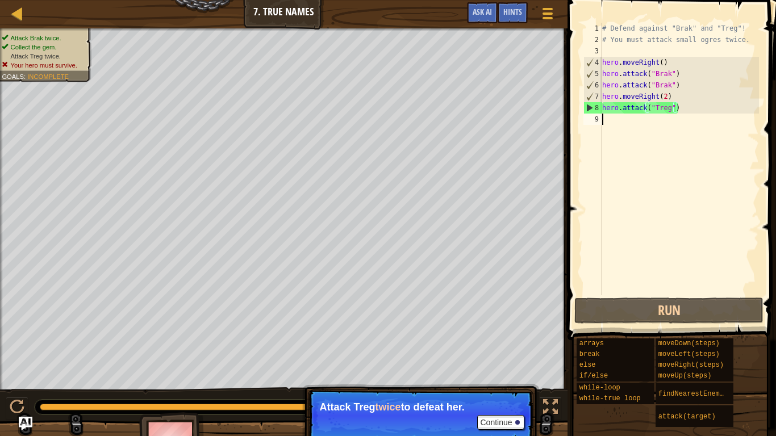
click at [615, 123] on div "# Defend against "Brak" and "Treg"! # You must attack small ogres twice. hero .…" at bounding box center [679, 170] width 159 height 295
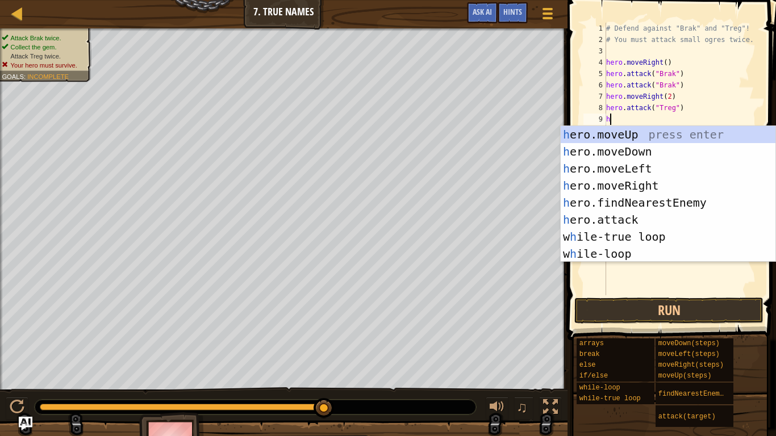
click at [740, 100] on div "# Defend against "Brak" and "Treg"! # You must attack small ogres twice. hero .…" at bounding box center [681, 170] width 155 height 295
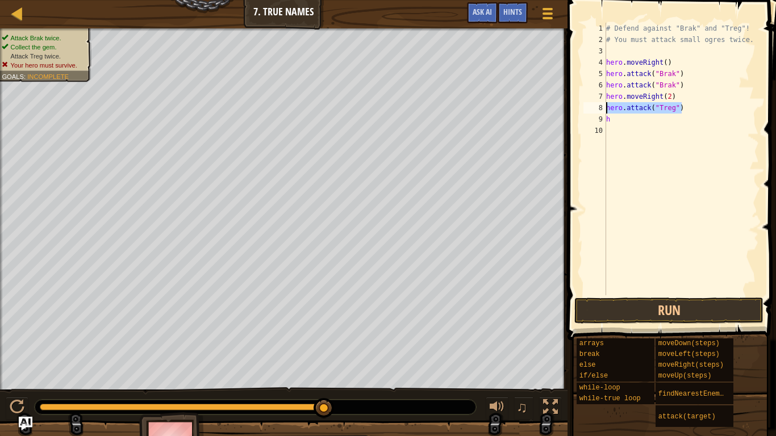
drag, startPoint x: 691, startPoint y: 107, endPoint x: 606, endPoint y: 110, distance: 85.2
click at [606, 110] on div "# Defend against "Brak" and "Treg"! # You must attack small ogres twice. hero .…" at bounding box center [681, 170] width 155 height 295
paste textarea "sayno(8"
click at [617, 119] on div "# Defend against "Brak" and "Treg"! # You must attack small ogres twice. hero .…" at bounding box center [681, 170] width 155 height 295
type textarea "h"
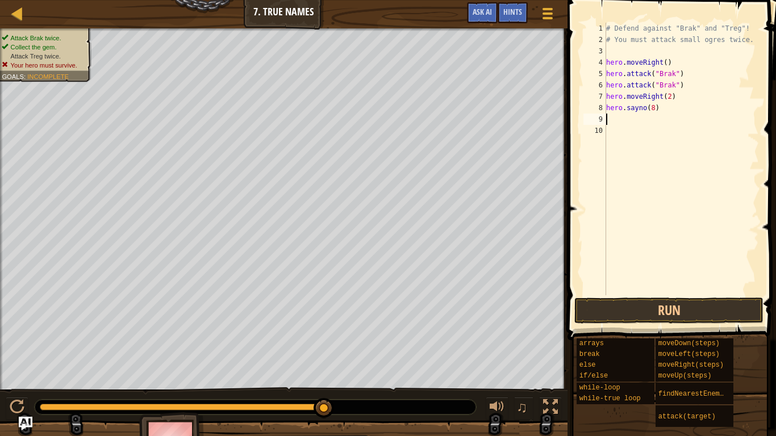
click at [657, 107] on div "# Defend against "Brak" and "Treg"! # You must attack small ogres twice. hero .…" at bounding box center [681, 170] width 155 height 295
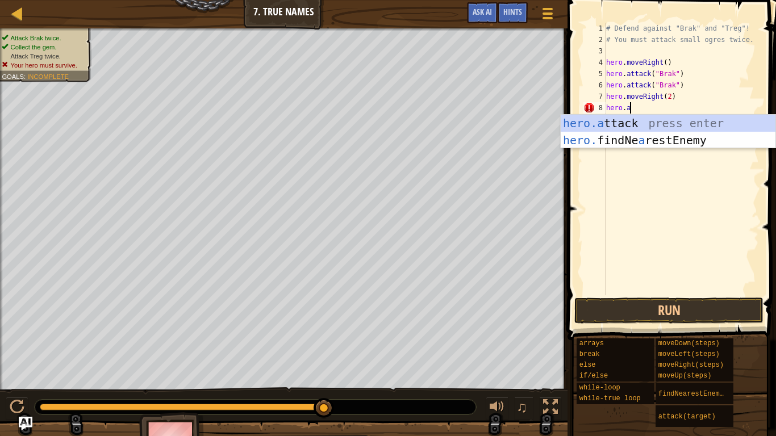
scroll to position [5, 3]
click at [627, 119] on div "hero.a ttack press enter hero. findNe a restEnemy press enter" at bounding box center [667, 149] width 215 height 68
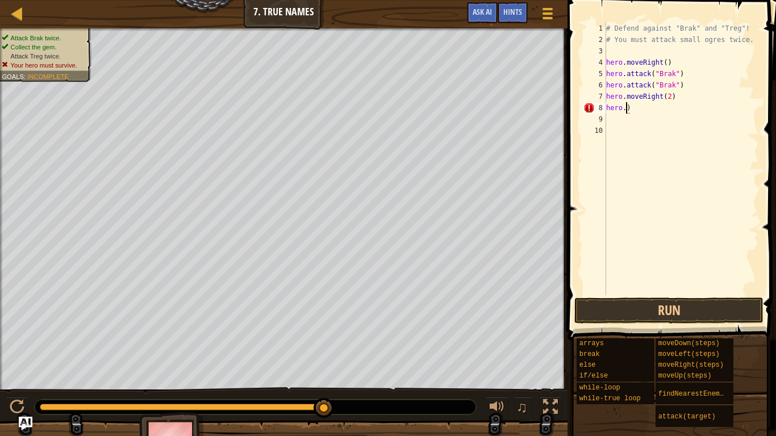
click at [652, 111] on div "# Defend against "Brak" and "Treg"! # You must attack small ogres twice. hero .…" at bounding box center [681, 170] width 155 height 295
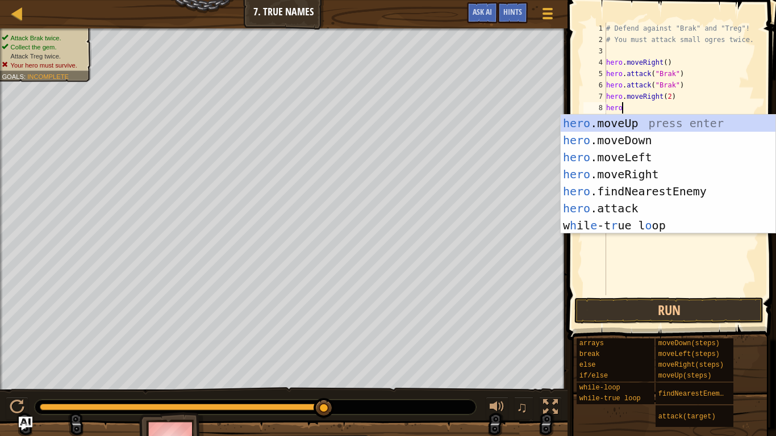
scroll to position [5, 2]
click at [627, 212] on div "hero .moveUp press enter hero .moveDown press enter hero .moveLeft press enter …" at bounding box center [667, 191] width 215 height 153
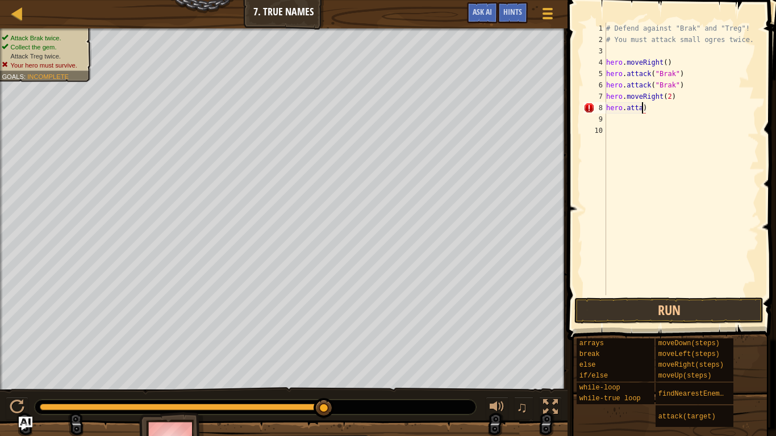
scroll to position [5, 6]
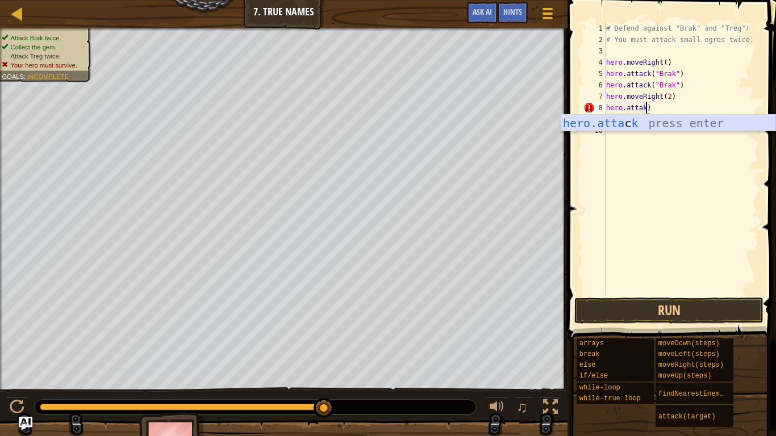
click at [671, 120] on div "hero.[PERSON_NAME] press enter" at bounding box center [667, 140] width 215 height 51
type textarea "hero.attack(Treg))"
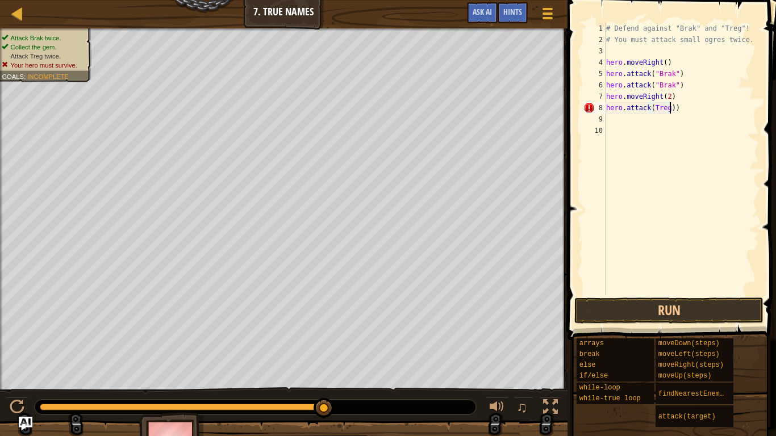
scroll to position [5, 9]
click at [656, 108] on div "# Defend against "Brak" and "Treg"! # You must attack small ogres twice. hero .…" at bounding box center [681, 170] width 155 height 295
click at [652, 107] on div "# Defend against "Brak" and "Treg"! # You must attack small ogres twice. hero .…" at bounding box center [681, 170] width 155 height 295
click at [661, 144] on div "# Defend against "Brak" and "Treg"! # You must attack small ogres twice. hero .…" at bounding box center [681, 170] width 155 height 295
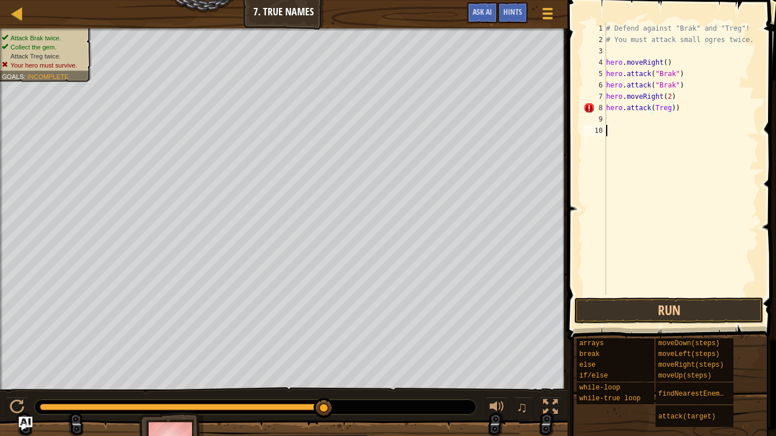
scroll to position [5, 0]
click at [652, 110] on div "# Defend against "Brak" and "Treg"! # You must attack small ogres twice. hero .…" at bounding box center [681, 170] width 155 height 295
click at [673, 108] on div "# Defend against "Brak" and "Treg"! # You must attack small ogres twice. hero .…" at bounding box center [681, 170] width 155 height 295
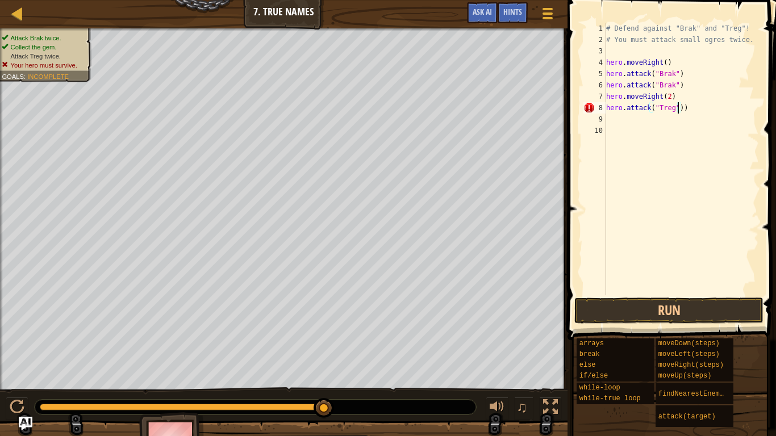
click at [695, 111] on div "# Defend against "Brak" and "Treg"! # You must attack small ogres twice. hero .…" at bounding box center [681, 170] width 155 height 295
type textarea "hero.attack("Treg")"
drag, startPoint x: 680, startPoint y: 110, endPoint x: 606, endPoint y: 108, distance: 73.8
click at [606, 108] on div "# Defend against "Brak" and "Treg"! # You must attack small ogres twice. hero .…" at bounding box center [681, 170] width 155 height 295
click at [611, 114] on div "# Defend against "Brak" and "Treg"! # You must attack small ogres twice. hero .…" at bounding box center [681, 170] width 155 height 295
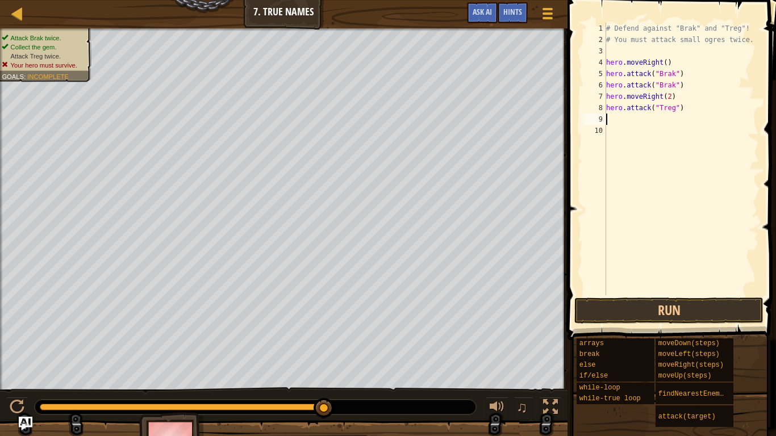
scroll to position [5, 0]
paste textarea "hero.attack("Treg")"
type textarea "hero.attack("Treg")"
click at [625, 303] on button "Run" at bounding box center [668, 311] width 189 height 26
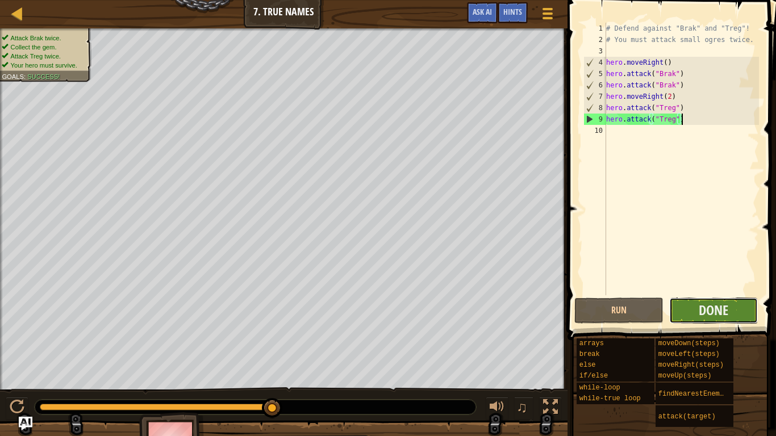
click at [695, 315] on button "Done" at bounding box center [713, 311] width 89 height 26
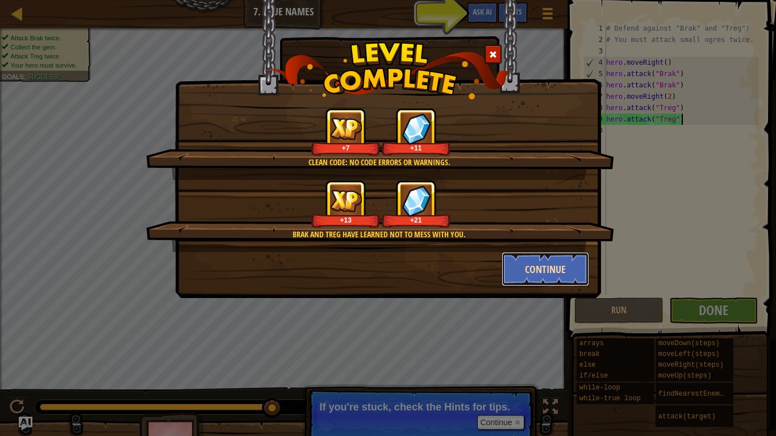
click at [544, 261] on button "Continue" at bounding box center [545, 269] width 88 height 34
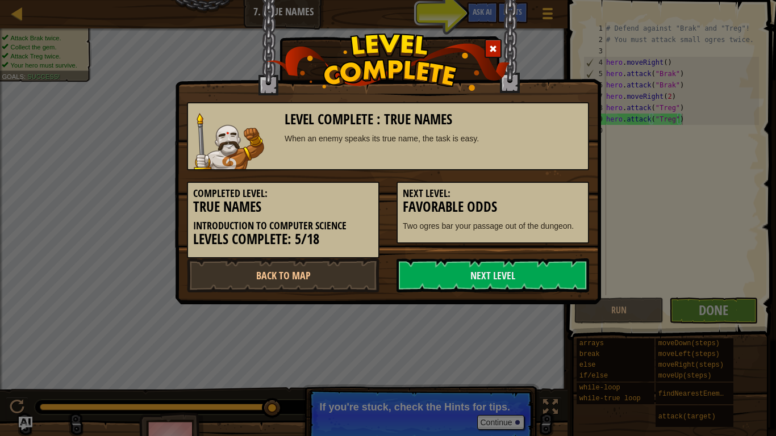
click at [541, 263] on link "Next Level" at bounding box center [492, 275] width 192 height 34
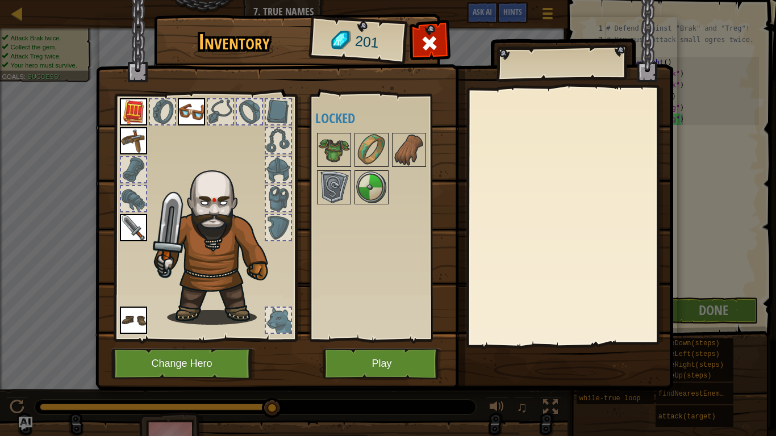
click at [166, 107] on div at bounding box center [162, 111] width 25 height 25
click at [374, 340] on button "Play" at bounding box center [381, 363] width 119 height 31
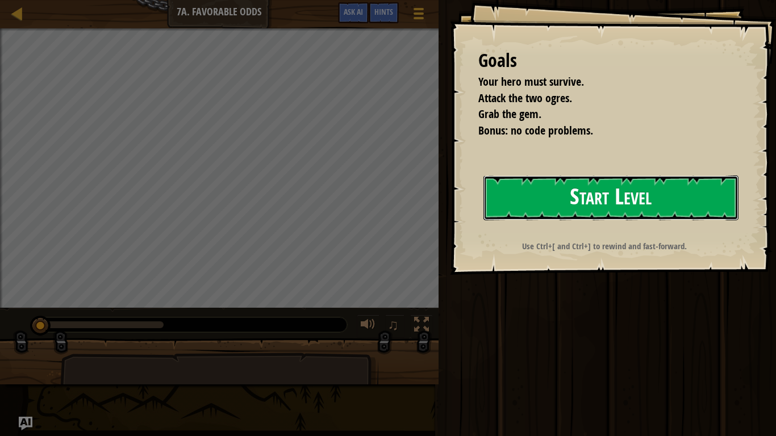
click at [534, 202] on button "Start Level" at bounding box center [610, 197] width 255 height 45
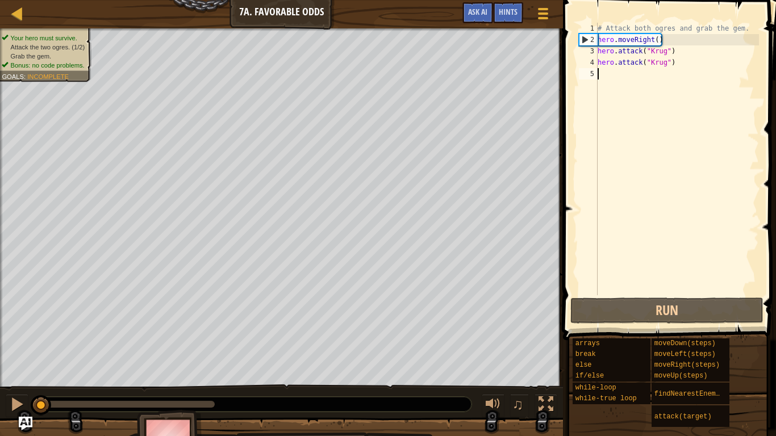
scroll to position [5, 0]
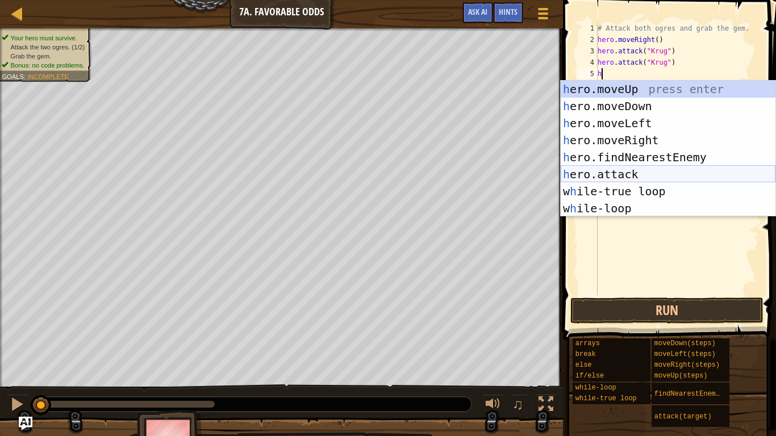
click at [623, 172] on div "h ero.moveUp press enter h ero.moveDown press enter h ero.moveLeft press enter …" at bounding box center [667, 166] width 215 height 170
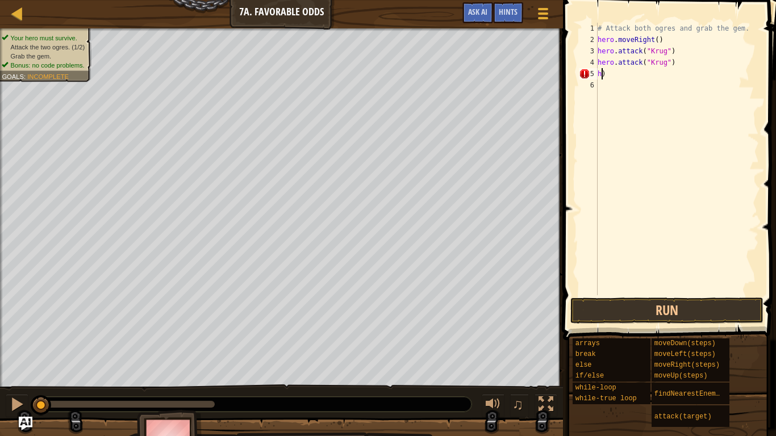
scroll to position [5, 1]
type textarea ")"
click at [611, 74] on div "# Attack both ogres and grab the gem. hero . moveRight ( ) hero . attack ( "[PE…" at bounding box center [677, 170] width 164 height 295
type textarea "h"
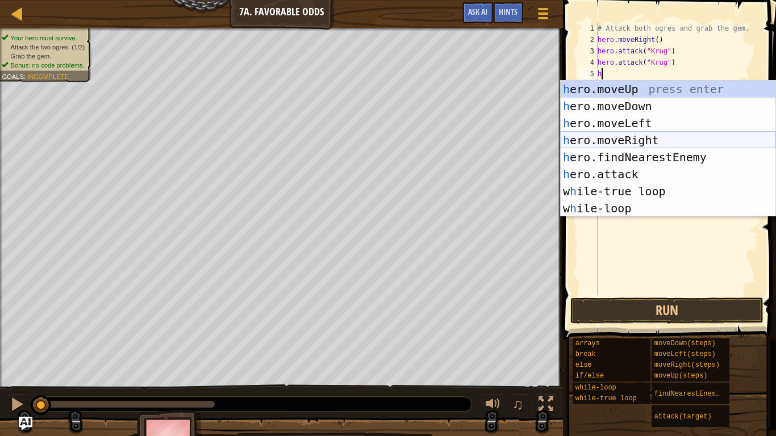
click at [627, 135] on div "h ero.moveUp press enter h ero.moveDown press enter h ero.moveLeft press enter …" at bounding box center [667, 166] width 215 height 170
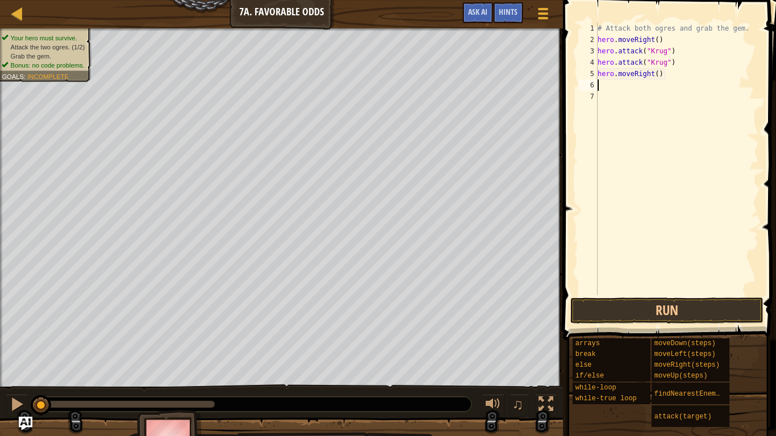
click at [656, 74] on div "# Attack both ogres and grab the gem. hero . moveRight ( ) hero . attack ( "[PE…" at bounding box center [677, 170] width 164 height 295
type textarea "hero.moveRight(2)"
click at [613, 86] on div "# Attack both ogres and grab the gem. hero . moveRight ( ) hero . attack ( "[PE…" at bounding box center [677, 170] width 164 height 295
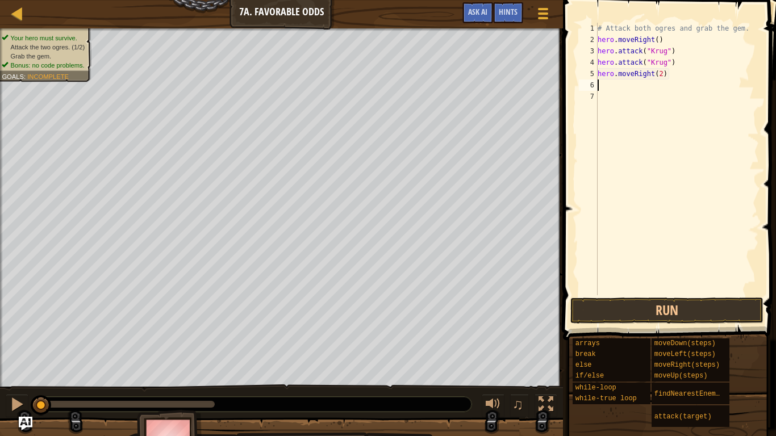
type textarea "h"
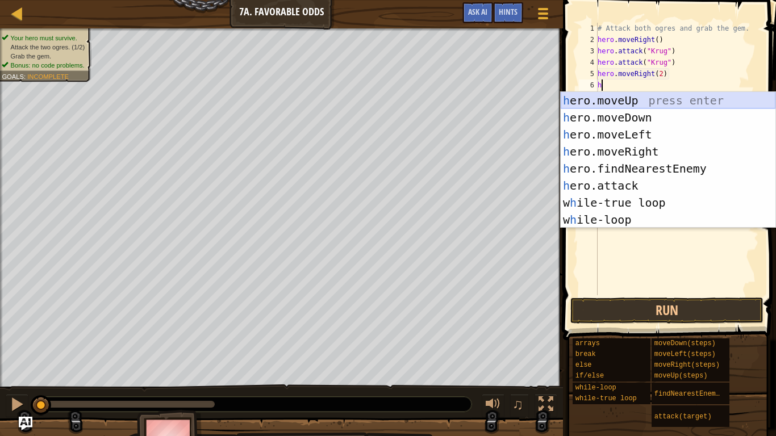
click at [622, 98] on div "h ero.moveUp press enter h ero.moveDown press enter h ero.moveLeft press enter …" at bounding box center [667, 177] width 215 height 170
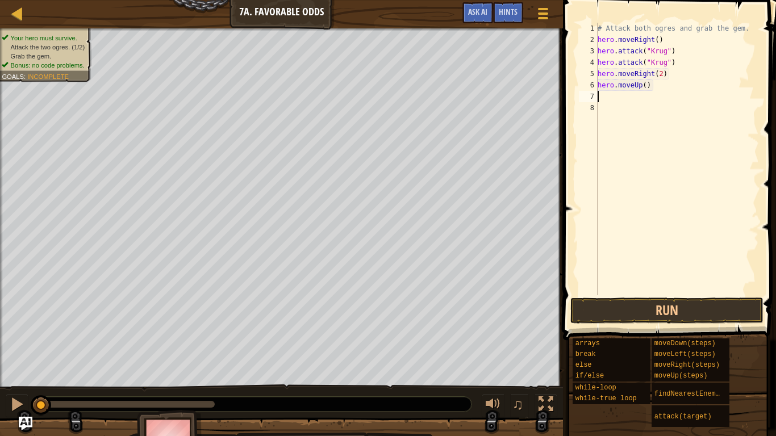
click at [644, 83] on div "# Attack both ogres and grab the gem. hero . moveRight ( ) hero . attack ( "[PE…" at bounding box center [677, 170] width 164 height 295
type textarea "hero.moveUp()"
click at [610, 99] on div "# Attack both ogres and grab the gem. hero . moveRight ( ) hero . attack ( "[PE…" at bounding box center [677, 170] width 164 height 295
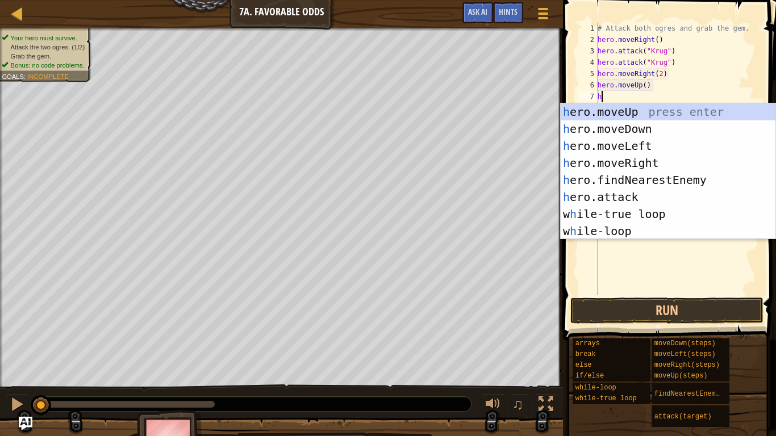
scroll to position [5, 1]
click at [615, 200] on div "he ro.moveUp press enter he ro.moveDown press enter he ro.moveLeft press enter …" at bounding box center [667, 188] width 215 height 170
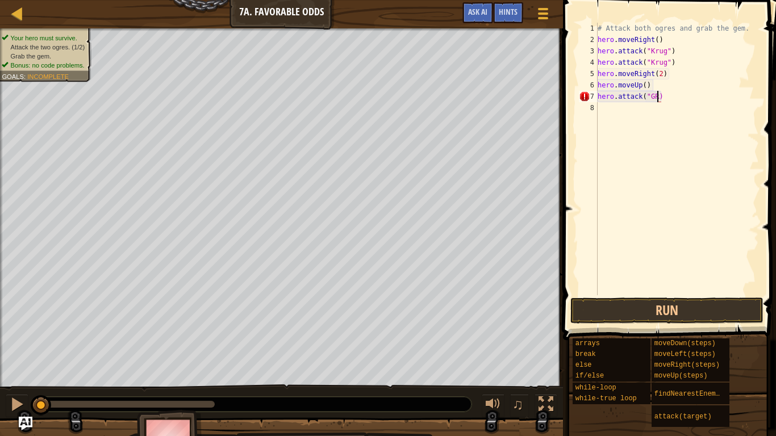
scroll to position [5, 8]
type textarea "hero.attack("Grump)"
drag, startPoint x: 674, startPoint y: 100, endPoint x: 597, endPoint y: 100, distance: 77.2
click at [597, 100] on div "# Attack both ogres and grab the gem. hero . moveRight ( ) hero . attack ( "[PE…" at bounding box center [677, 170] width 164 height 295
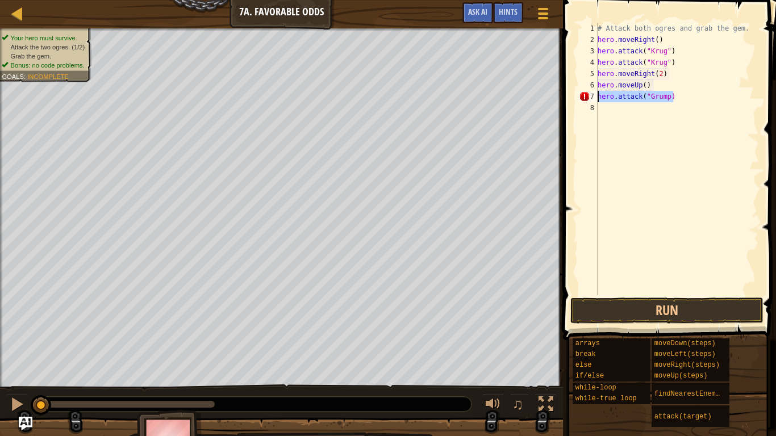
click at [600, 109] on div "# Attack both ogres and grab the gem. hero . moveRight ( ) hero . attack ( "[PE…" at bounding box center [677, 170] width 164 height 295
type textarea "hero.attack("Grump)"
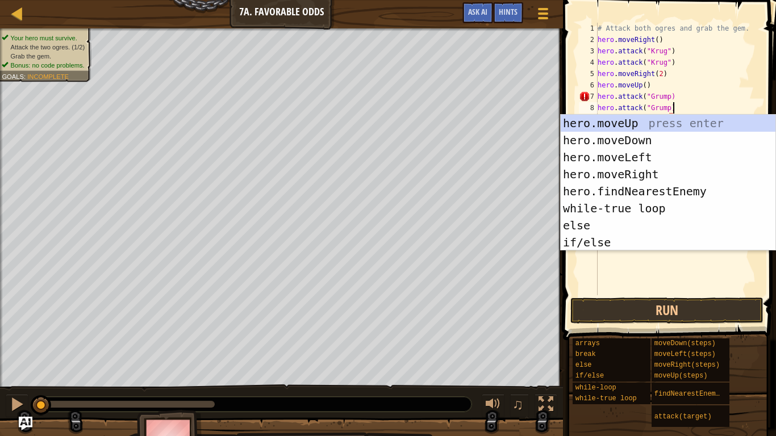
click at [629, 280] on div "# Attack both ogres and grab the gem. hero . moveRight ( ) hero . attack ( "[PE…" at bounding box center [677, 170] width 164 height 295
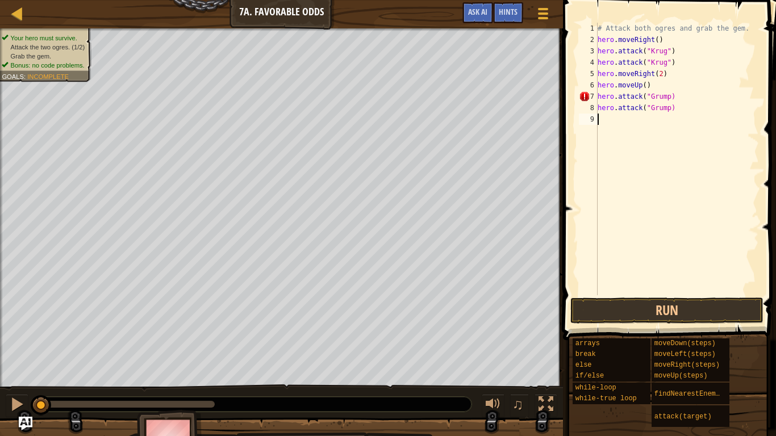
type textarea "h"
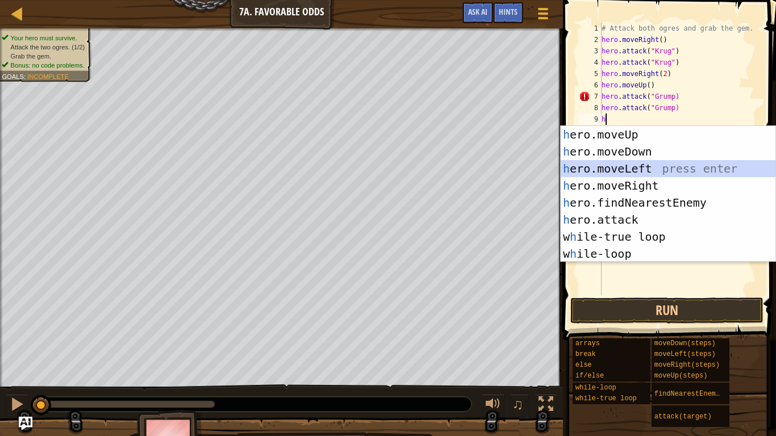
click at [639, 169] on div "h ero.moveUp press enter h ero.moveDown press enter h ero.moveLeft press enter …" at bounding box center [667, 211] width 215 height 170
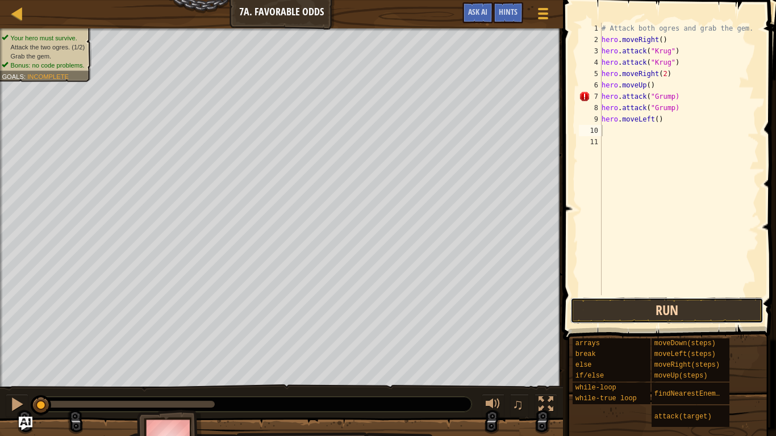
click at [607, 303] on button "Run" at bounding box center [666, 311] width 193 height 26
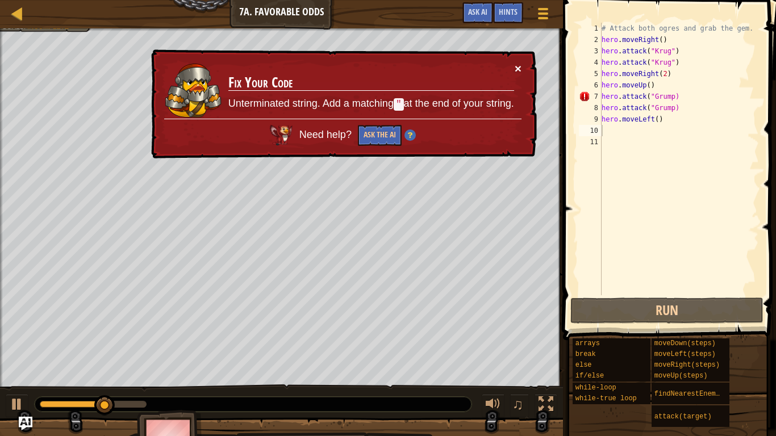
click at [519, 68] on button "×" at bounding box center [517, 68] width 7 height 12
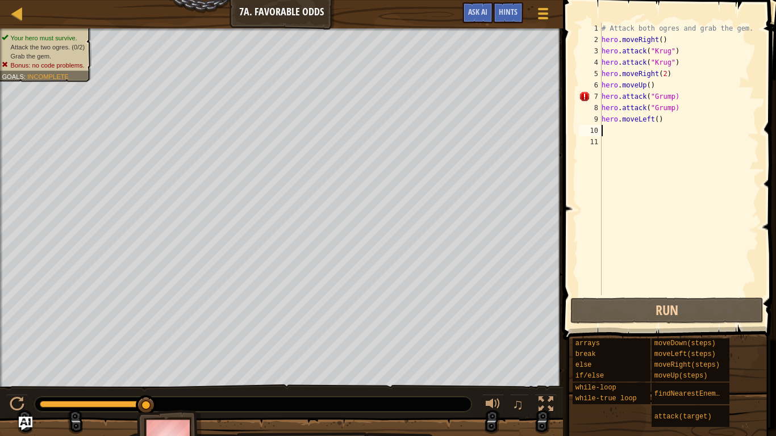
click at [685, 99] on div "# Attack both ogres and grab the gem. hero . moveRight ( ) hero . attack ( "[PE…" at bounding box center [679, 170] width 160 height 295
click at [673, 97] on div "# Attack both ogres and grab the gem. hero . moveRight ( ) hero . attack ( "[PE…" at bounding box center [679, 170] width 160 height 295
type textarea "hero.attack("Grump")"
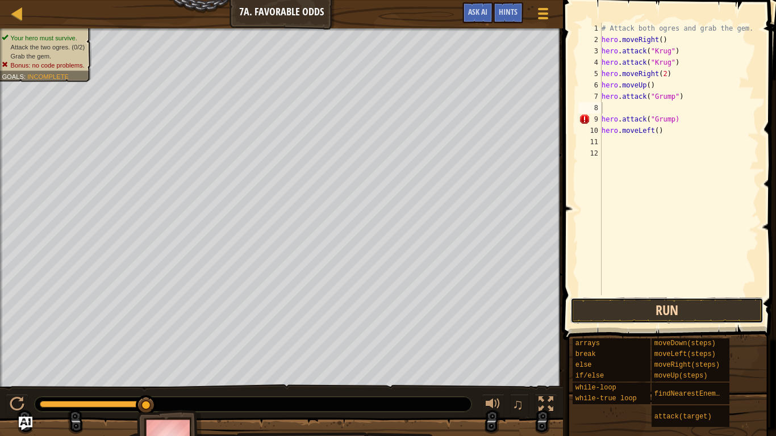
click at [639, 312] on button "Run" at bounding box center [666, 311] width 193 height 26
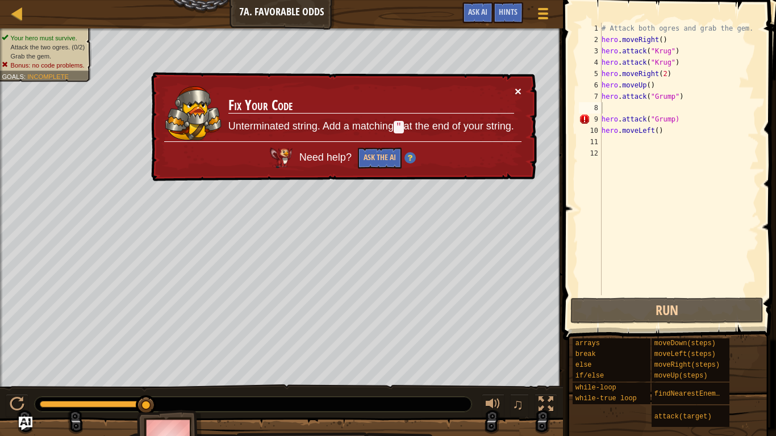
click at [519, 87] on button "×" at bounding box center [517, 91] width 7 height 12
click at [672, 119] on div "# Attack both ogres and grab the gem. hero . moveRight ( ) hero . attack ( "[PE…" at bounding box center [679, 170] width 160 height 295
type textarea "hero.attack("Grump")"
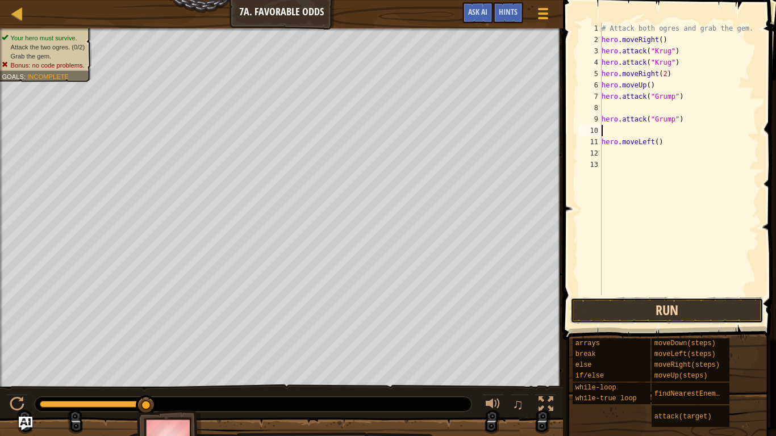
click at [644, 307] on button "Run" at bounding box center [666, 311] width 193 height 26
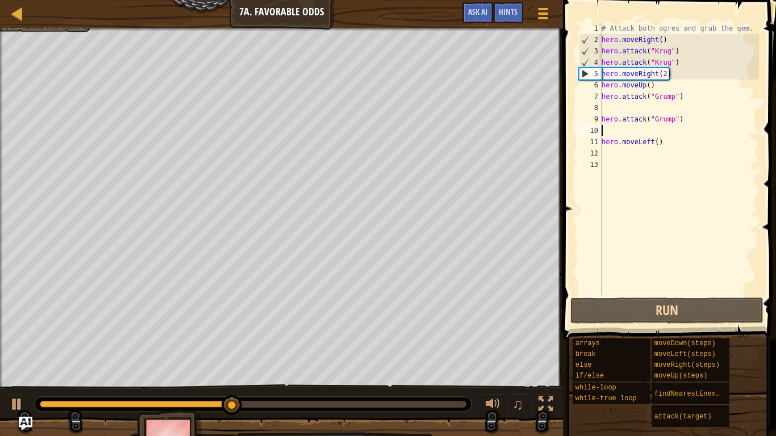
scroll to position [5, 0]
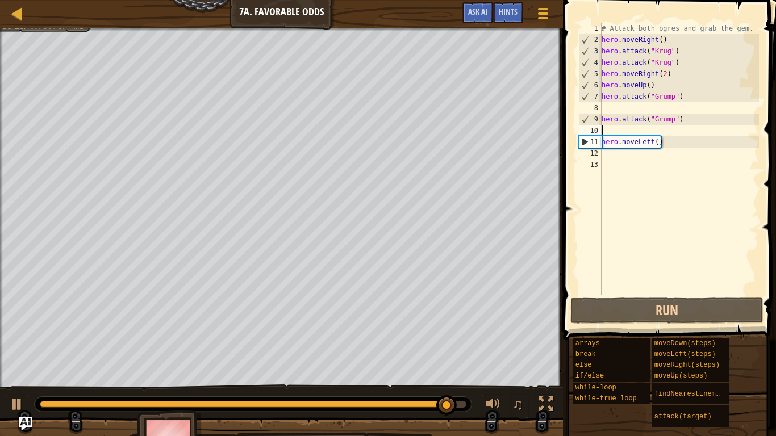
click at [656, 141] on div "# Attack both ogres and grab the gem. hero . moveRight ( ) hero . attack ( "[PE…" at bounding box center [679, 170] width 160 height 295
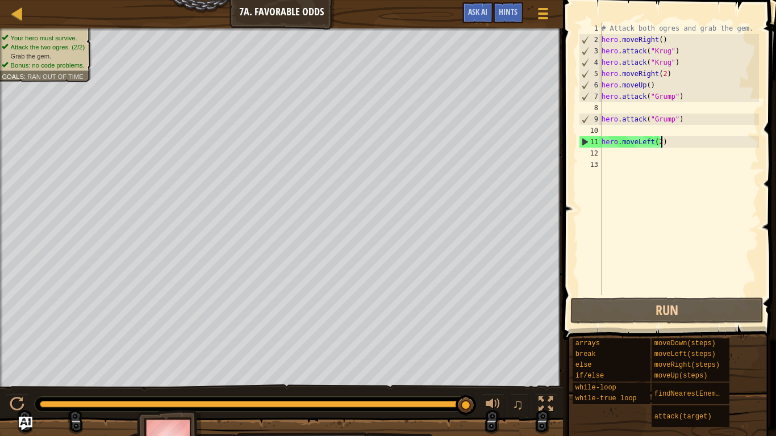
scroll to position [5, 9]
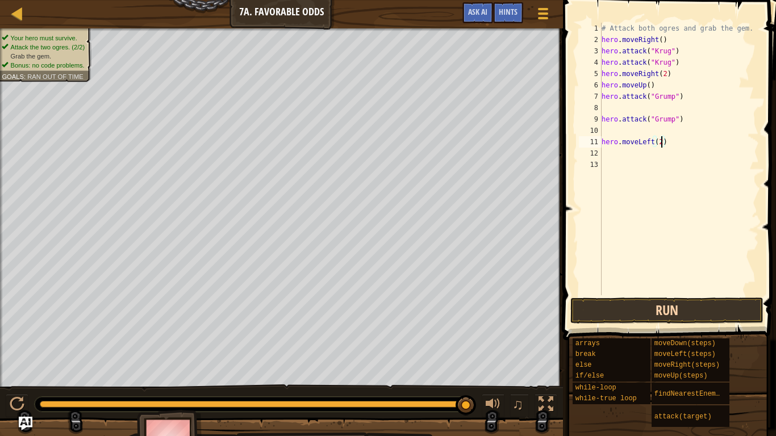
type textarea "hero.moveLeft(2)"
click at [650, 304] on button "Run" at bounding box center [666, 311] width 193 height 26
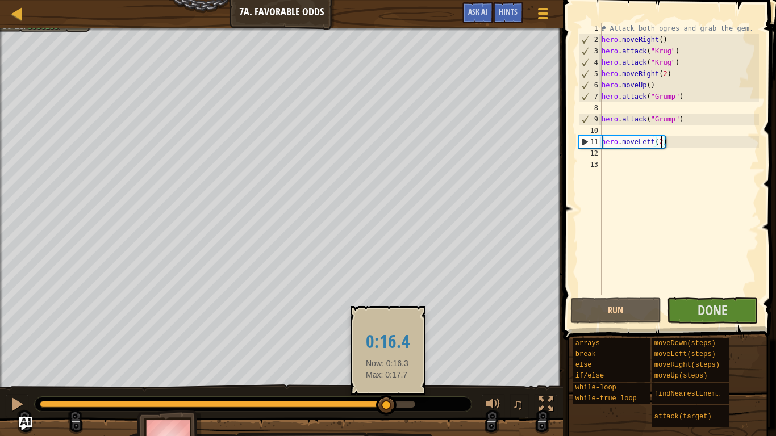
drag, startPoint x: 126, startPoint y: 407, endPoint x: 388, endPoint y: 408, distance: 261.7
click at [388, 408] on div at bounding box center [386, 405] width 20 height 20
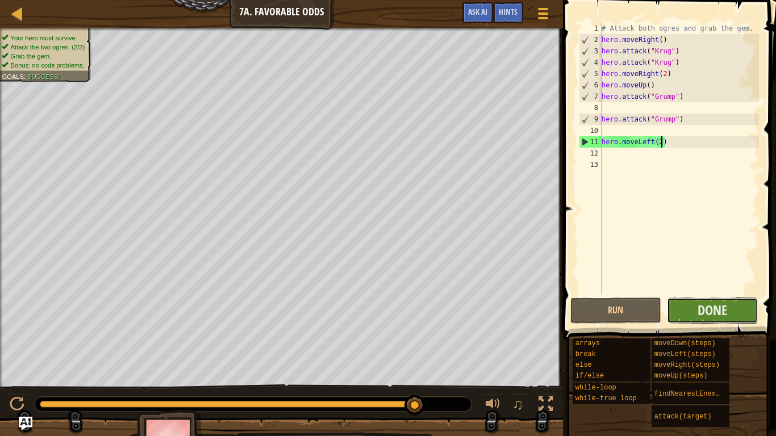
click at [734, 308] on button "Done" at bounding box center [712, 311] width 91 height 26
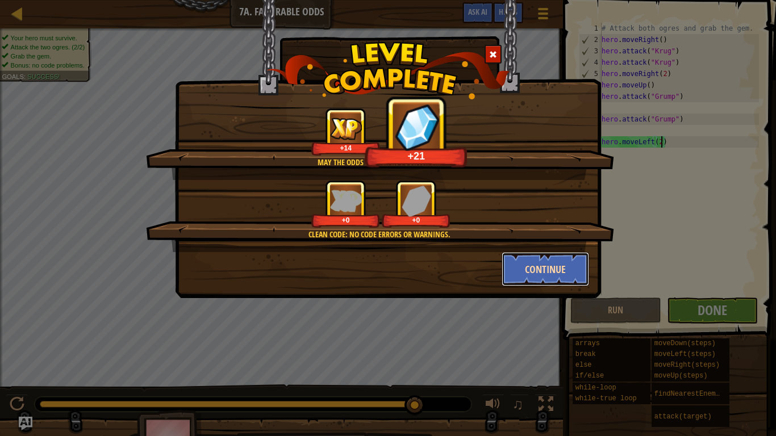
click at [549, 255] on button "Continue" at bounding box center [545, 269] width 88 height 34
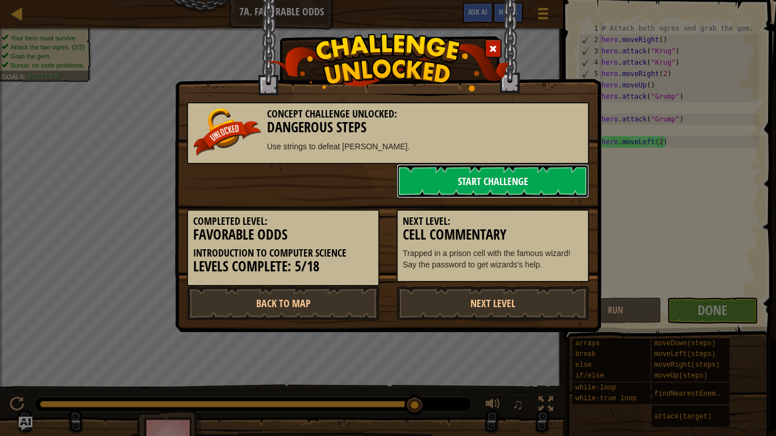
click at [427, 189] on link "Start Challenge" at bounding box center [492, 181] width 192 height 34
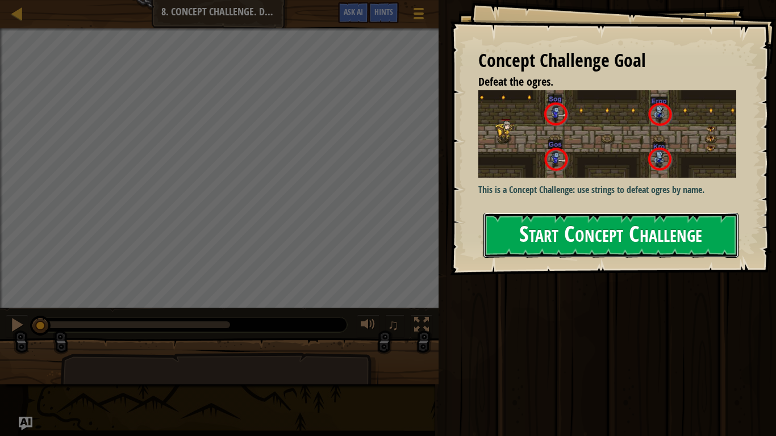
click at [546, 236] on button "Start Concept Challenge" at bounding box center [610, 235] width 255 height 45
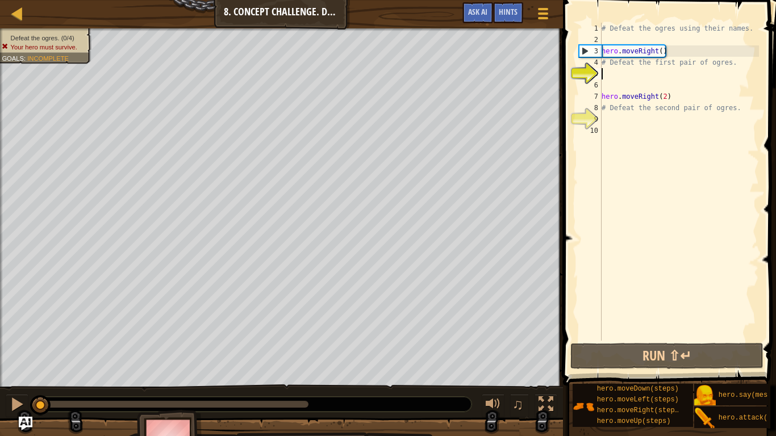
click at [739, 113] on div "# Defeat the ogres using their names. hero . moveRight ( ) # Defeat the first p…" at bounding box center [679, 193] width 160 height 341
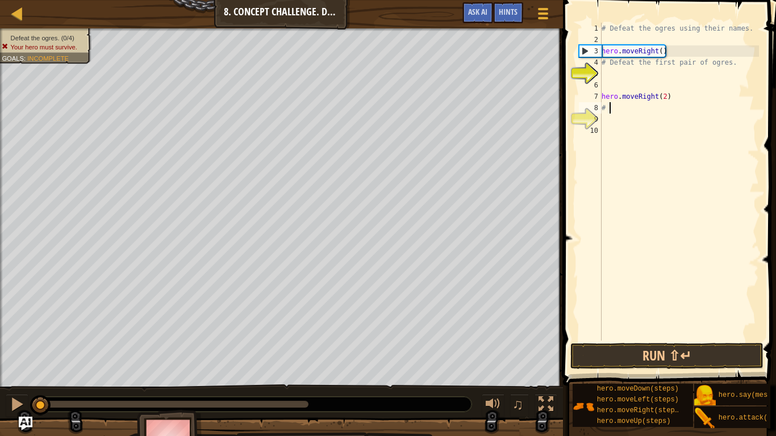
type textarea "#"
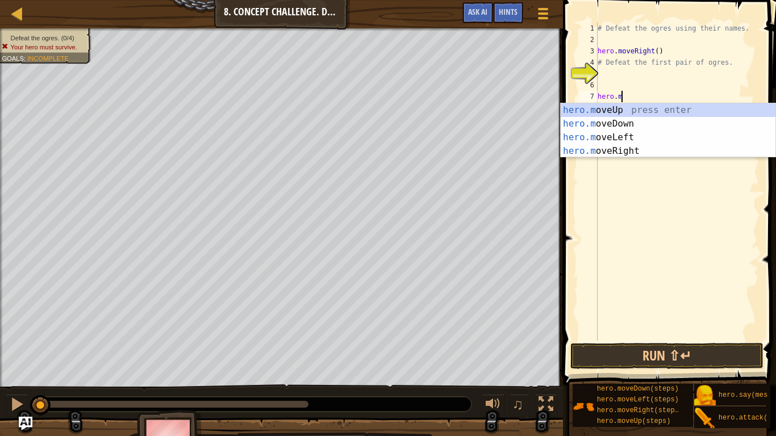
type textarea "h"
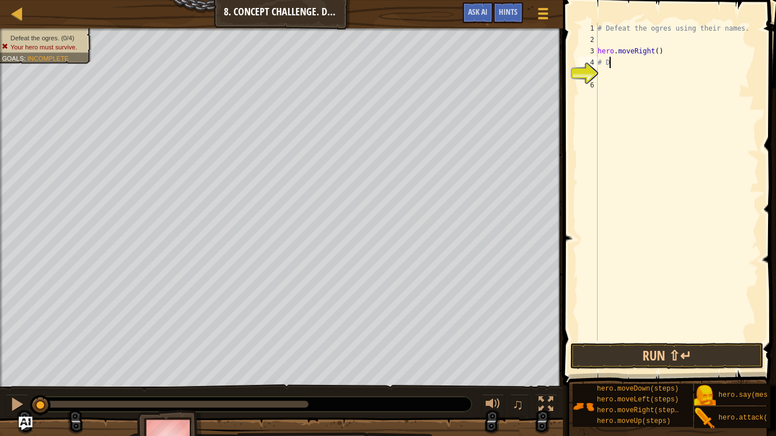
type textarea "#"
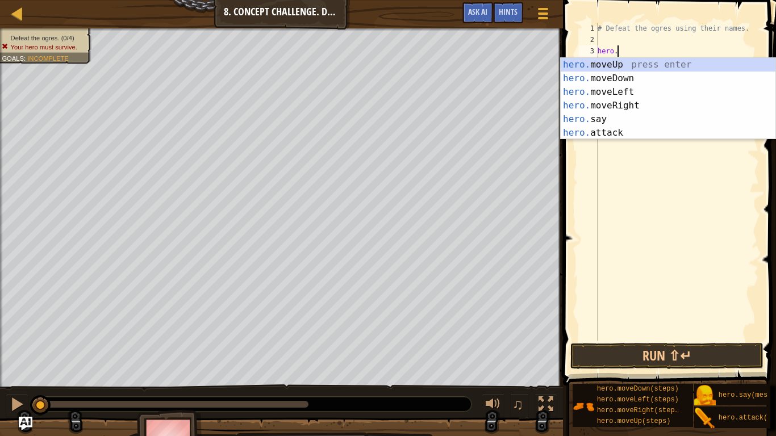
type textarea "h"
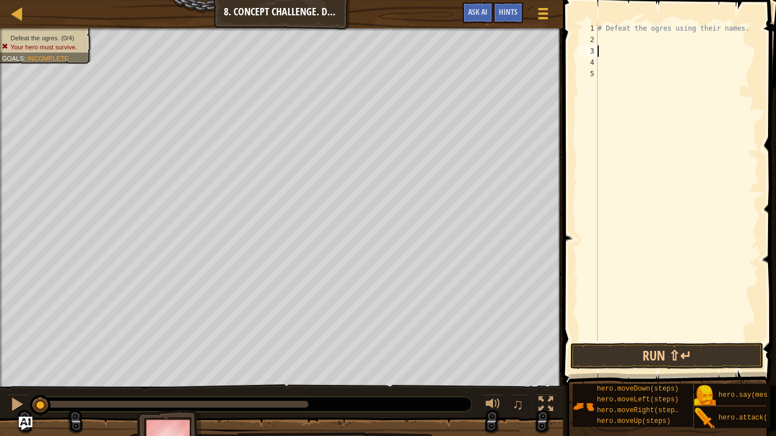
type textarea "h"
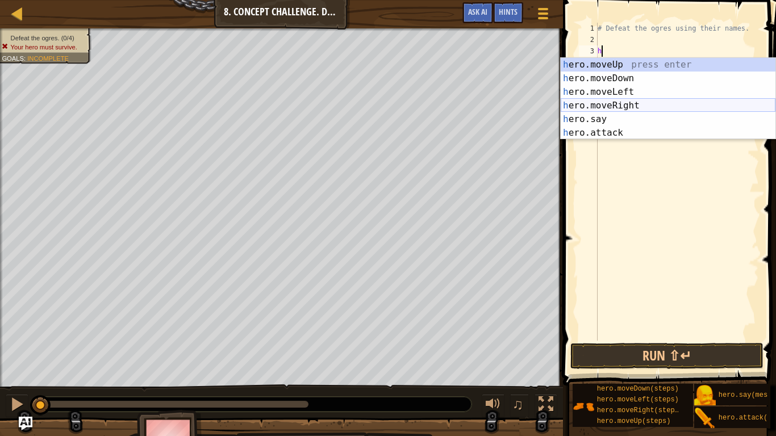
click at [688, 102] on div "h ero.moveUp press enter h ero.moveDown press enter h ero.moveLeft press enter …" at bounding box center [667, 112] width 215 height 109
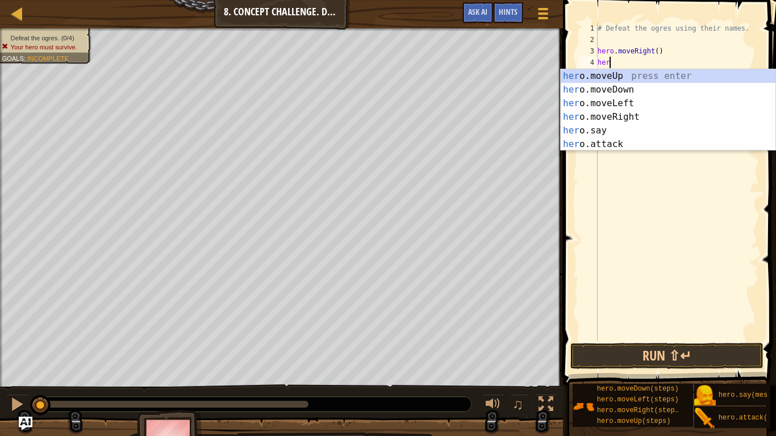
scroll to position [5, 1]
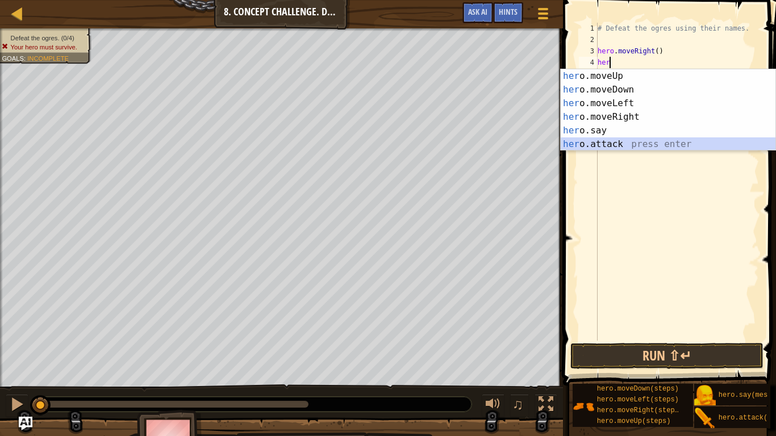
click at [607, 146] on div "her o.moveUp press enter her o.moveDown press enter her o.moveLeft press enter …" at bounding box center [667, 123] width 215 height 109
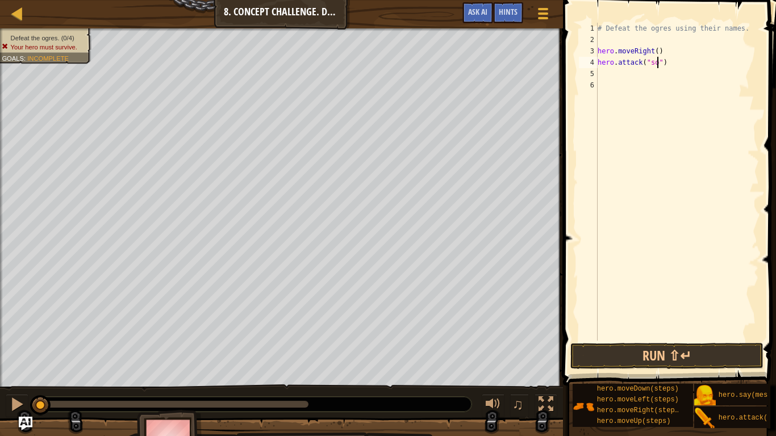
type textarea "hero.attack("sog")"
click at [602, 73] on div "# Defeat the ogres using their names. hero . moveRight ( ) hero . attack ( "sog…" at bounding box center [677, 193] width 164 height 341
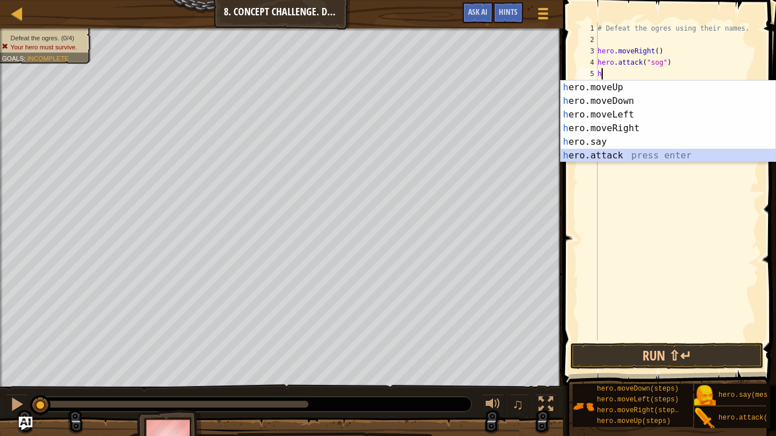
click at [605, 151] on div "h ero.moveUp press enter h ero.moveDown press enter h ero.moveLeft press enter …" at bounding box center [667, 135] width 215 height 109
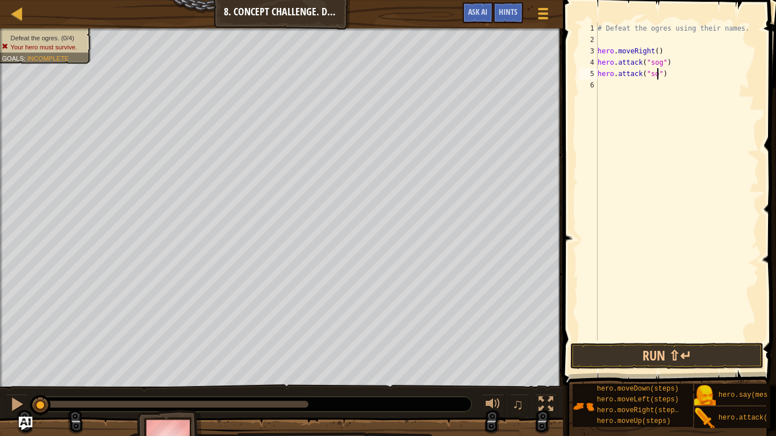
scroll to position [5, 10]
click at [651, 73] on div "# Defeat the ogres using their names. hero . moveRight ( ) hero . attack ( "sog…" at bounding box center [677, 193] width 164 height 341
click at [652, 62] on div "# Defeat the ogres using their names. hero . moveRight ( ) hero . attack ( "sog…" at bounding box center [677, 193] width 164 height 341
type textarea "hero.attack("Sog")"
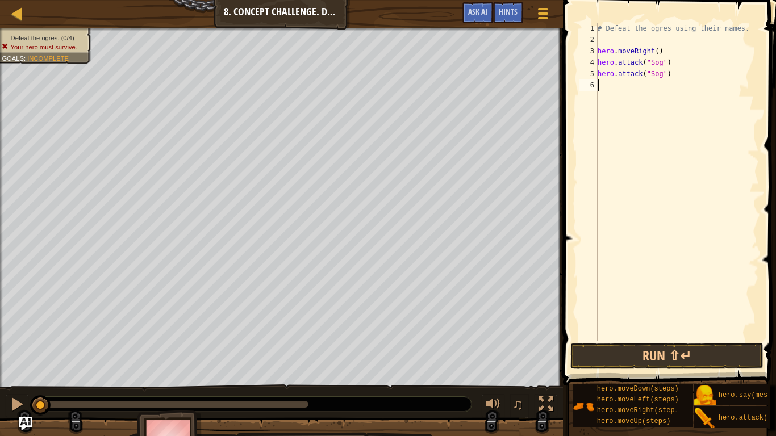
click at [607, 83] on div "# Defeat the ogres using their names. hero . moveRight ( ) hero . attack ( "Sog…" at bounding box center [677, 193] width 164 height 341
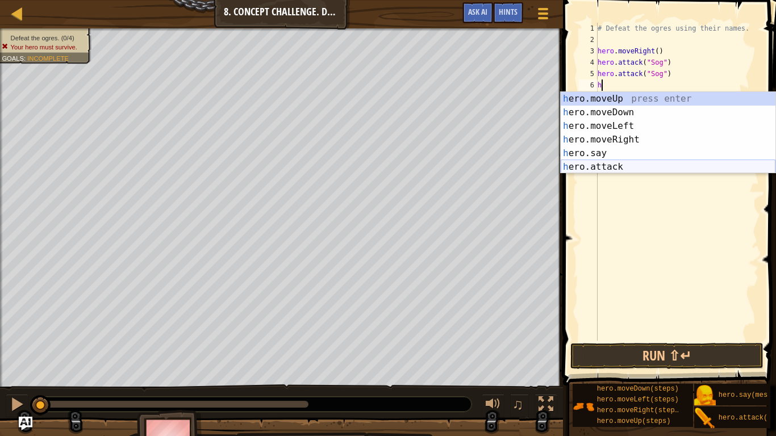
click at [601, 163] on div "h ero.moveUp press enter h ero.moveDown press enter h ero.moveLeft press enter …" at bounding box center [667, 146] width 215 height 109
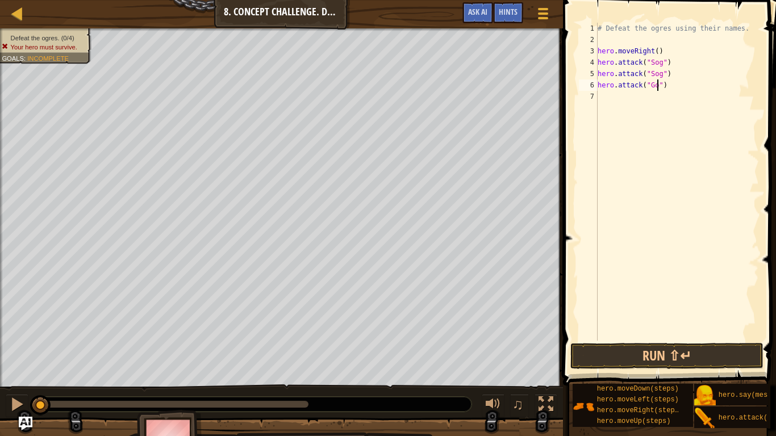
type textarea "hero.attack("Gos")"
click at [601, 97] on div "# Defeat the ogres using their names. hero . moveRight ( ) hero . attack ( "Sog…" at bounding box center [677, 193] width 164 height 341
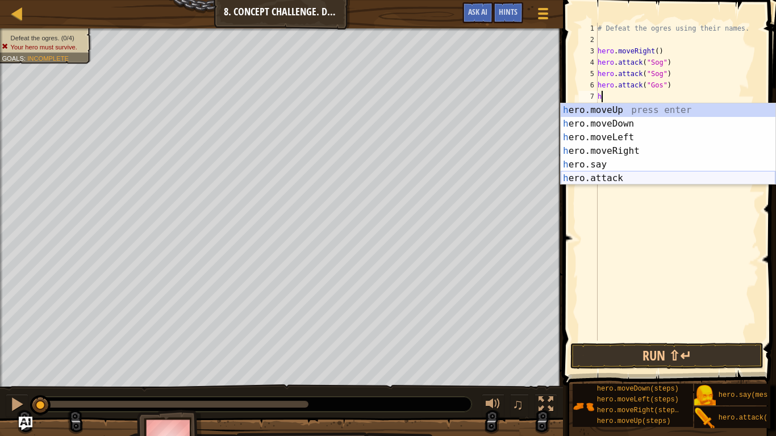
click at [647, 175] on div "h ero.moveUp press enter h ero.moveDown press enter h ero.moveLeft press enter …" at bounding box center [667, 157] width 215 height 109
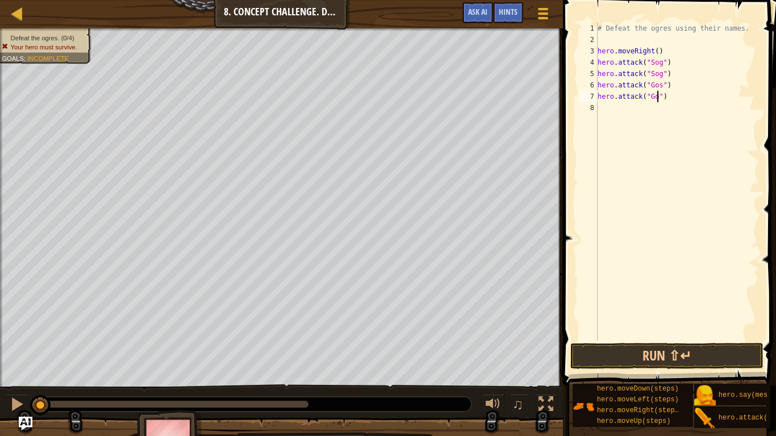
type textarea "hero.attack("Gos")"
click at [606, 107] on div "# Defeat the ogres using their names. hero . moveRight ( ) hero . attack ( "Sog…" at bounding box center [677, 193] width 164 height 341
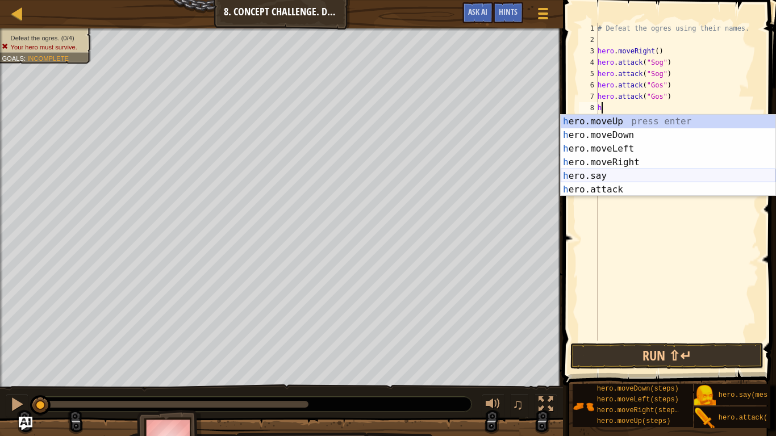
click at [600, 173] on div "h ero.moveUp press enter h ero.moveDown press enter h ero.moveLeft press enter …" at bounding box center [667, 169] width 215 height 109
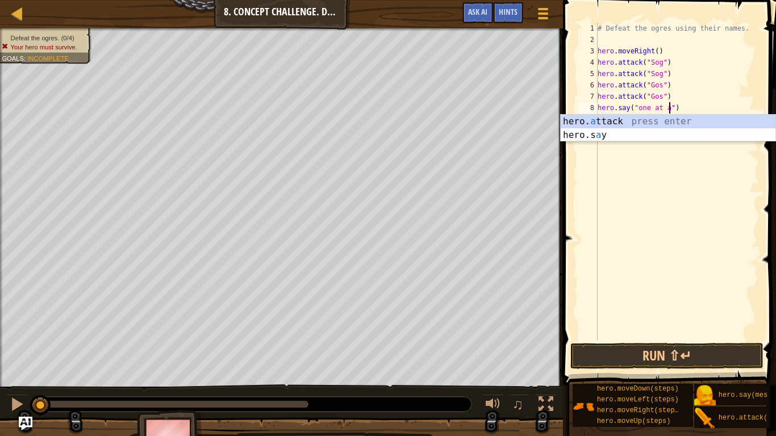
scroll to position [5, 11]
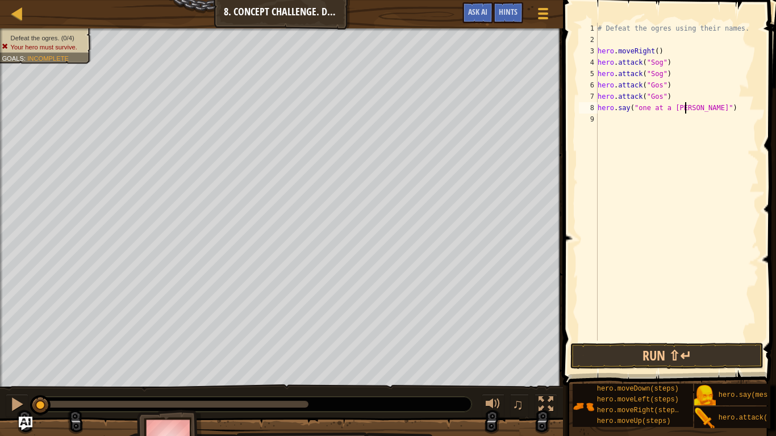
type textarea "hero.say("one at a time")"
click at [608, 123] on div "# Defeat the ogres using their names. hero . moveRight ( ) hero . attack ( "Sog…" at bounding box center [677, 193] width 164 height 341
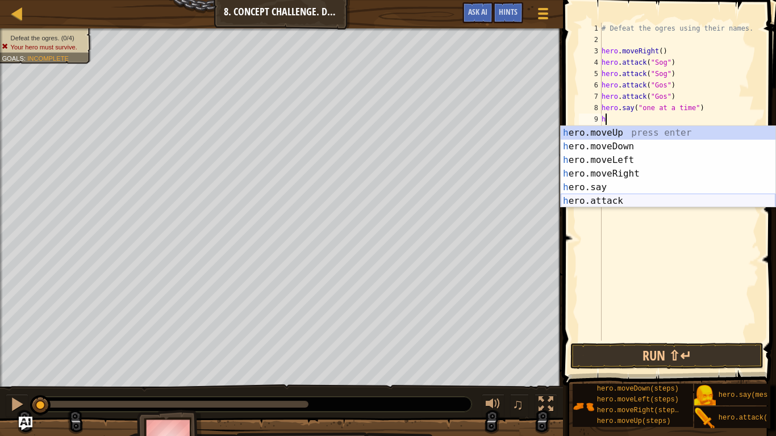
click at [615, 199] on div "h ero.moveUp press enter h ero.moveDown press enter h ero.moveLeft press enter …" at bounding box center [667, 180] width 215 height 109
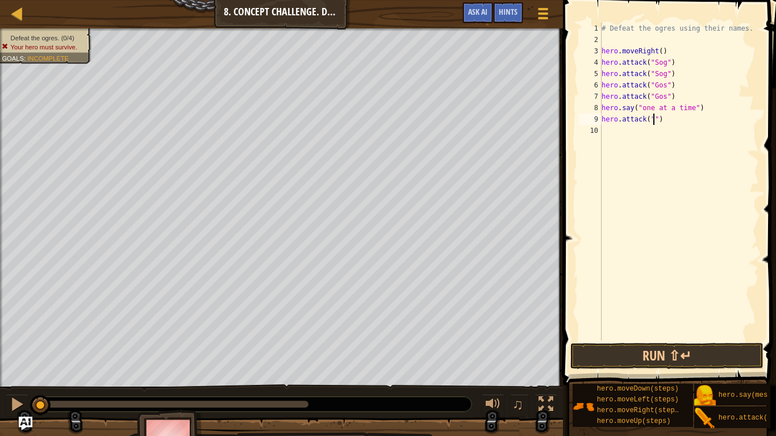
scroll to position [5, 9]
type textarea "hero.attack("Ergo")"
click at [648, 132] on div "# Defeat the ogres using their names. hero . moveRight ( ) hero . attack ( "Sog…" at bounding box center [679, 193] width 160 height 341
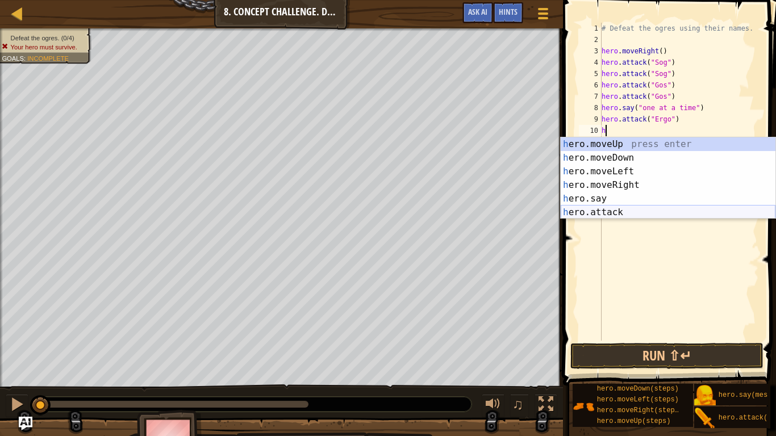
click at [613, 210] on div "h ero.moveUp press enter h ero.moveDown press enter h ero.moveLeft press enter …" at bounding box center [667, 191] width 215 height 109
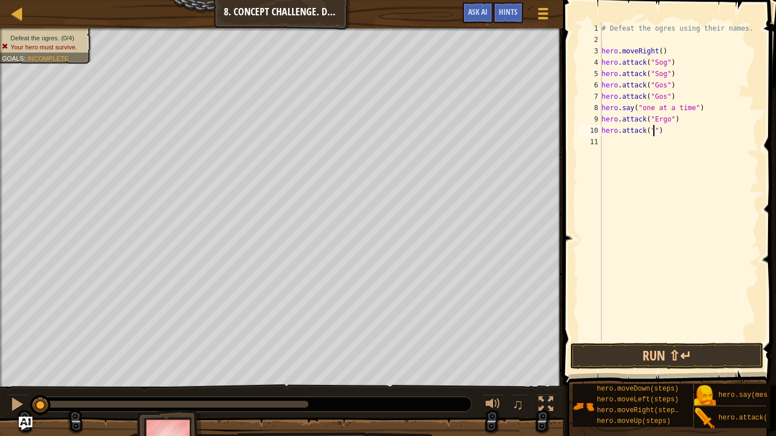
scroll to position [5, 9]
type textarea "hero.attack("Ergo")"
click at [609, 140] on div "# Defeat the ogres using their names. hero . moveRight ( ) hero . attack ( "Sog…" at bounding box center [679, 193] width 160 height 341
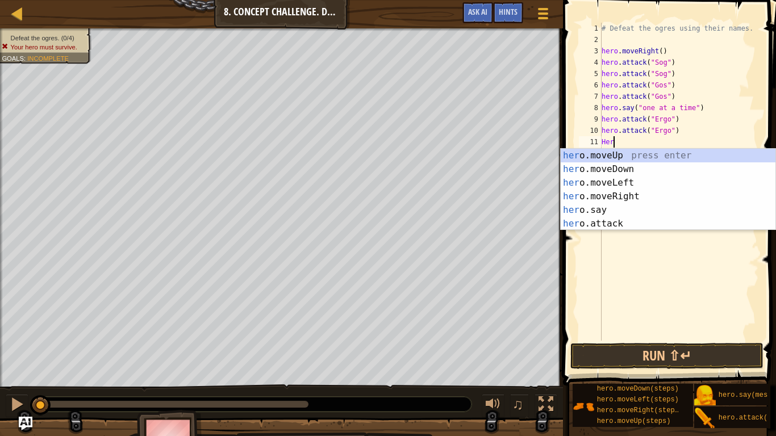
scroll to position [5, 1]
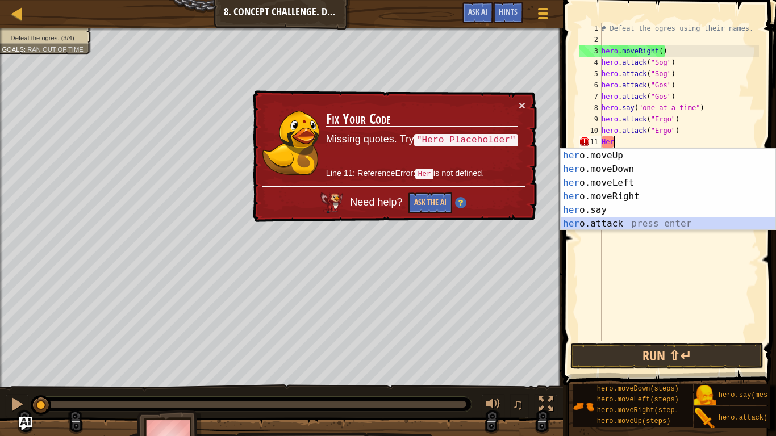
click at [614, 220] on div "her o.moveUp press enter her o.moveDown press enter her o.moveLeft press enter …" at bounding box center [667, 203] width 215 height 109
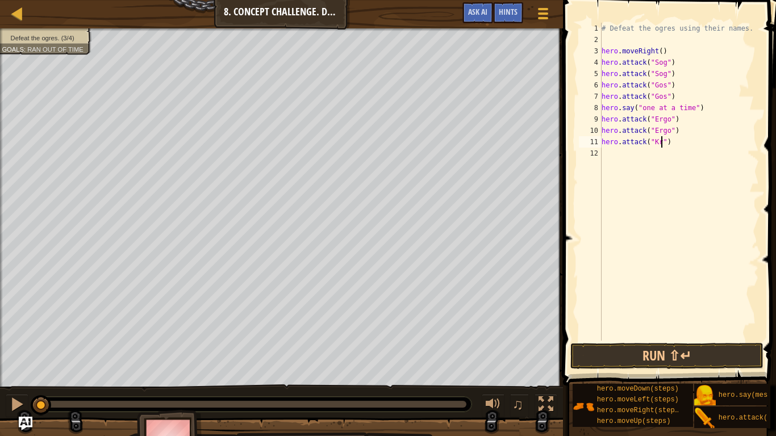
type textarea "hero.attack("Kro")"
click at [635, 157] on div "# Defeat the ogres using their names. hero . moveRight ( ) hero . attack ( "Sog…" at bounding box center [679, 193] width 160 height 341
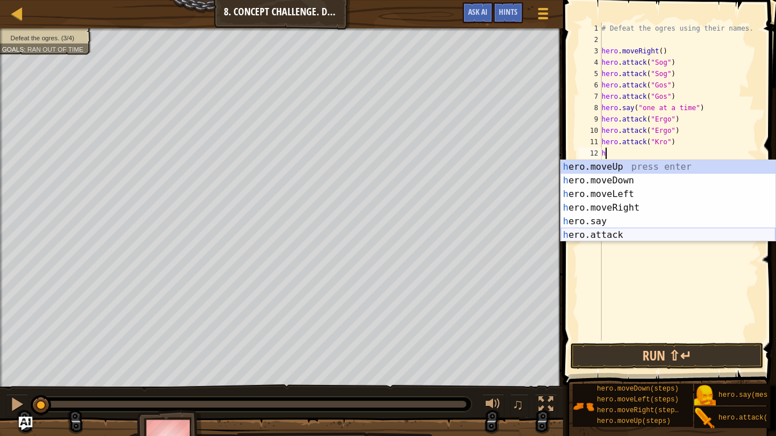
click at [594, 235] on div "h ero.moveUp press enter h ero.moveDown press enter h ero.moveLeft press enter …" at bounding box center [667, 214] width 215 height 109
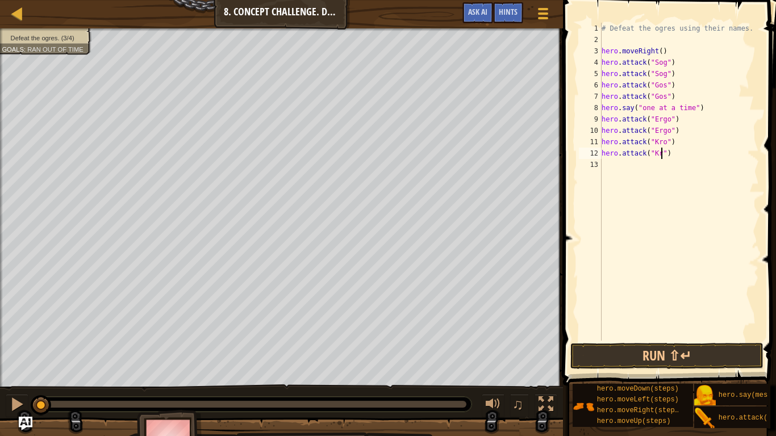
type textarea "hero.attack("Kro")"
click at [625, 167] on div "# Defeat the ogres using their names. hero . moveRight ( ) hero . attack ( "Sog…" at bounding box center [679, 193] width 160 height 341
type textarea "h"
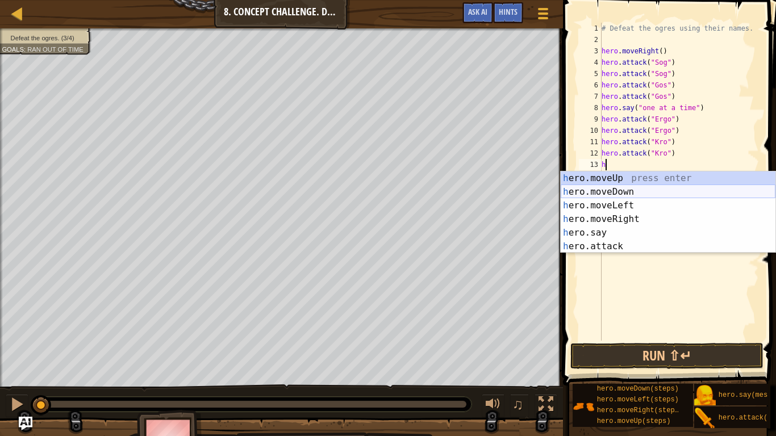
click at [629, 192] on div "h ero.moveUp press enter h ero.moveDown press enter h ero.moveLeft press enter …" at bounding box center [667, 225] width 215 height 109
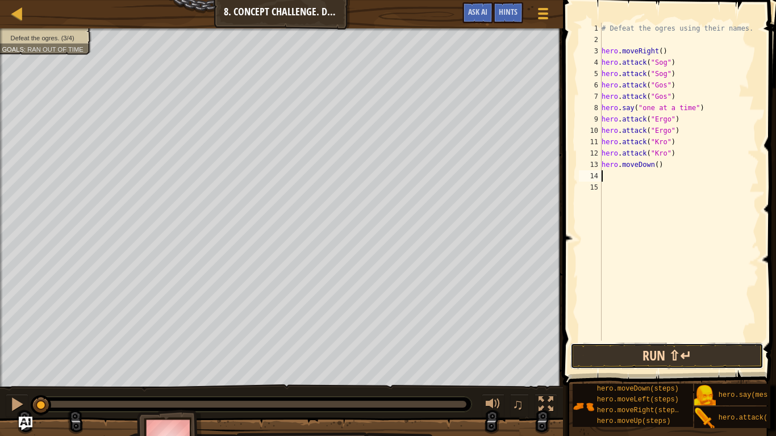
click at [627, 358] on button "Run ⇧↵" at bounding box center [666, 356] width 193 height 26
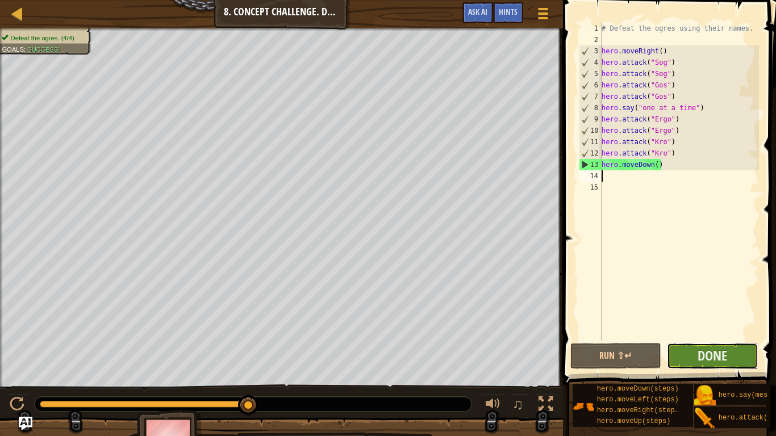
click at [734, 357] on button "Done" at bounding box center [712, 356] width 91 height 26
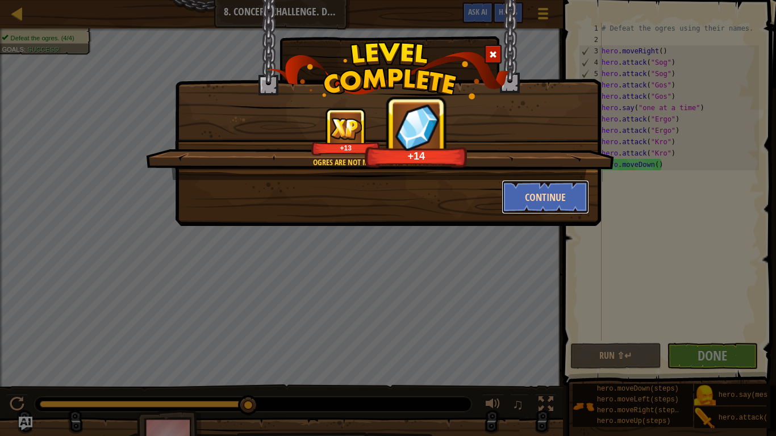
click at [543, 210] on button "Continue" at bounding box center [545, 197] width 88 height 34
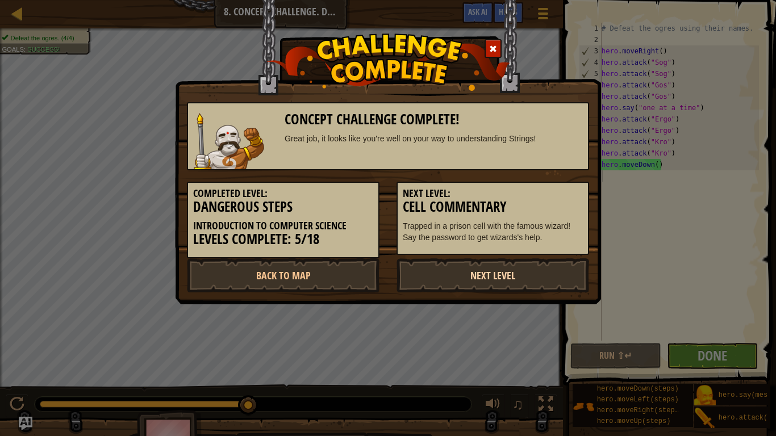
click at [438, 276] on link "Next Level" at bounding box center [492, 275] width 192 height 34
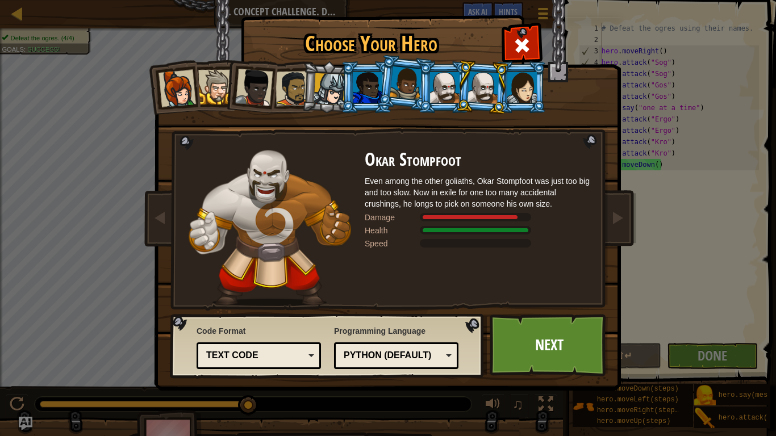
click at [442, 82] on div at bounding box center [445, 87] width 30 height 31
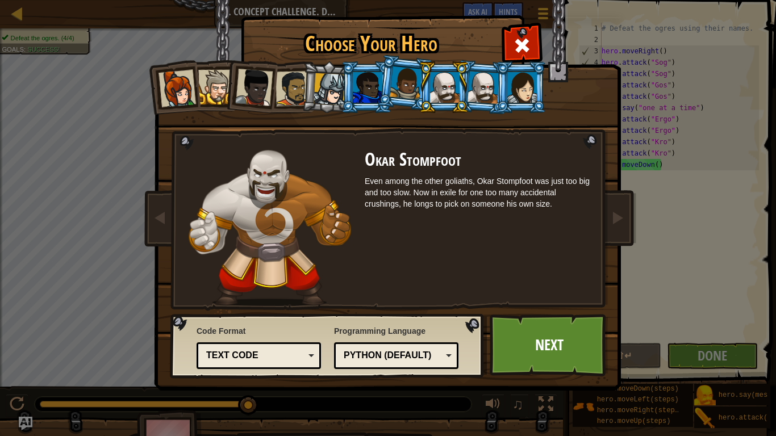
click at [472, 88] on div at bounding box center [483, 87] width 32 height 32
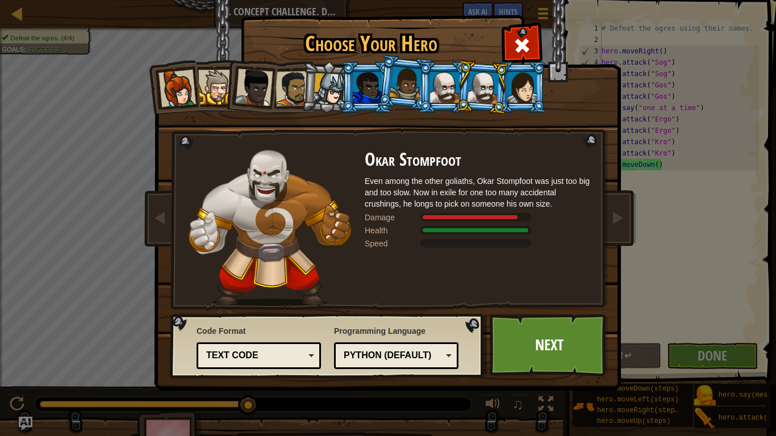
click at [513, 90] on div at bounding box center [522, 87] width 30 height 31
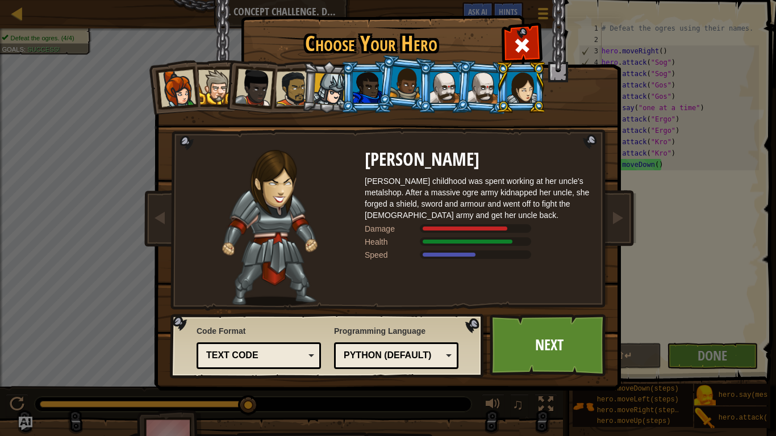
click at [178, 90] on div at bounding box center [176, 88] width 37 height 37
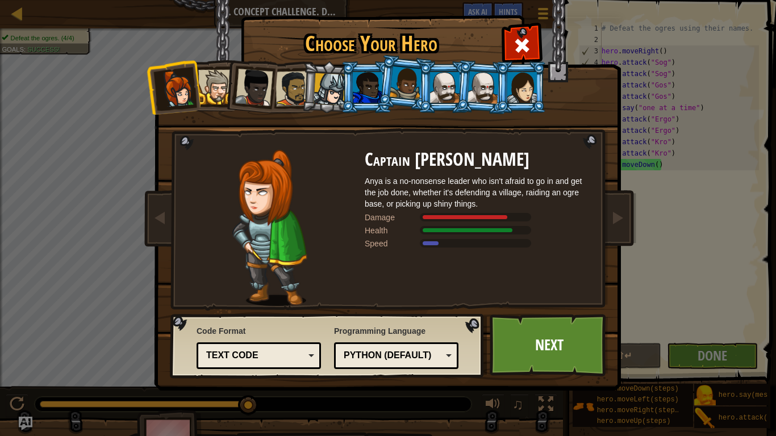
click at [453, 85] on div at bounding box center [445, 87] width 30 height 31
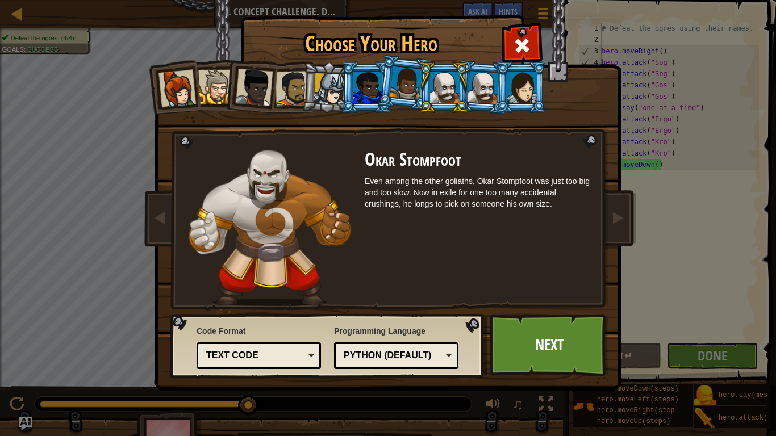
click at [475, 93] on div at bounding box center [483, 87] width 32 height 32
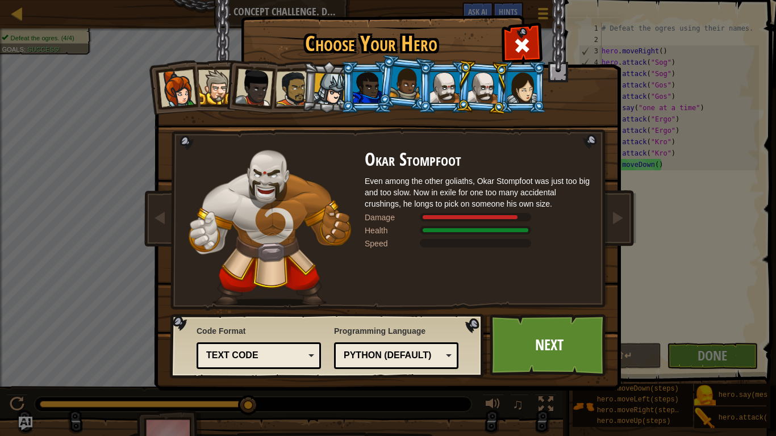
click at [403, 89] on div at bounding box center [405, 82] width 32 height 33
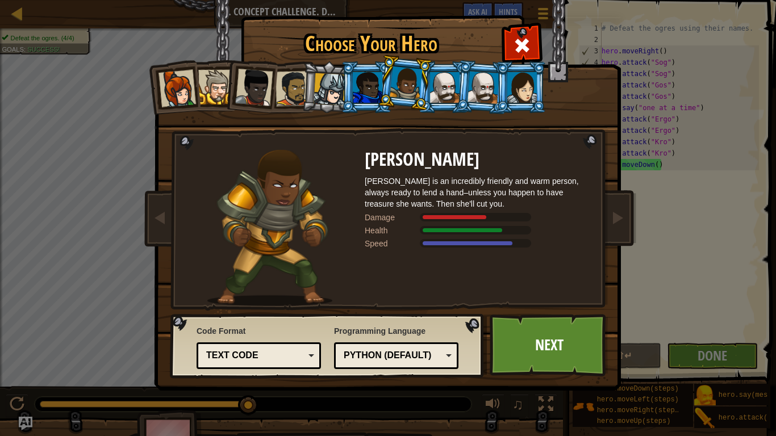
click at [451, 93] on div at bounding box center [445, 87] width 30 height 31
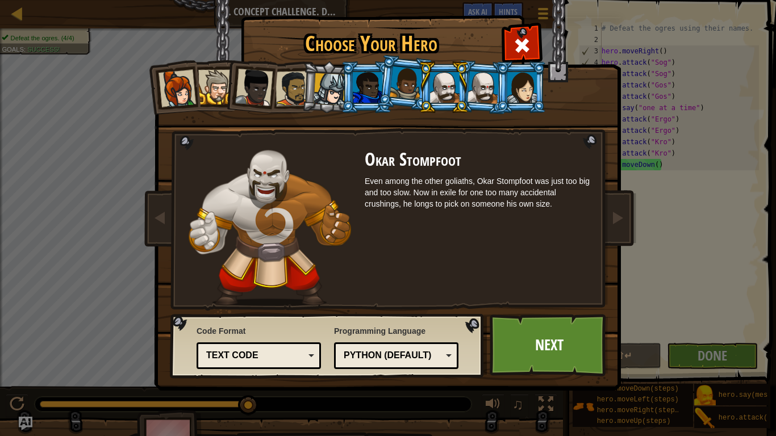
click at [482, 93] on div at bounding box center [483, 87] width 32 height 32
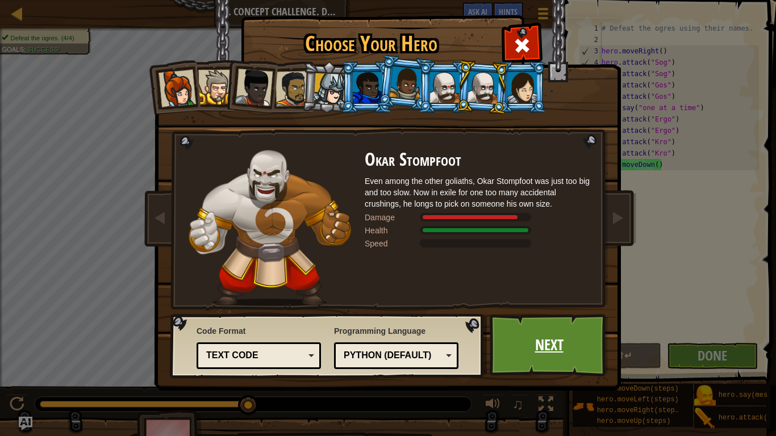
click at [534, 320] on link "Next" at bounding box center [548, 345] width 119 height 62
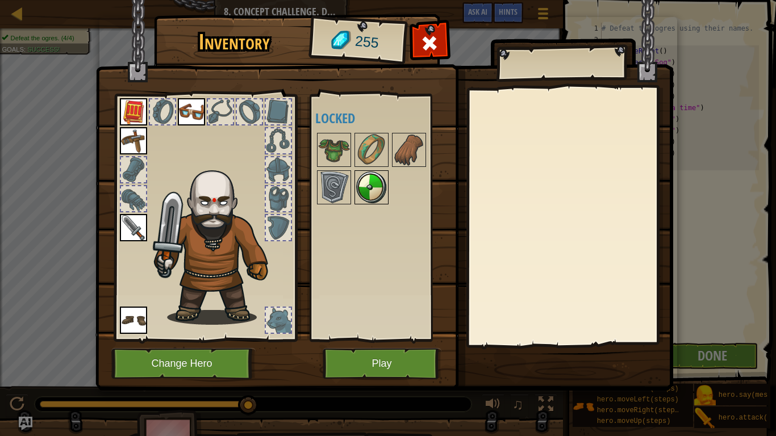
click at [374, 196] on img at bounding box center [371, 187] width 32 height 32
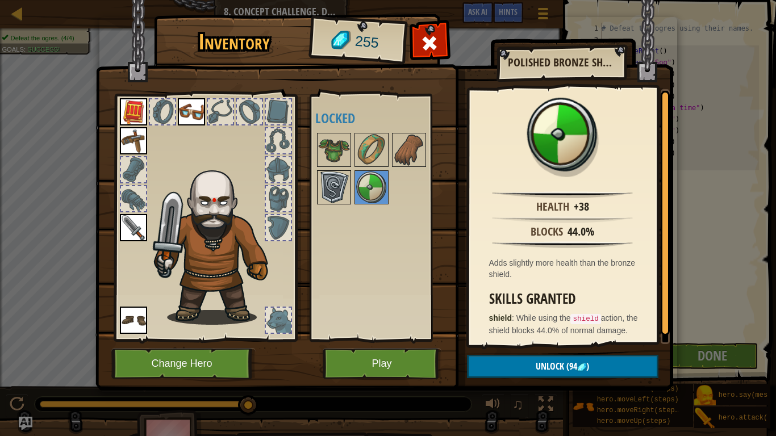
click at [328, 193] on img at bounding box center [334, 187] width 32 height 32
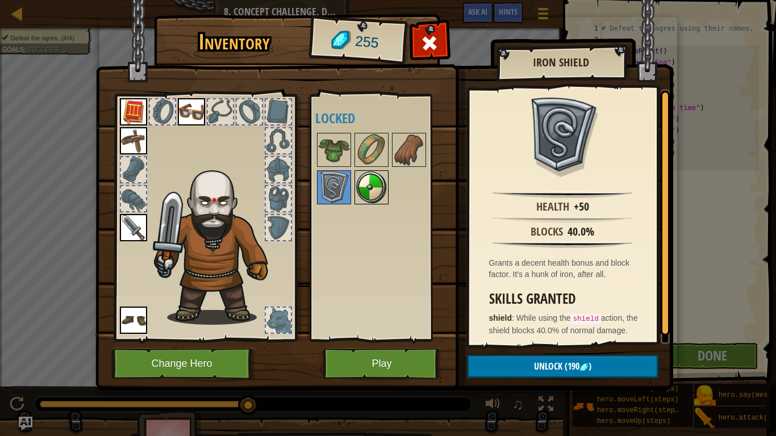
click at [375, 190] on img at bounding box center [371, 187] width 32 height 32
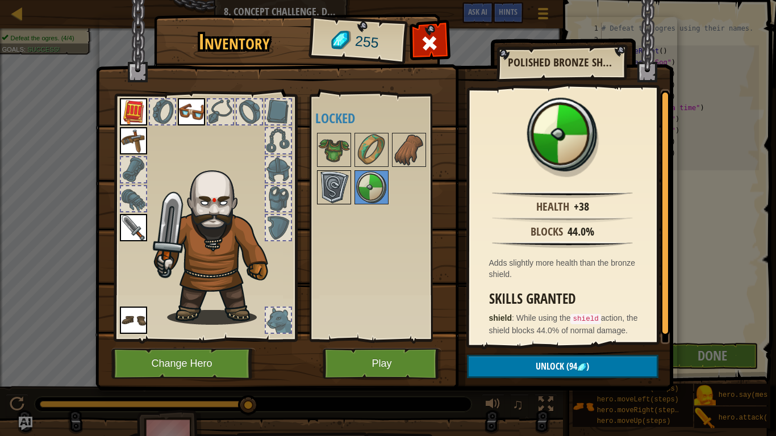
click at [339, 187] on img at bounding box center [334, 187] width 32 height 32
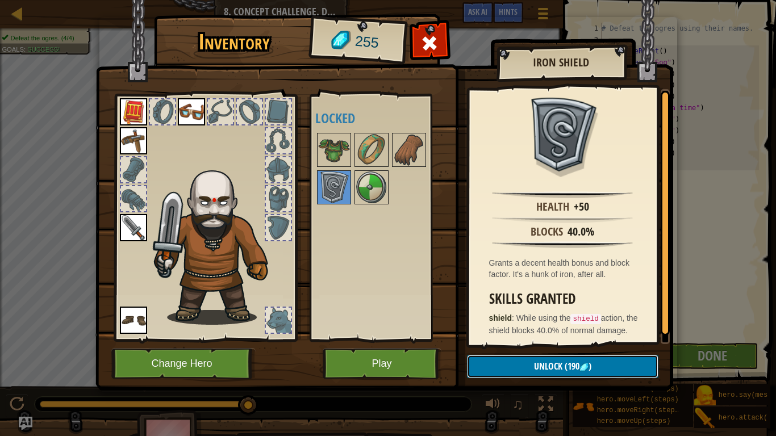
click at [531, 366] on button "Unlock (190 )" at bounding box center [562, 366] width 191 height 23
click at [546, 366] on button "Confirm" at bounding box center [562, 366] width 191 height 23
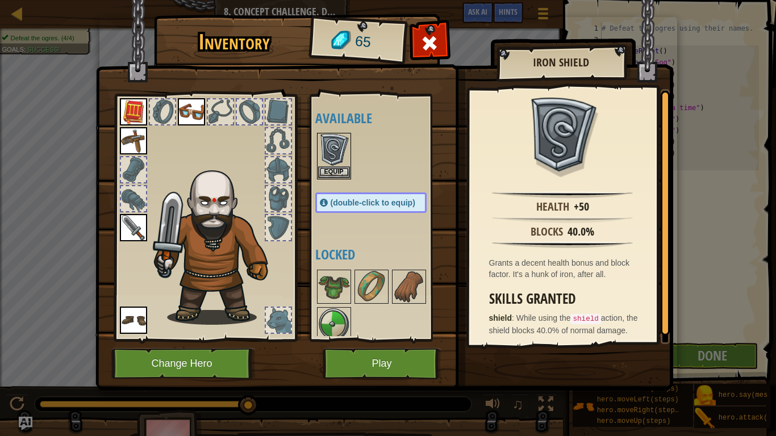
click at [395, 204] on span "(double-click to equip)" at bounding box center [372, 202] width 85 height 9
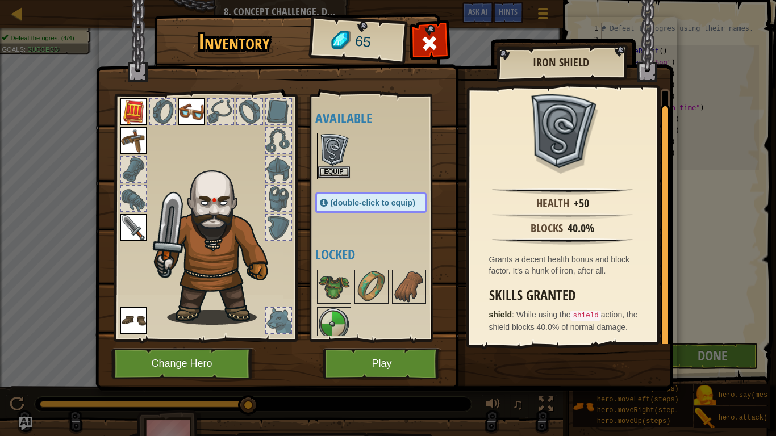
click at [373, 197] on div "(double-click to equip)" at bounding box center [370, 202] width 111 height 20
click at [328, 156] on img at bounding box center [334, 150] width 32 height 32
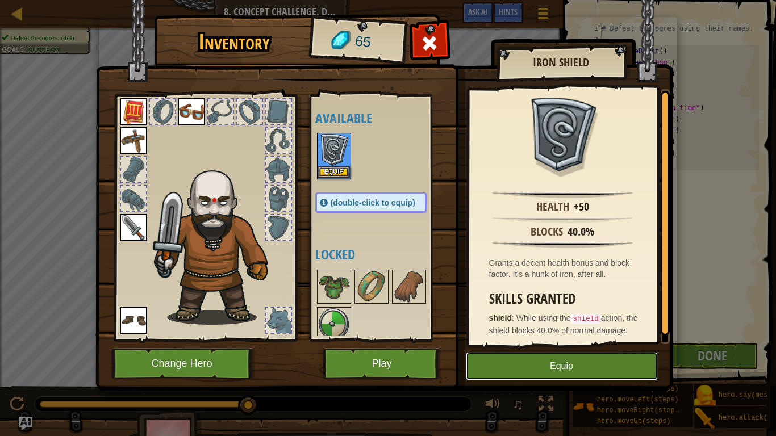
click at [526, 376] on button "Equip" at bounding box center [562, 366] width 192 height 28
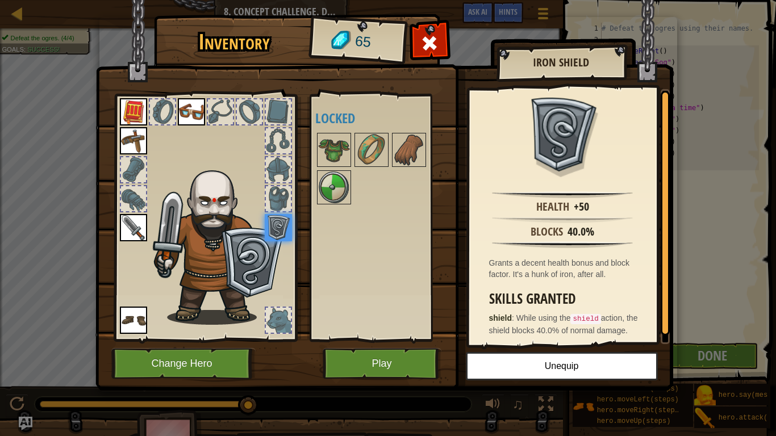
click at [277, 191] on div at bounding box center [278, 198] width 25 height 25
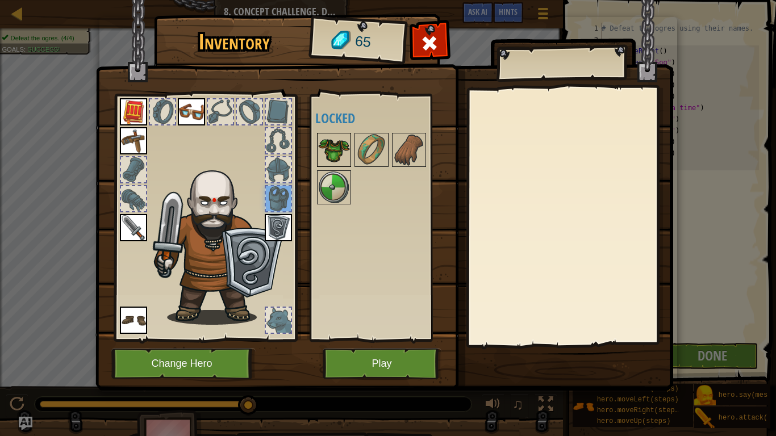
click at [340, 141] on img at bounding box center [334, 150] width 32 height 32
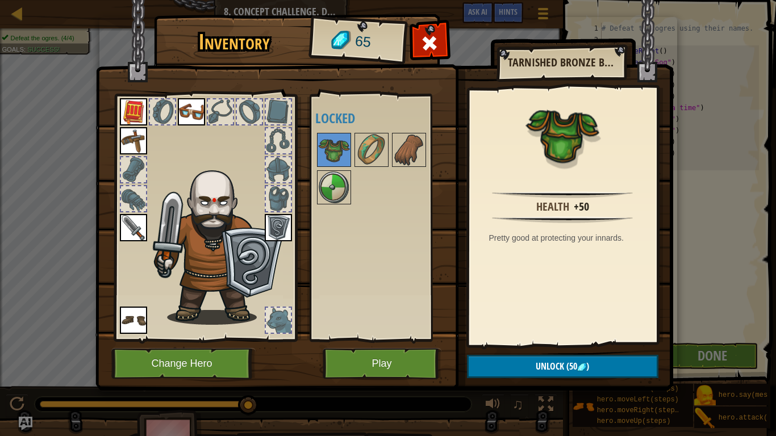
click at [216, 107] on div at bounding box center [220, 111] width 25 height 25
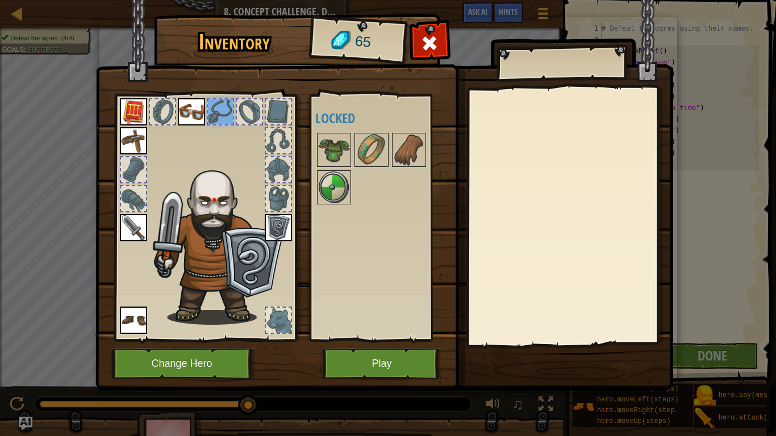
click at [250, 110] on div at bounding box center [249, 111] width 25 height 25
click at [277, 188] on div at bounding box center [278, 198] width 25 height 25
click at [278, 176] on div at bounding box center [278, 169] width 25 height 25
click at [280, 202] on div at bounding box center [278, 198] width 25 height 25
click at [332, 137] on img at bounding box center [334, 150] width 32 height 32
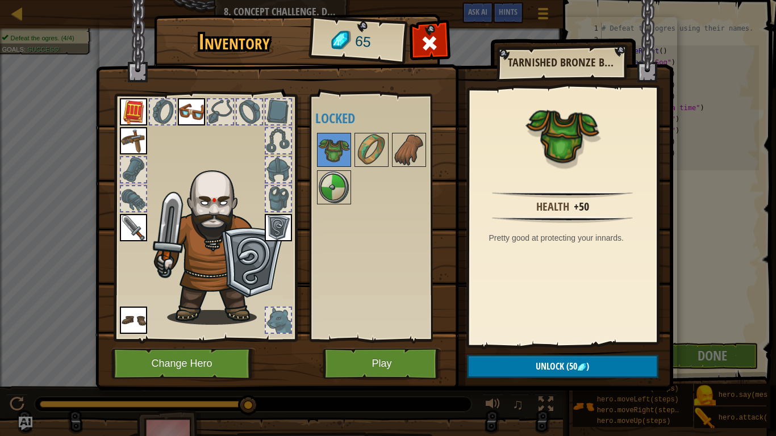
click at [279, 174] on div at bounding box center [278, 169] width 25 height 25
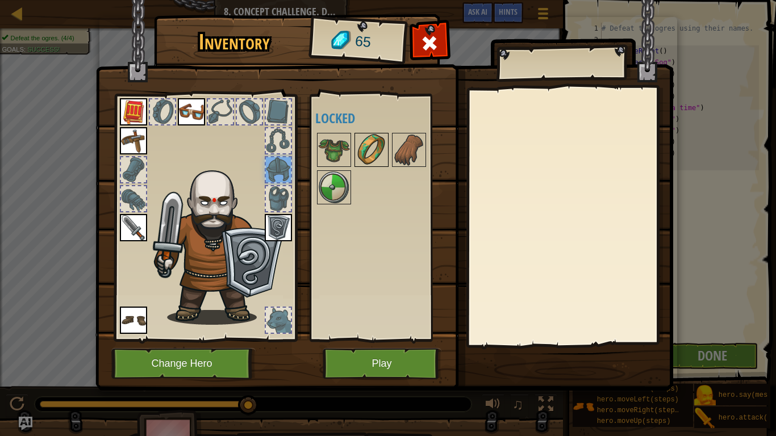
click at [372, 154] on img at bounding box center [371, 150] width 32 height 32
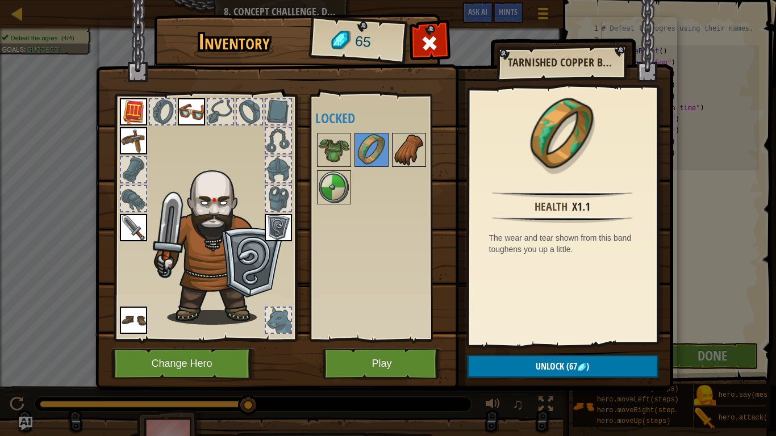
click at [409, 156] on img at bounding box center [409, 150] width 32 height 32
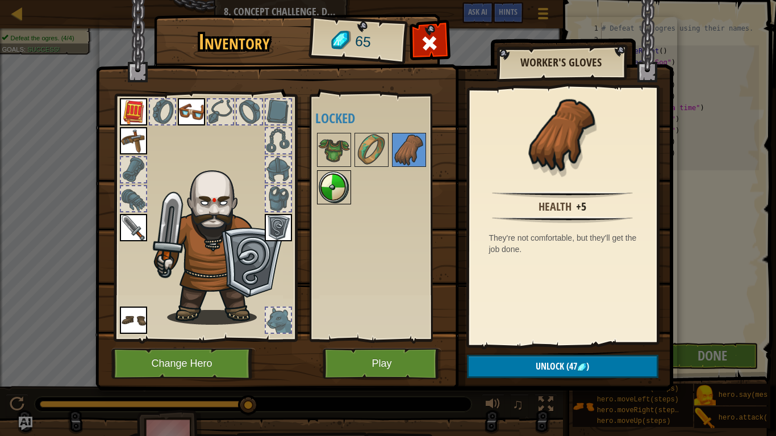
click at [336, 177] on img at bounding box center [334, 187] width 32 height 32
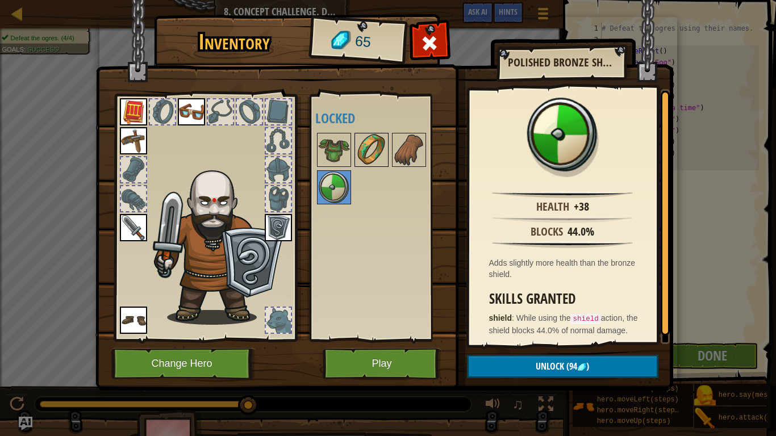
click at [366, 160] on img at bounding box center [371, 150] width 32 height 32
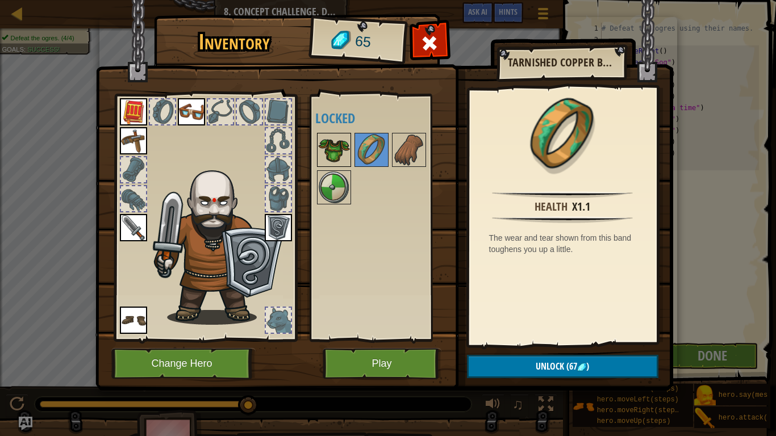
click at [332, 150] on img at bounding box center [334, 150] width 32 height 32
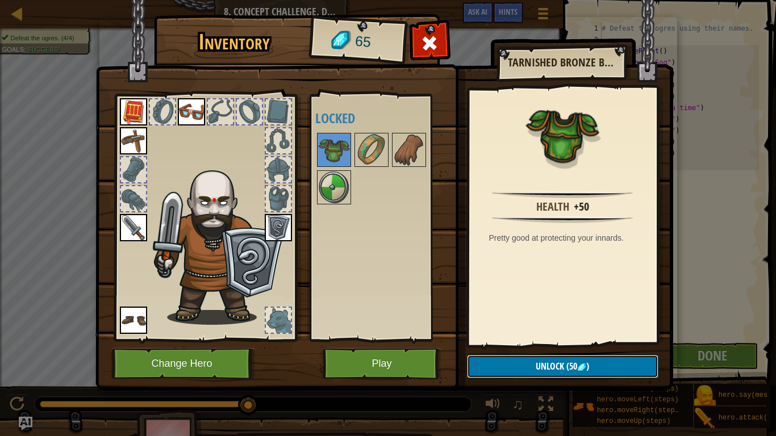
click at [518, 373] on button "Unlock (50 )" at bounding box center [562, 366] width 191 height 23
click at [519, 373] on button "Confirm" at bounding box center [562, 366] width 191 height 23
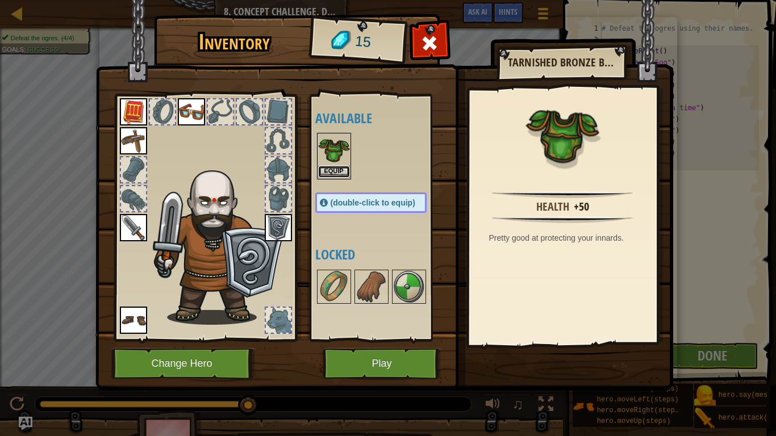
click at [329, 173] on button "Equip" at bounding box center [334, 172] width 32 height 12
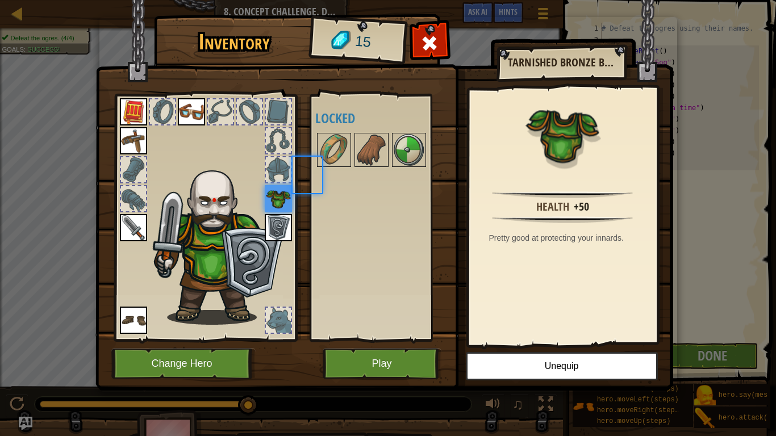
click at [329, 173] on div "Available Equip Equip Equip Equip Equip (double-click to equip) Locked" at bounding box center [382, 217] width 134 height 237
click at [170, 104] on div at bounding box center [162, 111] width 25 height 25
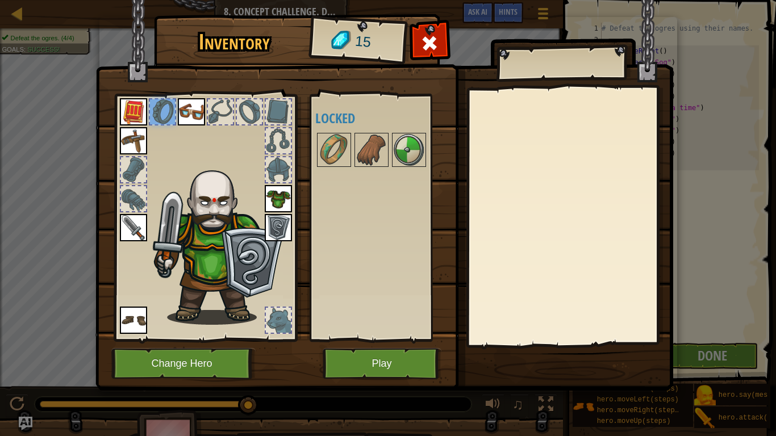
click at [125, 198] on div at bounding box center [133, 198] width 25 height 25
click at [281, 172] on div at bounding box center [278, 169] width 25 height 25
click at [281, 146] on div at bounding box center [278, 140] width 25 height 25
click at [197, 110] on img at bounding box center [191, 111] width 27 height 27
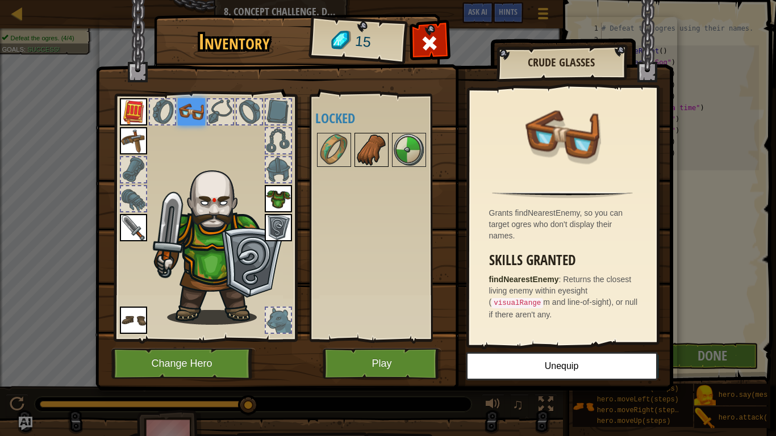
click at [374, 146] on img at bounding box center [371, 150] width 32 height 32
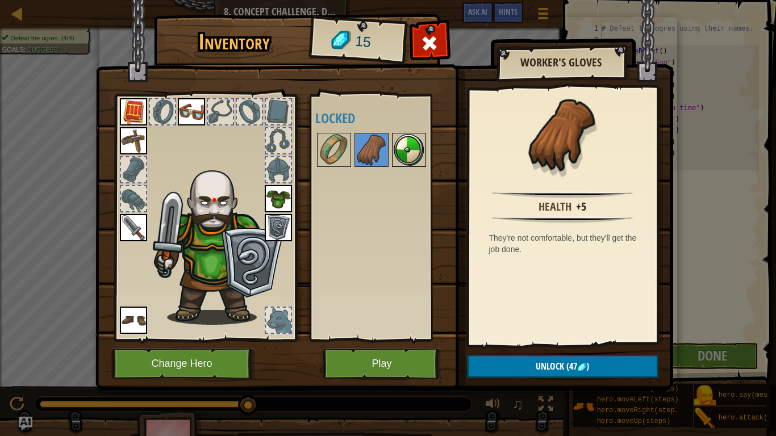
click at [413, 146] on img at bounding box center [409, 150] width 32 height 32
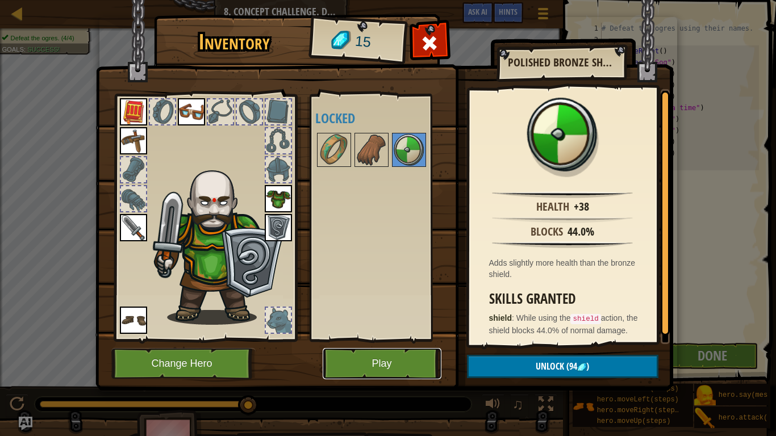
click at [368, 361] on button "Play" at bounding box center [381, 363] width 119 height 31
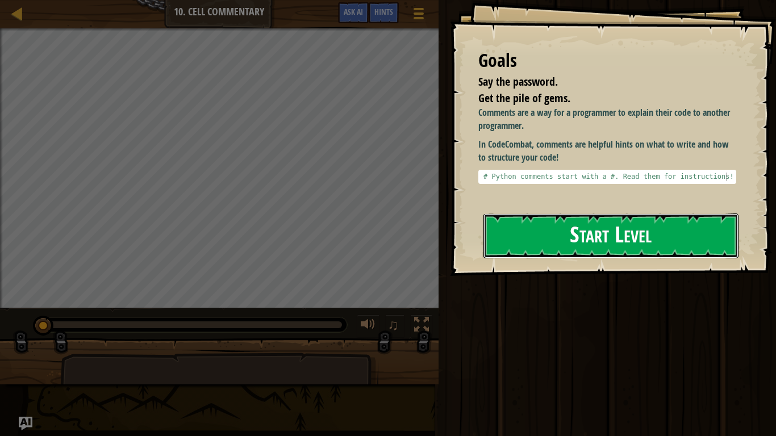
click at [569, 225] on button "Start Level" at bounding box center [610, 235] width 255 height 45
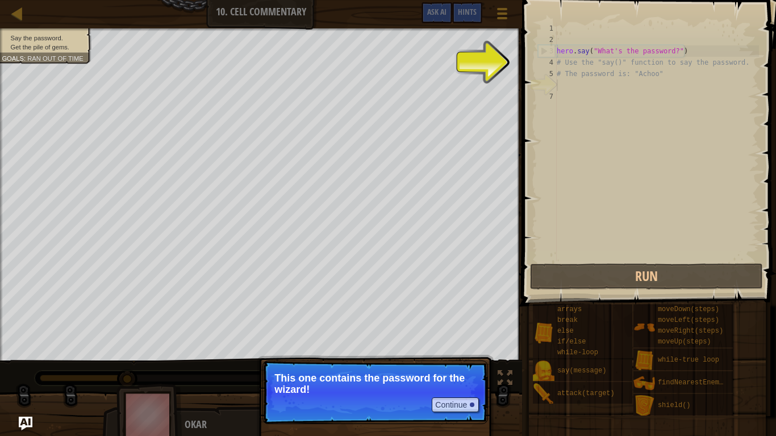
click at [419, 402] on p "Continue This one contains the password for the wizard!" at bounding box center [374, 393] width 225 height 64
click at [447, 407] on button "Continue" at bounding box center [454, 404] width 47 height 15
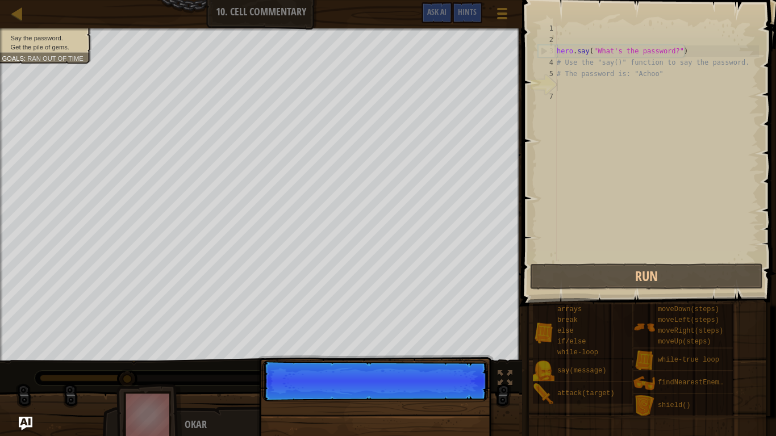
scroll to position [5, 0]
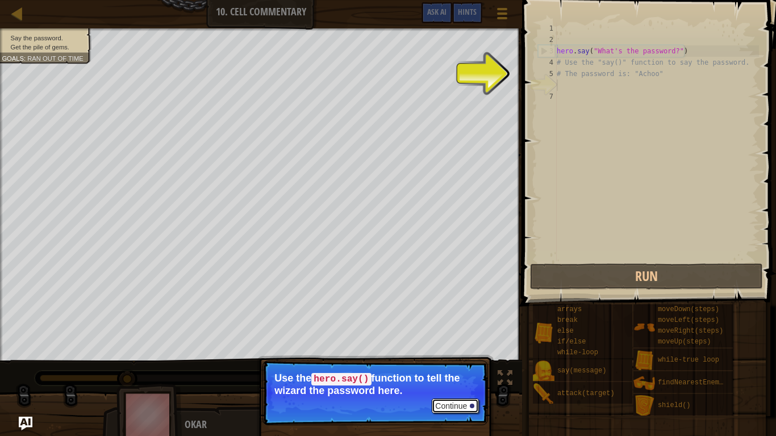
click at [435, 403] on button "Continue" at bounding box center [454, 406] width 47 height 15
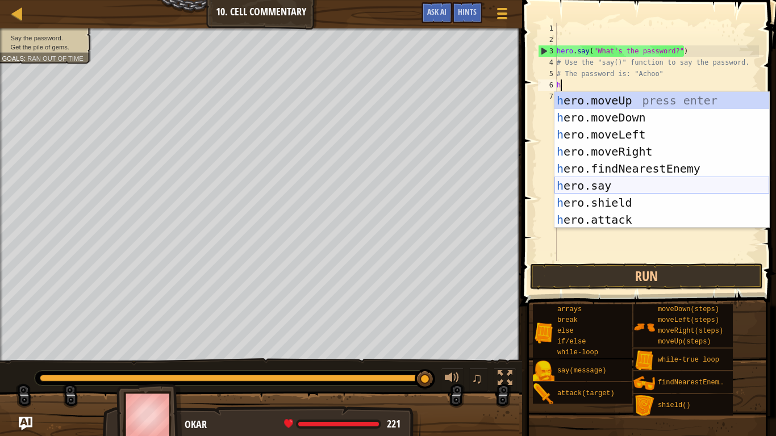
click at [589, 186] on div "h ero.moveUp press enter h ero.moveDown press enter h ero.moveLeft press enter …" at bounding box center [661, 177] width 215 height 170
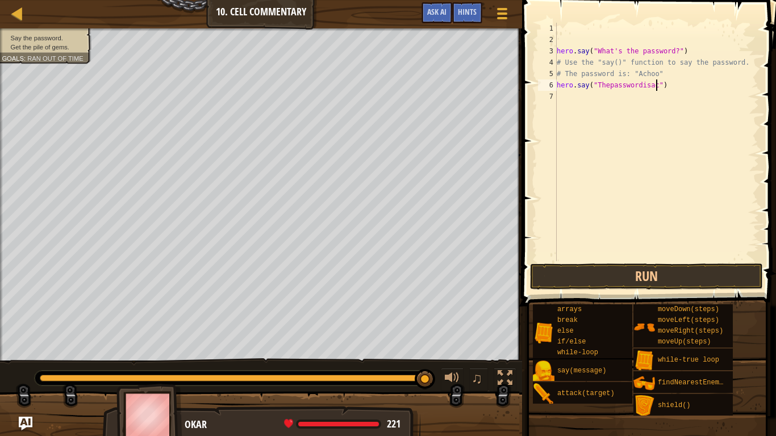
scroll to position [5, 15]
type textarea "hero.say("Thepasswordisachoo")"
click at [626, 286] on button "Run" at bounding box center [646, 276] width 233 height 26
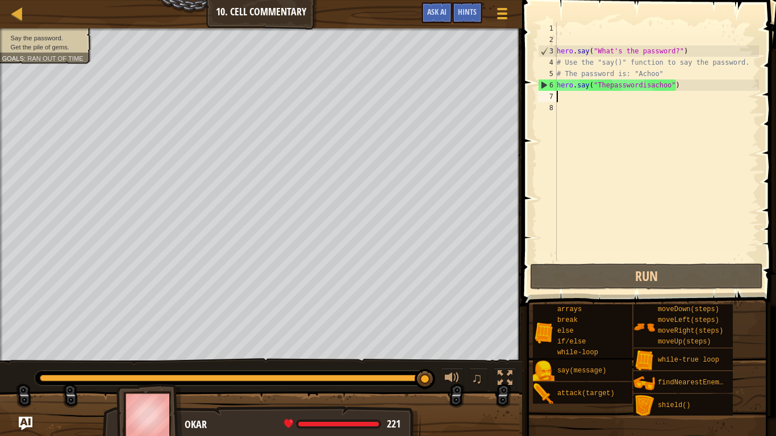
click at [670, 86] on div "hero . say ( "What's the password?" ) # Use the "say()" function to say the pas…" at bounding box center [656, 153] width 204 height 261
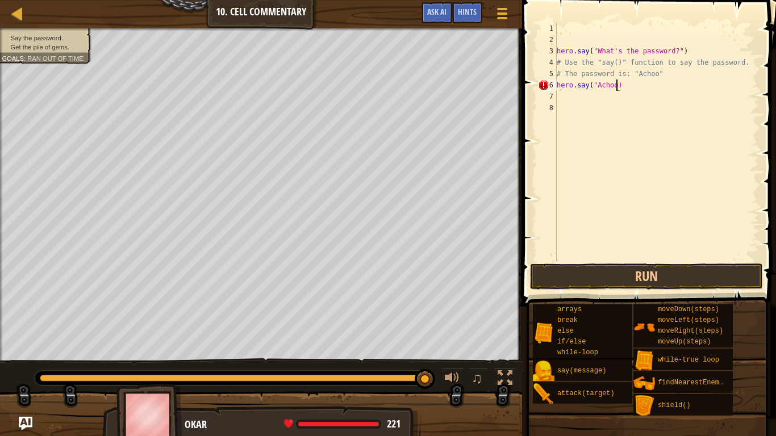
scroll to position [5, 9]
type textarea "hero.say("Achoo")"
click at [603, 274] on button "Run" at bounding box center [646, 276] width 233 height 26
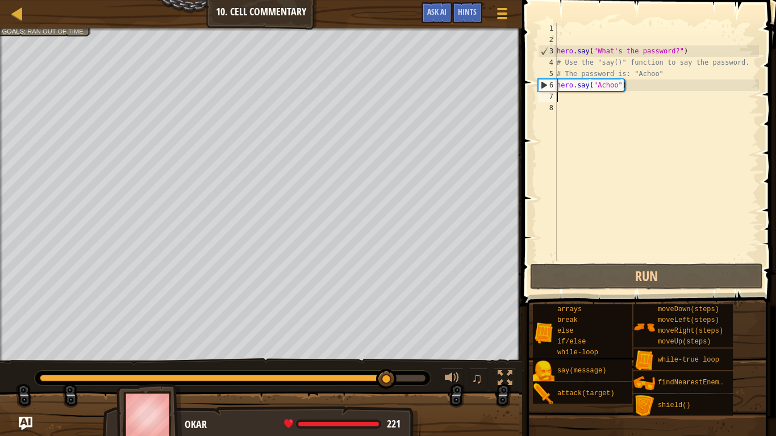
click at [577, 102] on div "hero . say ( "What's the password?" ) # Use the "say()" function to say the pas…" at bounding box center [656, 153] width 204 height 261
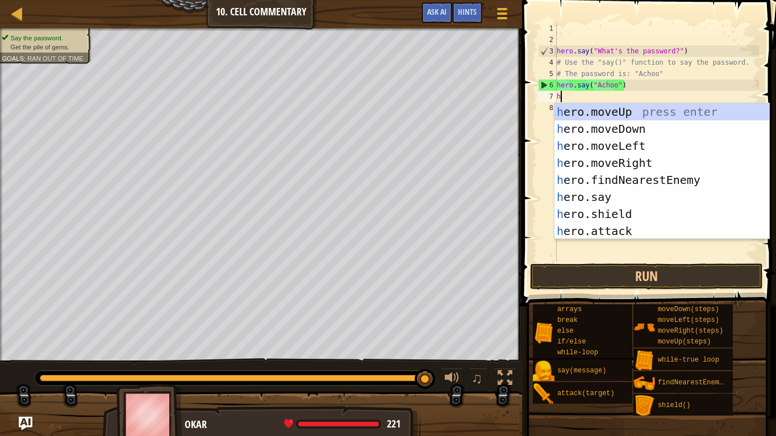
type textarea "he"
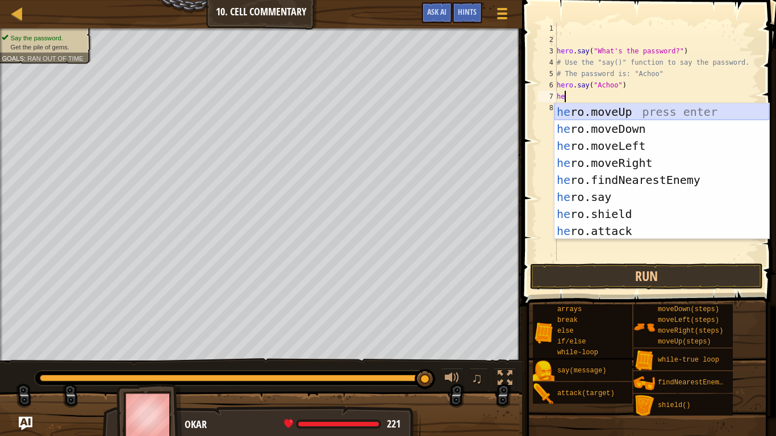
click at [619, 115] on div "he ro.moveUp press enter he ro.moveDown press enter he ro.moveLeft press enter …" at bounding box center [661, 188] width 215 height 170
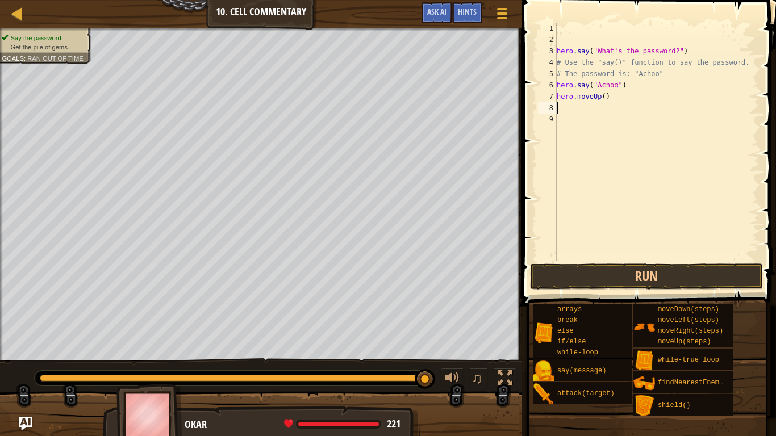
scroll to position [5, 0]
click at [605, 97] on div "hero . say ( "What's the password?" ) # Use the "say()" function to say the pas…" at bounding box center [656, 153] width 204 height 261
click at [610, 271] on button "Run" at bounding box center [646, 276] width 233 height 26
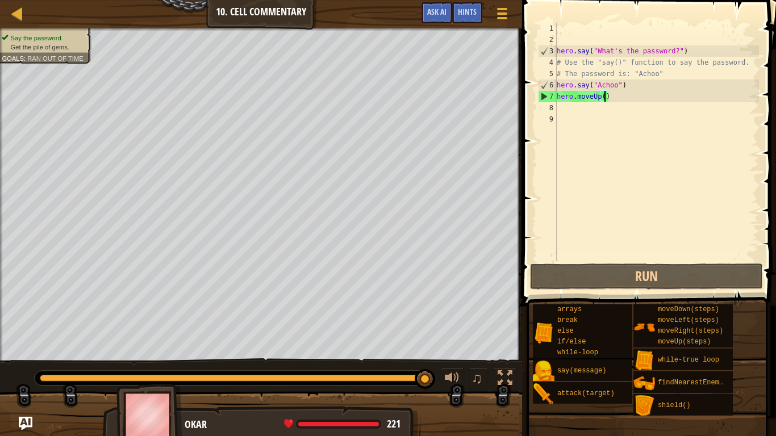
scroll to position [5, 7]
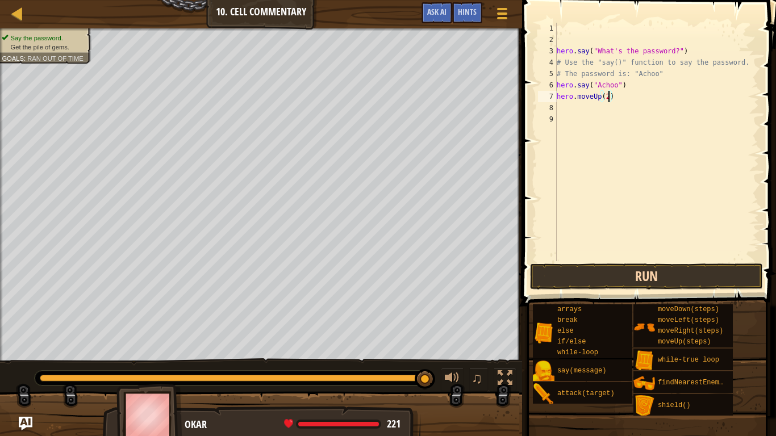
type textarea "hero.moveUp(2)"
click at [611, 270] on button "Run" at bounding box center [646, 276] width 233 height 26
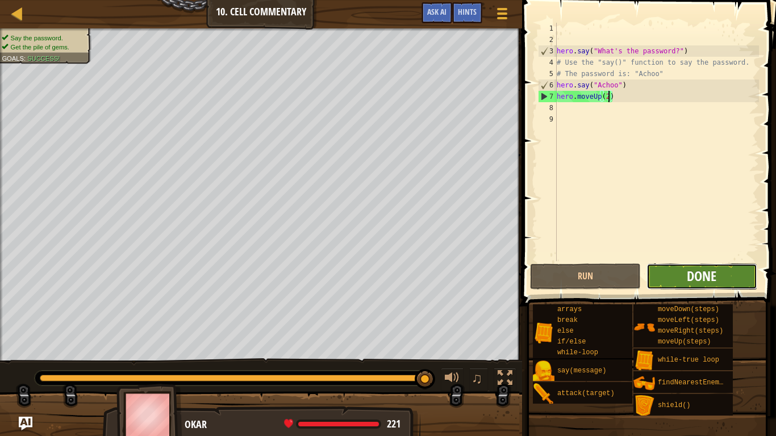
click at [716, 272] on button "Done" at bounding box center [701, 276] width 111 height 26
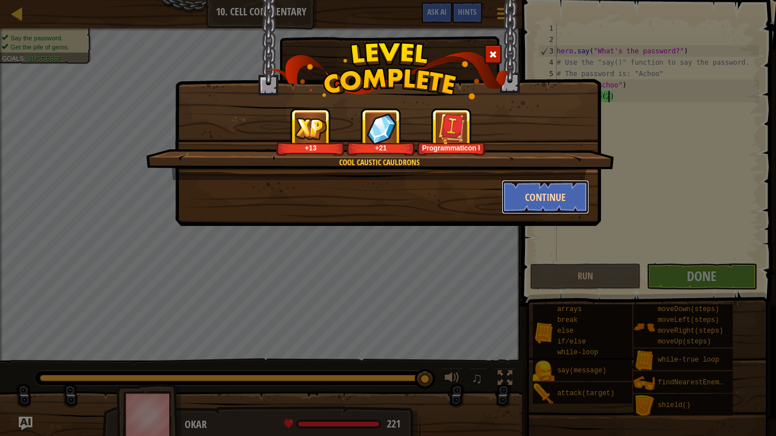
click at [577, 194] on button "Continue" at bounding box center [545, 197] width 88 height 34
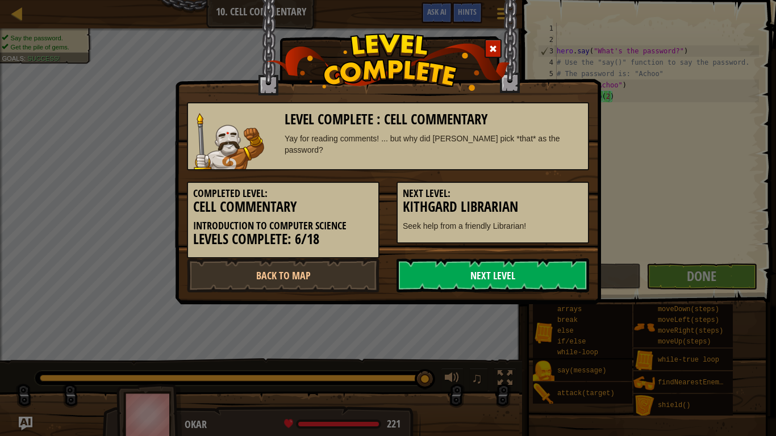
click at [500, 269] on link "Next Level" at bounding box center [492, 275] width 192 height 34
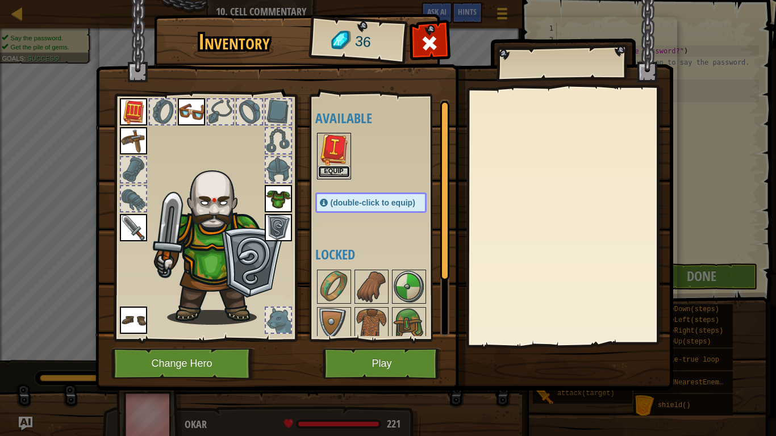
click at [330, 169] on button "Equip" at bounding box center [334, 172] width 32 height 12
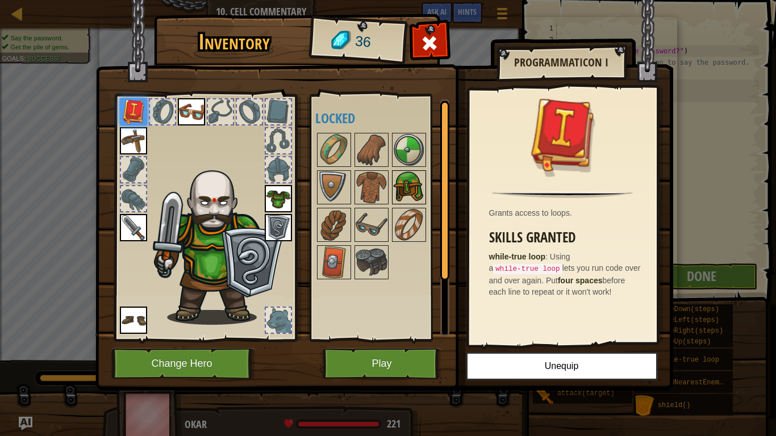
click at [411, 196] on img at bounding box center [409, 187] width 32 height 32
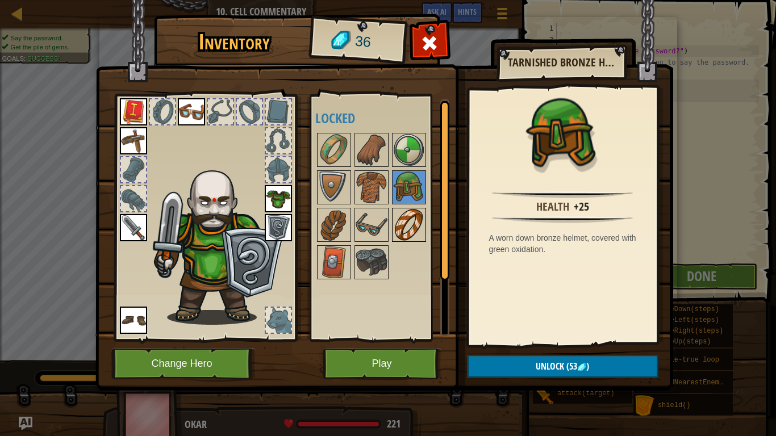
click at [412, 221] on img at bounding box center [409, 225] width 32 height 32
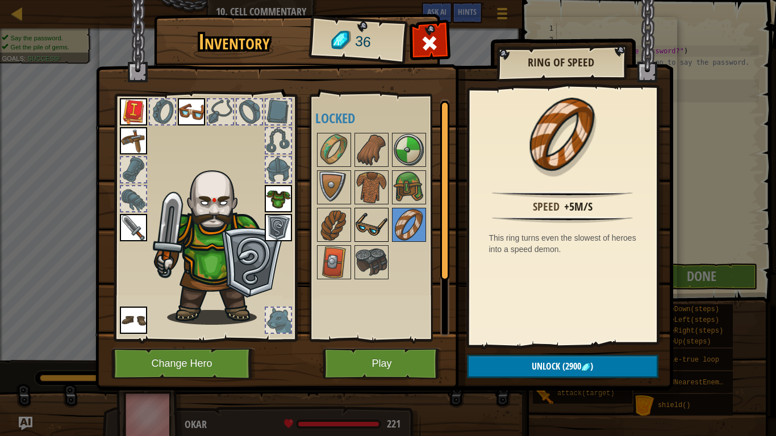
click at [378, 222] on img at bounding box center [371, 225] width 32 height 32
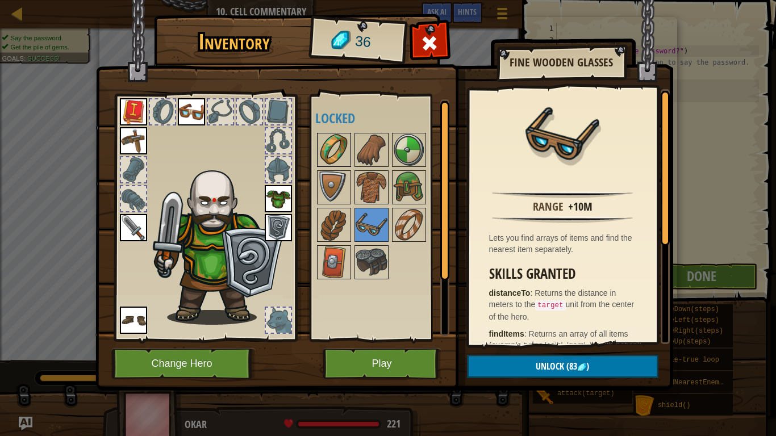
click at [331, 140] on img at bounding box center [334, 150] width 32 height 32
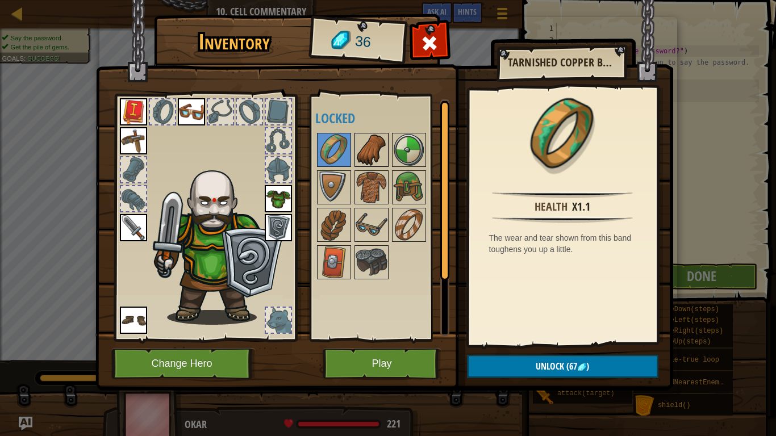
click at [365, 145] on img at bounding box center [371, 150] width 32 height 32
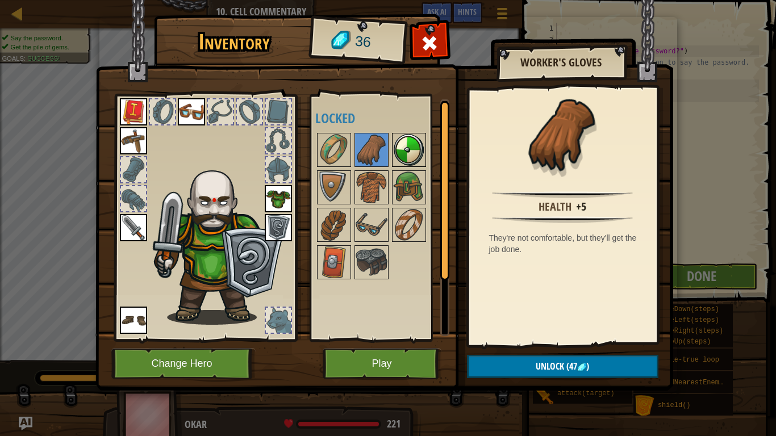
click at [421, 157] on img at bounding box center [409, 150] width 32 height 32
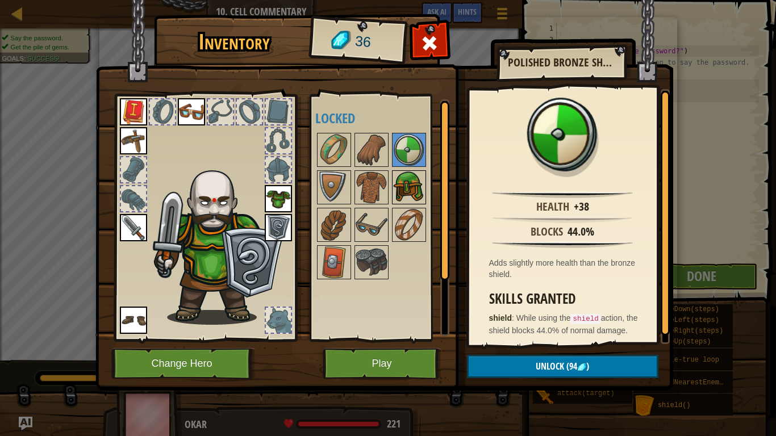
click at [401, 191] on img at bounding box center [409, 187] width 32 height 32
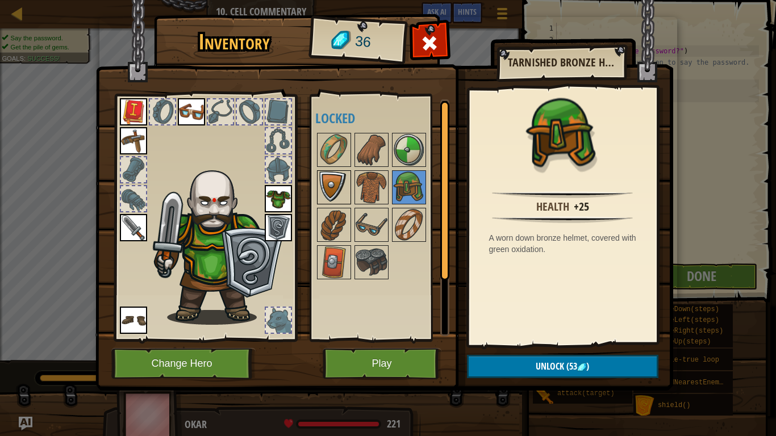
click at [334, 183] on img at bounding box center [334, 187] width 32 height 32
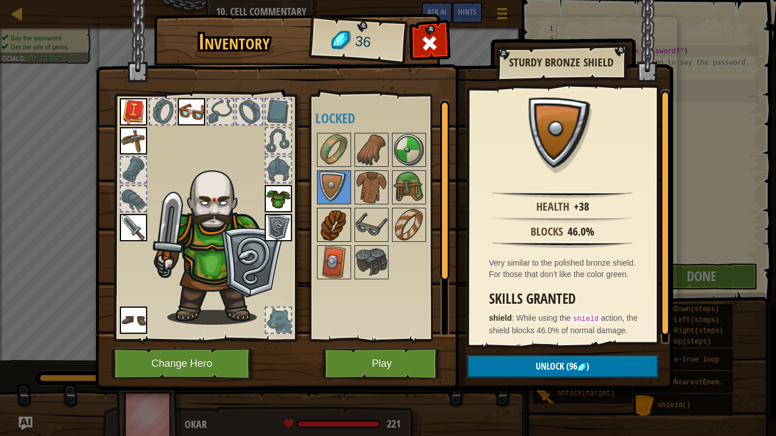
click at [339, 225] on img at bounding box center [334, 225] width 32 height 32
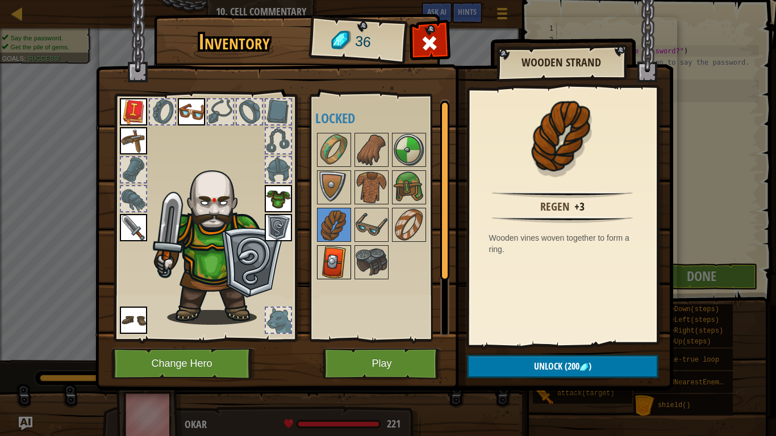
click at [328, 259] on img at bounding box center [334, 262] width 32 height 32
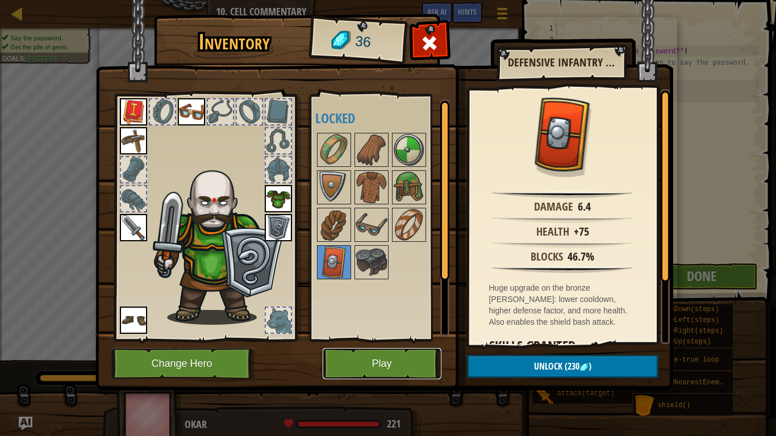
click at [405, 363] on button "Play" at bounding box center [381, 363] width 119 height 31
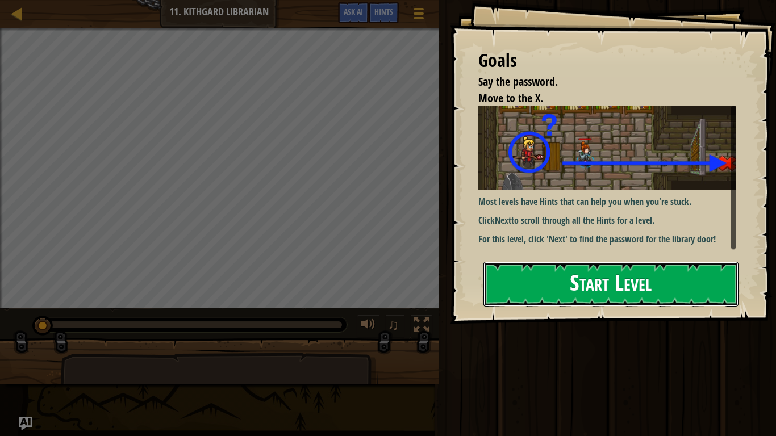
click at [560, 288] on button "Start Level" at bounding box center [610, 284] width 255 height 45
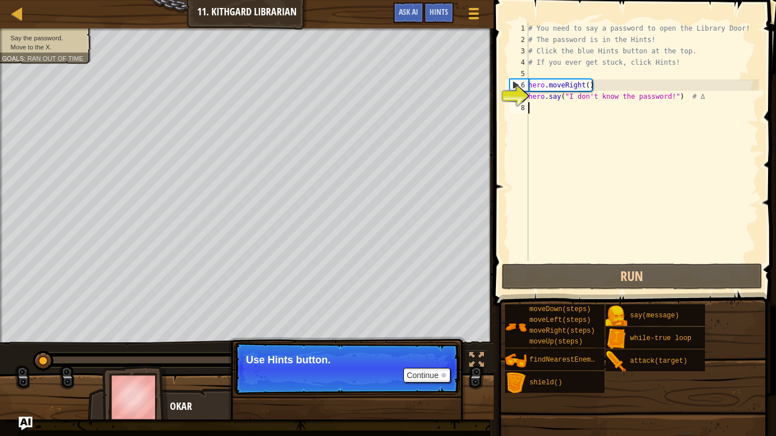
click at [545, 110] on div "# You need to say a password to open the Library Door! # The password is in the…" at bounding box center [642, 153] width 233 height 261
click at [437, 375] on button "Continue" at bounding box center [426, 375] width 47 height 15
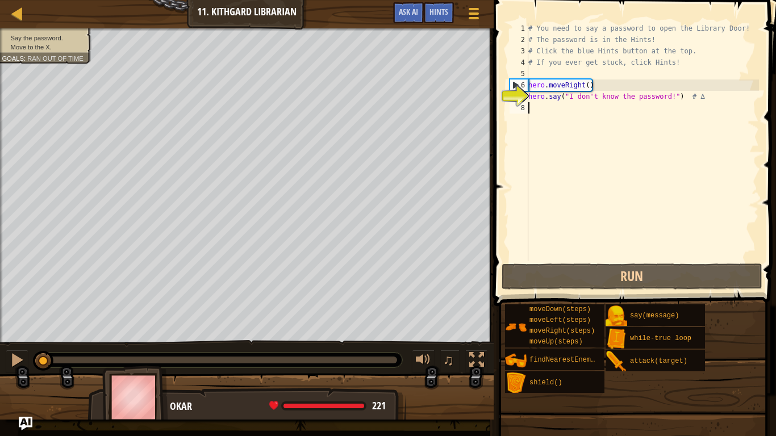
click at [543, 108] on div "# You need to say a password to open the Library Door! # The password is in the…" at bounding box center [642, 153] width 233 height 261
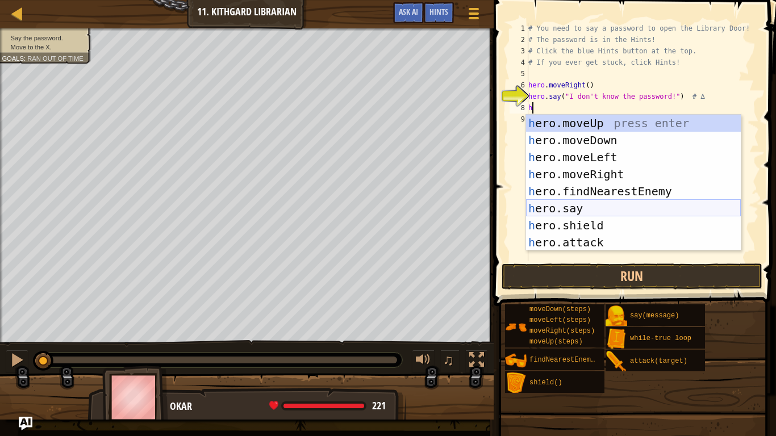
click at [571, 206] on div "h ero.moveUp press enter h ero.moveDown press enter h ero.moveLeft press enter …" at bounding box center [633, 200] width 215 height 170
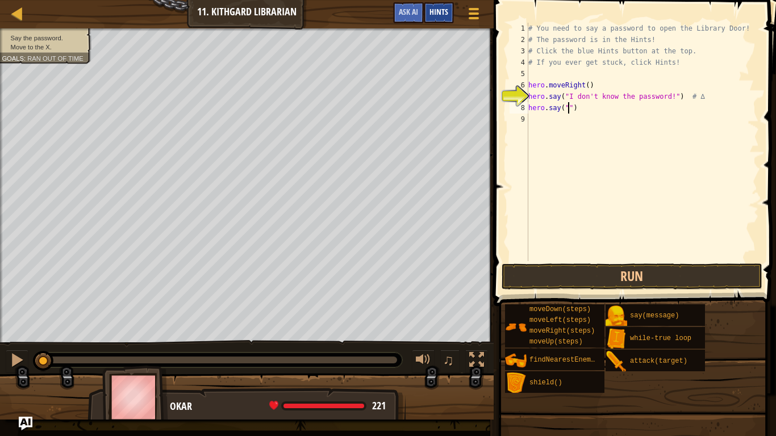
click at [433, 8] on span "Hints" at bounding box center [438, 11] width 19 height 11
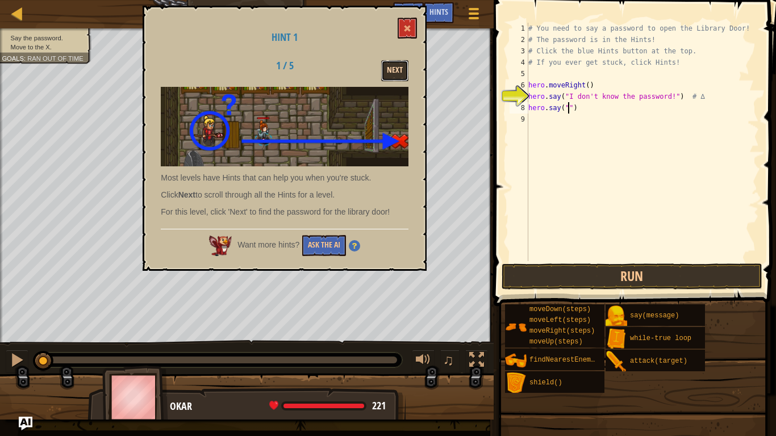
click at [395, 78] on button "Next" at bounding box center [394, 70] width 27 height 21
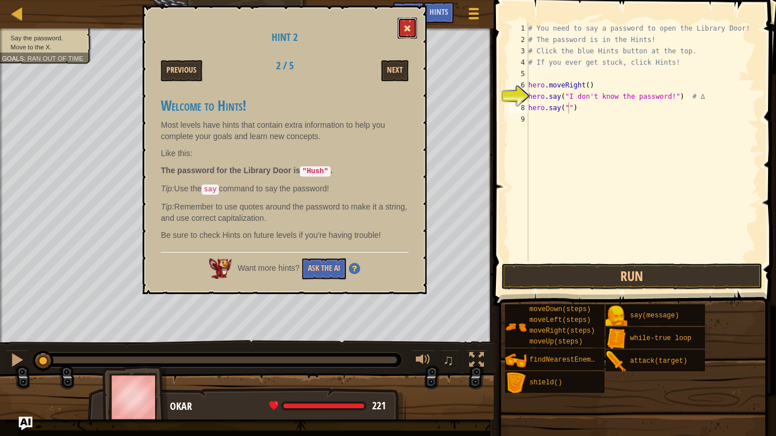
click at [410, 19] on button at bounding box center [406, 28] width 19 height 21
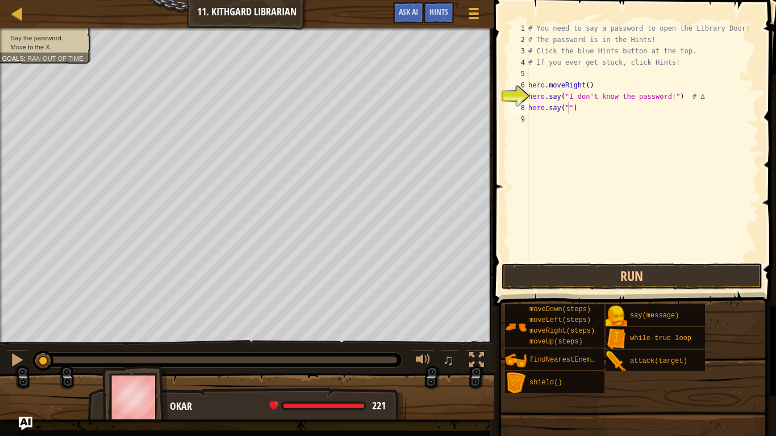
click at [568, 106] on div "# You need to say a password to open the Library Door! # The password is in the…" at bounding box center [642, 153] width 233 height 261
type textarea "hero.say("Hush")"
click at [543, 125] on div "# You need to say a password to open the Library Door! # The password is in the…" at bounding box center [642, 153] width 233 height 261
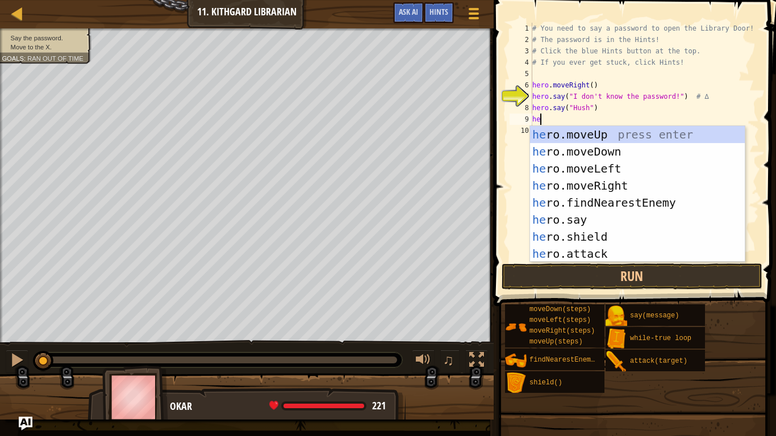
type textarea "her"
click at [601, 179] on div "her o.moveUp press enter her o.moveDown press enter her o.moveLeft press enter …" at bounding box center [637, 211] width 215 height 170
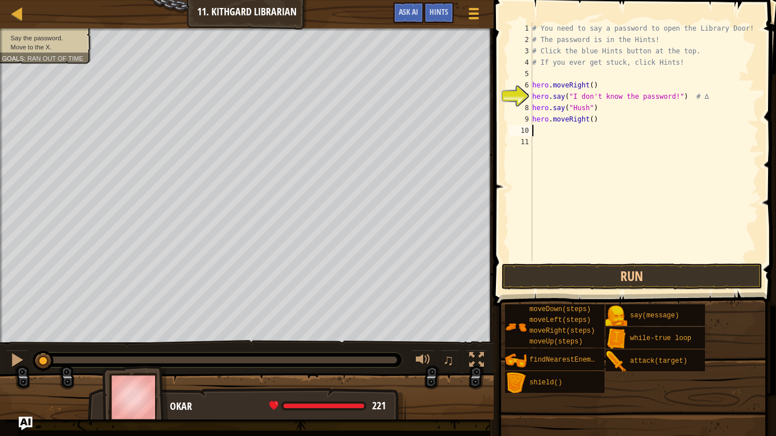
scroll to position [5, 0]
click at [593, 120] on div "# You need to say a password to open the Library Door! # The password is in the…" at bounding box center [644, 153] width 229 height 261
type textarea "hero.moveRight(2)"
click at [581, 271] on button "Run" at bounding box center [631, 276] width 261 height 26
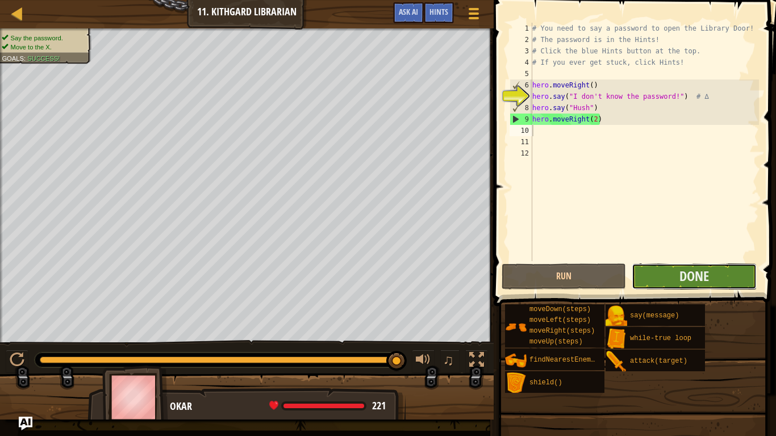
click at [727, 286] on button "Done" at bounding box center [693, 276] width 124 height 26
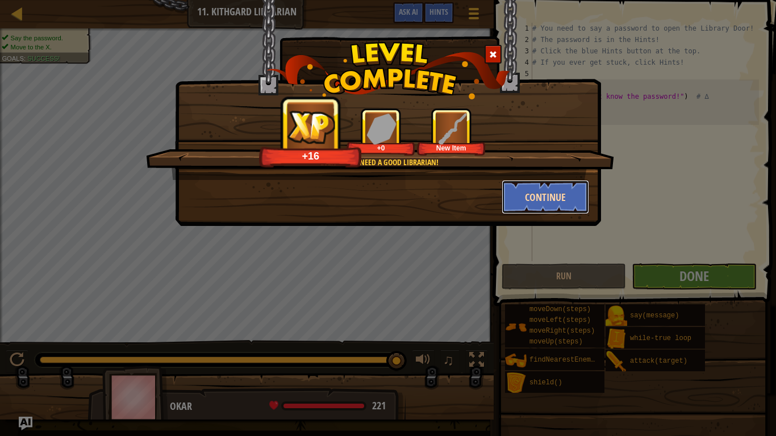
click at [543, 210] on button "Continue" at bounding box center [545, 197] width 88 height 34
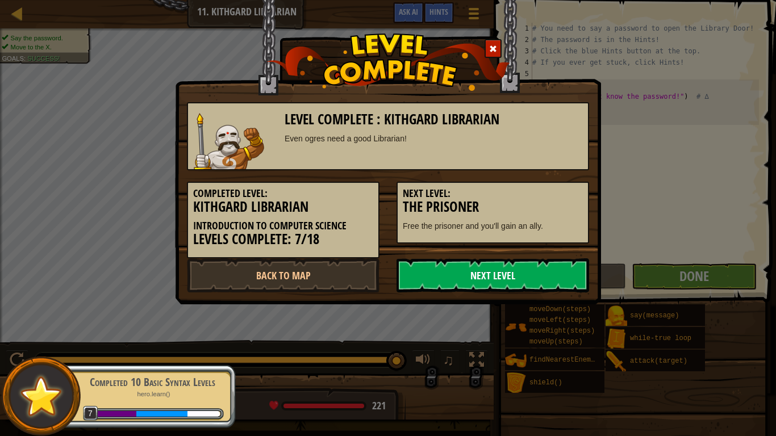
click at [441, 279] on link "Next Level" at bounding box center [492, 275] width 192 height 34
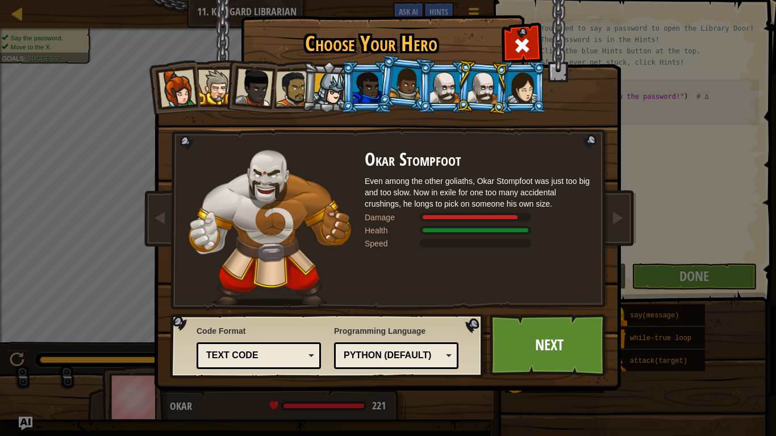
click at [519, 92] on div at bounding box center [522, 87] width 30 height 31
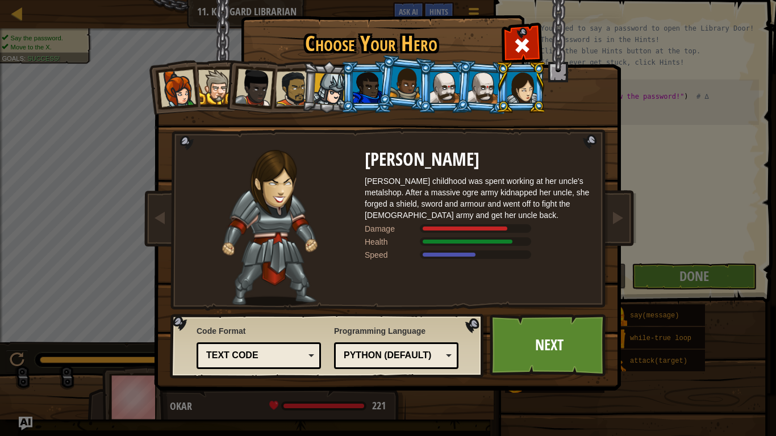
click at [182, 81] on div at bounding box center [176, 88] width 37 height 37
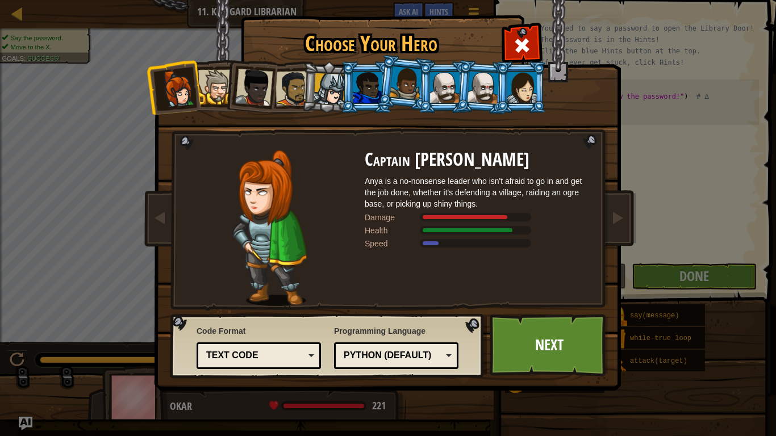
click at [225, 90] on li at bounding box center [251, 85] width 56 height 56
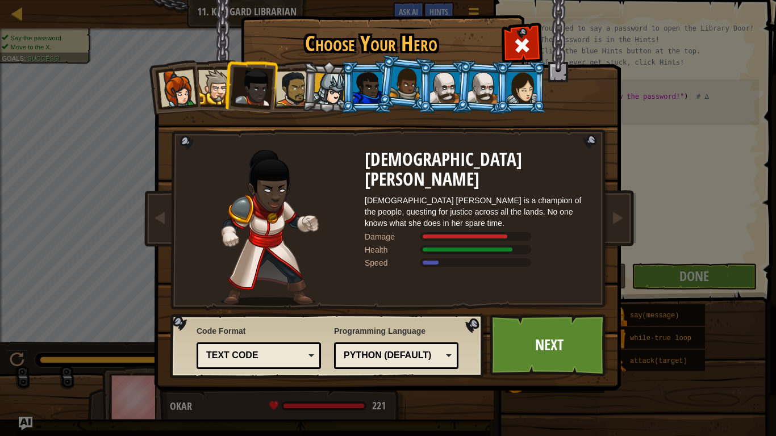
click at [297, 95] on div at bounding box center [292, 88] width 35 height 35
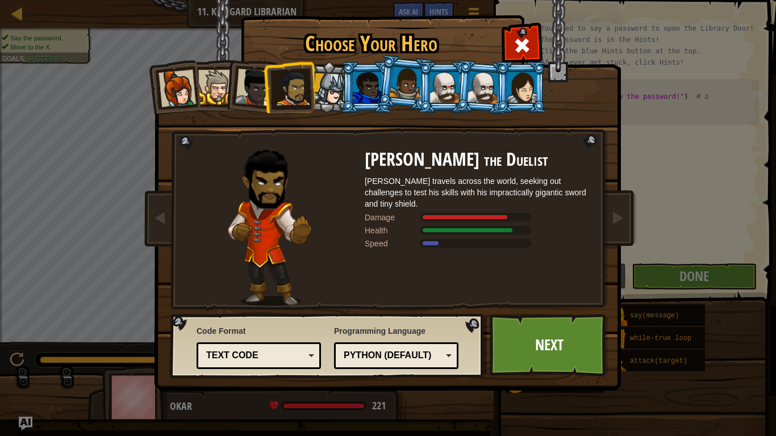
click at [321, 90] on div at bounding box center [329, 89] width 32 height 32
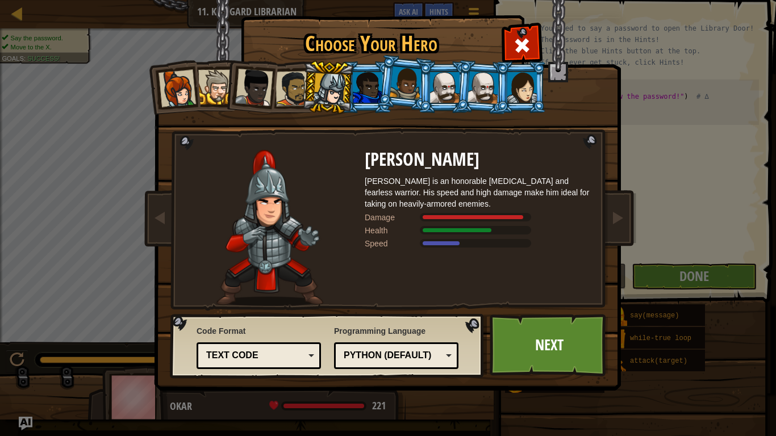
click at [366, 90] on div at bounding box center [368, 87] width 30 height 31
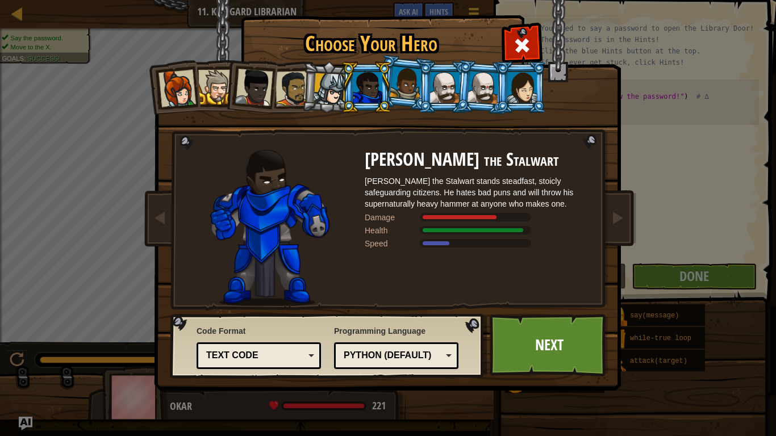
click at [400, 90] on div at bounding box center [405, 82] width 32 height 33
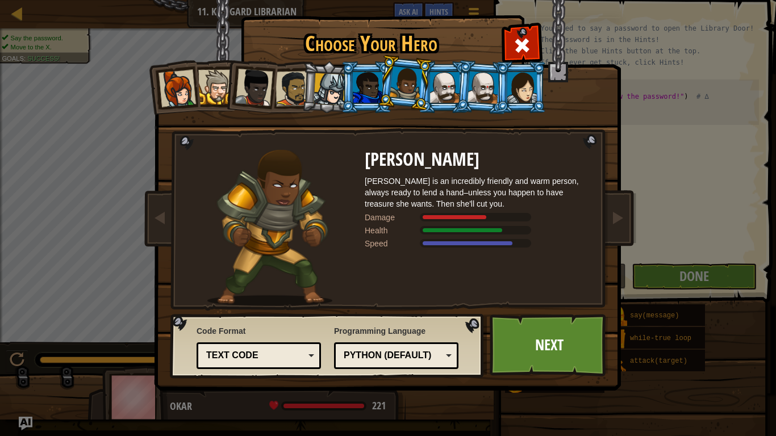
click at [425, 95] on li at bounding box center [404, 83] width 56 height 57
click at [513, 91] on div at bounding box center [522, 87] width 30 height 31
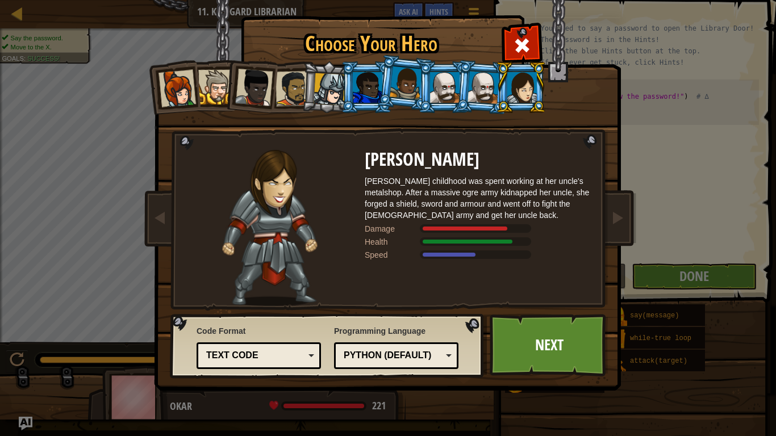
click at [401, 82] on div at bounding box center [405, 82] width 32 height 33
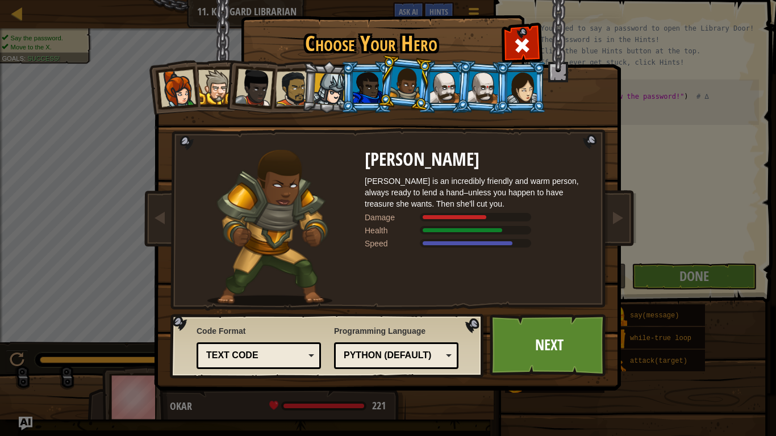
click at [370, 86] on div at bounding box center [368, 87] width 30 height 31
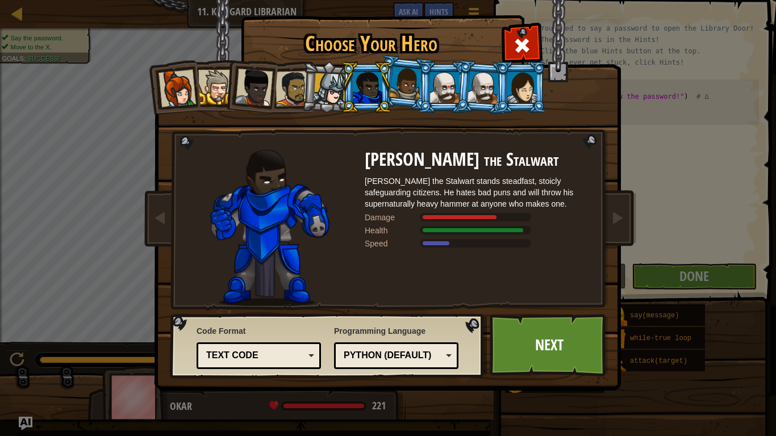
click at [449, 90] on div at bounding box center [445, 87] width 30 height 31
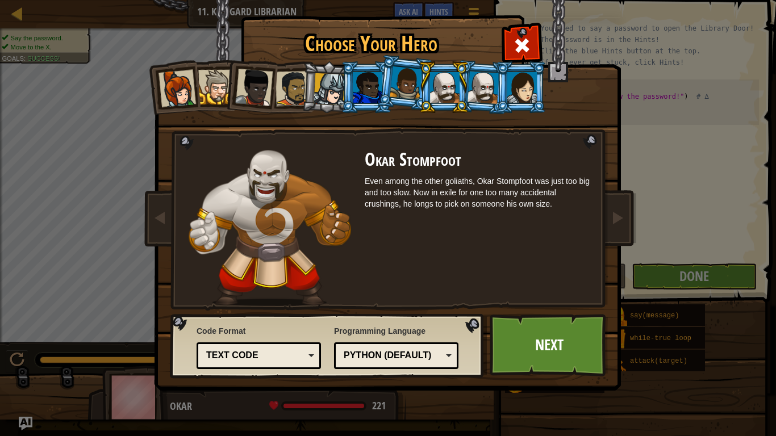
click at [487, 104] on li at bounding box center [482, 87] width 55 height 55
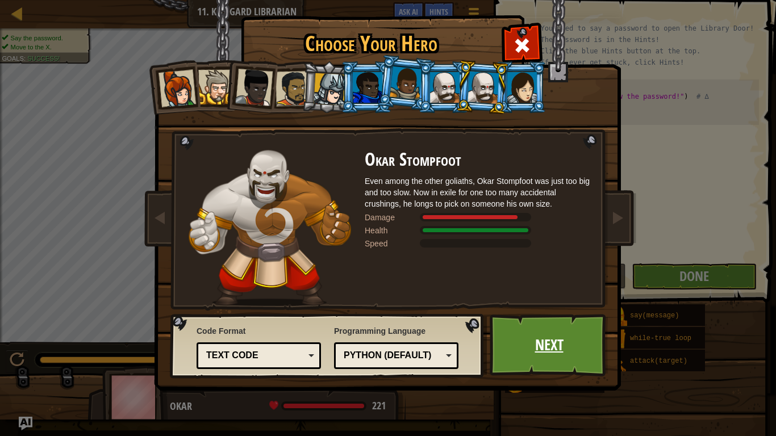
click at [554, 334] on link "Next" at bounding box center [548, 345] width 119 height 62
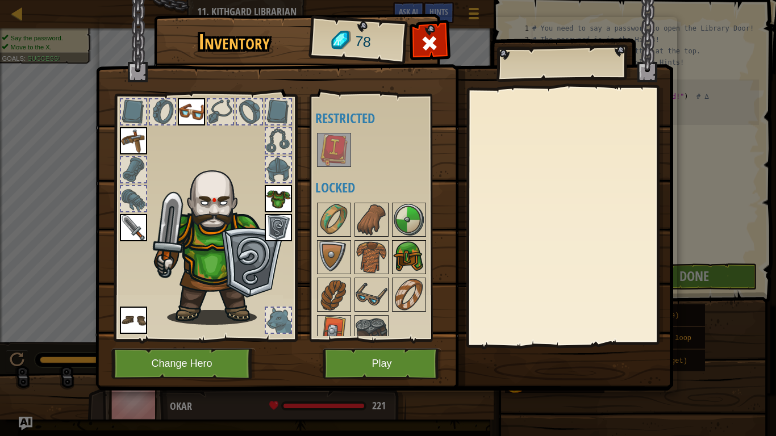
click at [413, 253] on img at bounding box center [409, 257] width 32 height 32
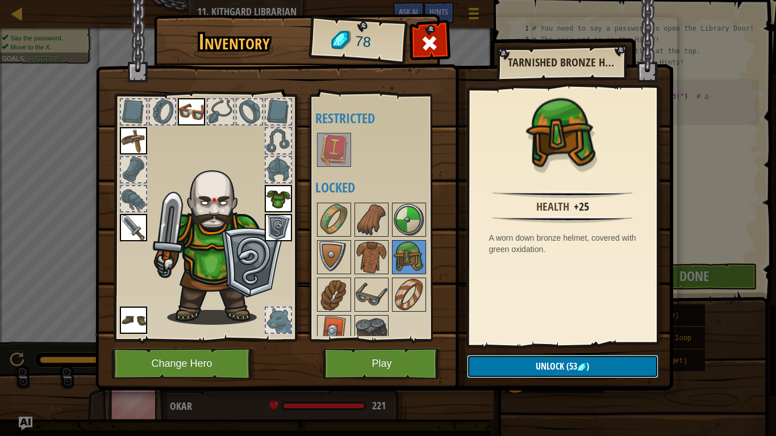
click at [557, 362] on span "Unlock" at bounding box center [549, 366] width 28 height 12
click at [561, 364] on button "Confirm" at bounding box center [562, 366] width 191 height 23
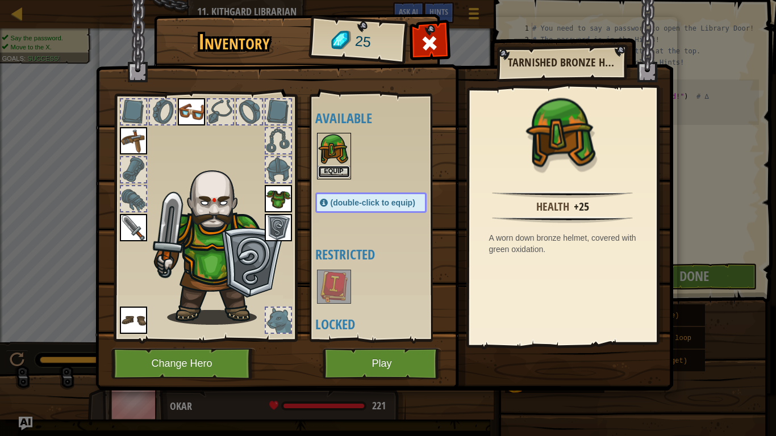
click at [334, 172] on button "Equip" at bounding box center [334, 172] width 32 height 12
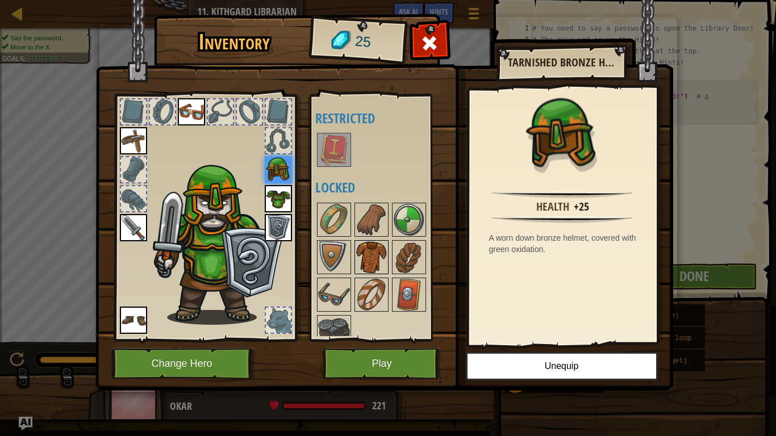
click at [371, 254] on img at bounding box center [371, 257] width 32 height 32
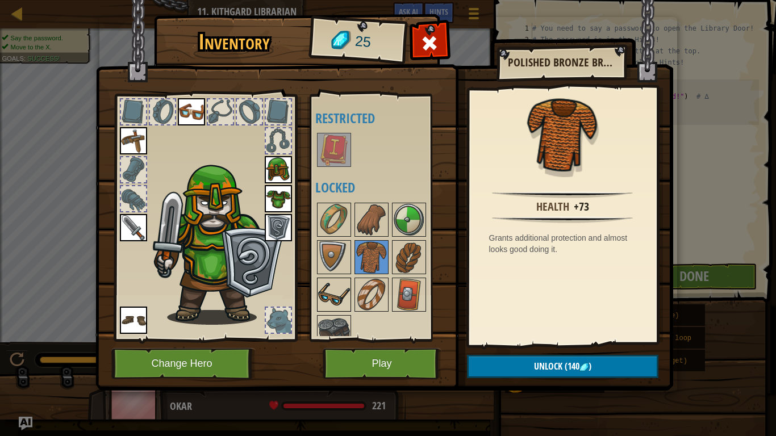
click at [341, 288] on img at bounding box center [334, 295] width 32 height 32
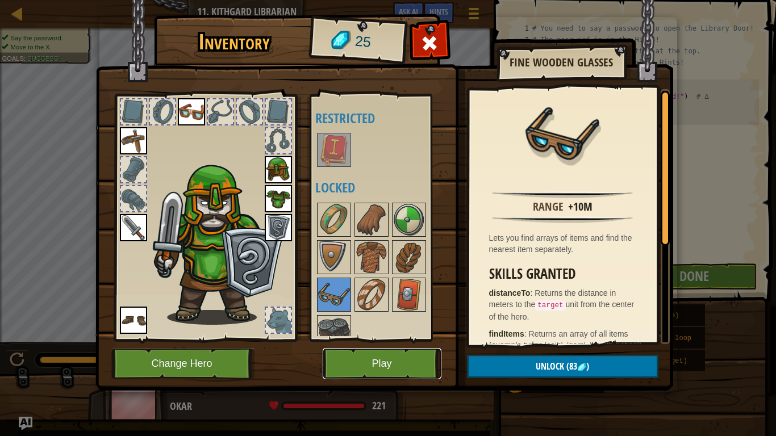
click at [359, 362] on button "Play" at bounding box center [381, 363] width 119 height 31
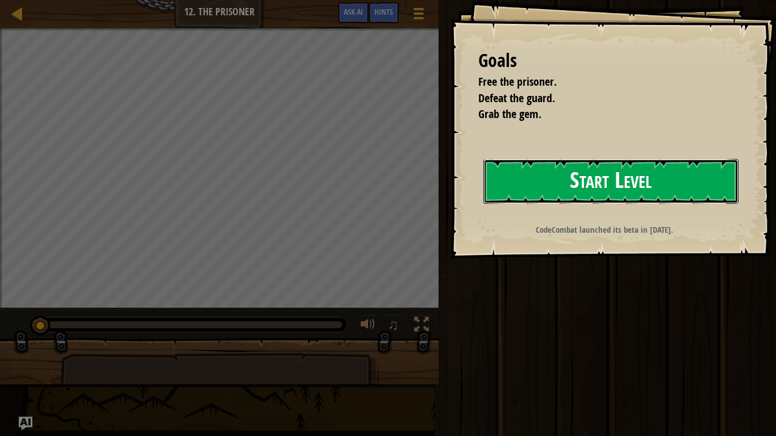
click at [602, 164] on button "Start Level" at bounding box center [610, 181] width 255 height 45
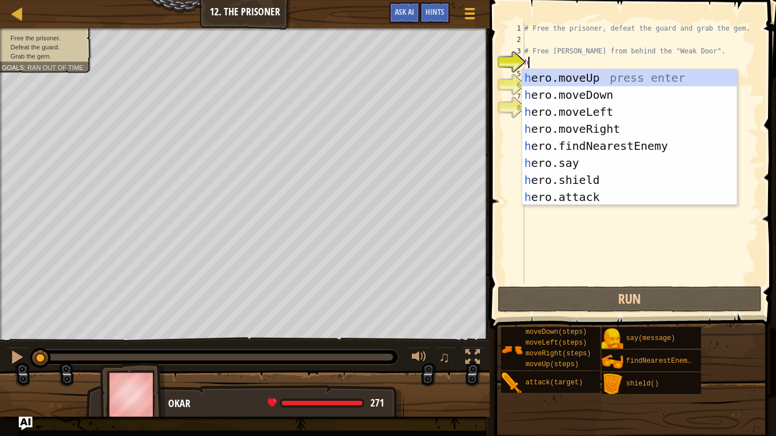
scroll to position [5, 0]
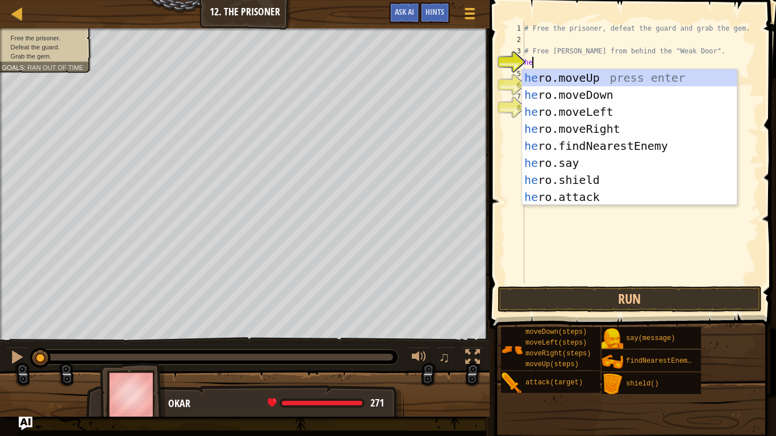
type textarea "her"
click at [552, 149] on div "her o.moveUp press enter her o.moveDown press enter her o.moveLeft press enter …" at bounding box center [629, 154] width 215 height 170
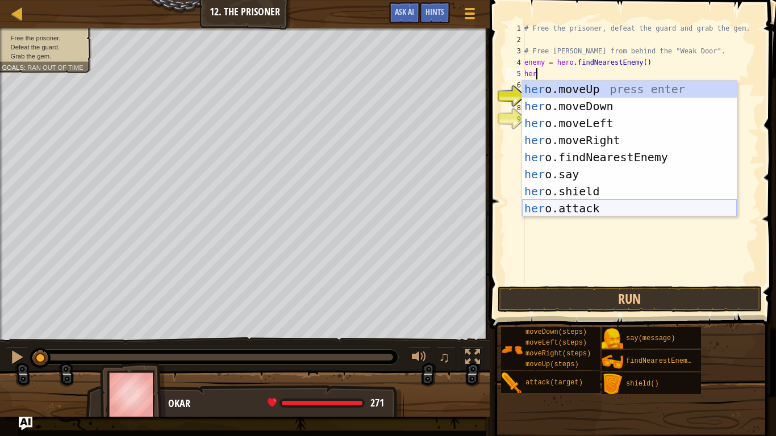
click at [577, 208] on div "her o.moveUp press enter her o.moveDown press enter her o.moveLeft press enter …" at bounding box center [629, 166] width 215 height 170
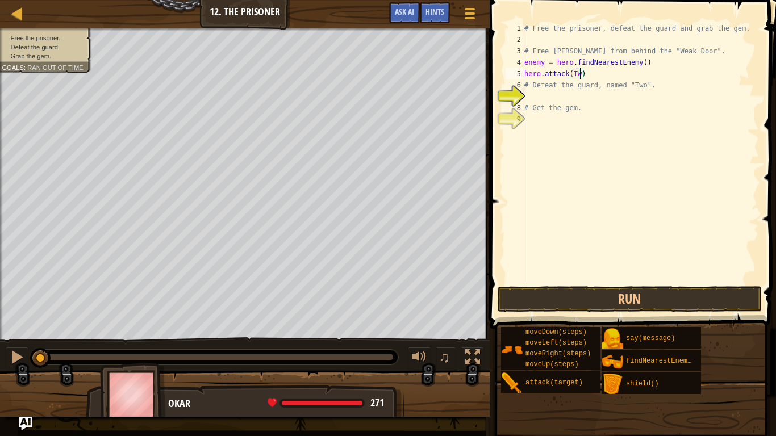
type textarea "hero.attack(Two)"
click at [537, 93] on div "# Free the prisoner, defeat the guard and grab the gem. # Free Patrick from beh…" at bounding box center [640, 165] width 237 height 284
click at [607, 290] on button "Run" at bounding box center [629, 299] width 265 height 26
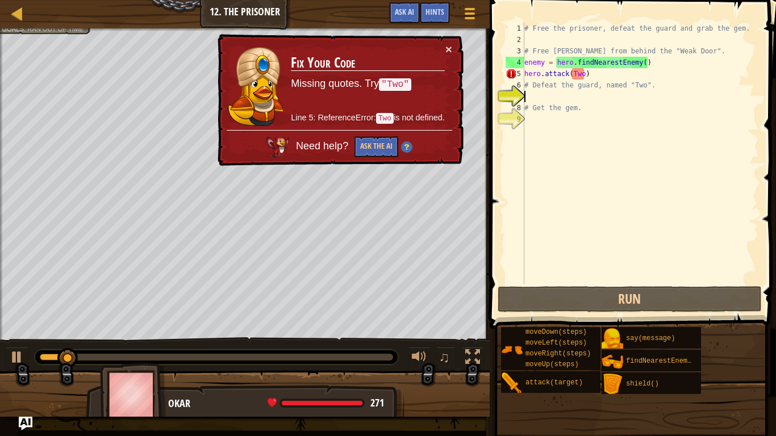
click at [453, 44] on div "× Fix Your Code Missing quotes. Try "Two" Line 5: ReferenceError: Two is not de…" at bounding box center [339, 100] width 248 height 132
click at [448, 47] on button "×" at bounding box center [448, 49] width 7 height 12
click at [572, 74] on div "# Free the prisoner, defeat the guard and grab the gem. # Free Patrick from beh…" at bounding box center [640, 165] width 237 height 284
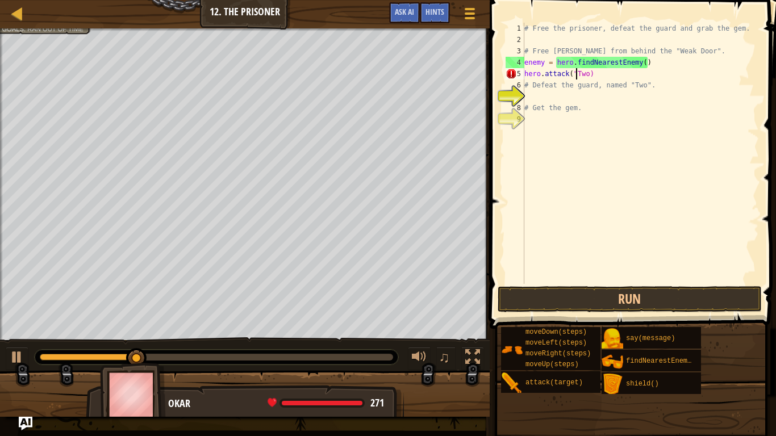
click at [585, 73] on div "# Free the prisoner, defeat the guard and grab the gem. # Free Patrick from beh…" at bounding box center [640, 165] width 237 height 284
click at [589, 74] on div "# Free the prisoner, defeat the guard and grab the gem. # Free Patrick from beh…" at bounding box center [640, 165] width 237 height 284
type textarea "hero.attack("Two")"
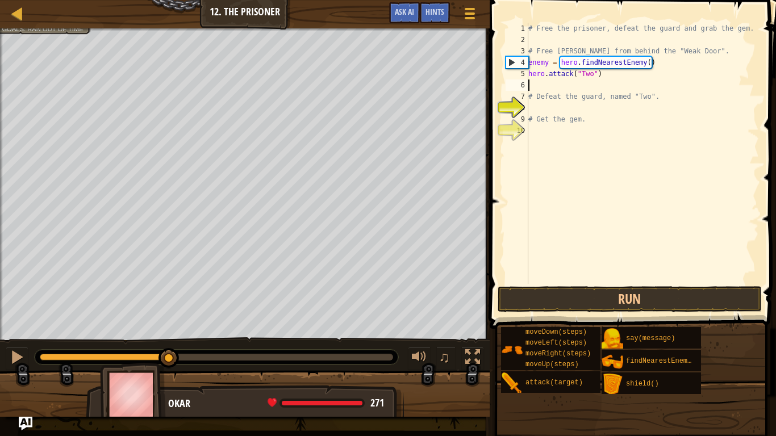
scroll to position [5, 0]
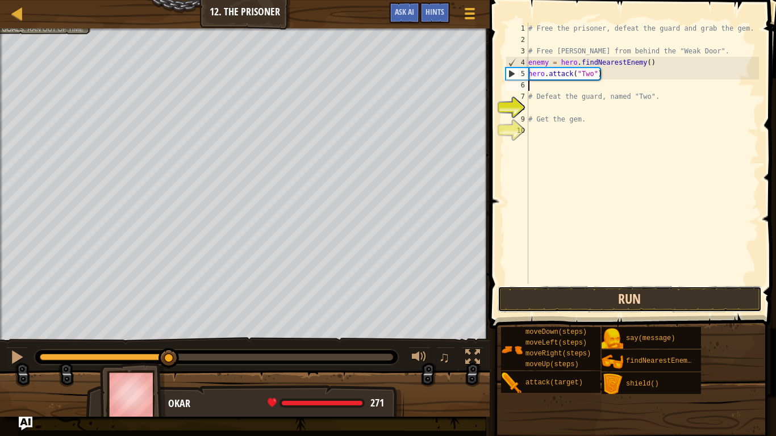
click at [550, 300] on button "Run" at bounding box center [629, 299] width 265 height 26
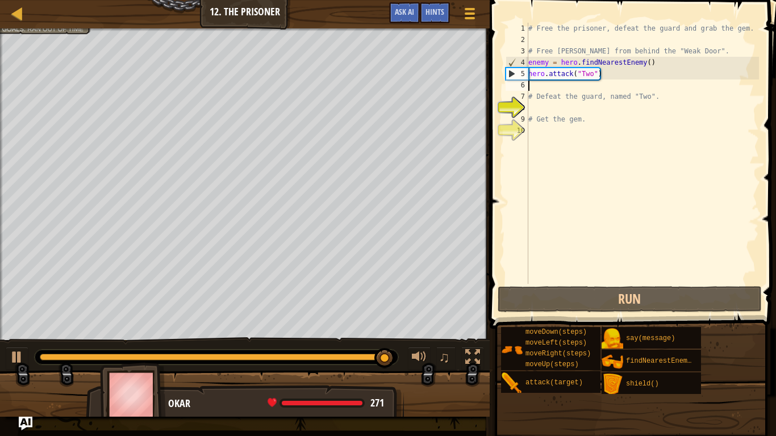
click at [593, 70] on div "# Free the prisoner, defeat the guard and grab the gem. # Free Patrick from beh…" at bounding box center [642, 165] width 233 height 284
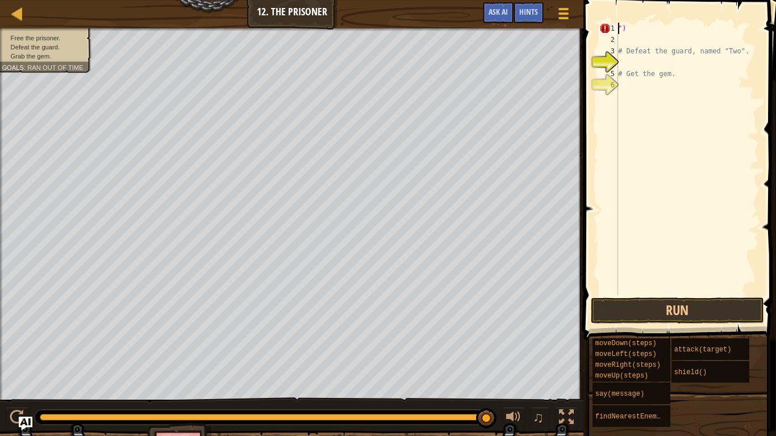
click at [677, 77] on div "") # Defeat the guard, named "Two". # Get the gem." at bounding box center [686, 170] width 143 height 295
type textarea "#"
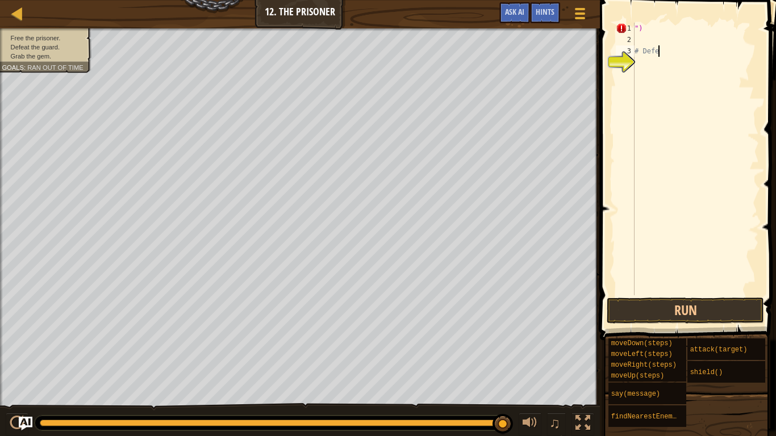
type textarea "#"
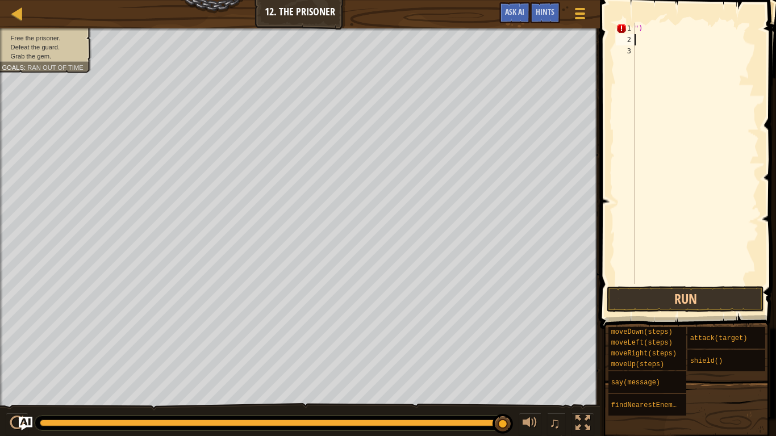
type textarea """
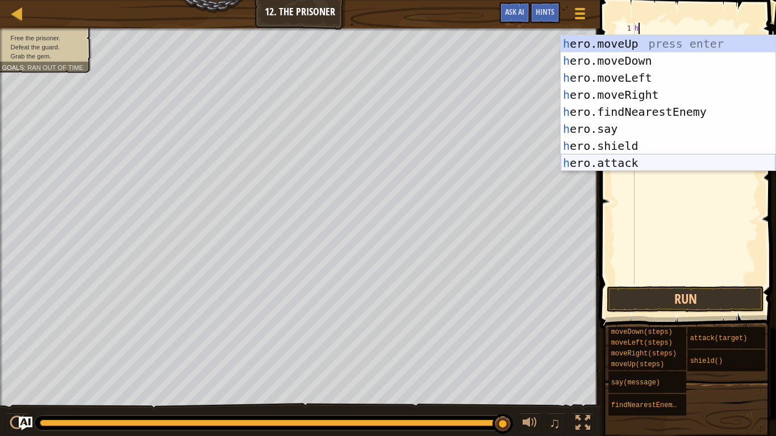
click at [644, 160] on div "h ero.moveUp press enter h ero.moveDown press enter h ero.moveLeft press enter …" at bounding box center [667, 120] width 215 height 170
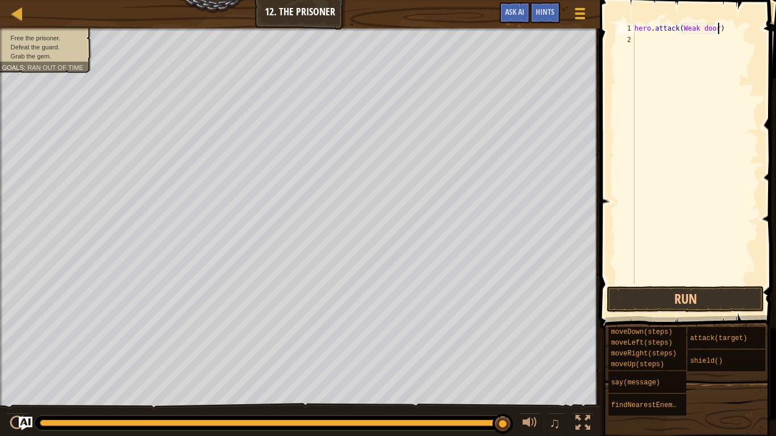
scroll to position [5, 12]
click at [707, 28] on div "hero . attack ( Weak door )" at bounding box center [695, 165] width 127 height 284
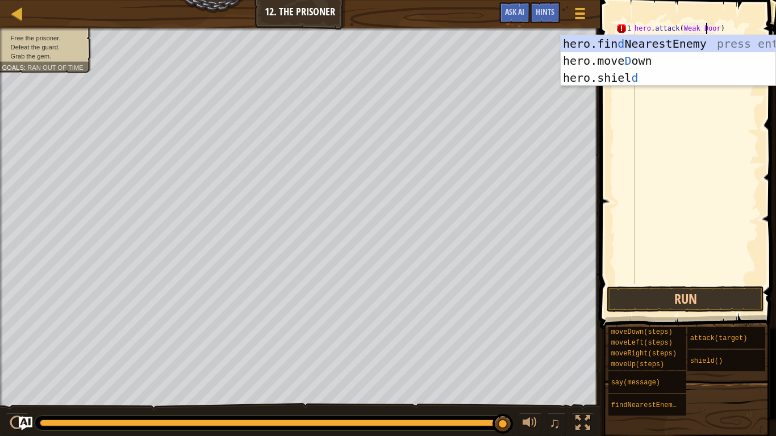
scroll to position [5, 11]
click at [685, 27] on div "hero . attack ( Weak Door )" at bounding box center [695, 165] width 127 height 284
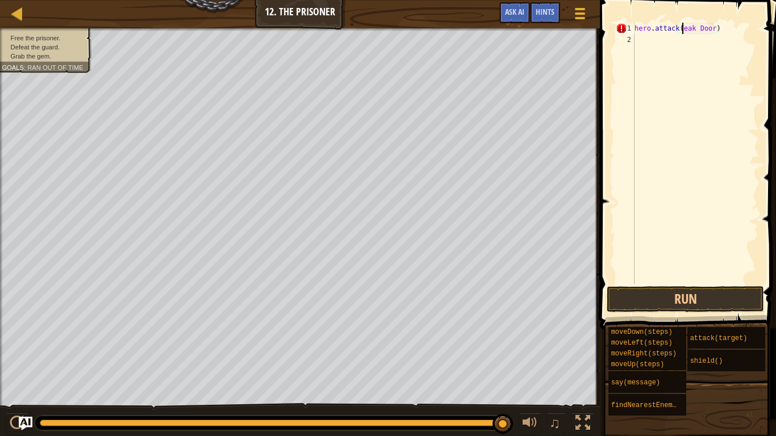
type textarea "hero.attack(Weak Door)"
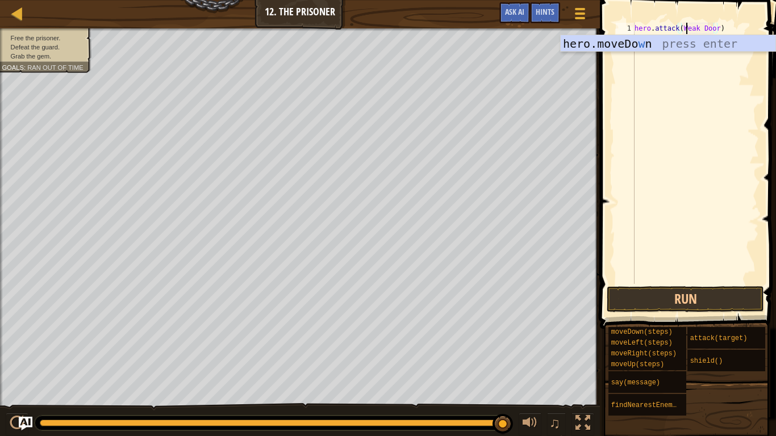
scroll to position [5, 8]
click at [700, 69] on div "hero . attack ( Weak Door )" at bounding box center [695, 165] width 127 height 284
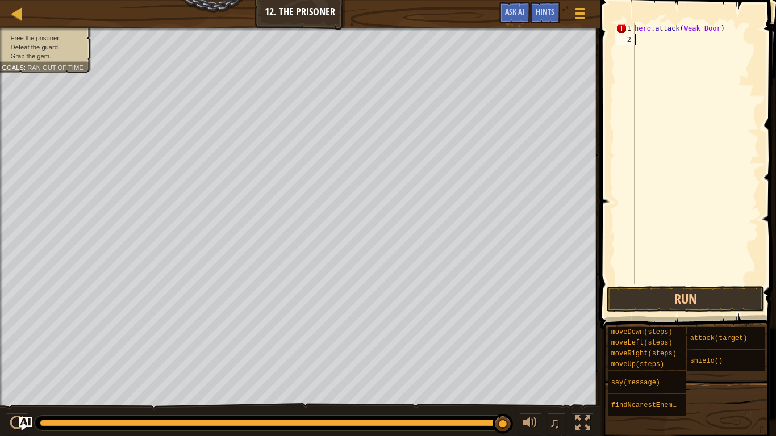
type textarea "h"
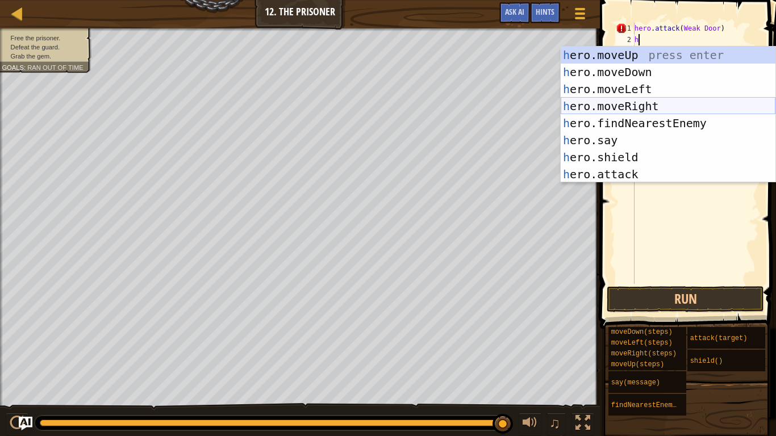
click at [635, 107] on div "h ero.moveUp press enter h ero.moveDown press enter h ero.moveLeft press enter …" at bounding box center [667, 132] width 215 height 170
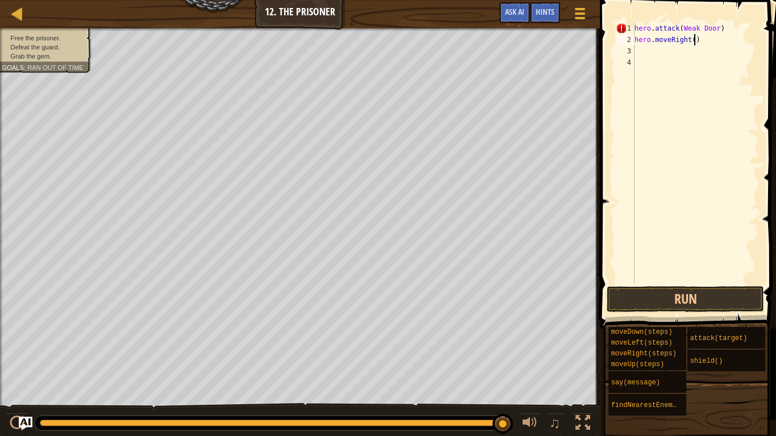
click at [695, 37] on div "hero . attack ( Weak Door ) hero . moveRight ( )" at bounding box center [695, 165] width 127 height 284
type textarea "hero.moveRight(2)"
click at [647, 55] on div "hero . attack ( Weak Door ) hero . moveRight ( 2 )" at bounding box center [695, 165] width 127 height 284
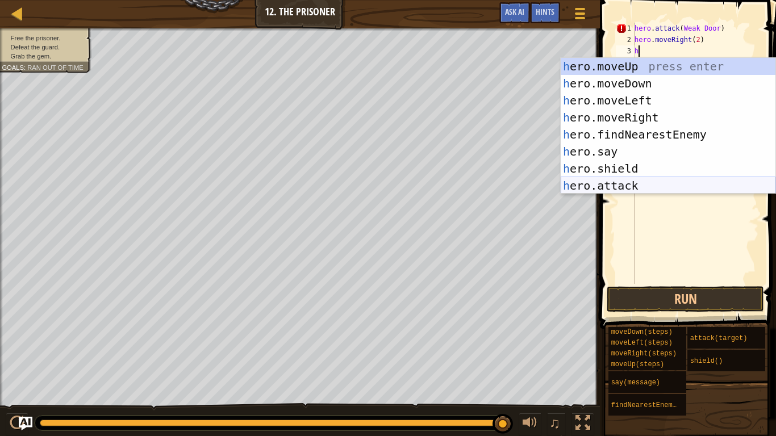
click at [625, 182] on div "h ero.moveUp press enter h ero.moveDown press enter h ero.moveLeft press enter …" at bounding box center [667, 143] width 215 height 170
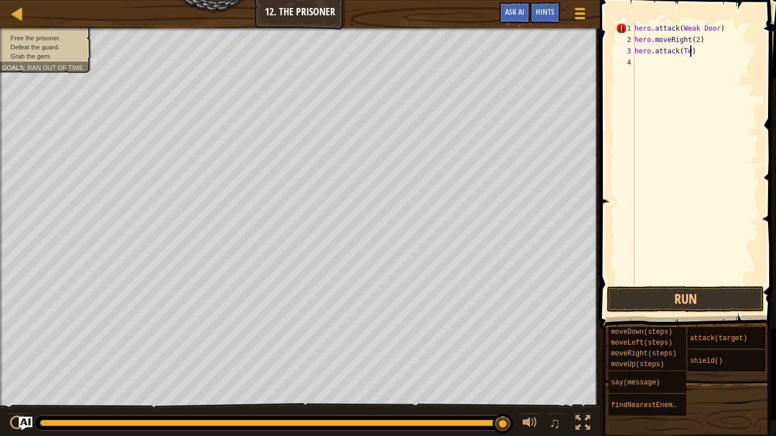
type textarea "hero.attack(Two)"
click at [638, 68] on div "hero . attack ( Weak Door ) hero . moveRight ( 2 ) hero . attack ( Two )" at bounding box center [695, 165] width 127 height 284
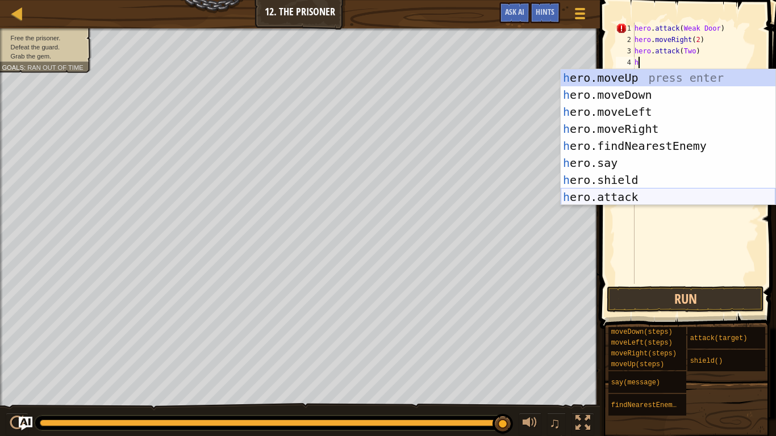
click at [608, 198] on div "h ero.moveUp press enter h ero.moveDown press enter h ero.moveLeft press enter …" at bounding box center [667, 154] width 215 height 170
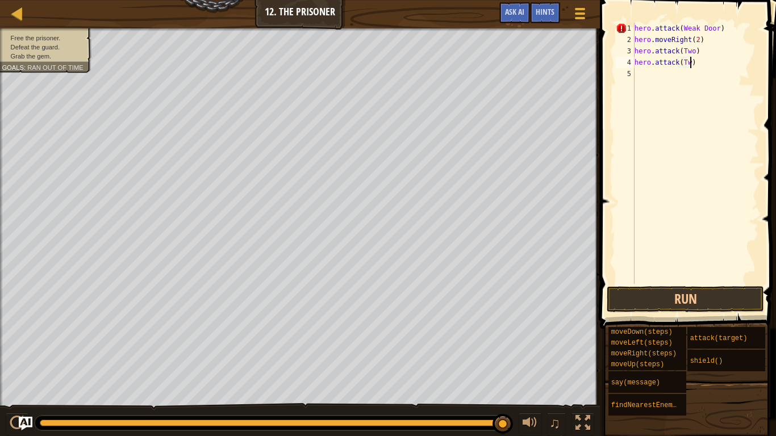
type textarea "hero.attack(Two)"
click at [647, 78] on div "hero . attack ( Weak Door ) hero . moveRight ( 2 ) hero . attack ( Two ) hero .…" at bounding box center [695, 165] width 127 height 284
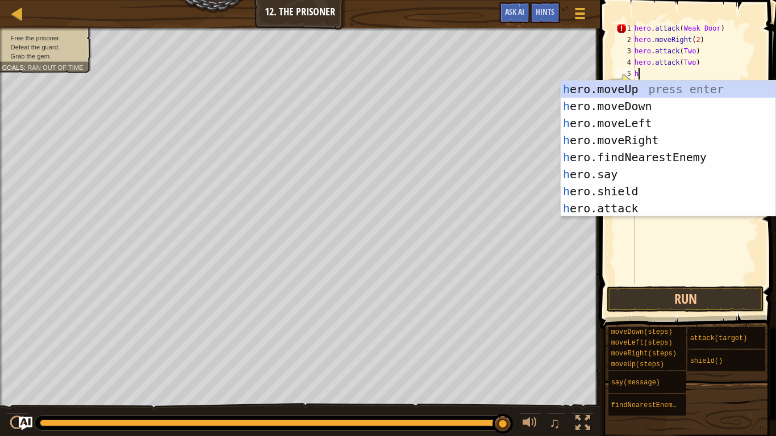
scroll to position [5, 1]
type textarea "her"
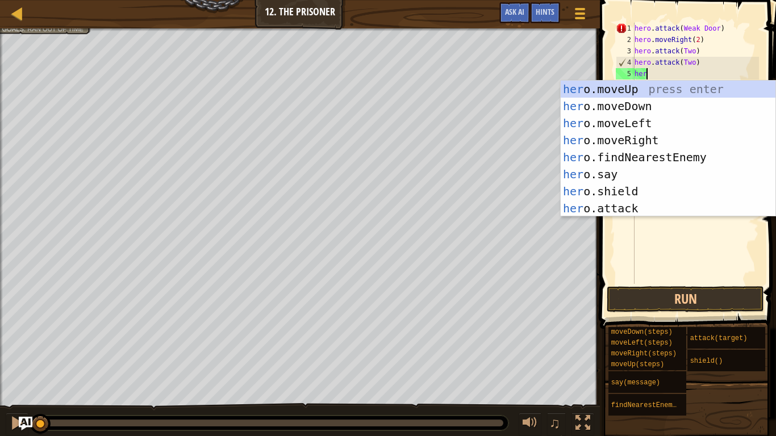
drag, startPoint x: 503, startPoint y: 426, endPoint x: 0, endPoint y: 379, distance: 505.2
click at [0, 379] on div "Free the prisoner. Defeat the guard. Grab the gem. Goals : Ran out of time ♫ Ok…" at bounding box center [388, 232] width 776 height 409
click at [630, 90] on div "her o.moveUp press enter her o.moveDown press enter her o.moveLeft press enter …" at bounding box center [667, 166] width 215 height 170
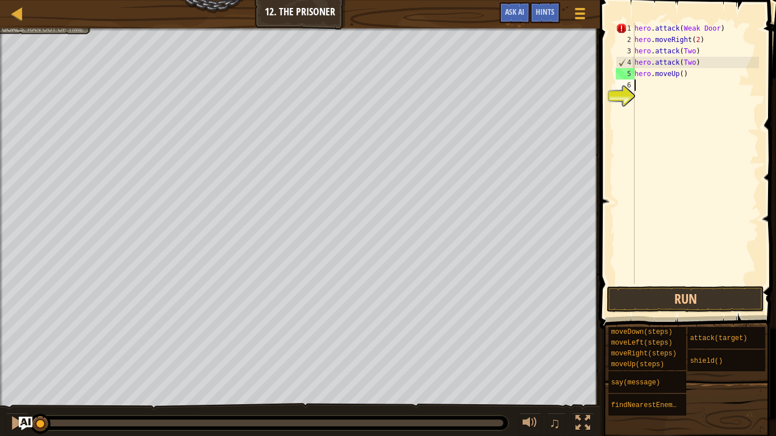
scroll to position [5, 0]
click at [682, 73] on div "hero . attack ( Weak Door ) hero . moveRight ( 2 ) hero . attack ( Two ) hero .…" at bounding box center [695, 165] width 127 height 284
type textarea "hero.moveUp(3)"
click at [635, 83] on div "hero . attack ( Weak Door ) hero . moveRight ( 2 ) hero . attack ( Two ) hero .…" at bounding box center [695, 165] width 127 height 284
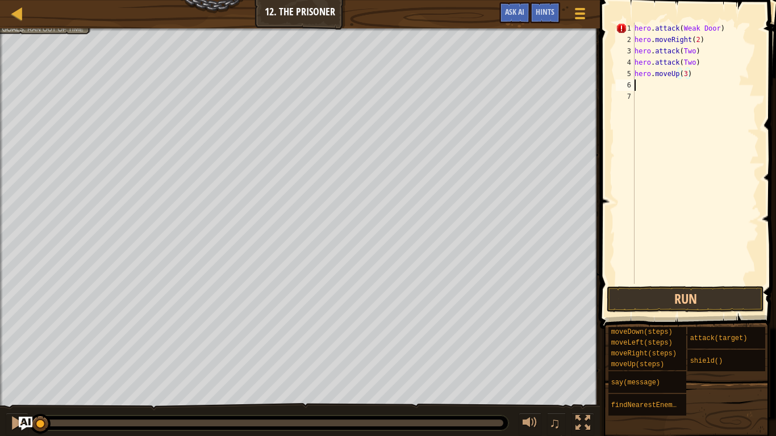
scroll to position [5, 0]
type textarea "h"
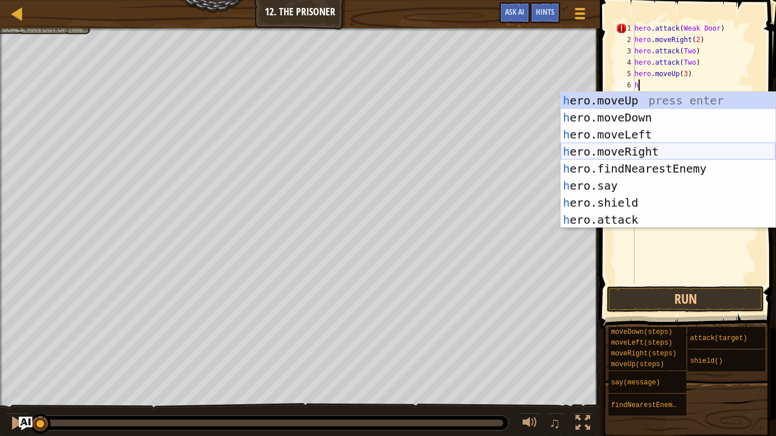
click at [657, 146] on div "h ero.moveUp press enter h ero.moveDown press enter h ero.moveLeft press enter …" at bounding box center [667, 177] width 215 height 170
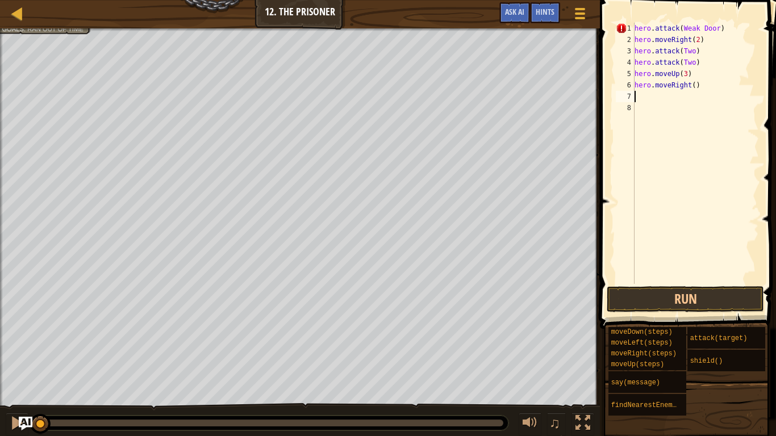
type textarea "h"
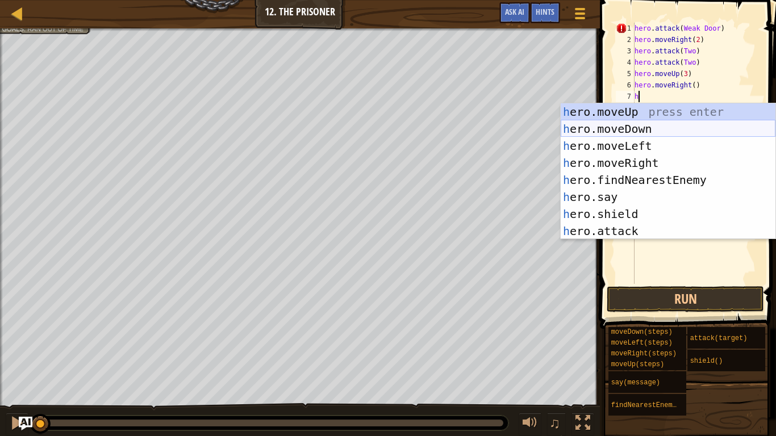
click at [639, 130] on div "h ero.moveUp press enter h ero.moveDown press enter h ero.moveLeft press enter …" at bounding box center [667, 188] width 215 height 170
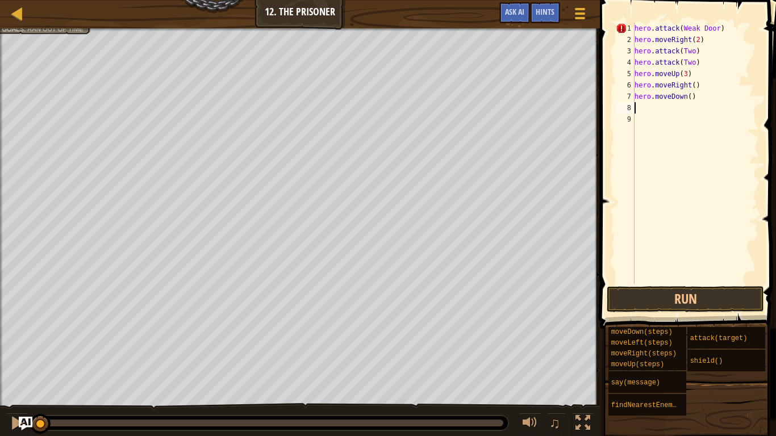
click at [692, 97] on div "hero . attack ( Weak Door ) hero . moveRight ( 2 ) hero . attack ( Two ) hero .…" at bounding box center [695, 165] width 127 height 284
click at [650, 295] on button "Run" at bounding box center [684, 299] width 157 height 26
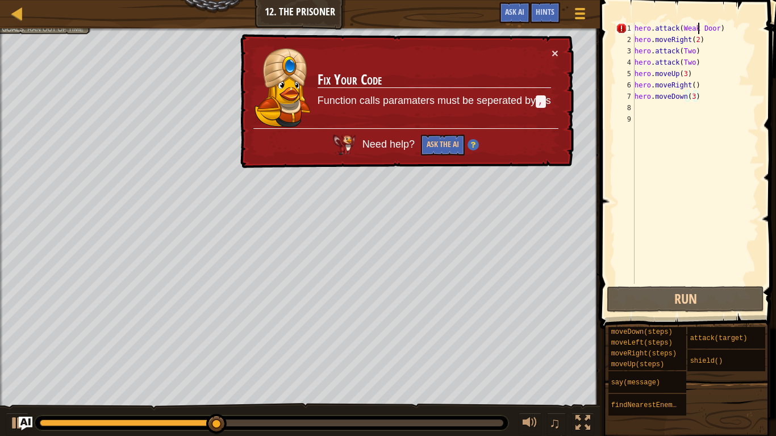
click at [698, 26] on div "hero . attack ( Weak Door ) hero . moveRight ( 2 ) hero . attack ( Two ) hero .…" at bounding box center [695, 165] width 127 height 284
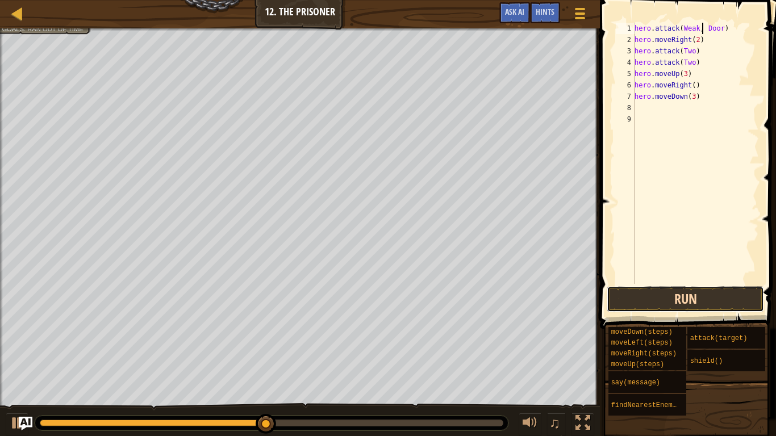
click at [681, 291] on button "Run" at bounding box center [684, 299] width 157 height 26
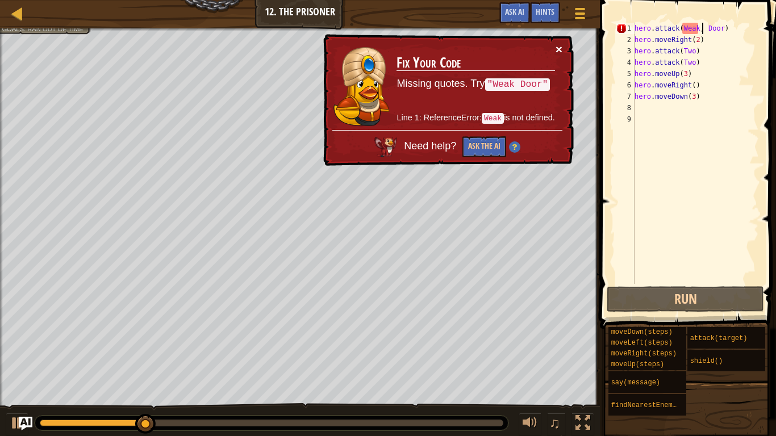
click at [555, 45] on button "×" at bounding box center [558, 49] width 7 height 12
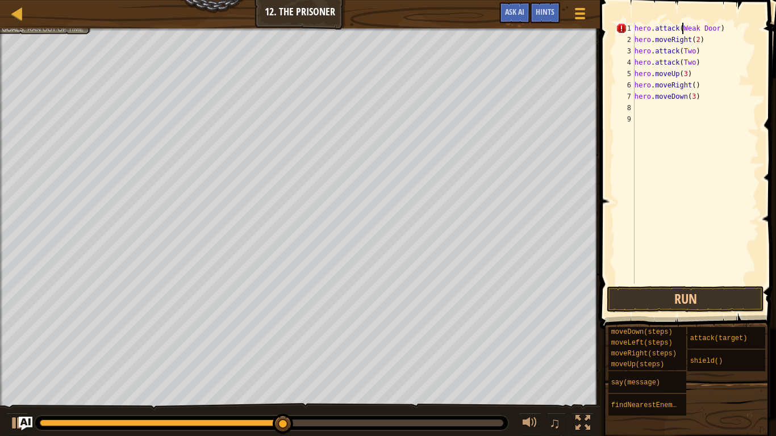
click at [681, 26] on div "hero . attack ( Weak Door ) hero . moveRight ( 2 ) hero . attack ( Two ) hero .…" at bounding box center [695, 165] width 127 height 284
click at [722, 30] on div "hero . attack ( "Weak Door) hero . moveRight ( 2 ) hero . attack ( Two ) hero .…" at bounding box center [695, 165] width 127 height 284
type textarea "hero.attack("Weak Door")"
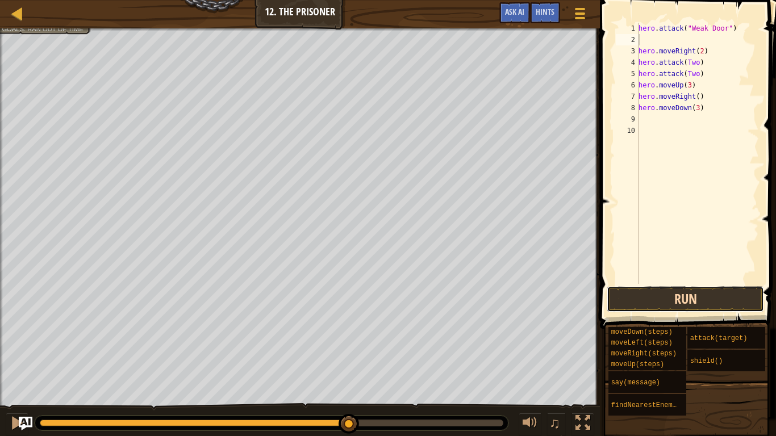
click at [699, 288] on button "Run" at bounding box center [684, 299] width 157 height 26
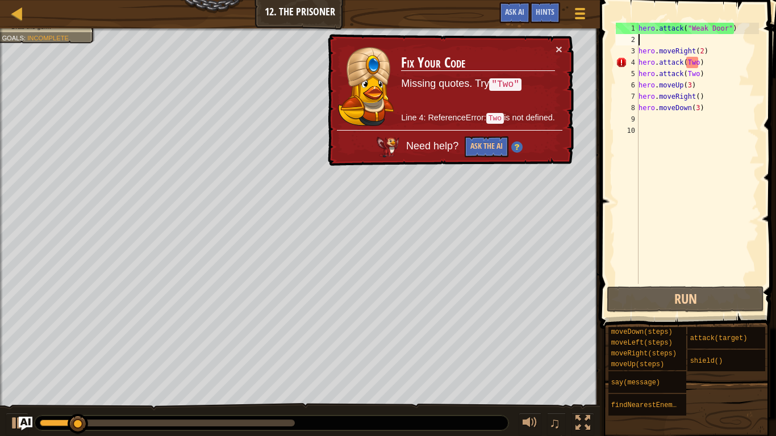
click at [698, 62] on div "hero . attack ( "Weak Door" ) hero . moveRight ( 2 ) hero . attack ( Two ) hero…" at bounding box center [697, 165] width 123 height 284
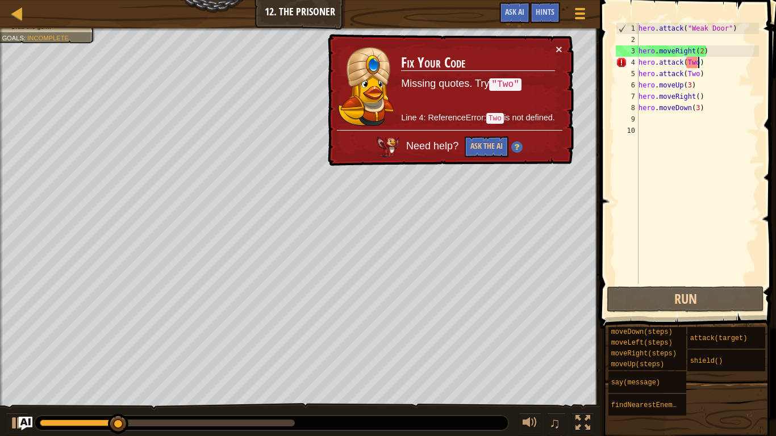
scroll to position [5, 9]
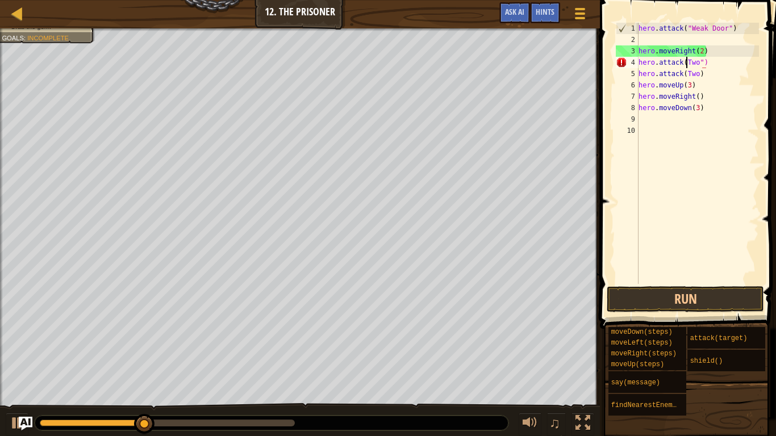
click at [684, 63] on div "hero . attack ( "Weak Door" ) hero . moveRight ( 2 ) hero . attack ( Two ") her…" at bounding box center [697, 165] width 123 height 284
click at [686, 73] on div "hero . attack ( "Weak Door" ) hero . moveRight ( 2 ) hero . attack ( "Two" ) he…" at bounding box center [697, 165] width 123 height 284
click at [702, 73] on div "hero . attack ( "Weak Door" ) hero . moveRight ( 2 ) hero . attack ( "Two" ) he…" at bounding box center [697, 165] width 123 height 284
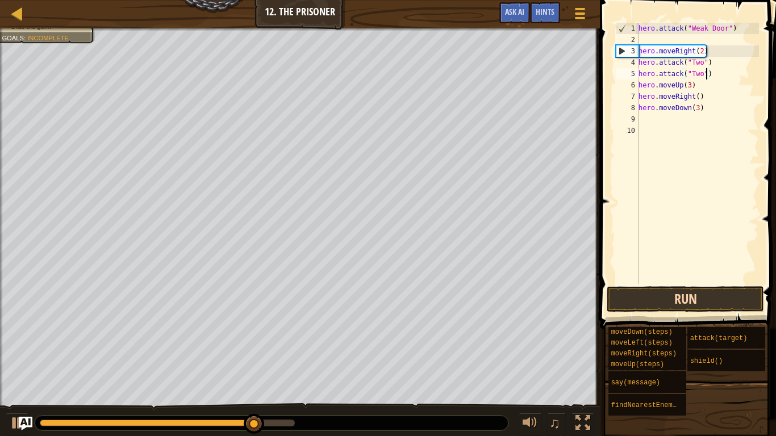
type textarea "hero.attack("Two")"
click at [680, 297] on button "Run" at bounding box center [684, 299] width 157 height 26
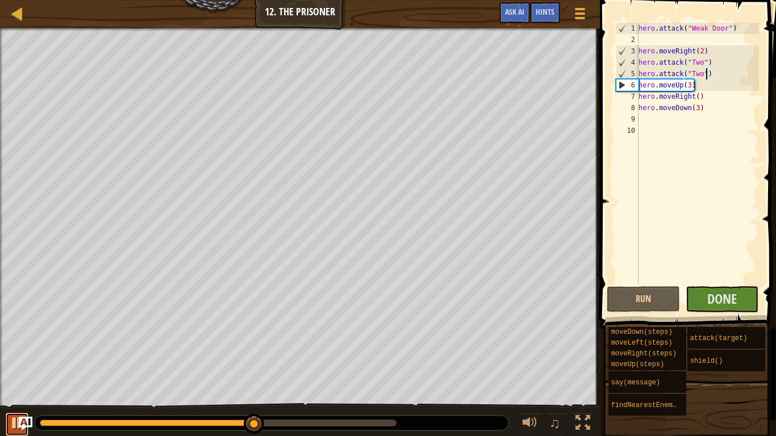
click at [17, 424] on div at bounding box center [17, 423] width 15 height 15
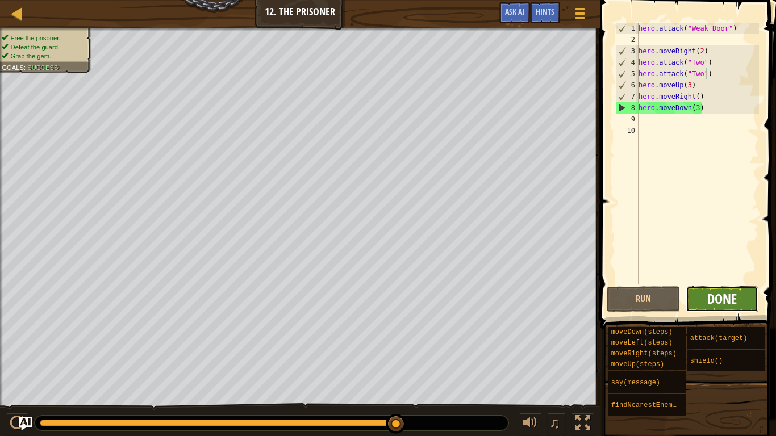
click at [736, 307] on span "Done" at bounding box center [722, 299] width 30 height 18
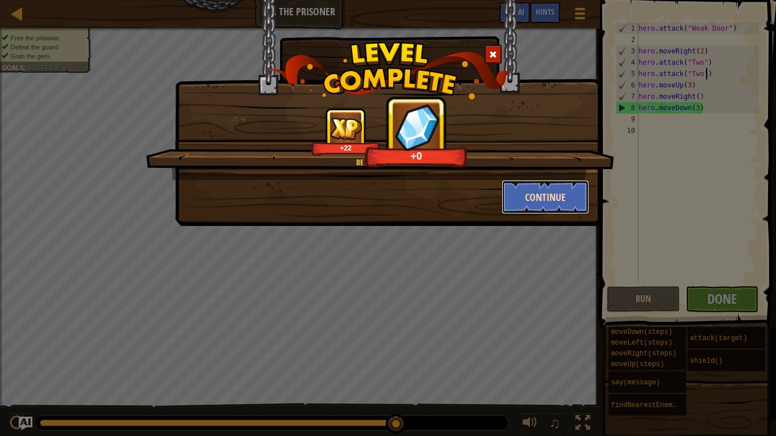
click at [581, 190] on button "Continue" at bounding box center [545, 197] width 88 height 34
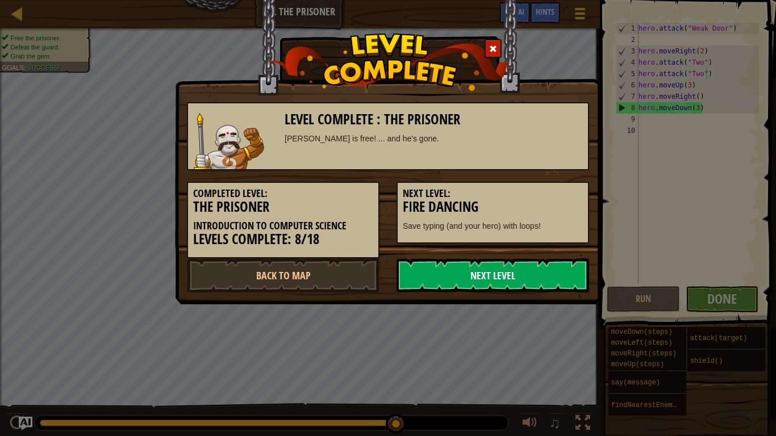
click at [510, 271] on link "Next Level" at bounding box center [492, 275] width 192 height 34
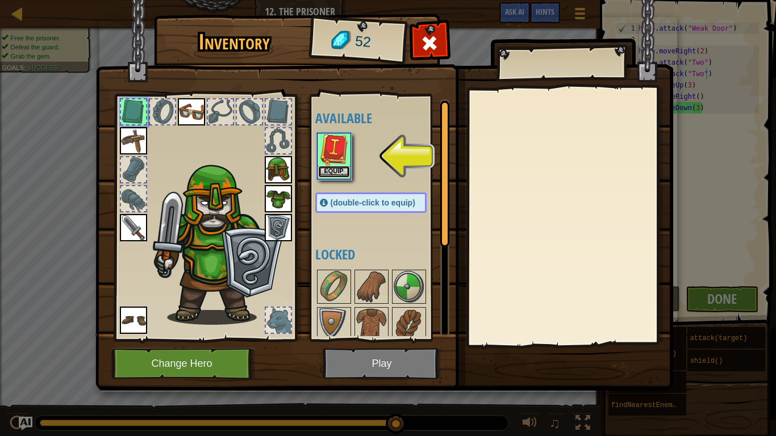
click at [338, 167] on button "Equip" at bounding box center [334, 172] width 32 height 12
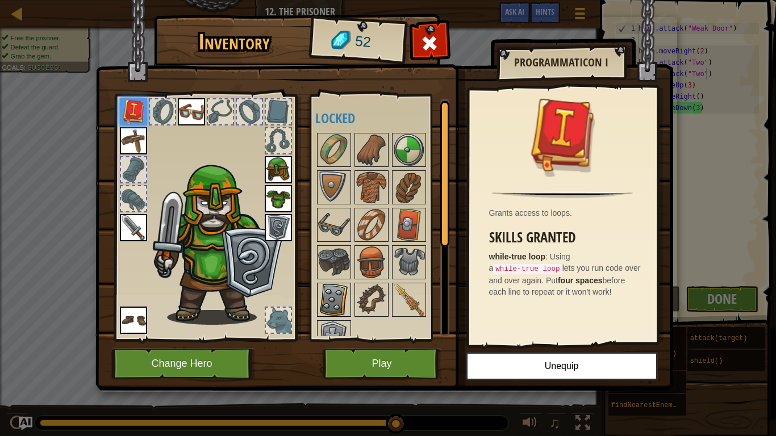
click at [342, 293] on img at bounding box center [334, 300] width 32 height 32
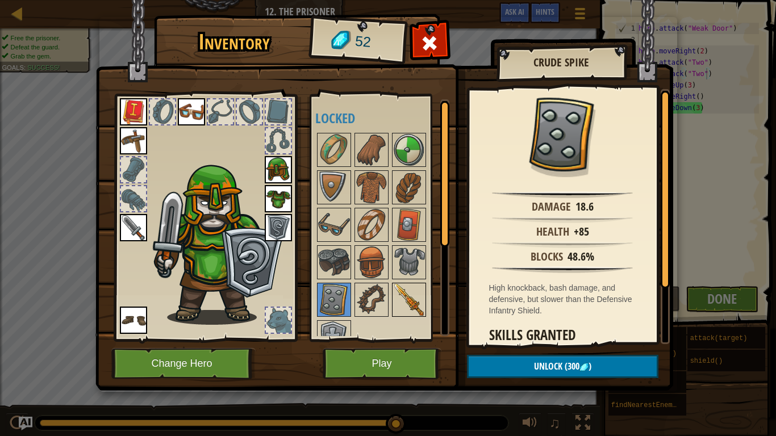
click at [407, 306] on img at bounding box center [409, 300] width 32 height 32
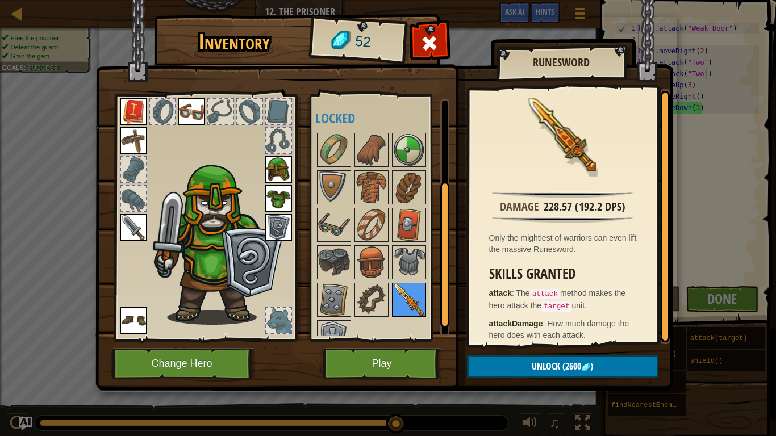
scroll to position [20, 0]
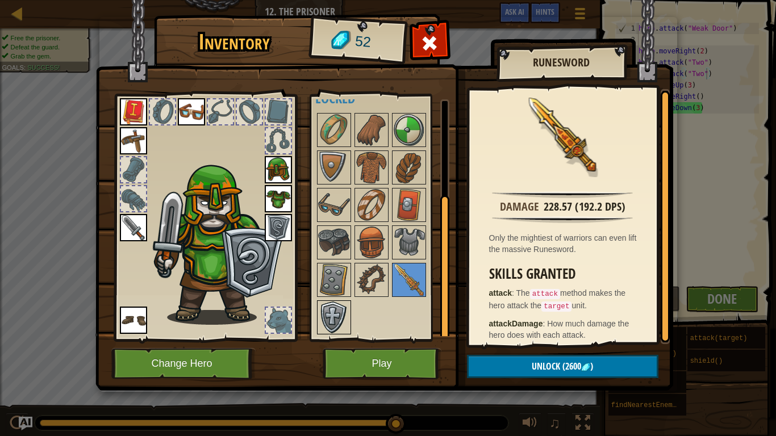
click at [330, 317] on img at bounding box center [334, 317] width 32 height 32
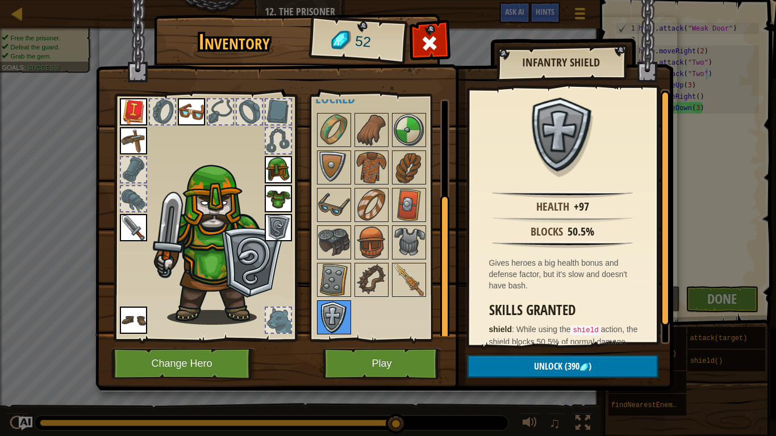
scroll to position [0, 0]
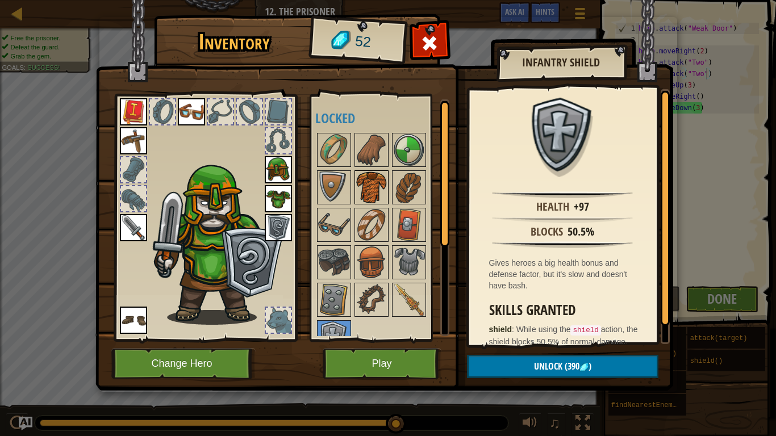
click at [374, 185] on img at bounding box center [371, 187] width 32 height 32
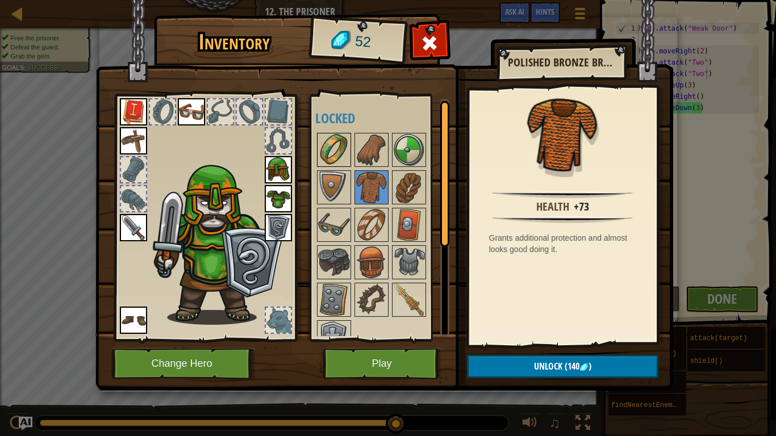
click at [331, 143] on img at bounding box center [334, 150] width 32 height 32
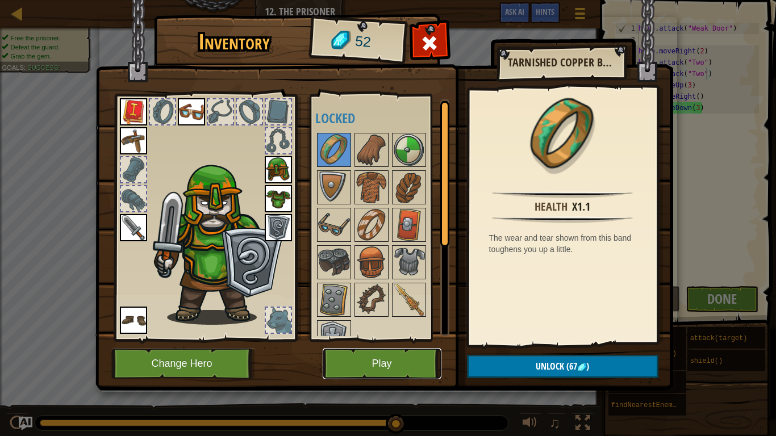
click at [358, 360] on button "Play" at bounding box center [381, 363] width 119 height 31
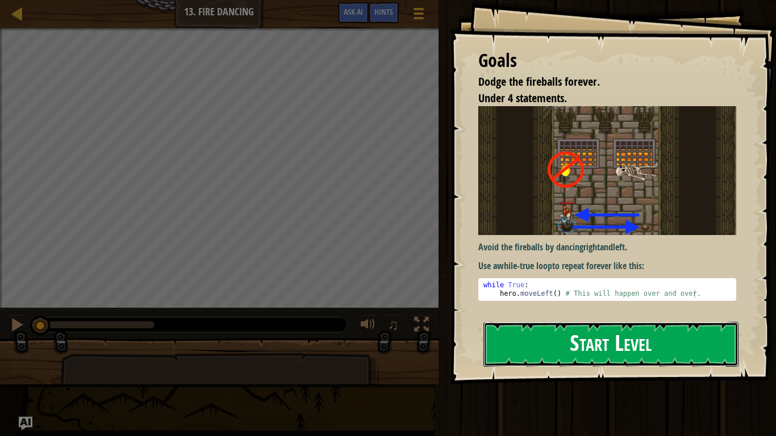
click at [565, 334] on button "Start Level" at bounding box center [610, 344] width 255 height 45
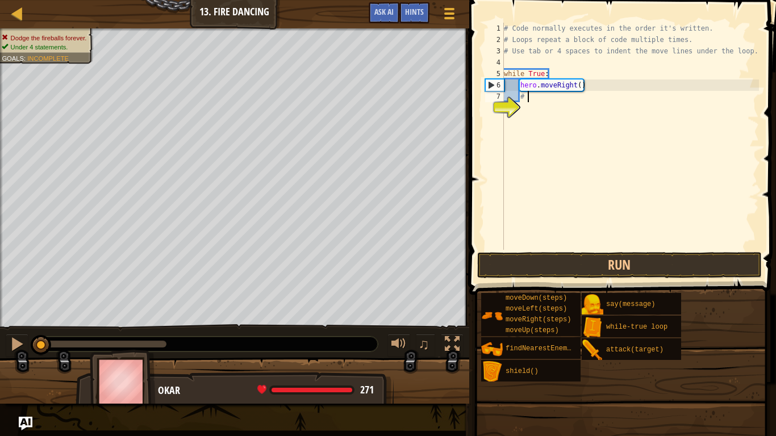
type textarea "#"
type textarea "h"
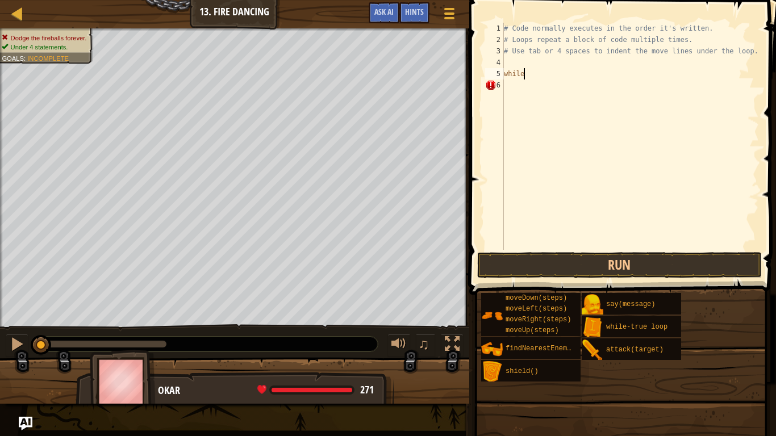
type textarea "w"
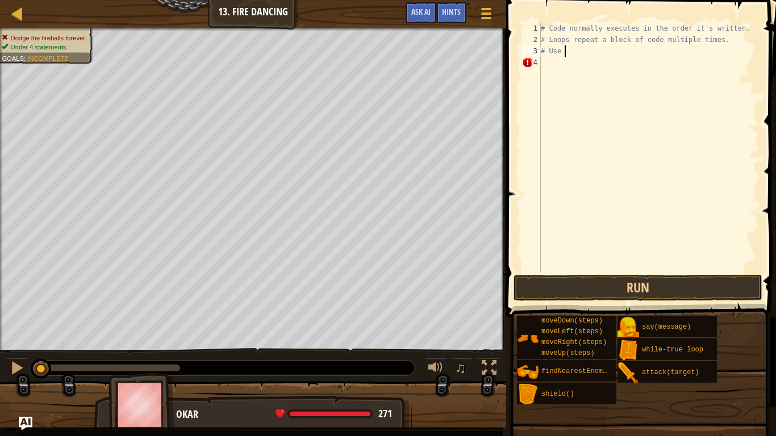
type textarea "#"
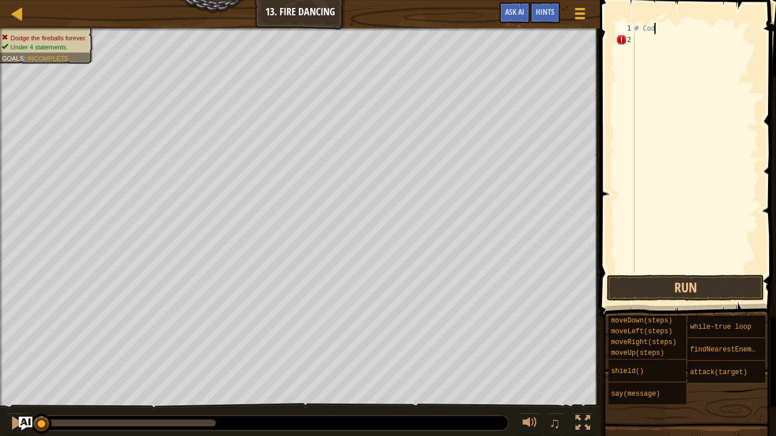
type textarea "#"
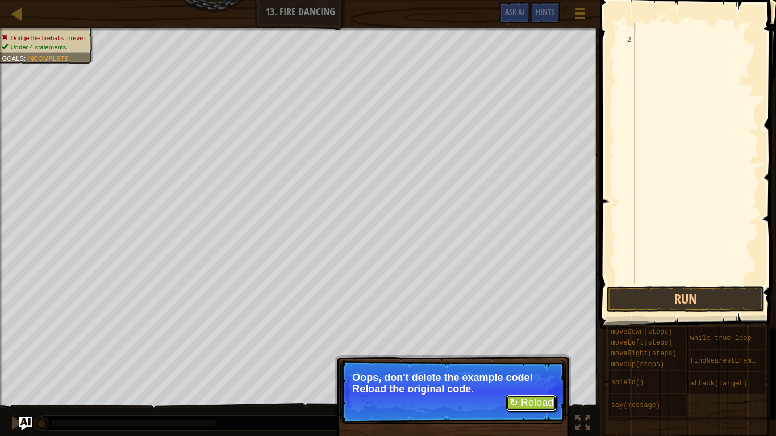
click at [514, 402] on button "↻ Reload" at bounding box center [531, 403] width 51 height 17
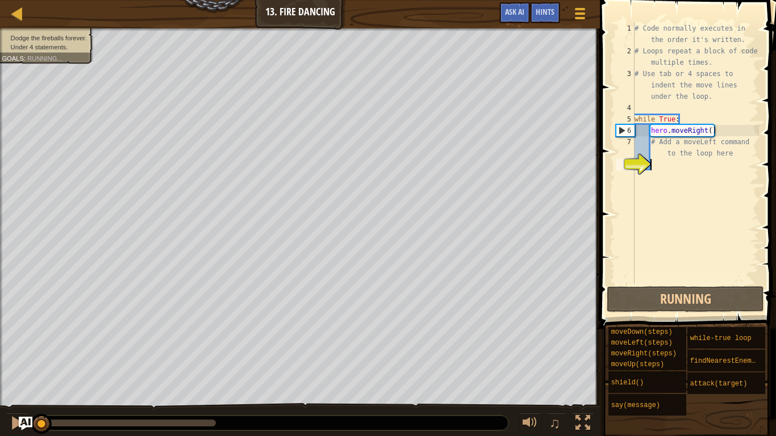
scroll to position [5, 0]
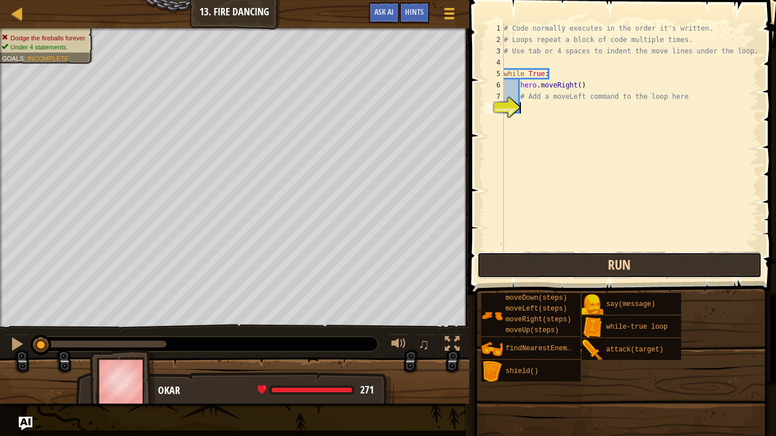
click at [542, 266] on button "Run" at bounding box center [619, 265] width 284 height 26
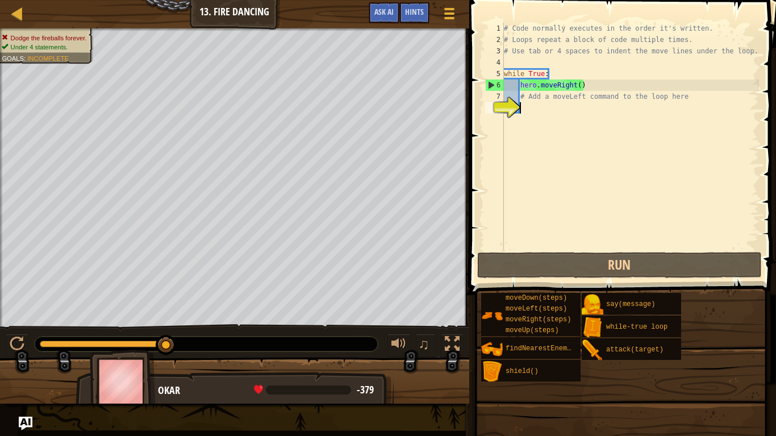
type textarea "h"
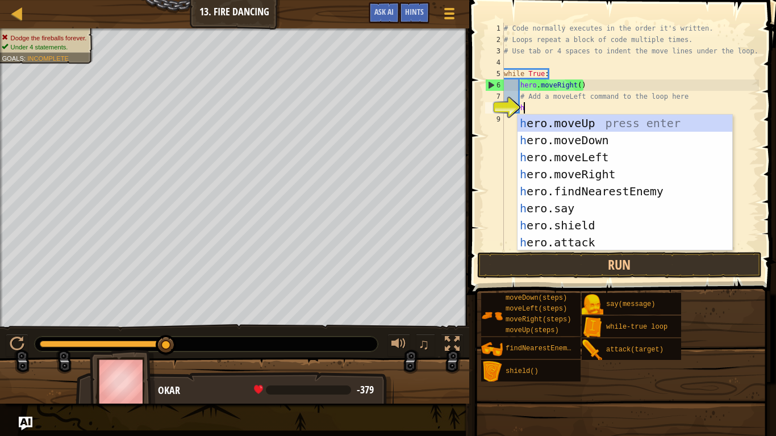
scroll to position [5, 2]
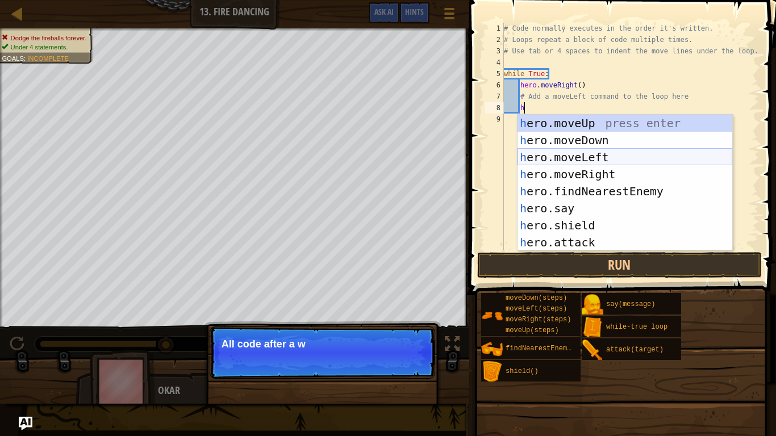
click at [569, 153] on div "h ero.moveUp press enter h ero.moveDown press enter h ero.moveLeft press enter …" at bounding box center [624, 200] width 215 height 170
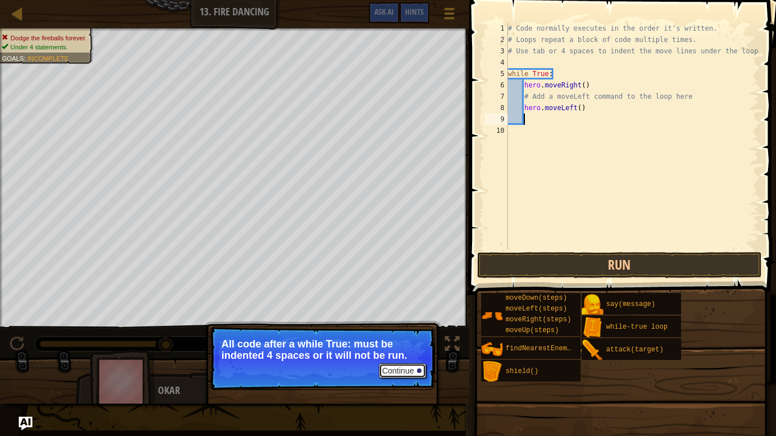
click at [404, 374] on button "Continue" at bounding box center [402, 370] width 47 height 15
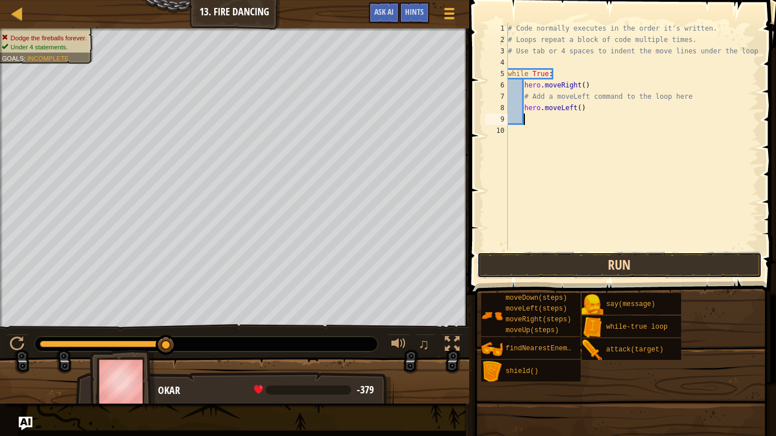
click at [566, 269] on button "Run" at bounding box center [619, 265] width 284 height 26
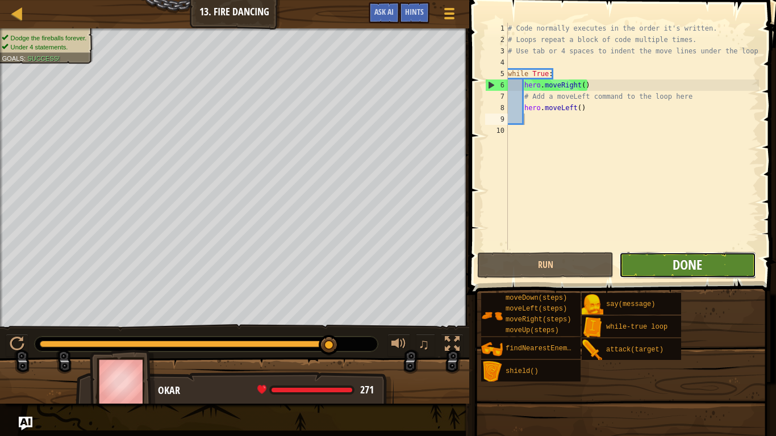
click at [693, 262] on span "Done" at bounding box center [687, 264] width 30 height 18
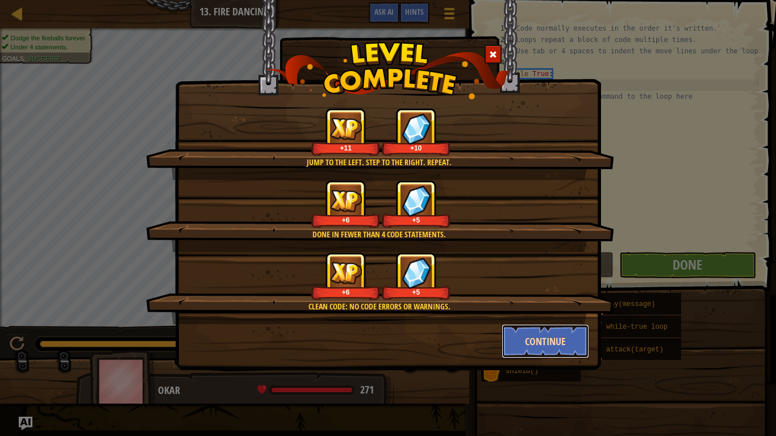
click at [572, 340] on button "Continue" at bounding box center [545, 341] width 88 height 34
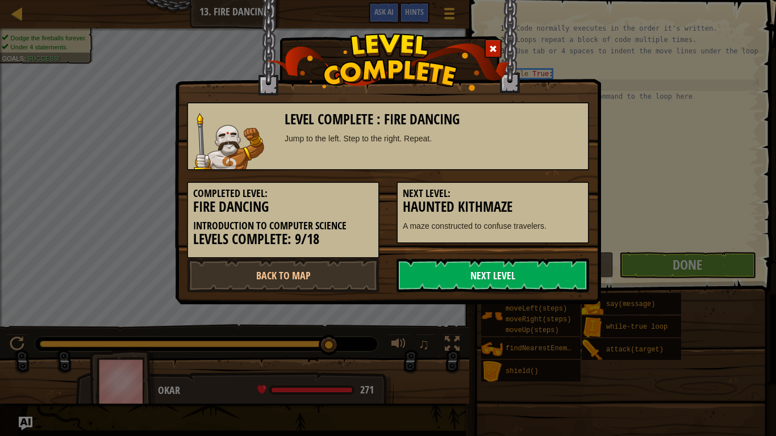
click at [449, 266] on link "Next Level" at bounding box center [492, 275] width 192 height 34
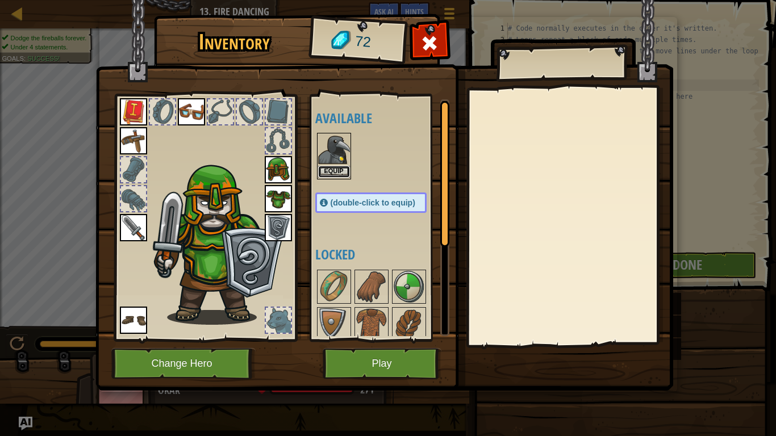
click at [338, 166] on button "Equip" at bounding box center [334, 172] width 32 height 12
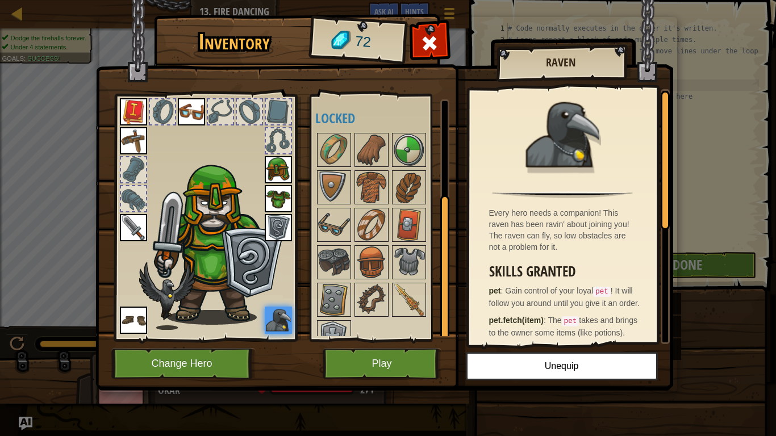
scroll to position [20, 0]
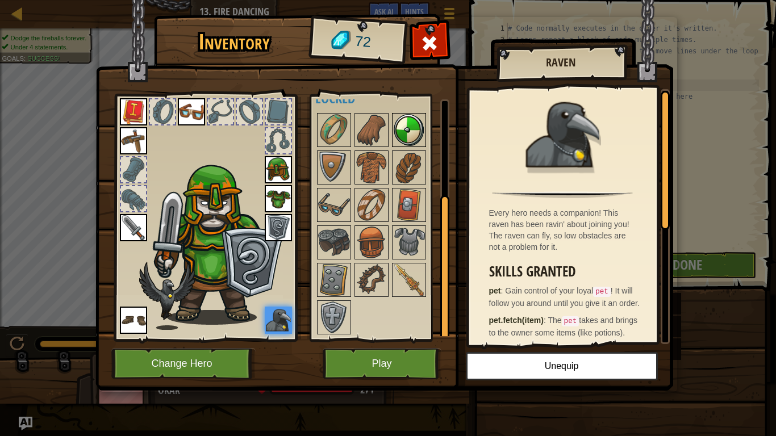
click at [409, 134] on img at bounding box center [409, 130] width 32 height 32
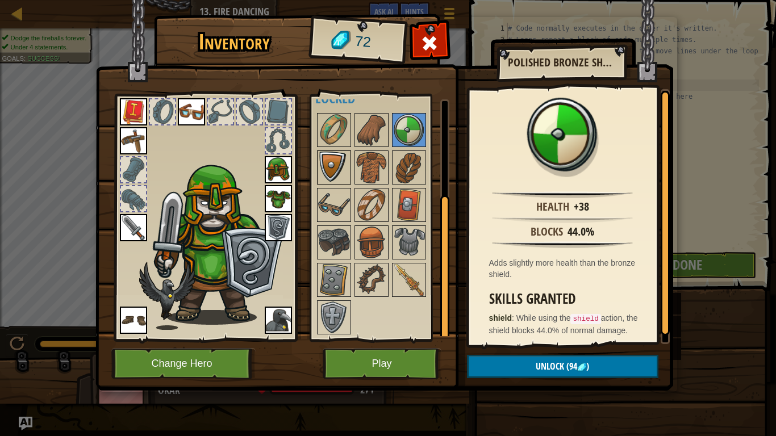
click at [329, 174] on img at bounding box center [334, 168] width 32 height 32
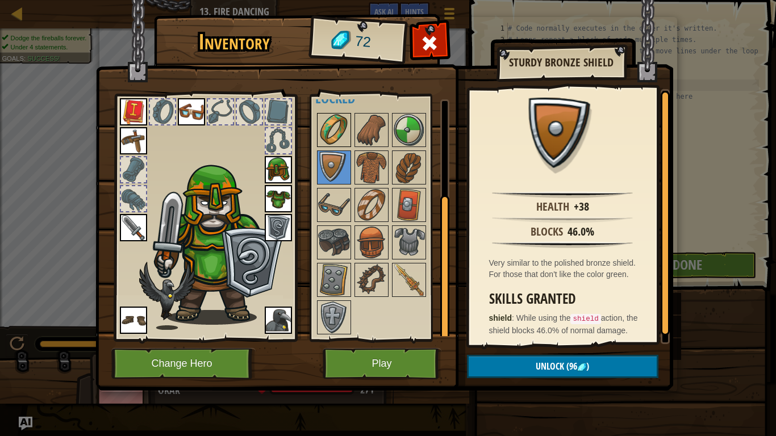
click at [335, 133] on img at bounding box center [334, 130] width 32 height 32
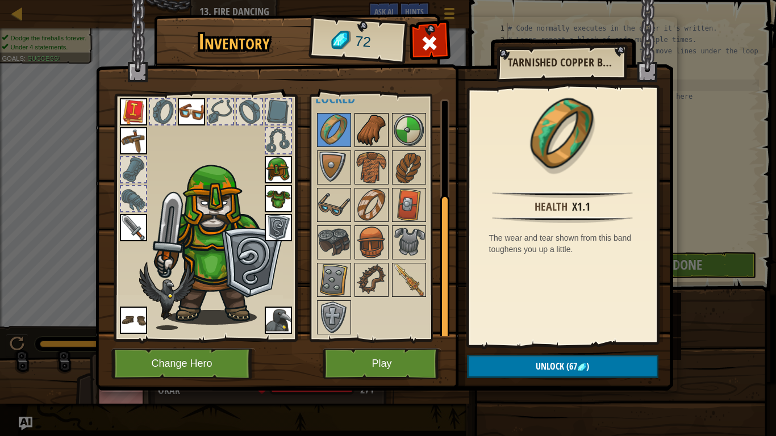
click at [362, 133] on img at bounding box center [371, 130] width 32 height 32
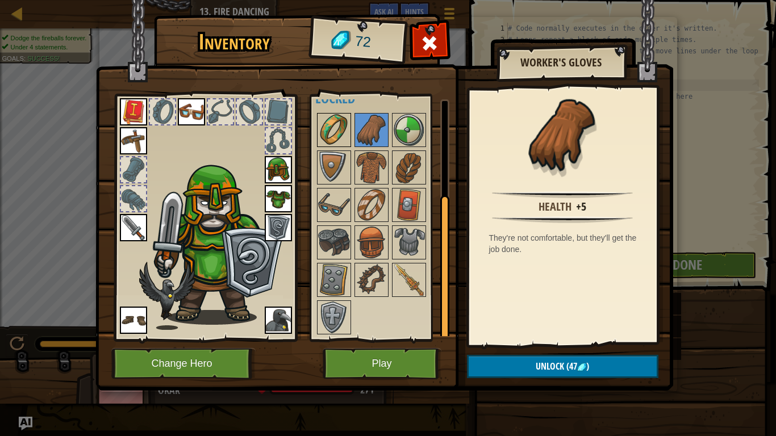
click at [339, 121] on img at bounding box center [334, 130] width 32 height 32
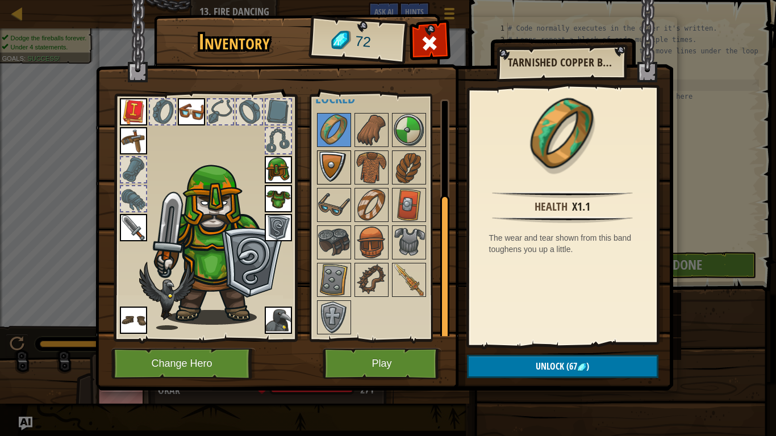
click at [337, 169] on img at bounding box center [334, 168] width 32 height 32
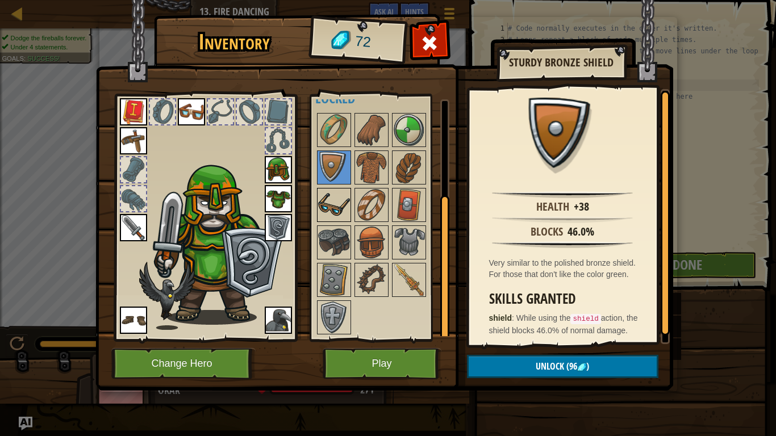
click at [333, 202] on img at bounding box center [334, 205] width 32 height 32
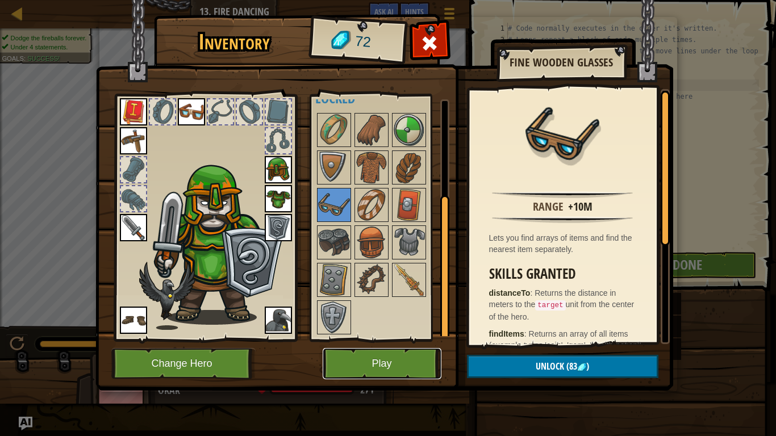
click at [370, 366] on button "Play" at bounding box center [381, 363] width 119 height 31
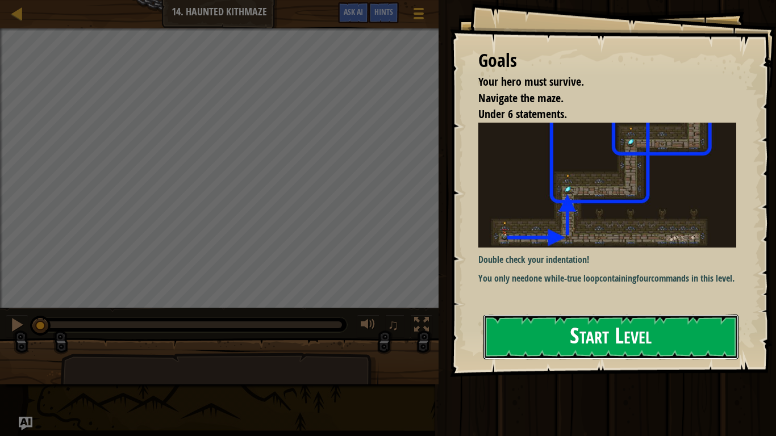
click at [548, 329] on button "Start Level" at bounding box center [610, 337] width 255 height 45
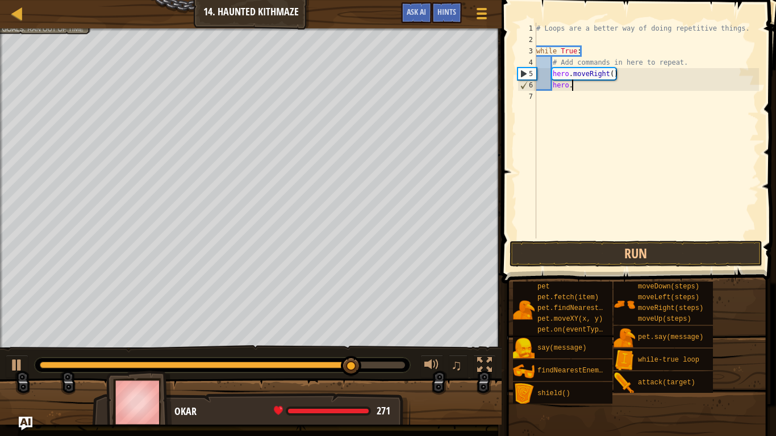
type textarea "h"
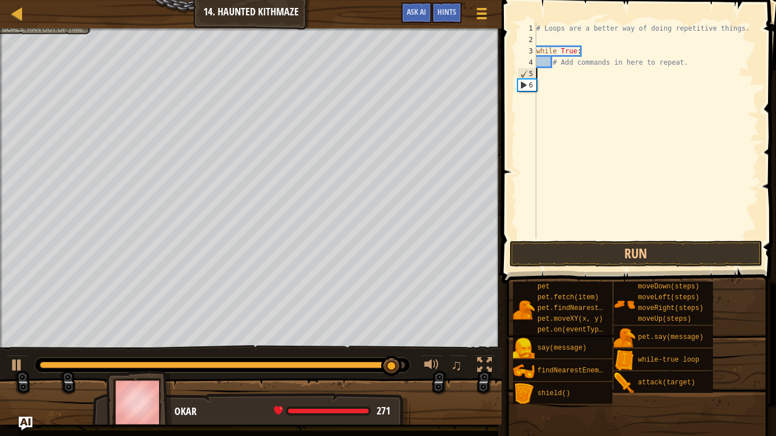
type textarea "# Add commands in here to repeat."
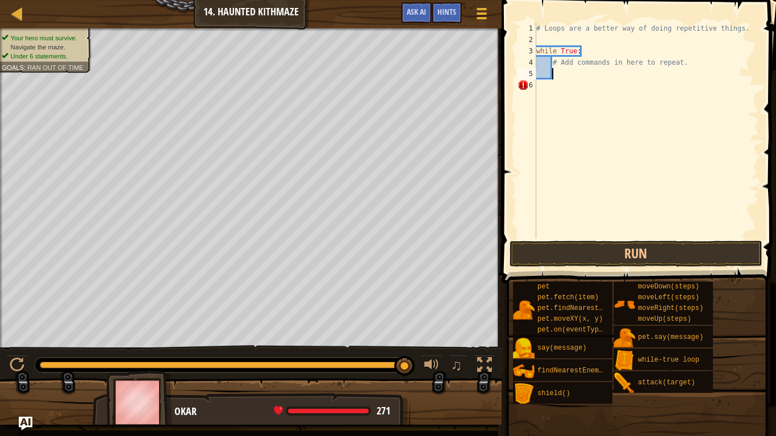
type textarea "h"
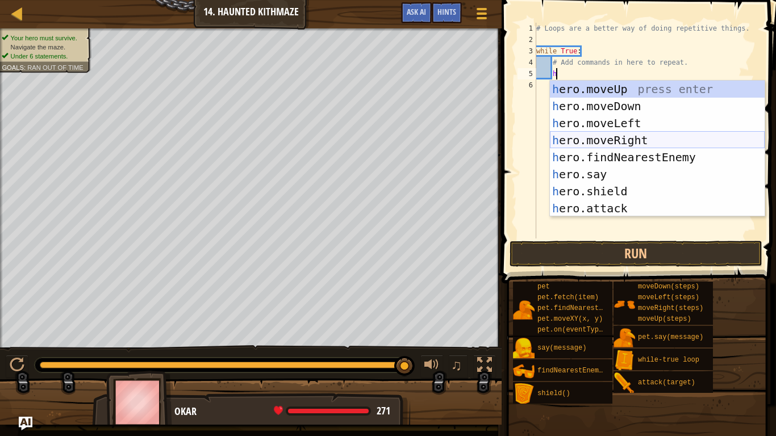
click at [656, 139] on div "h ero.moveUp press enter h ero.moveDown press enter h ero.moveLeft press enter …" at bounding box center [657, 166] width 215 height 170
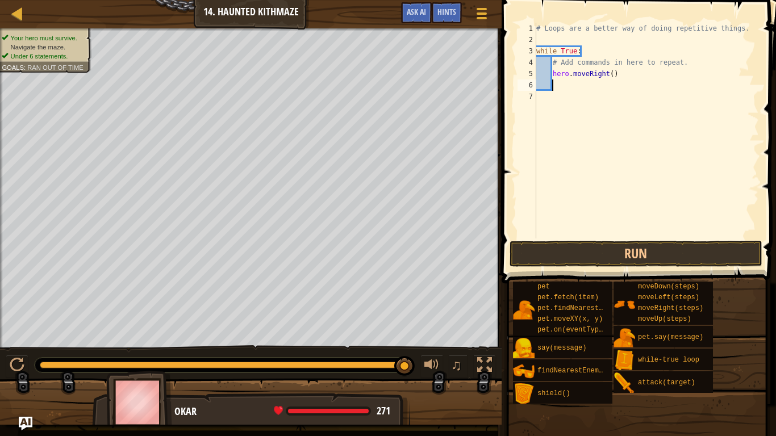
click at [611, 75] on div "# Loops are a better way of doing repetitive things. while True : # Add command…" at bounding box center [646, 142] width 225 height 238
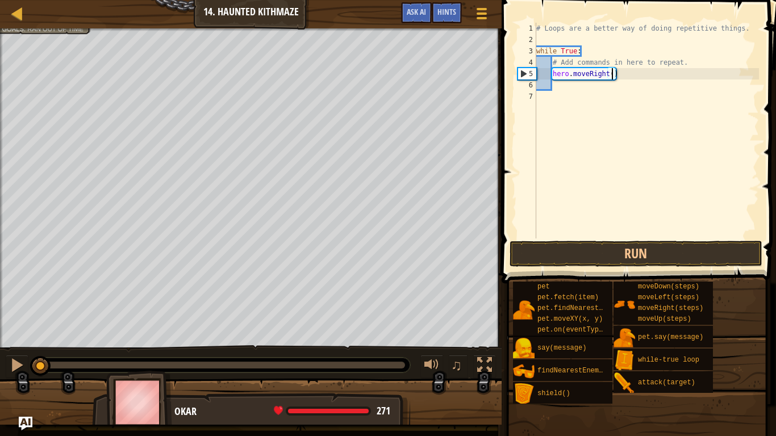
drag, startPoint x: 401, startPoint y: 366, endPoint x: 22, endPoint y: 347, distance: 380.3
click at [22, 347] on div "♫" at bounding box center [250, 362] width 501 height 34
type textarea "hero.moveRight(2)"
click at [555, 88] on div "# Loops are a better way of doing repetitive things. while True : # Add command…" at bounding box center [646, 142] width 225 height 238
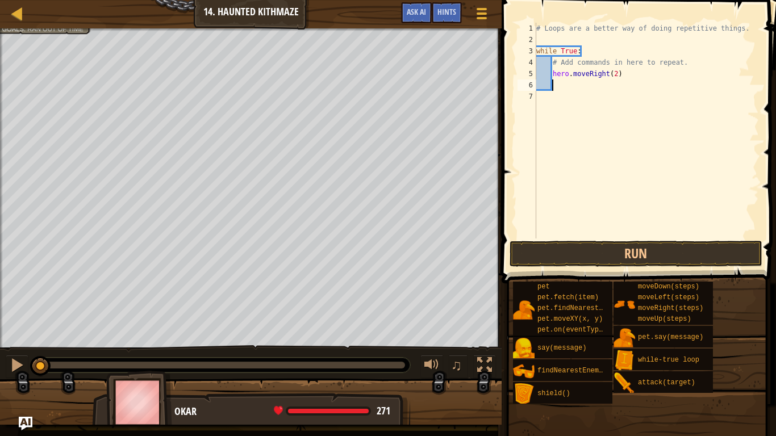
type textarea "h"
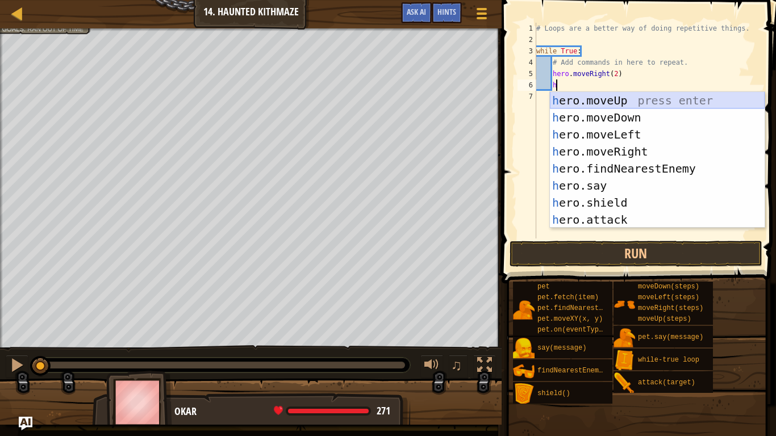
click at [614, 101] on div "h ero.moveUp press enter h ero.moveDown press enter h ero.moveLeft press enter …" at bounding box center [657, 177] width 215 height 170
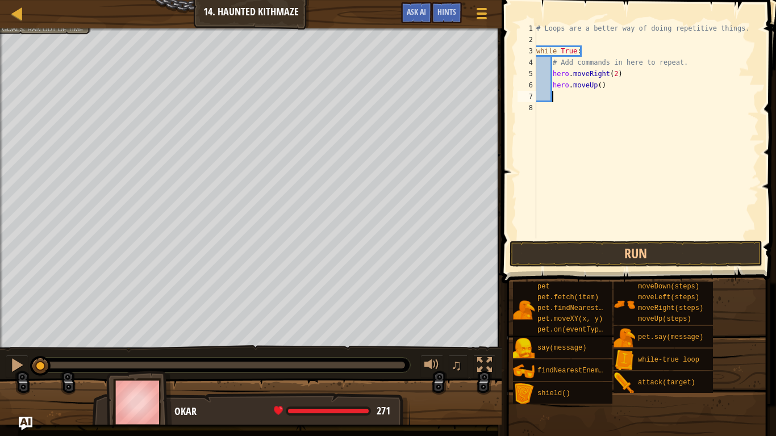
click at [600, 86] on div "# Loops are a better way of doing repetitive things. while True : # Add command…" at bounding box center [646, 142] width 225 height 238
type textarea "hero.moveUp(2)"
click at [557, 94] on div "# Loops are a better way of doing repetitive things. while True : # Add command…" at bounding box center [646, 142] width 225 height 238
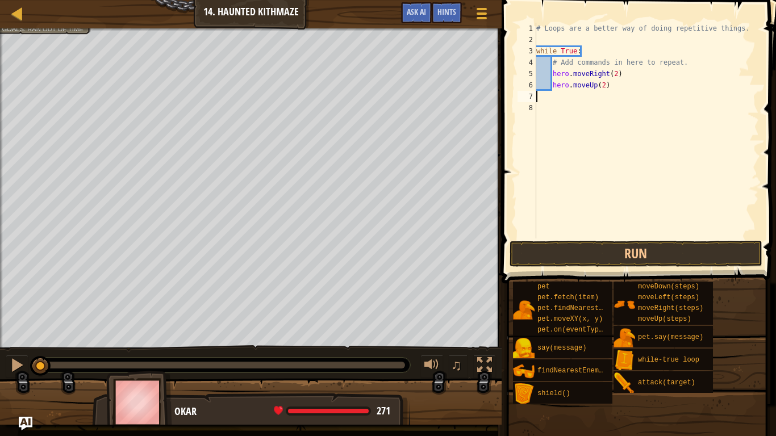
click at [555, 83] on div "# Loops are a better way of doing repetitive things. while True : # Add command…" at bounding box center [646, 142] width 225 height 238
click at [552, 83] on div "# Loops are a better way of doing repetitive things. while True : # Add command…" at bounding box center [646, 142] width 225 height 238
click at [552, 70] on div "# Loops are a better way of doing repetitive things. while True : # Add command…" at bounding box center [646, 142] width 225 height 238
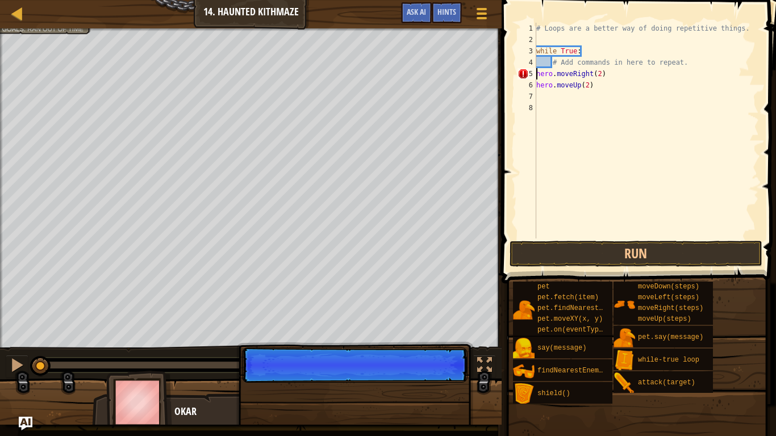
click at [553, 61] on div "# Loops are a better way of doing repetitive things. while True : # Add command…" at bounding box center [646, 142] width 225 height 238
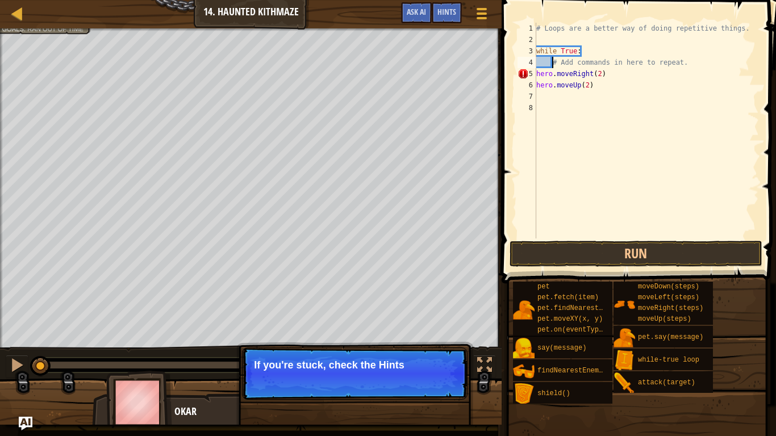
type textarea "# Add commands in here to repeat."
click at [543, 97] on div "# Loops are a better way of doing repetitive things. while True : # Add command…" at bounding box center [646, 142] width 225 height 238
type textarea "h"
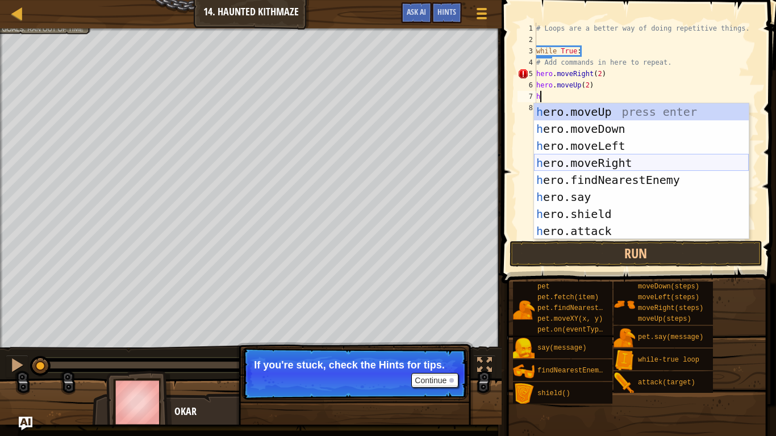
click at [616, 161] on div "h ero.moveUp press enter h ero.moveDown press enter h ero.moveLeft press enter …" at bounding box center [641, 188] width 215 height 170
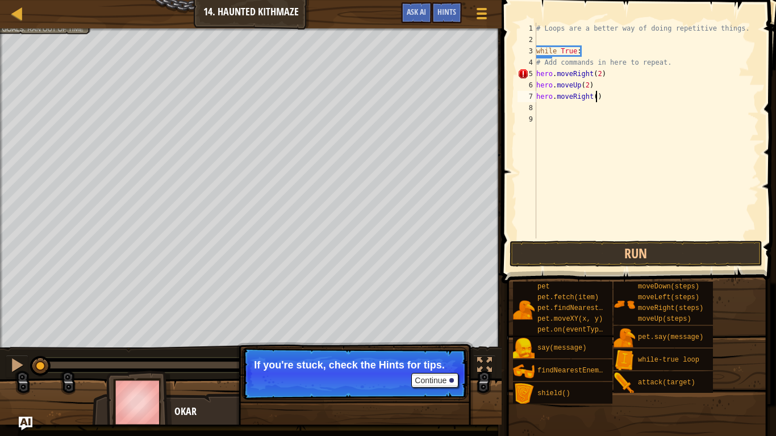
click at [597, 98] on div "# Loops are a better way of doing repetitive things. while True : # Add command…" at bounding box center [646, 142] width 225 height 238
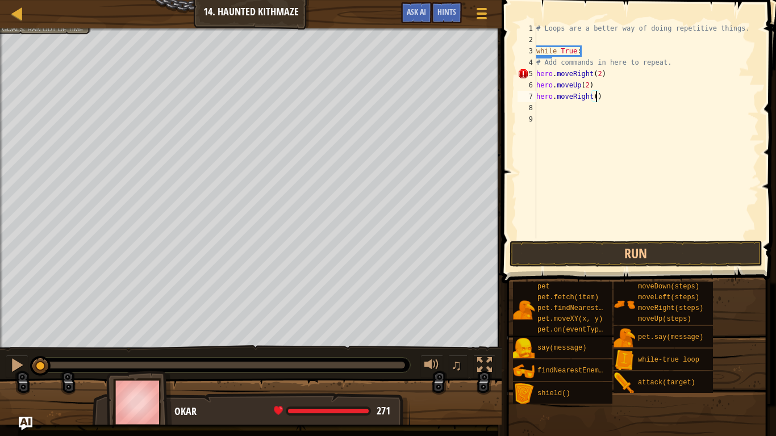
type textarea "hero.moveRight(2)"
click at [547, 107] on div "# Loops are a better way of doing repetitive things. while True : # Add command…" at bounding box center [646, 142] width 225 height 238
type textarea "m"
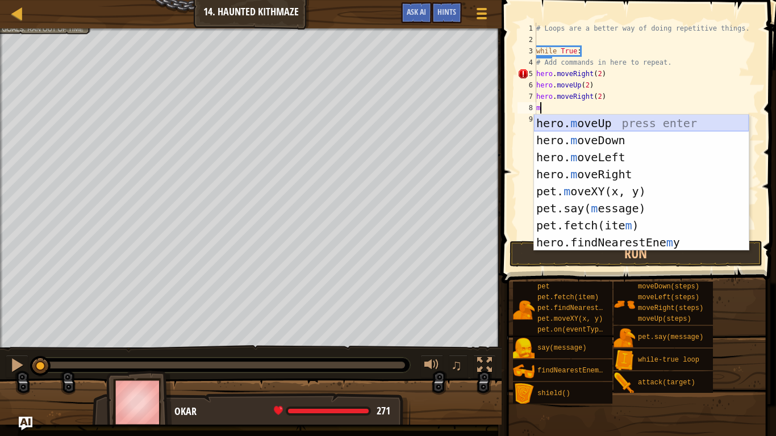
click at [586, 124] on div "hero. m oveUp press enter hero. m oveDown press enter hero. m oveLeft press ent…" at bounding box center [641, 200] width 215 height 170
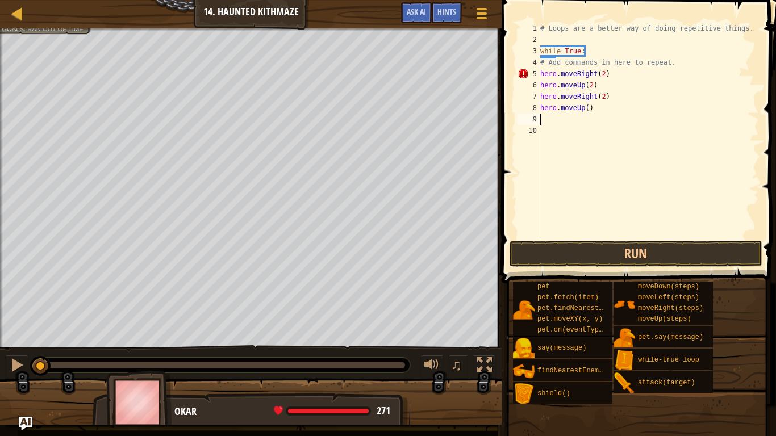
click at [587, 107] on div "# Loops are a better way of doing repetitive things. while True : # Add command…" at bounding box center [648, 142] width 221 height 238
type textarea "hero.moveUp(2)"
click at [545, 121] on div "# Loops are a better way of doing repetitive things. while True : # Add command…" at bounding box center [648, 142] width 221 height 238
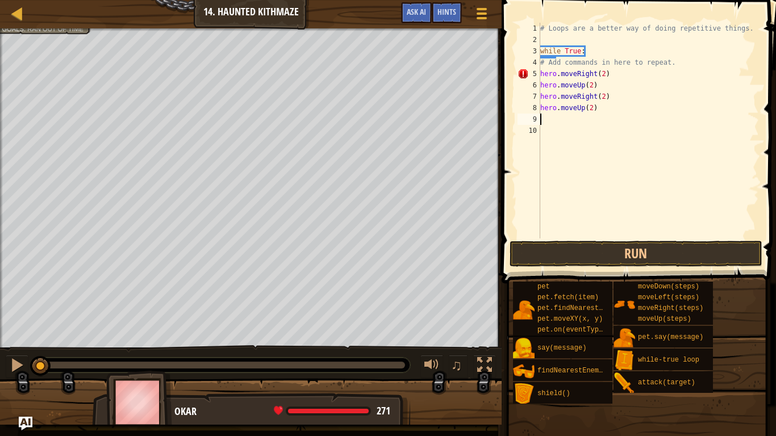
type textarea "h"
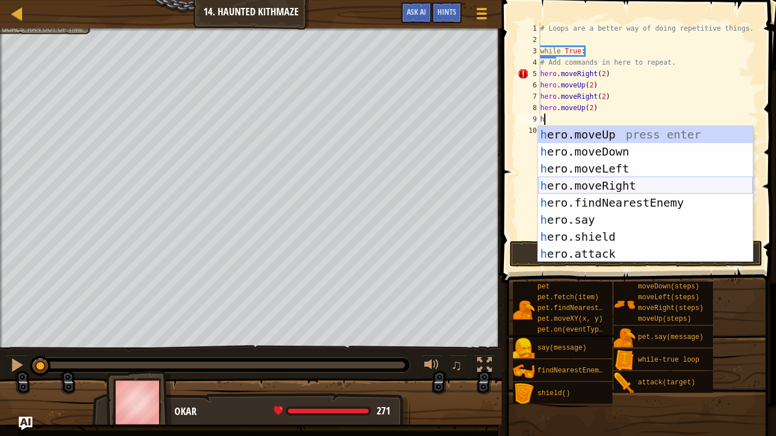
click at [597, 181] on div "h ero.moveUp press enter h ero.moveDown press enter h ero.moveLeft press enter …" at bounding box center [645, 211] width 215 height 170
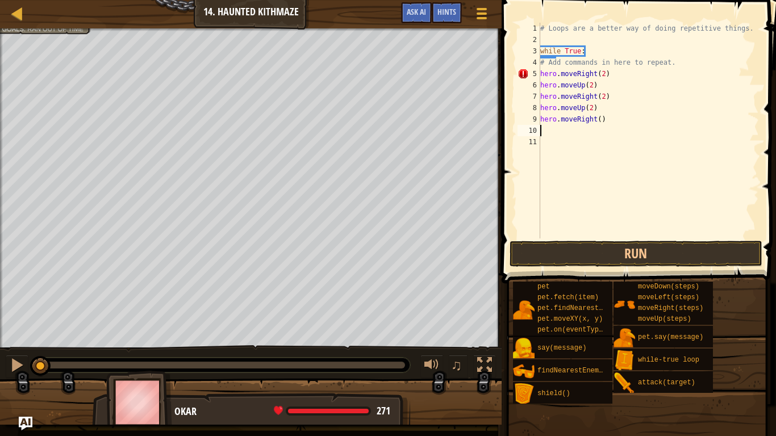
click at [600, 123] on div "# Loops are a better way of doing repetitive things. while True : # Add command…" at bounding box center [648, 142] width 221 height 238
type textarea "hero.moveRight(2)"
click at [547, 130] on div "# Loops are a better way of doing repetitive things. while True : # Add command…" at bounding box center [648, 142] width 221 height 238
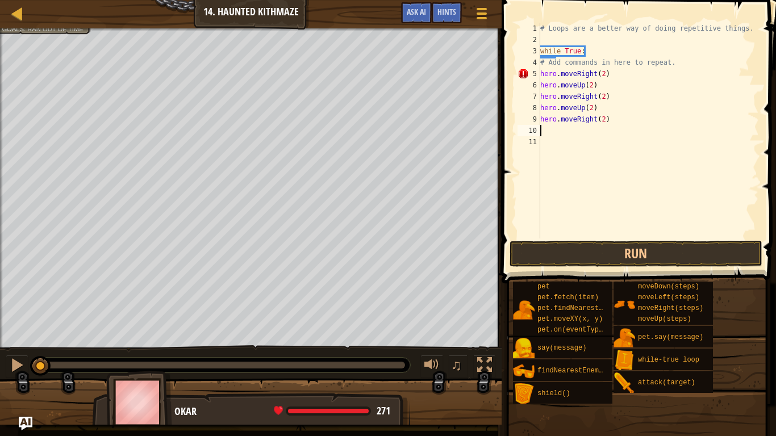
type textarea "h"
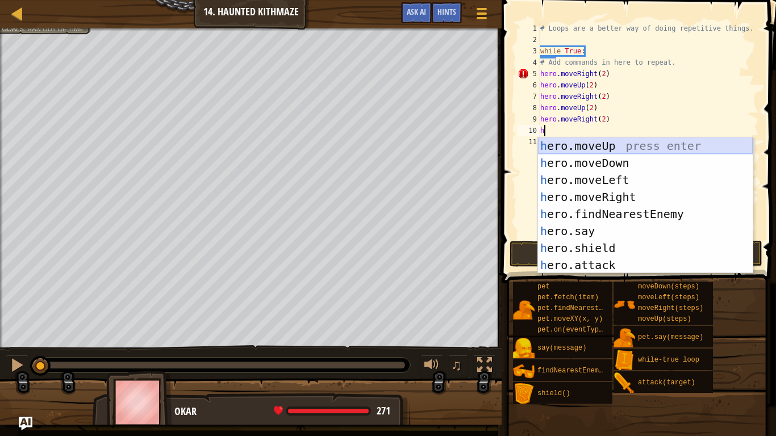
click at [607, 145] on div "h ero.moveUp press enter h ero.moveDown press enter h ero.moveLeft press enter …" at bounding box center [645, 222] width 215 height 170
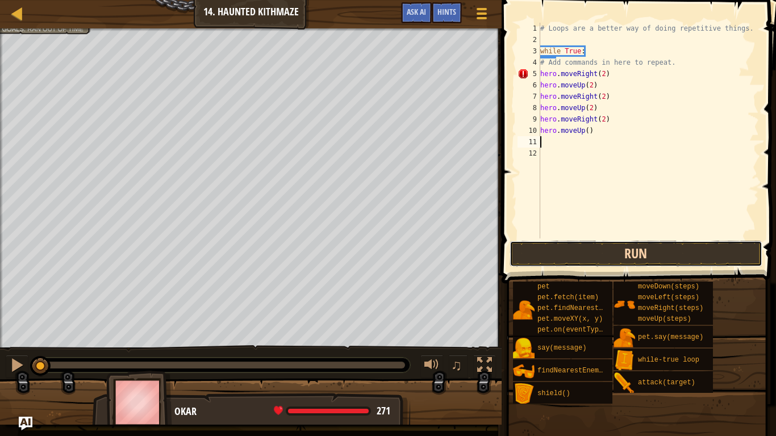
click at [621, 252] on button "Run" at bounding box center [635, 254] width 253 height 26
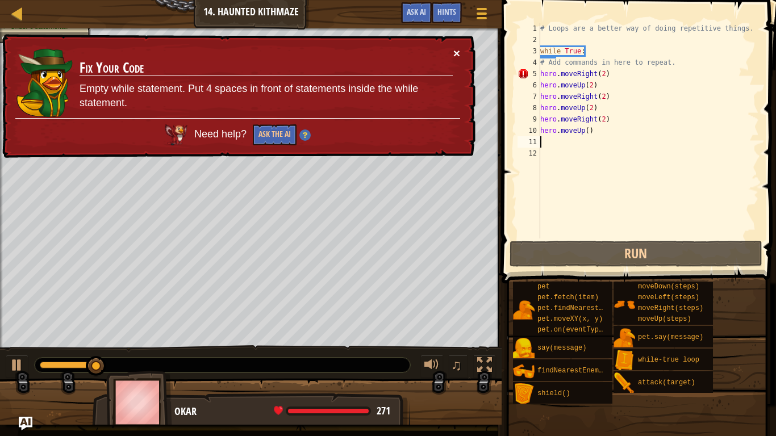
click at [455, 52] on button "×" at bounding box center [456, 53] width 7 height 12
click at [597, 75] on div "# Loops are a better way of doing repetitive things. while True : # Add command…" at bounding box center [648, 142] width 221 height 238
click at [610, 74] on div "# Loops are a better way of doing repetitive things. while True : # Add command…" at bounding box center [648, 142] width 221 height 238
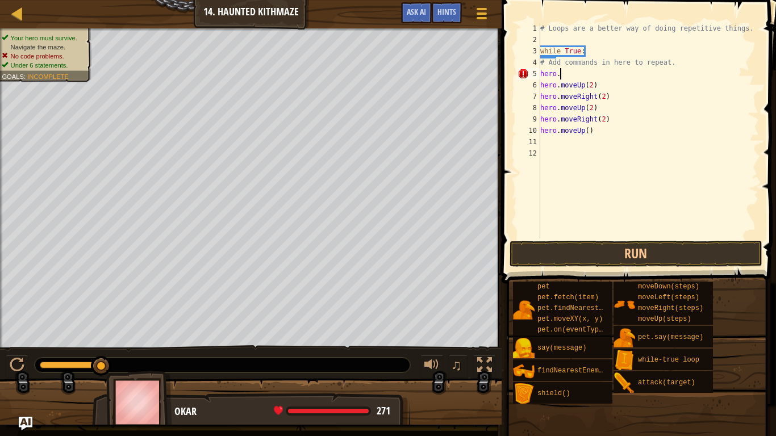
type textarea "hero.m"
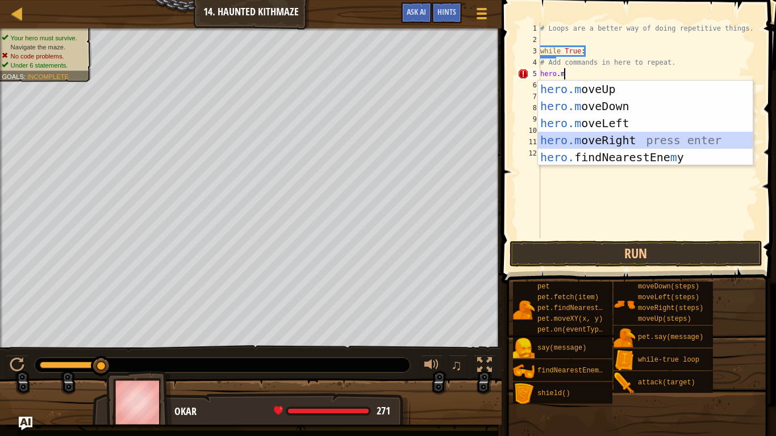
click at [616, 136] on div "hero.m oveUp press enter hero.m oveDown press enter hero.m oveLeft press enter …" at bounding box center [645, 140] width 215 height 119
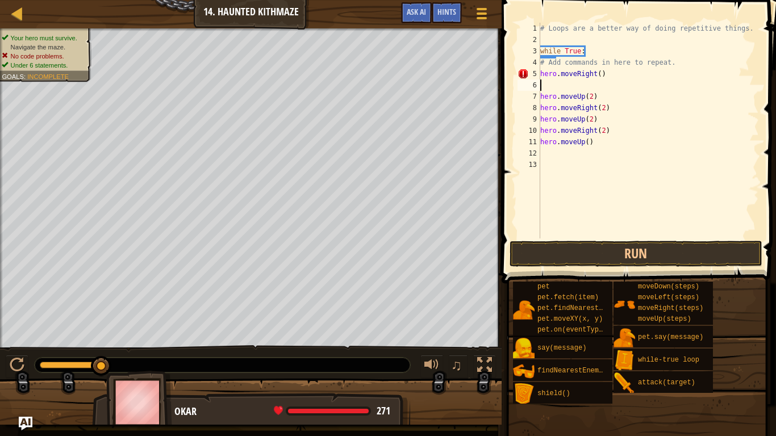
click at [599, 74] on div "# Loops are a better way of doing repetitive things. while True : # Add command…" at bounding box center [648, 142] width 221 height 238
click at [585, 245] on button "Run" at bounding box center [635, 254] width 253 height 26
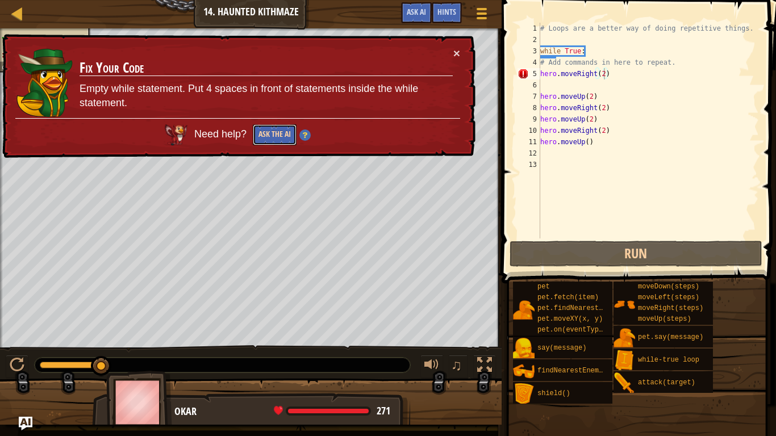
click at [272, 131] on button "Ask the AI" at bounding box center [275, 134] width 44 height 21
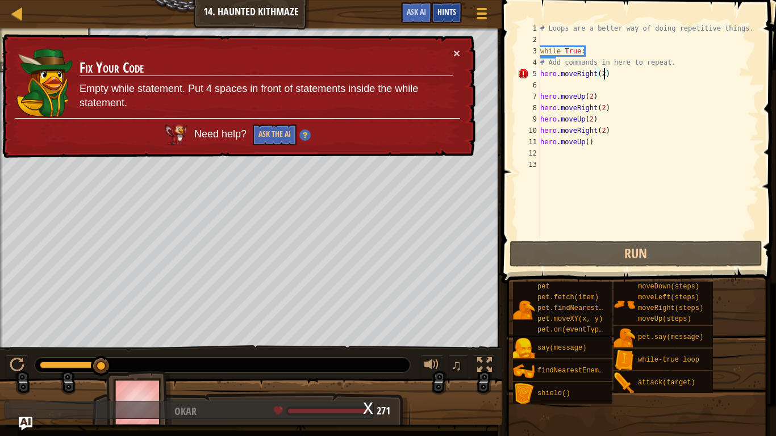
click at [437, 10] on div "Hints" at bounding box center [446, 12] width 30 height 21
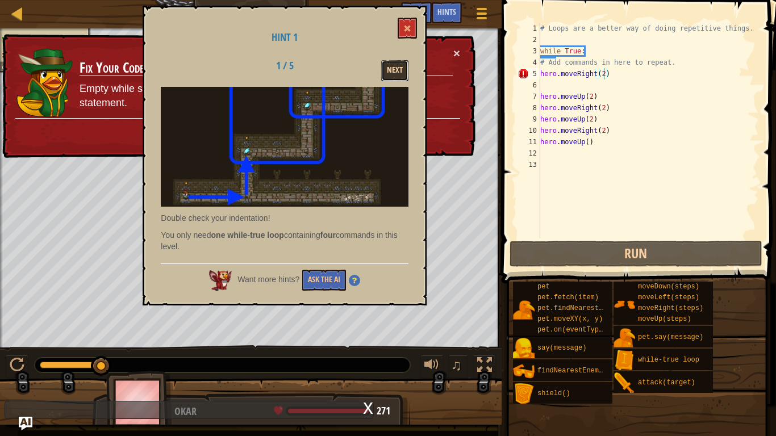
click at [392, 72] on button "Next" at bounding box center [394, 70] width 27 height 21
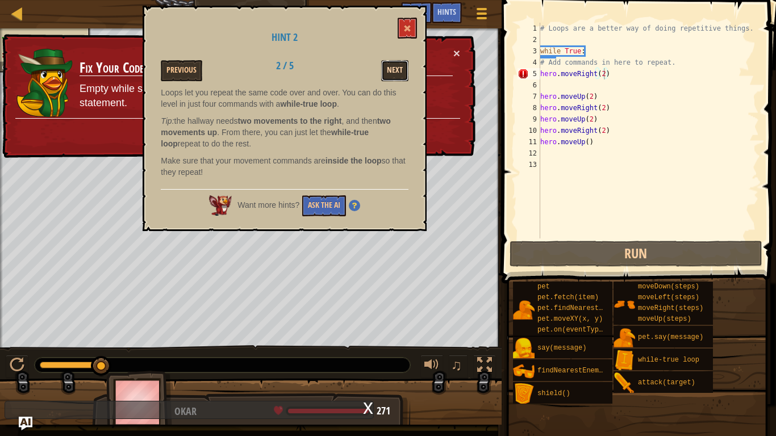
click at [391, 72] on button "Next" at bounding box center [394, 70] width 27 height 21
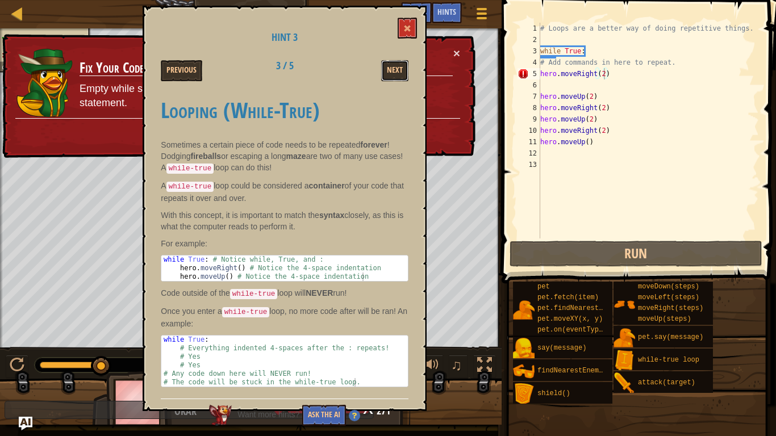
click at [391, 72] on button "Next" at bounding box center [394, 70] width 27 height 21
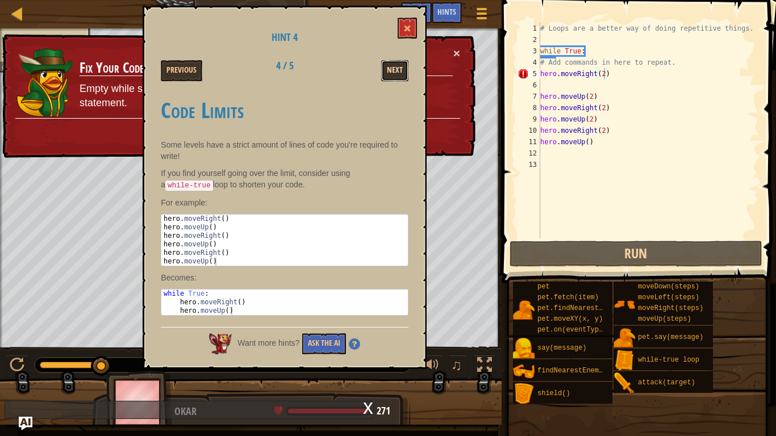
click at [391, 73] on button "Next" at bounding box center [394, 70] width 27 height 21
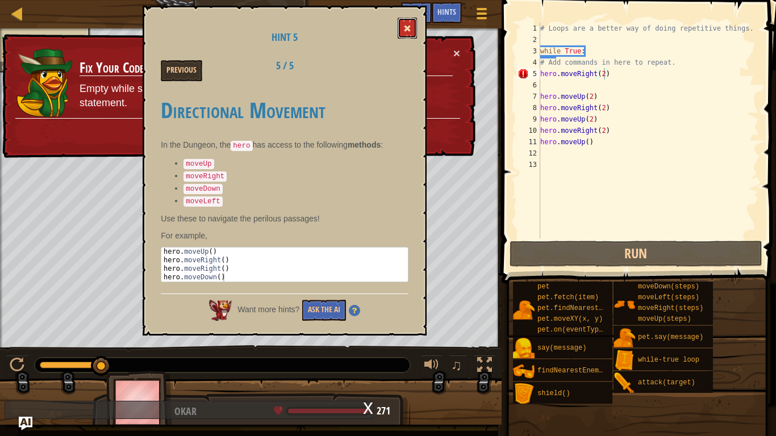
click at [405, 31] on span at bounding box center [407, 28] width 8 height 8
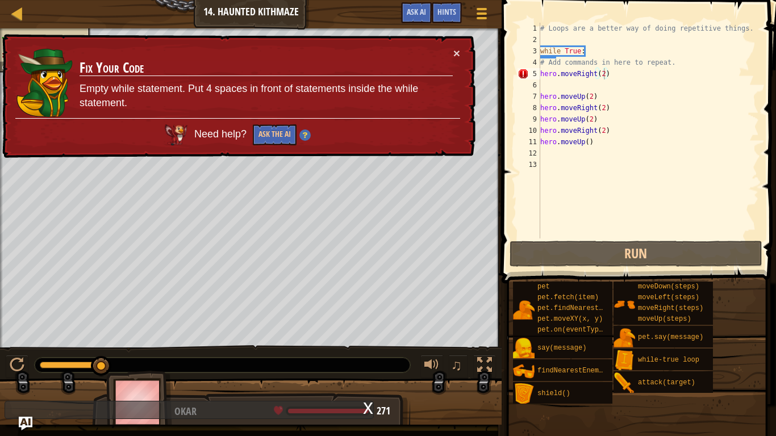
click at [608, 76] on div "# Loops are a better way of doing repetitive things. while True : # Add command…" at bounding box center [648, 142] width 221 height 238
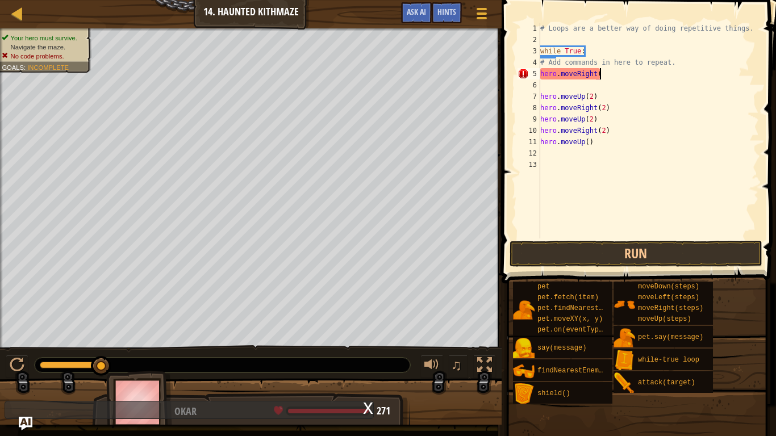
scroll to position [5, 7]
click at [567, 244] on button "Run" at bounding box center [635, 254] width 253 height 26
type textarea "h"
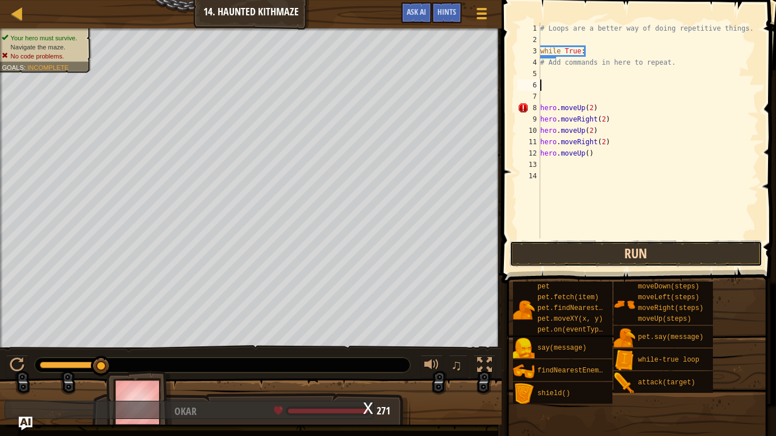
click at [630, 261] on button "Run" at bounding box center [635, 254] width 253 height 26
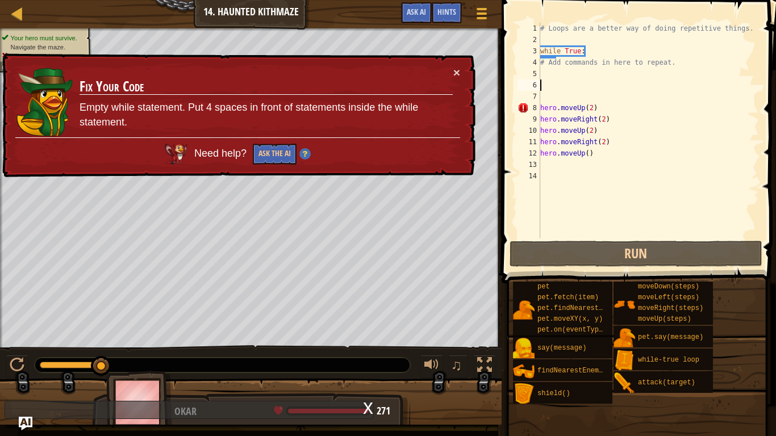
click at [608, 152] on div "# Loops are a better way of doing repetitive things. while True : # Add command…" at bounding box center [648, 142] width 221 height 238
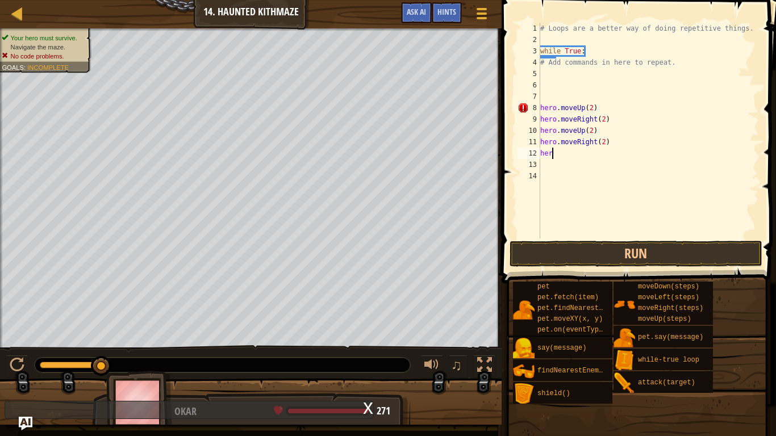
type textarea "h"
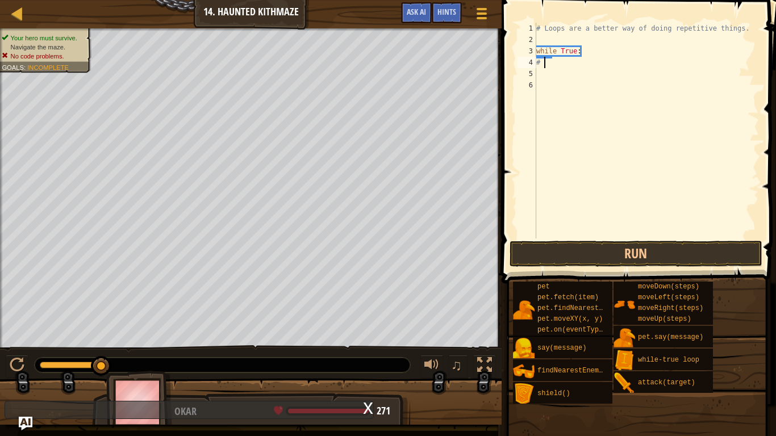
type textarea "#"
type textarea "w"
type textarea "# Loops are a better way of doing rep"
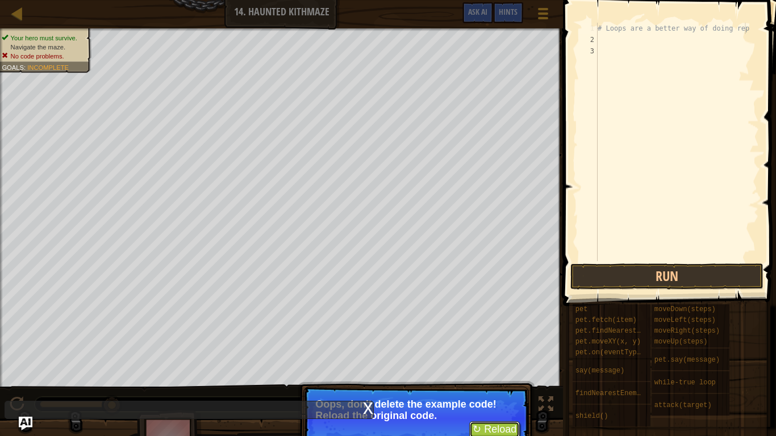
click at [483, 429] on button "↻ Reload" at bounding box center [494, 429] width 51 height 17
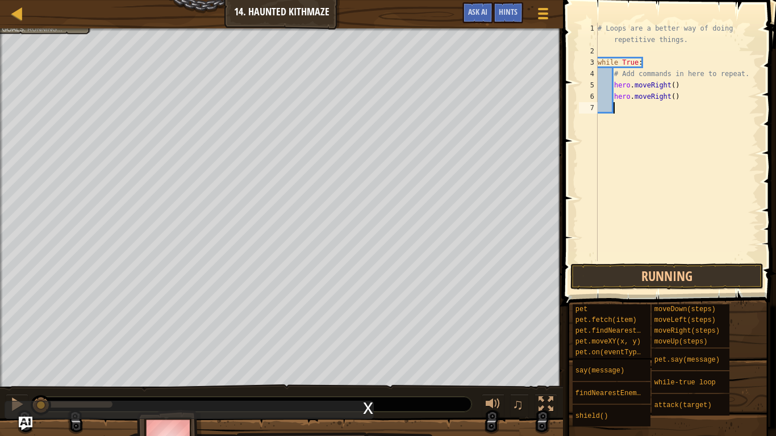
scroll to position [5, 2]
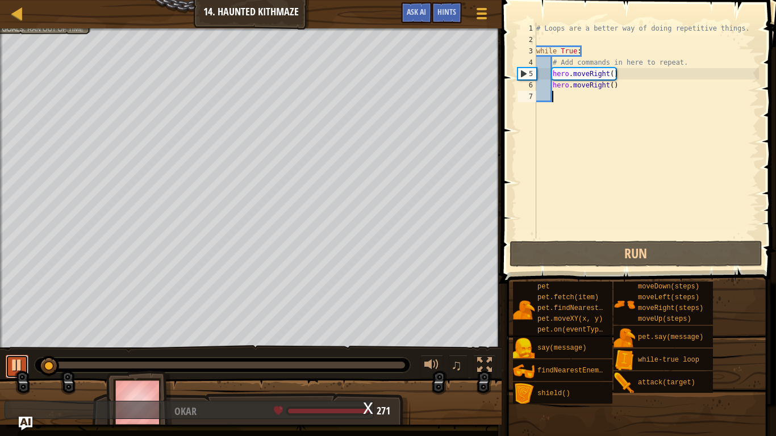
click at [15, 364] on div at bounding box center [17, 365] width 15 height 15
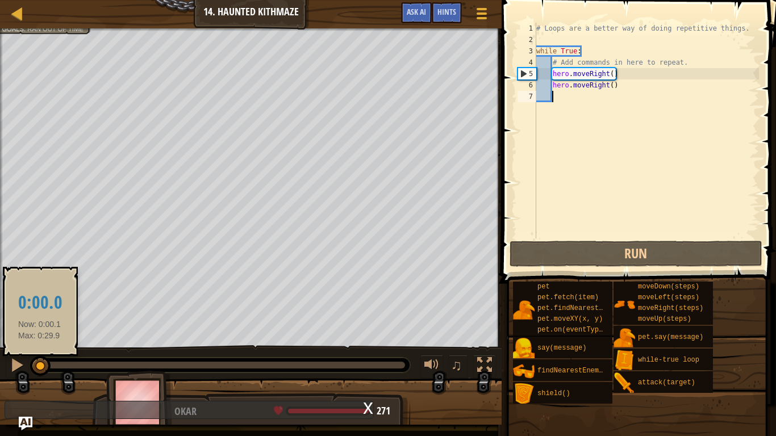
drag, startPoint x: 53, startPoint y: 370, endPoint x: 39, endPoint y: 370, distance: 14.2
click at [39, 370] on div at bounding box center [40, 366] width 20 height 20
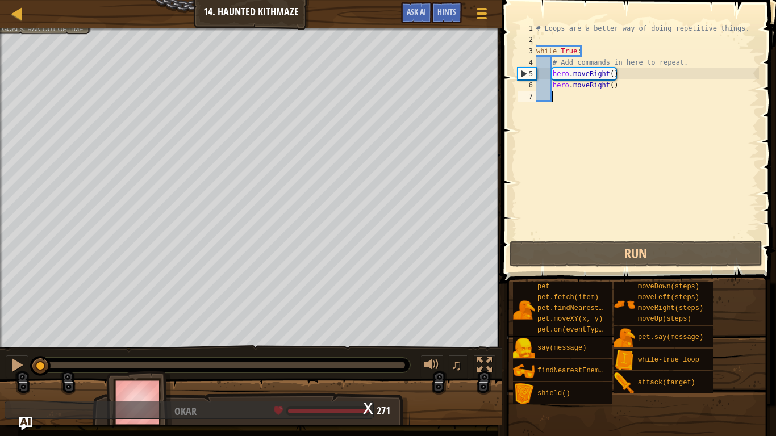
click at [621, 86] on div "# Loops are a better way of doing repetitive things. while True : # Add command…" at bounding box center [646, 142] width 225 height 238
type textarea "hero.moveRight()"
click at [562, 98] on div "# Loops are a better way of doing repetitive things. while True : # Add command…" at bounding box center [646, 142] width 225 height 238
type textarea "h"
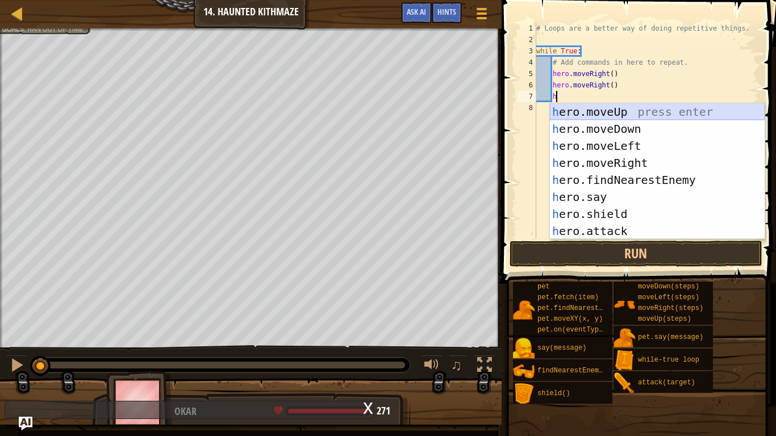
click at [611, 109] on div "h ero.moveUp press enter h ero.moveDown press enter h ero.moveLeft press enter …" at bounding box center [657, 188] width 215 height 170
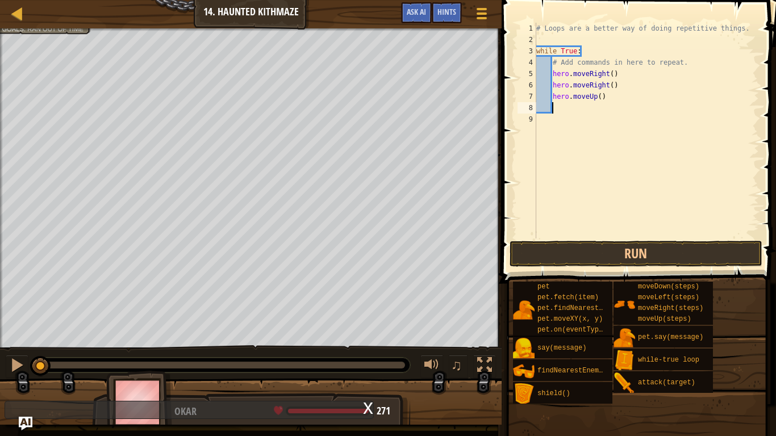
type textarea "h"
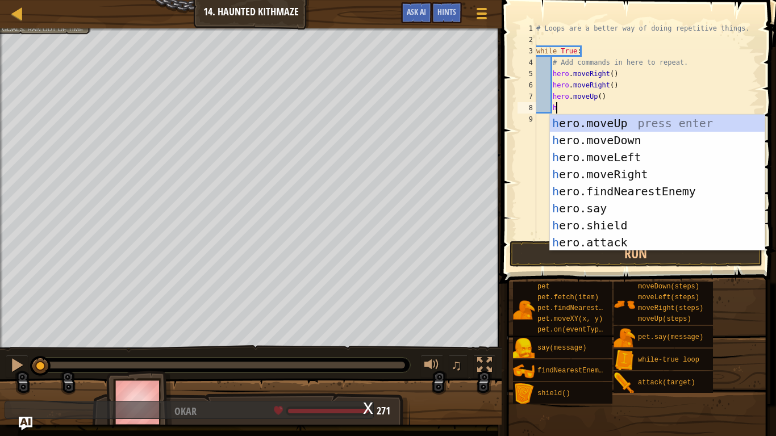
scroll to position [5, 2]
click at [609, 121] on div "h ero.moveUp press enter h ero.moveDown press enter h ero.moveLeft press enter …" at bounding box center [657, 200] width 215 height 170
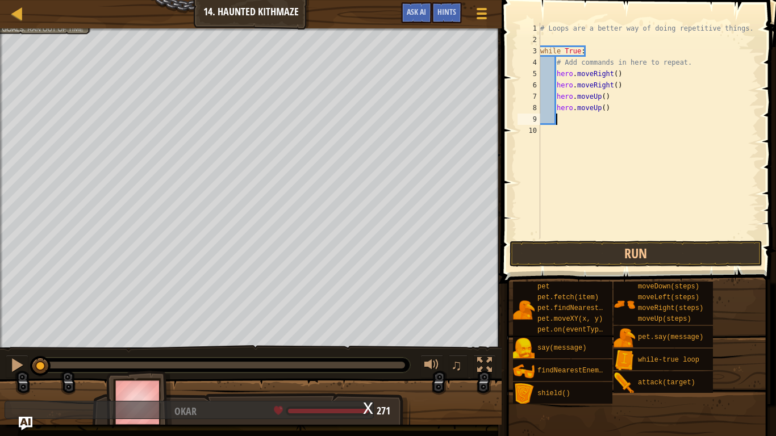
type textarea "h"
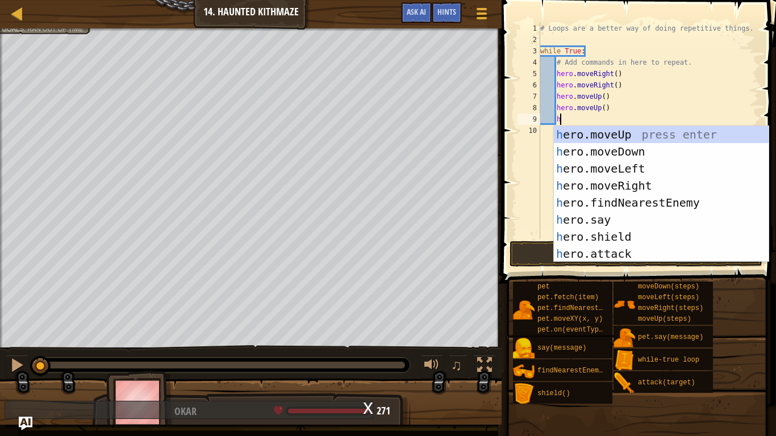
scroll to position [5, 2]
click at [626, 185] on div "h ero.moveUp press enter h ero.moveDown press enter h ero.moveLeft press enter …" at bounding box center [661, 211] width 215 height 170
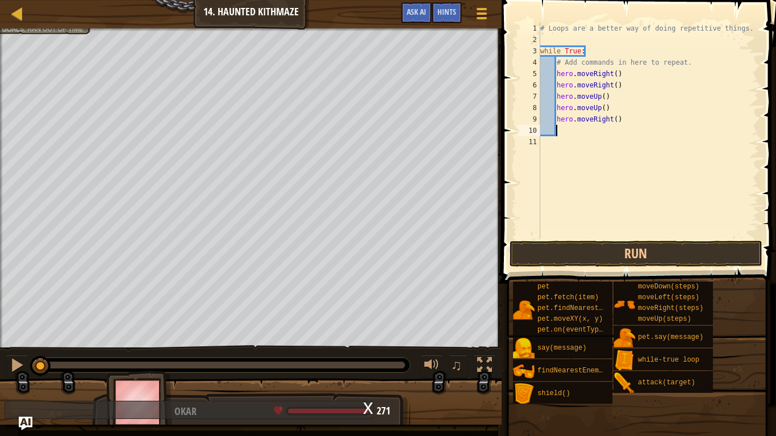
scroll to position [5, 2]
type textarea "h"
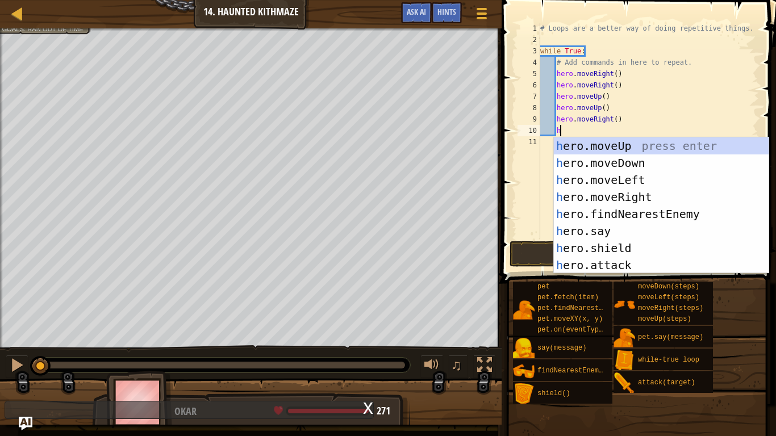
scroll to position [5, 2]
click at [650, 194] on div "h ero.moveUp press enter h ero.moveDown press enter h ero.moveLeft press enter …" at bounding box center [661, 222] width 215 height 170
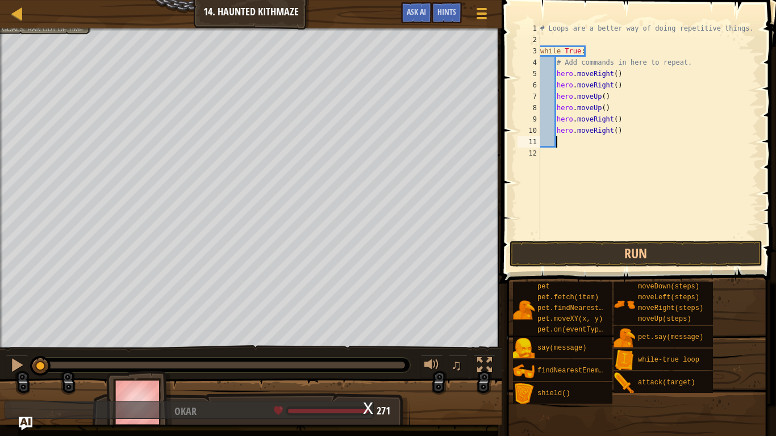
type textarea "h"
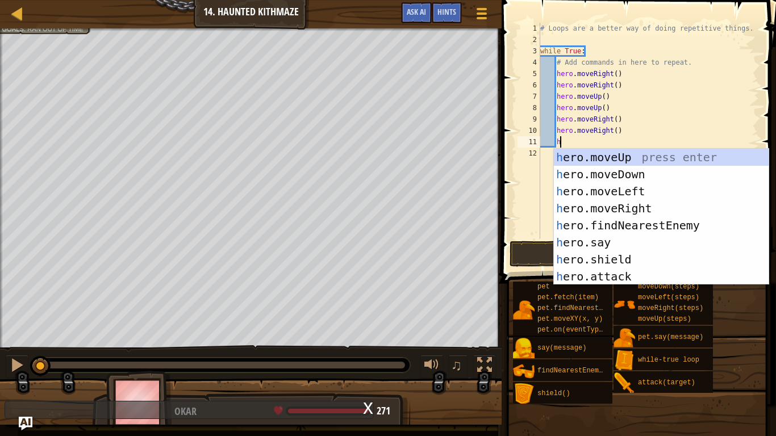
scroll to position [5, 2]
click at [625, 160] on div "h ero.moveUp press enter h ero.moveDown press enter h ero.moveLeft press enter …" at bounding box center [661, 234] width 215 height 170
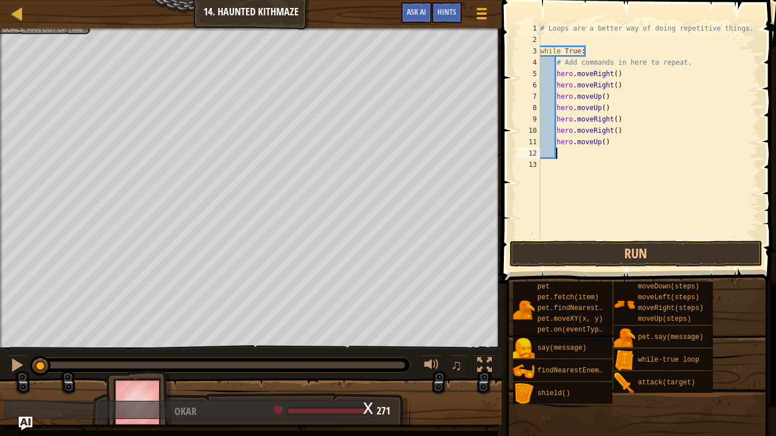
scroll to position [5, 2]
type textarea "h"
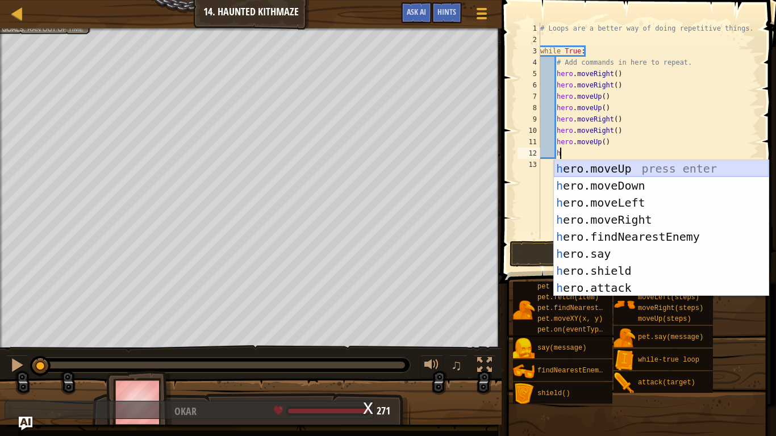
click at [621, 172] on div "h ero.moveUp press enter h ero.moveDown press enter h ero.moveLeft press enter …" at bounding box center [661, 245] width 215 height 170
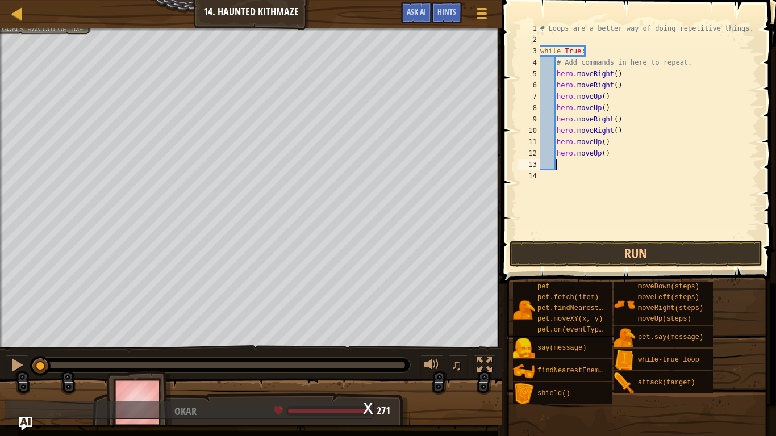
type textarea "h"
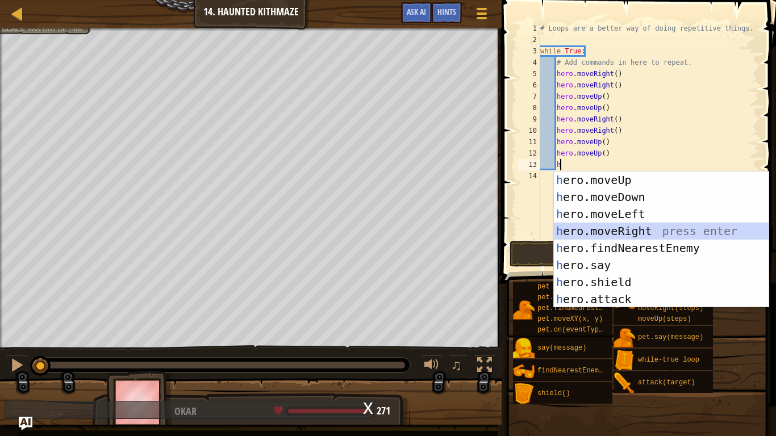
click at [590, 237] on div "h ero.moveUp press enter h ero.moveDown press enter h ero.moveLeft press enter …" at bounding box center [661, 256] width 215 height 170
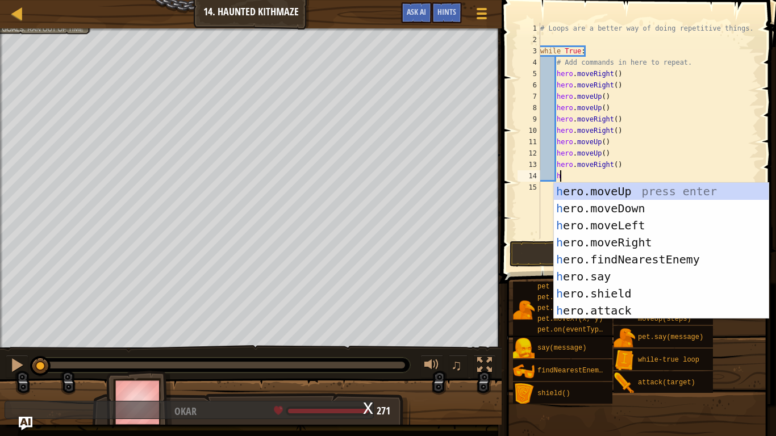
type textarea "h"
click at [629, 241] on div "h ero.moveUp press enter h ero.moveDown press enter h ero.moveLeft press enter …" at bounding box center [661, 268] width 215 height 170
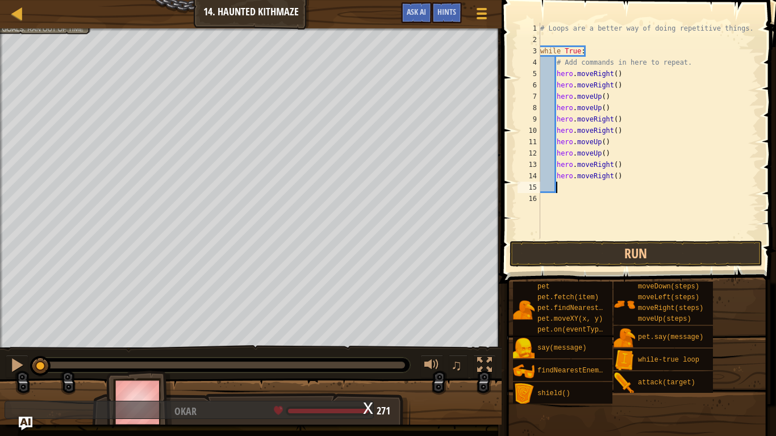
scroll to position [5, 2]
type textarea "h"
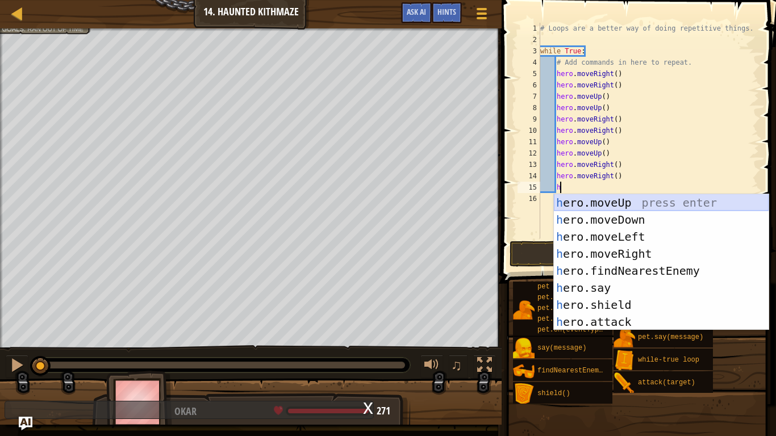
click at [610, 195] on div "h ero.moveUp press enter h ero.moveDown press enter h ero.moveLeft press enter …" at bounding box center [661, 279] width 215 height 170
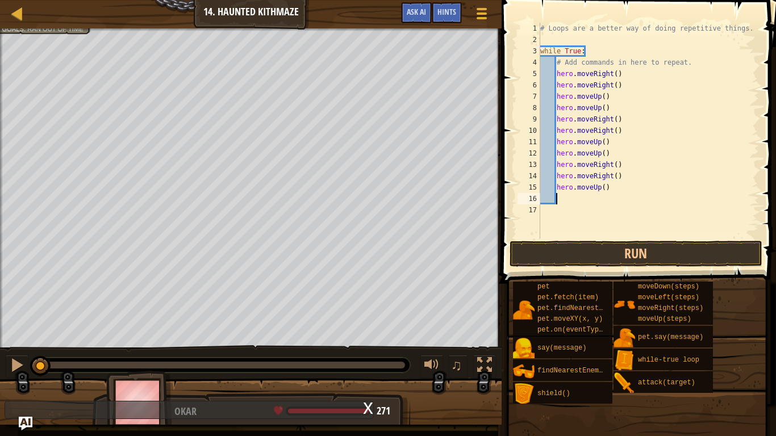
scroll to position [5, 2]
type textarea "h"
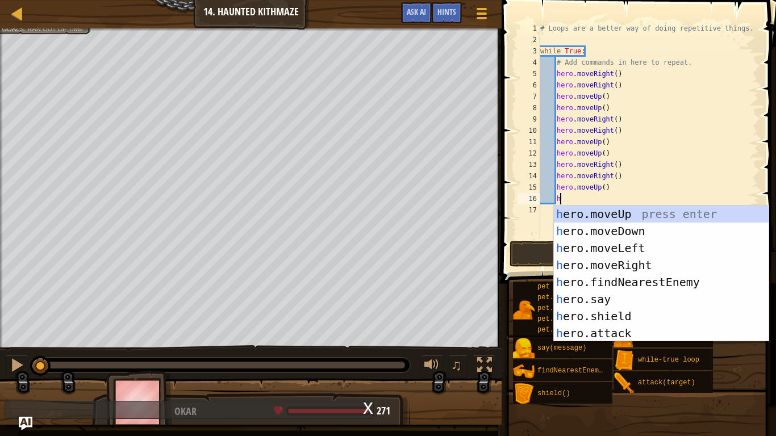
scroll to position [5, 2]
click at [648, 209] on div "h ero.moveUp press enter h ero.moveDown press enter h ero.moveLeft press enter …" at bounding box center [661, 291] width 215 height 170
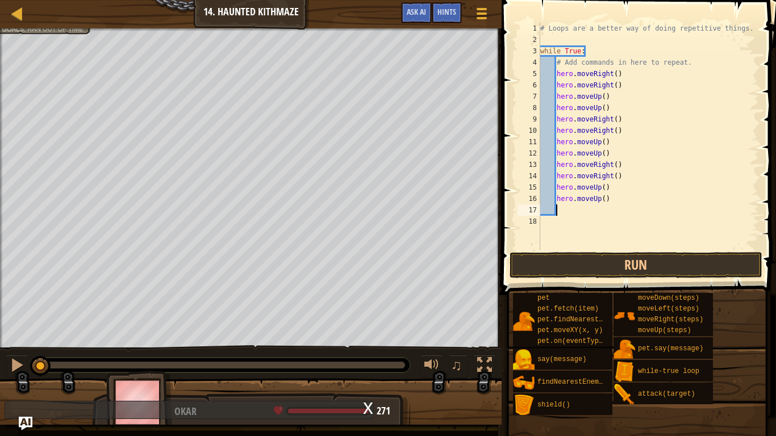
type textarea "h"
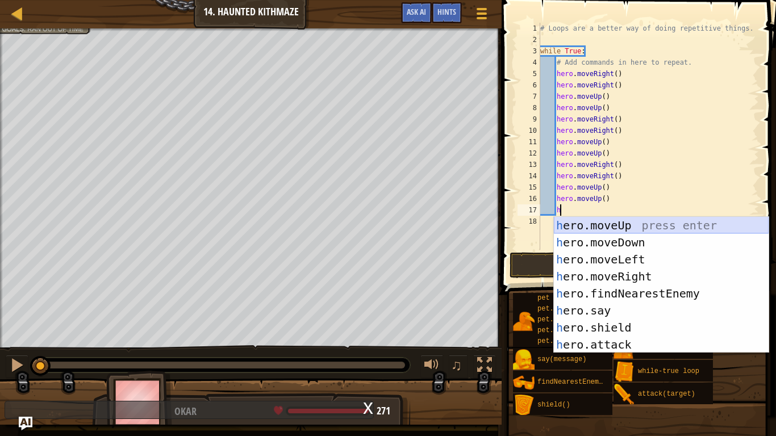
click at [650, 228] on div "h ero.moveUp press enter h ero.moveDown press enter h ero.moveLeft press enter …" at bounding box center [661, 302] width 215 height 170
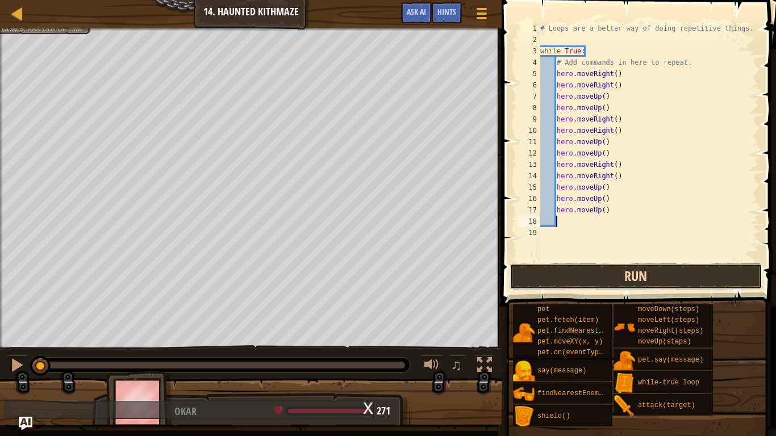
click at [630, 274] on button "Run" at bounding box center [635, 276] width 253 height 26
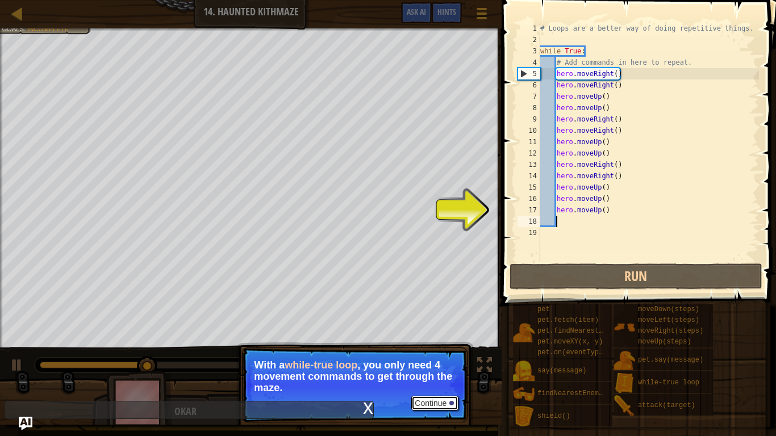
click at [423, 404] on button "Continue" at bounding box center [434, 403] width 47 height 15
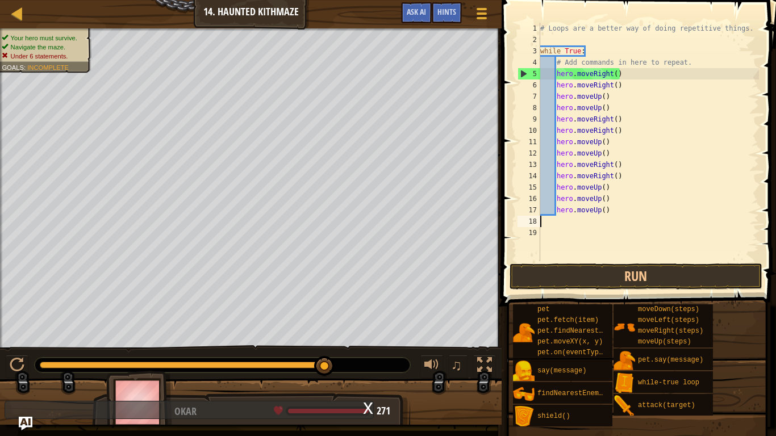
scroll to position [5, 0]
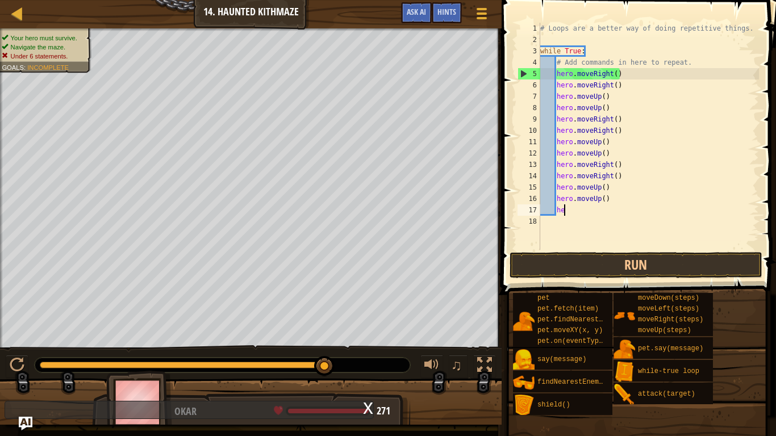
type textarea "h"
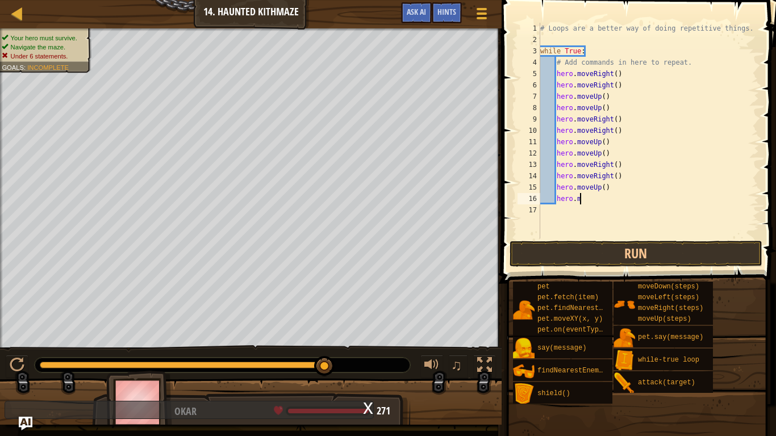
type textarea "h"
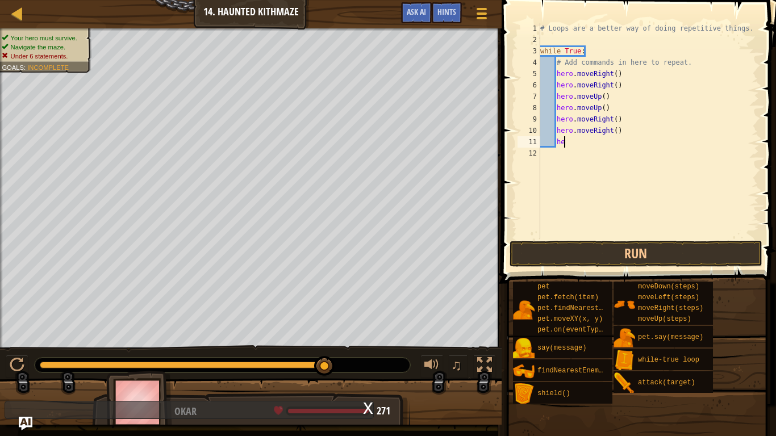
type textarea "h"
click at [753, 28] on div "# Loops are a better way of doing repetitive things. while True : # Add command…" at bounding box center [648, 142] width 221 height 238
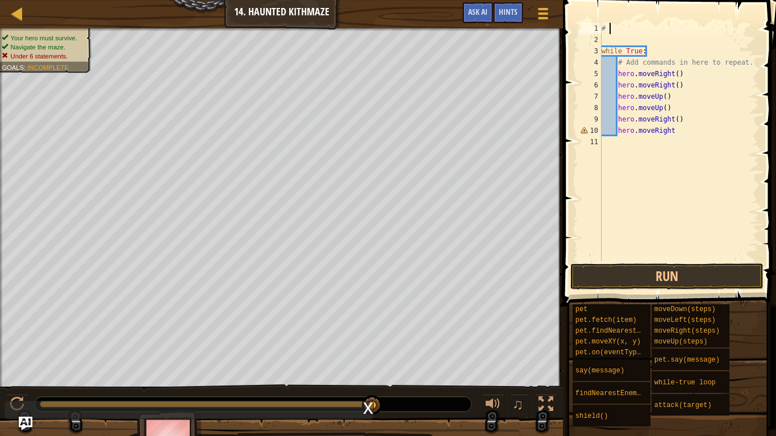
type textarea "#"
click at [749, 61] on div "while True : # Add commands in here to repeat. hero . moveRight ( ) hero . move…" at bounding box center [679, 153] width 160 height 261
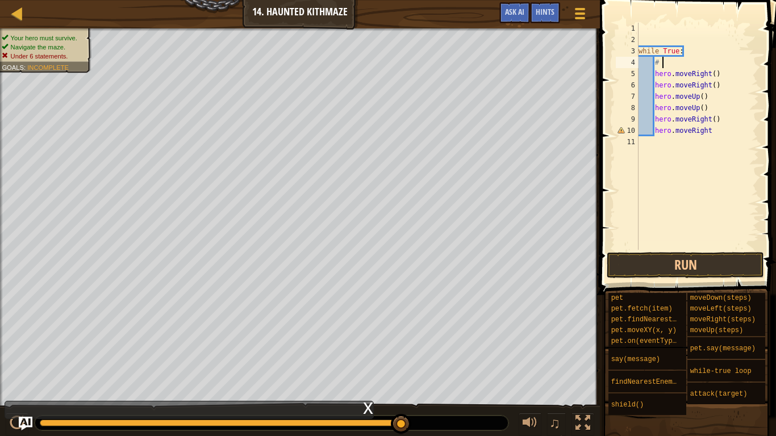
type textarea "#"
click at [717, 122] on div "while True : hero . moveRight ( ) hero . moveRight ( ) hero . moveUp ( ) hero .…" at bounding box center [697, 148] width 123 height 250
type textarea "h"
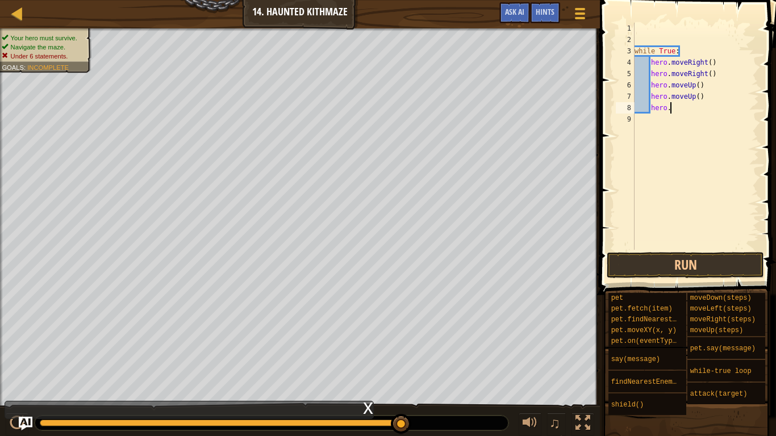
type textarea "h"
type textarea "hero.moveUp"
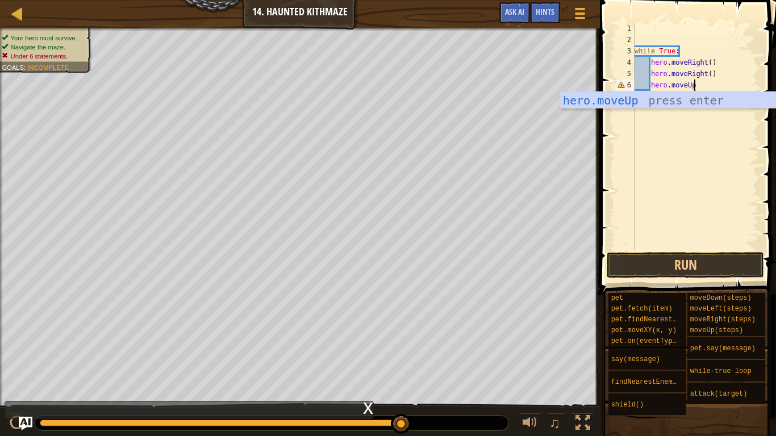
scroll to position [5, 8]
click at [661, 101] on div "hero.moveUp press enter" at bounding box center [667, 117] width 215 height 51
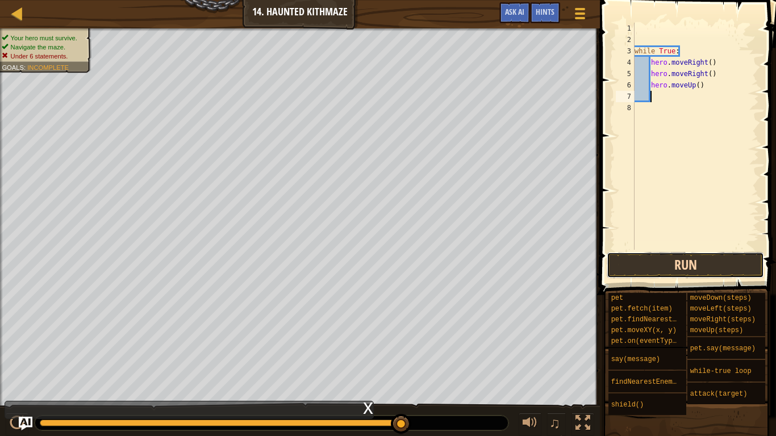
click at [680, 269] on button "Run" at bounding box center [684, 265] width 157 height 26
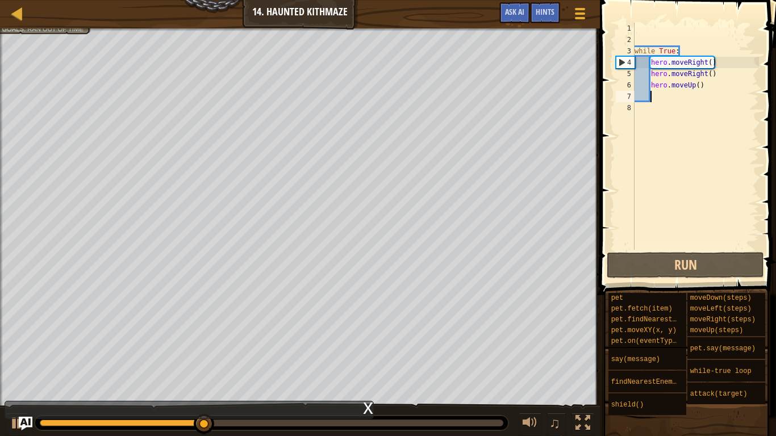
click at [698, 85] on div "while True : hero . moveRight ( ) hero . moveRight ( ) hero . moveUp ( )" at bounding box center [695, 148] width 127 height 250
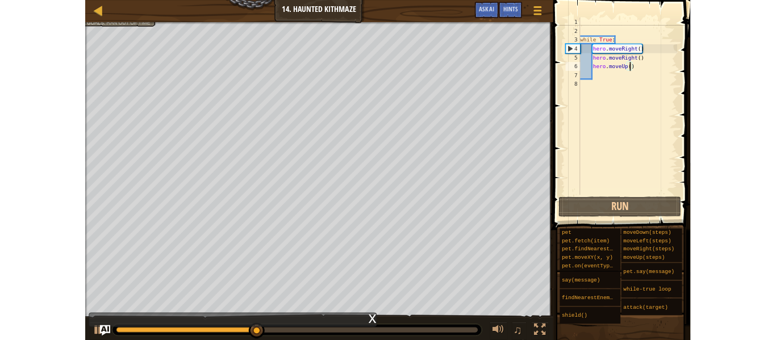
scroll to position [5, 10]
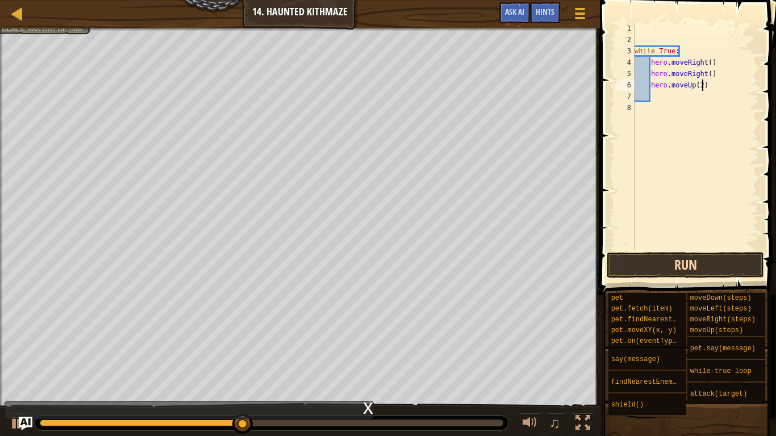
type textarea "hero.moveUp(2)"
click at [640, 272] on button "Run" at bounding box center [684, 265] width 157 height 26
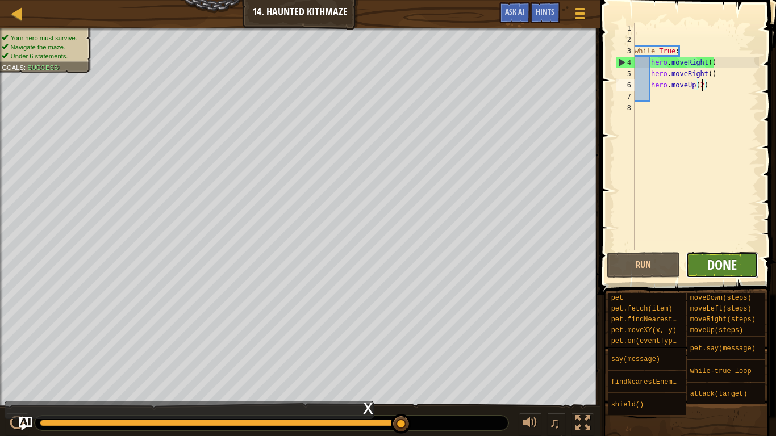
click at [724, 265] on span "Done" at bounding box center [722, 264] width 30 height 18
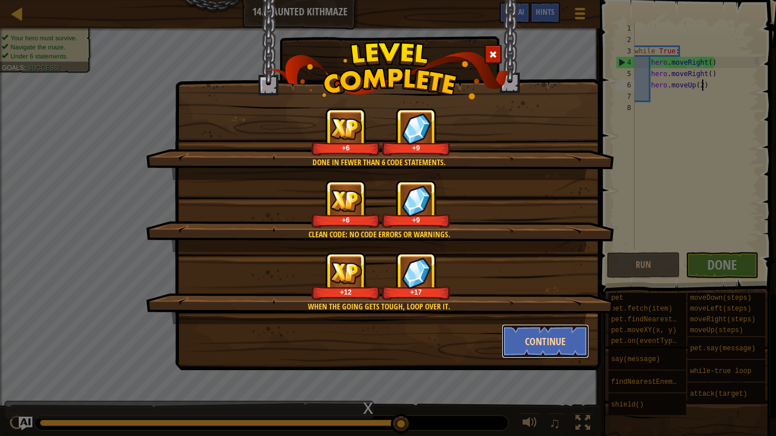
click at [546, 332] on button "Continue" at bounding box center [545, 341] width 88 height 34
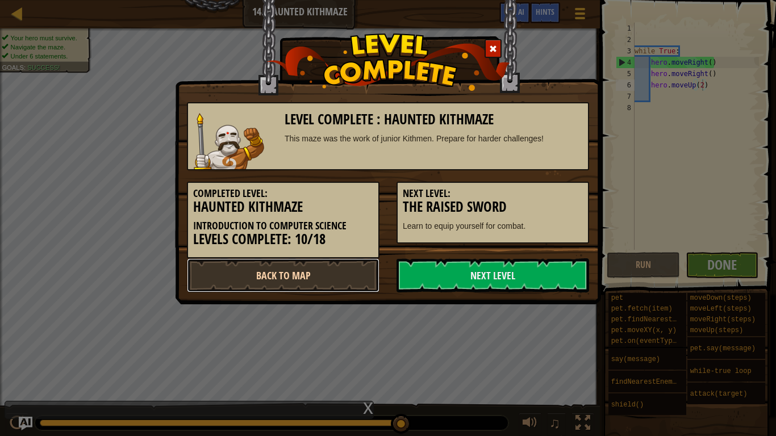
click at [278, 275] on link "Back to Map" at bounding box center [283, 275] width 192 height 34
